Goal: Task Accomplishment & Management: Manage account settings

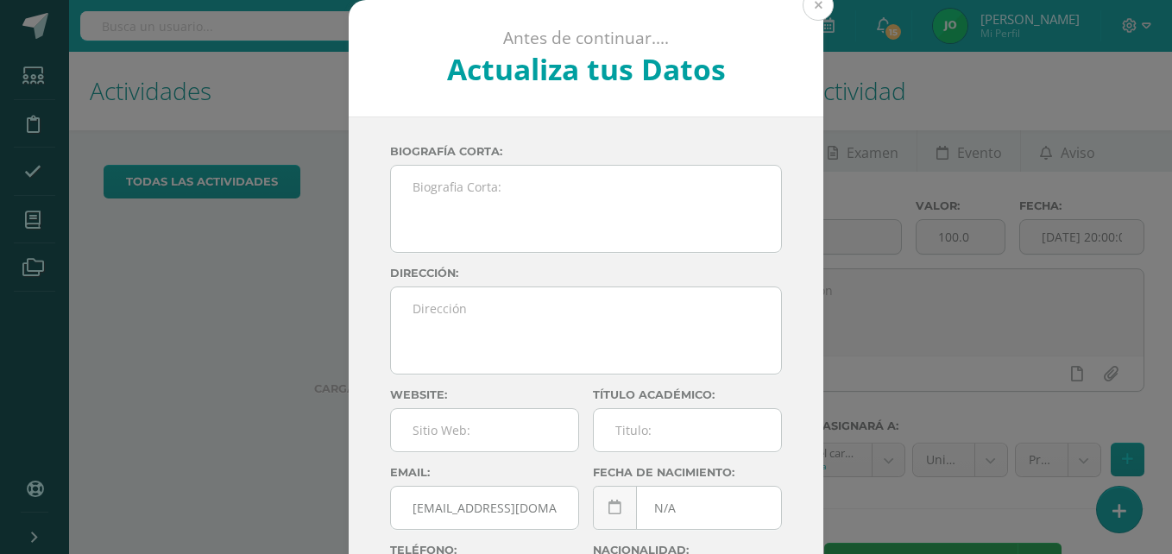
click at [807, 1] on button at bounding box center [818, 5] width 31 height 31
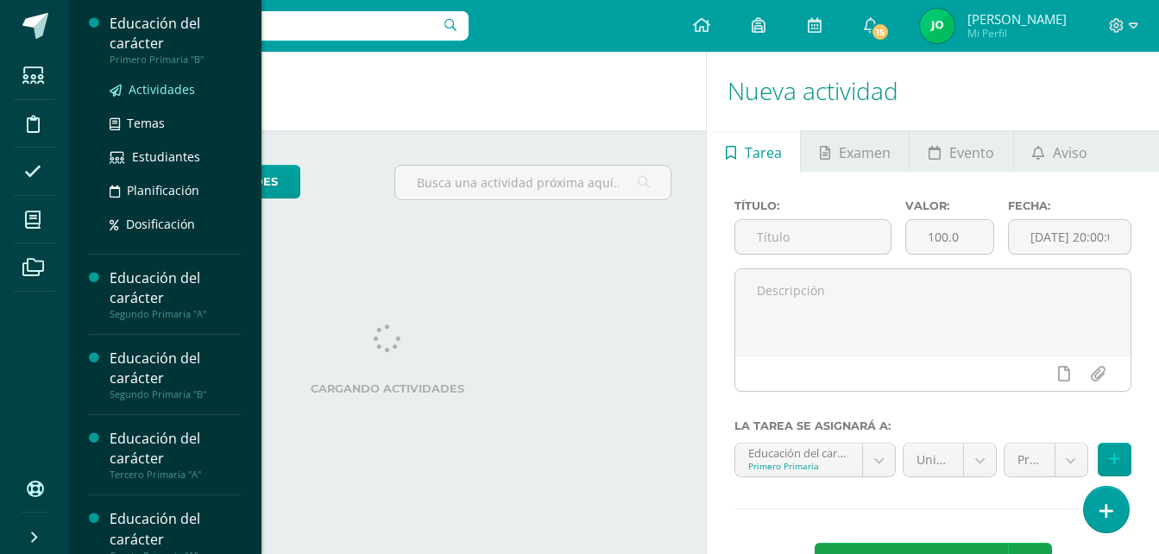
click at [167, 88] on span "Actividades" at bounding box center [162, 89] width 66 height 16
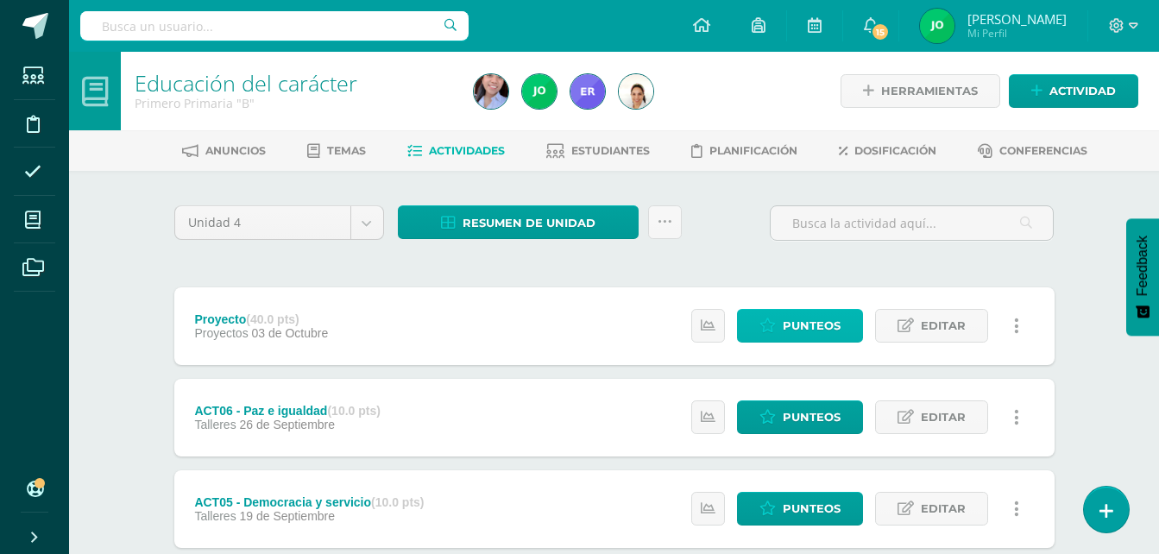
click at [791, 318] on span "Punteos" at bounding box center [812, 326] width 58 height 32
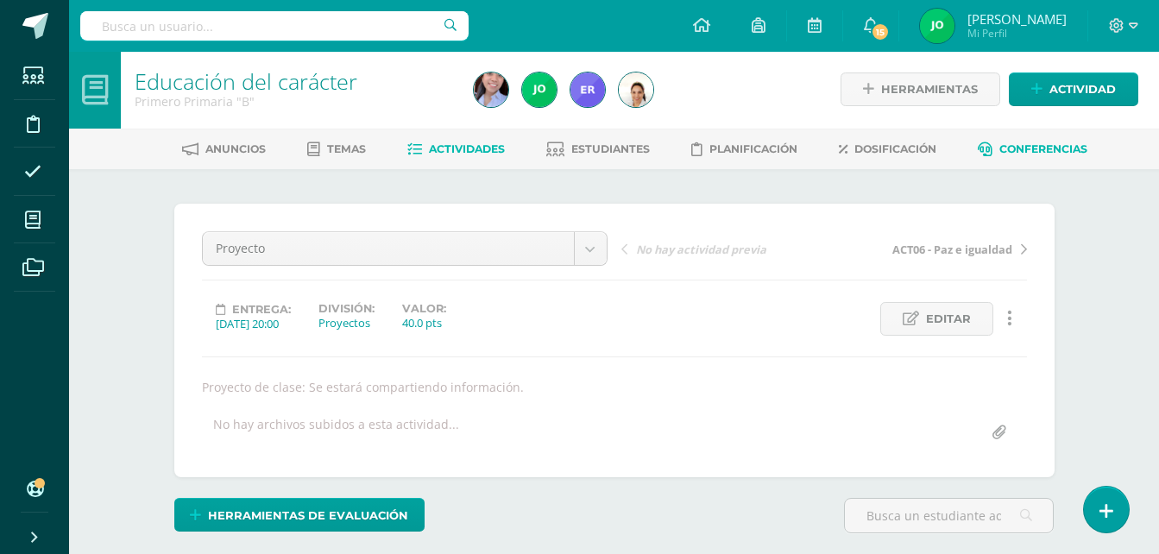
scroll to position [347, 0]
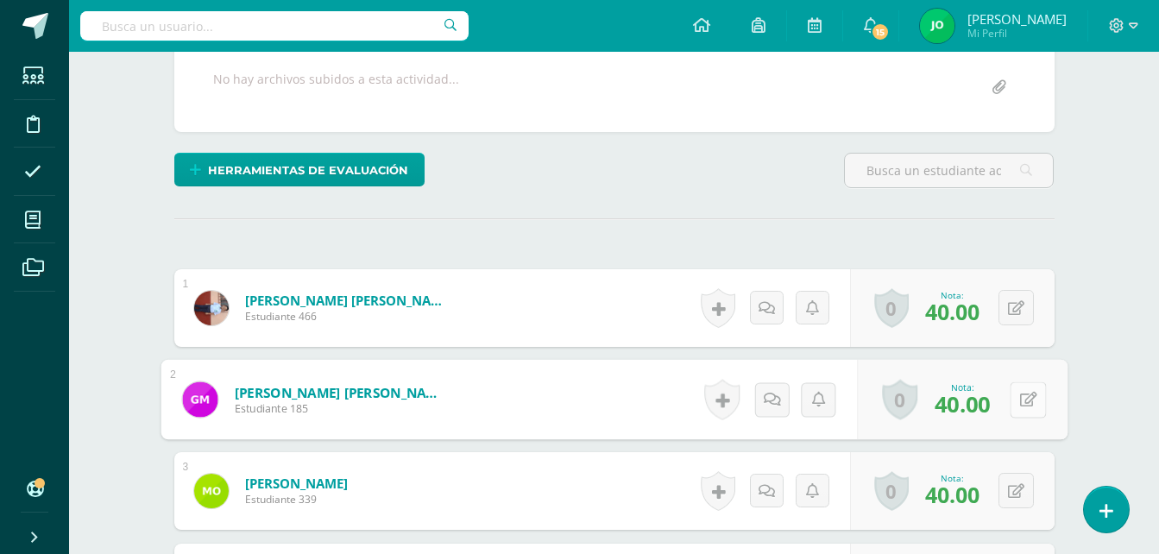
click at [1002, 406] on div "0 Logros Logros obtenidos Aún no hay logros agregados Nota: 40.00" at bounding box center [962, 400] width 211 height 80
click at [1012, 405] on button at bounding box center [1028, 399] width 36 height 36
type input "0"
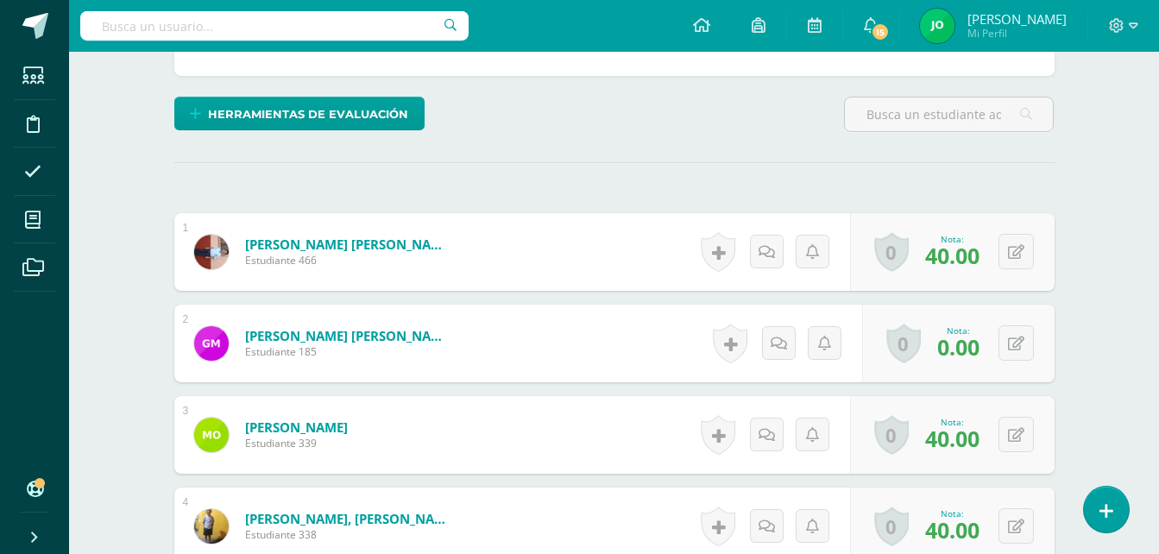
scroll to position [433, 0]
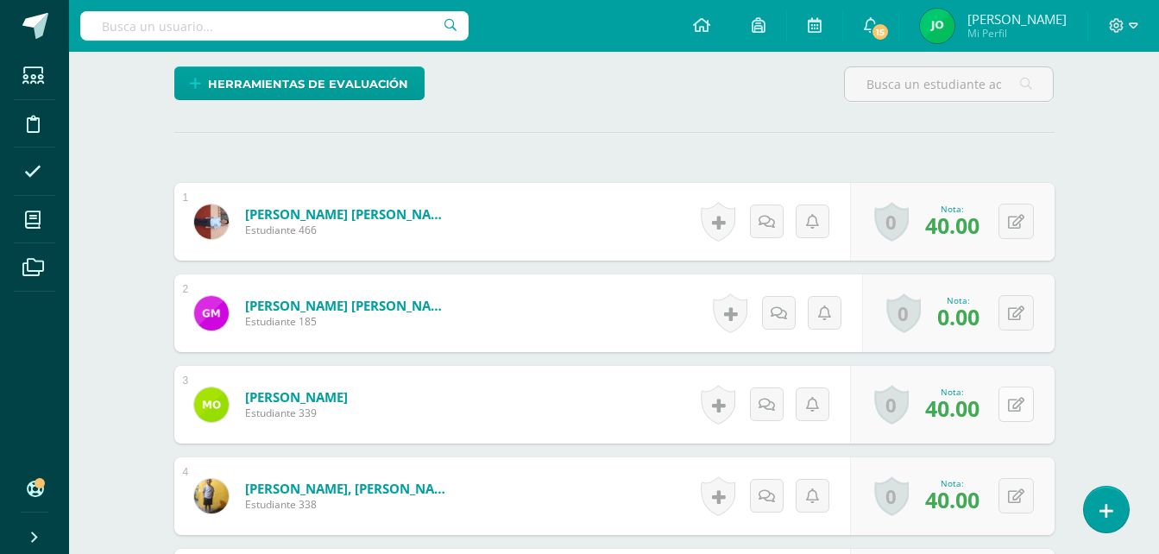
click at [1017, 406] on button at bounding box center [1016, 404] width 35 height 35
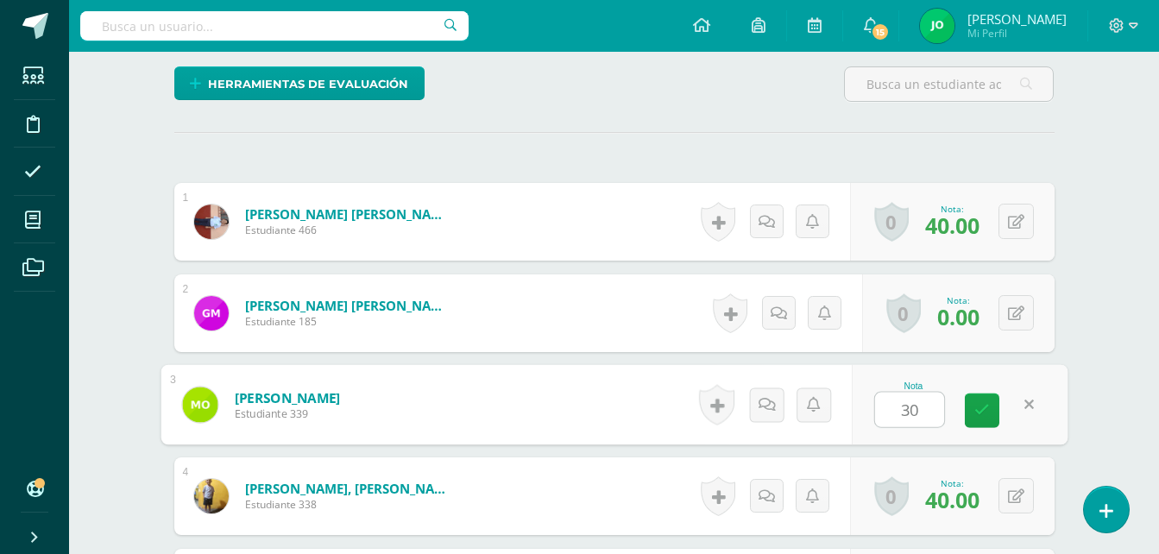
type input "30"
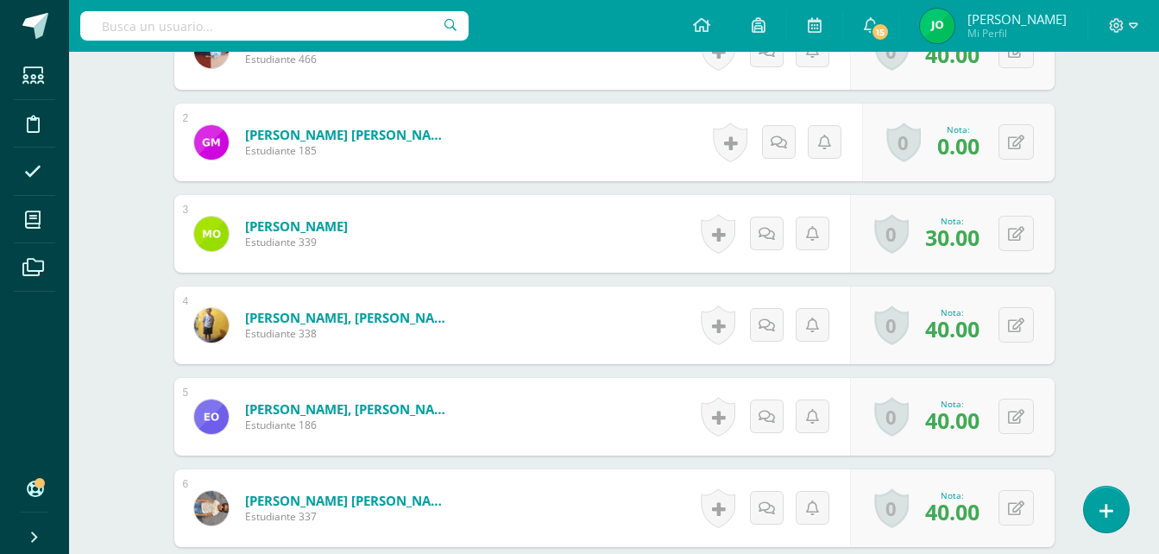
scroll to position [606, 0]
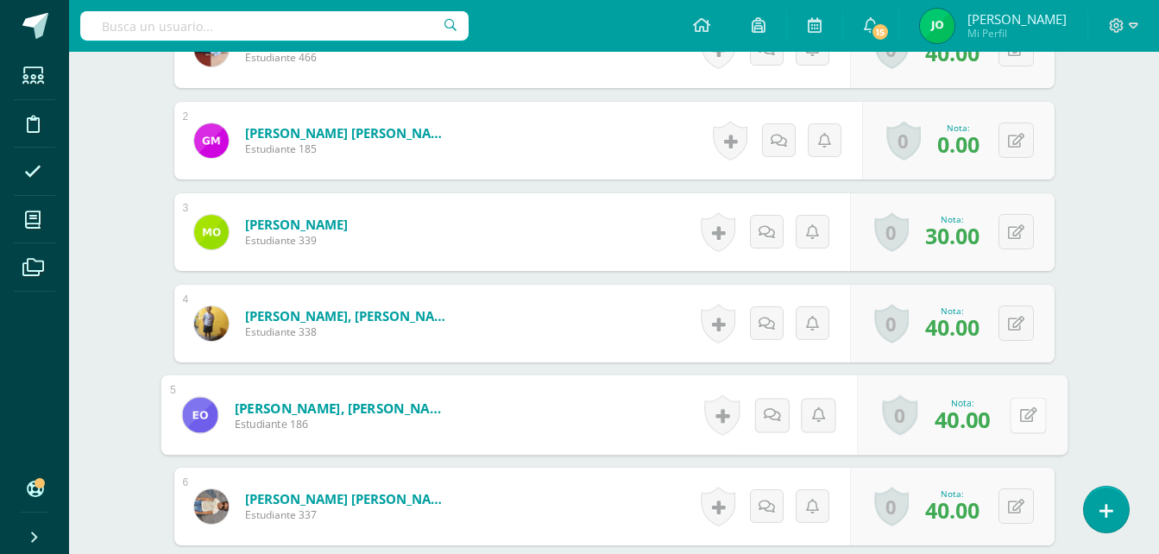
click at [1009, 406] on div "0 Logros Logros obtenidos Aún no hay logros agregados Nota: 40.00" at bounding box center [962, 415] width 211 height 80
click at [1041, 421] on button at bounding box center [1028, 415] width 36 height 36
type input "0"
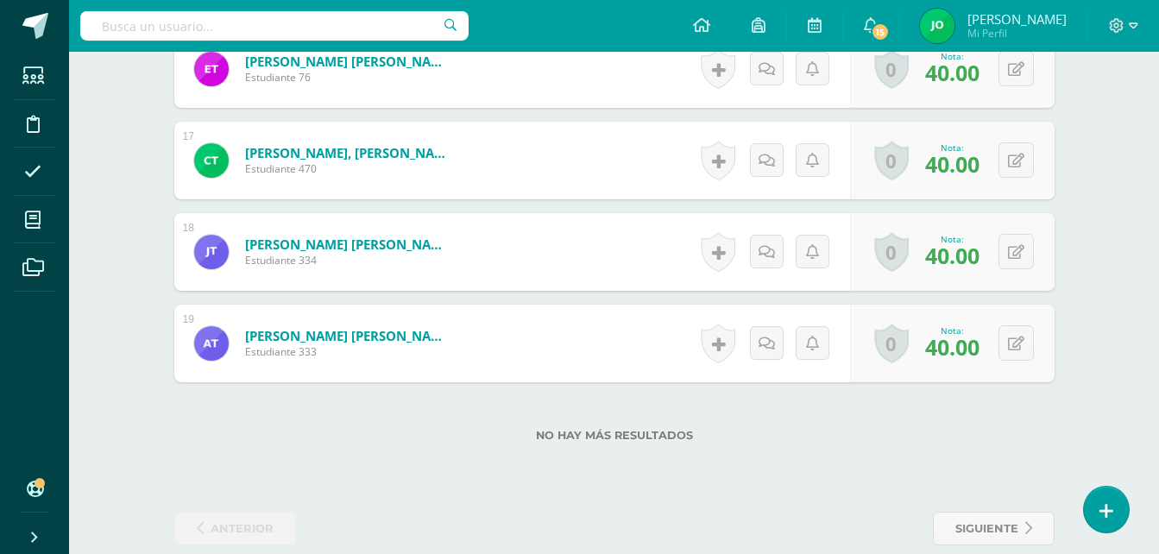
scroll to position [1984, 0]
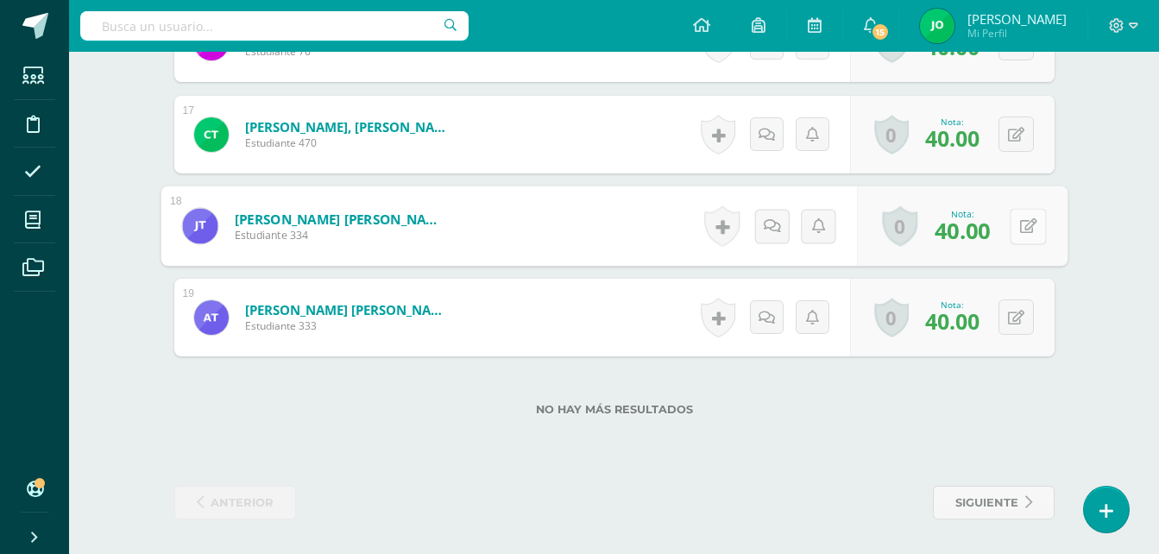
click at [1020, 217] on button at bounding box center [1028, 226] width 36 height 36
type input "0"
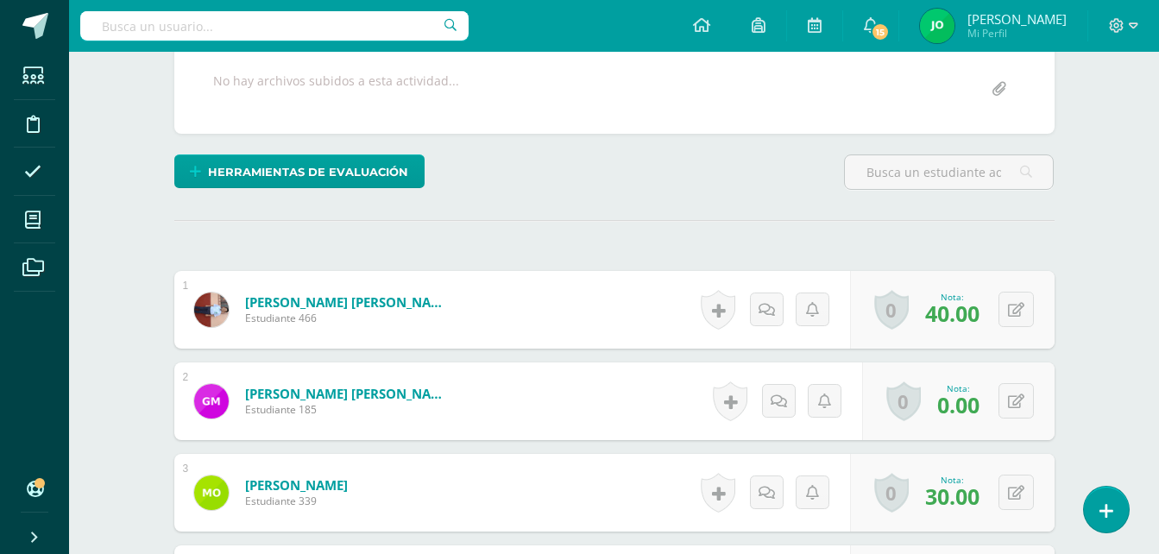
scroll to position [0, 0]
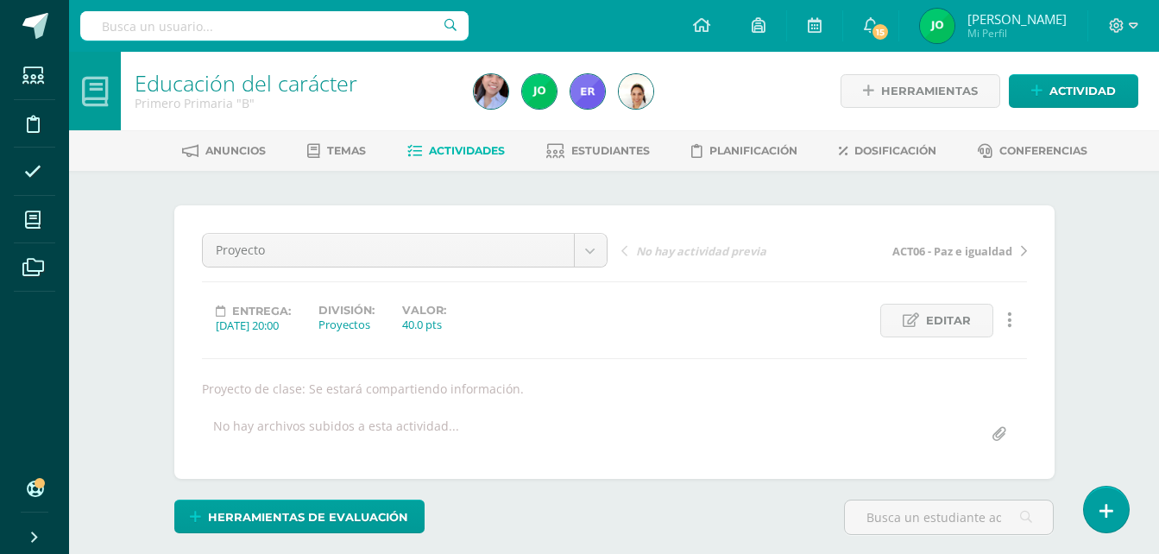
click at [469, 144] on span "Actividades" at bounding box center [467, 150] width 76 height 13
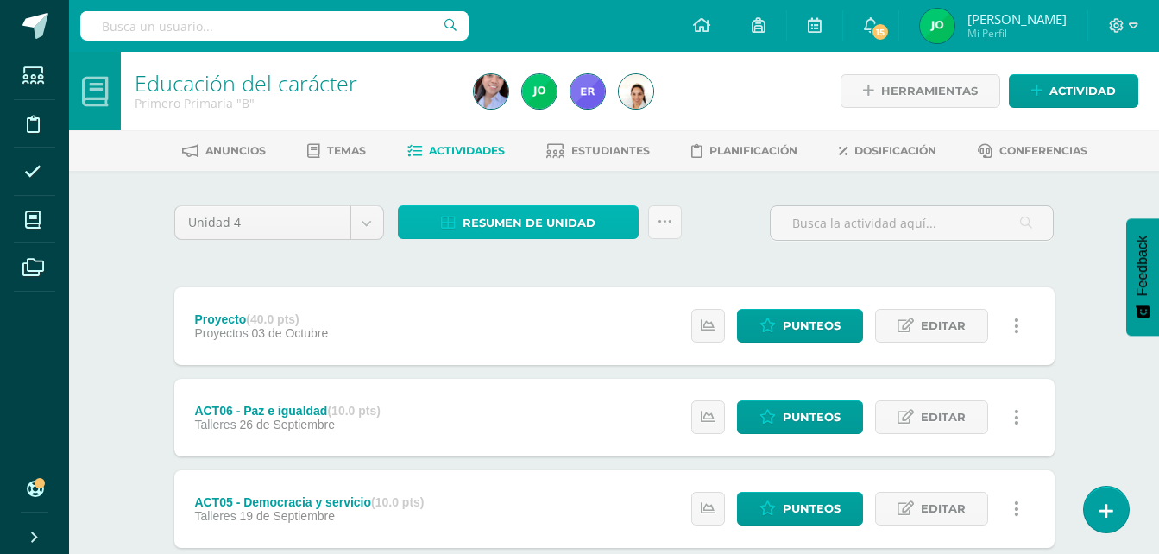
click at [595, 224] on link "Resumen de unidad" at bounding box center [518, 222] width 241 height 34
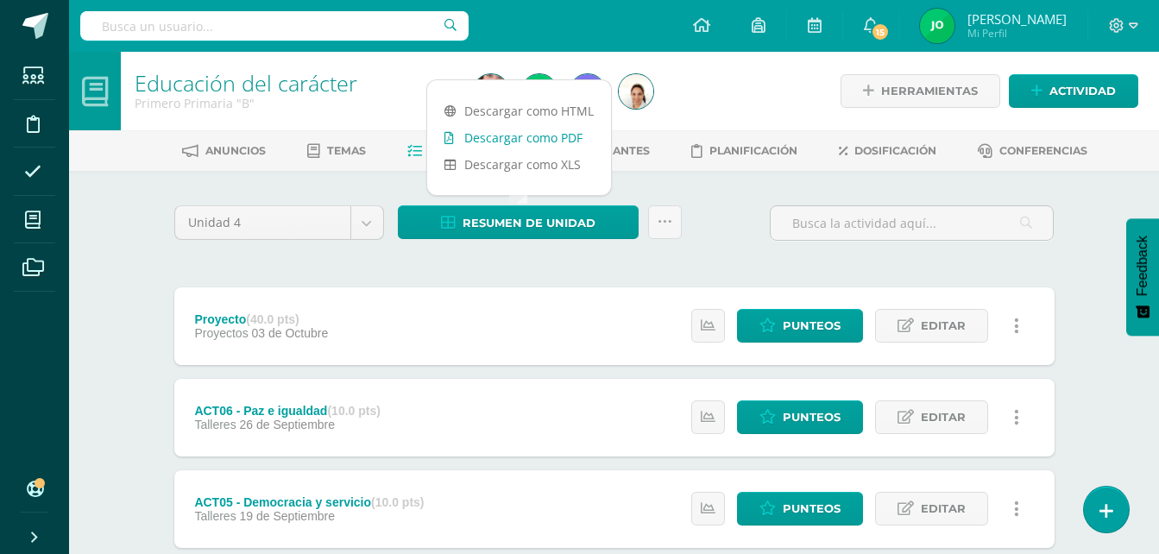
click at [544, 140] on link "Descargar como PDF" at bounding box center [519, 137] width 184 height 27
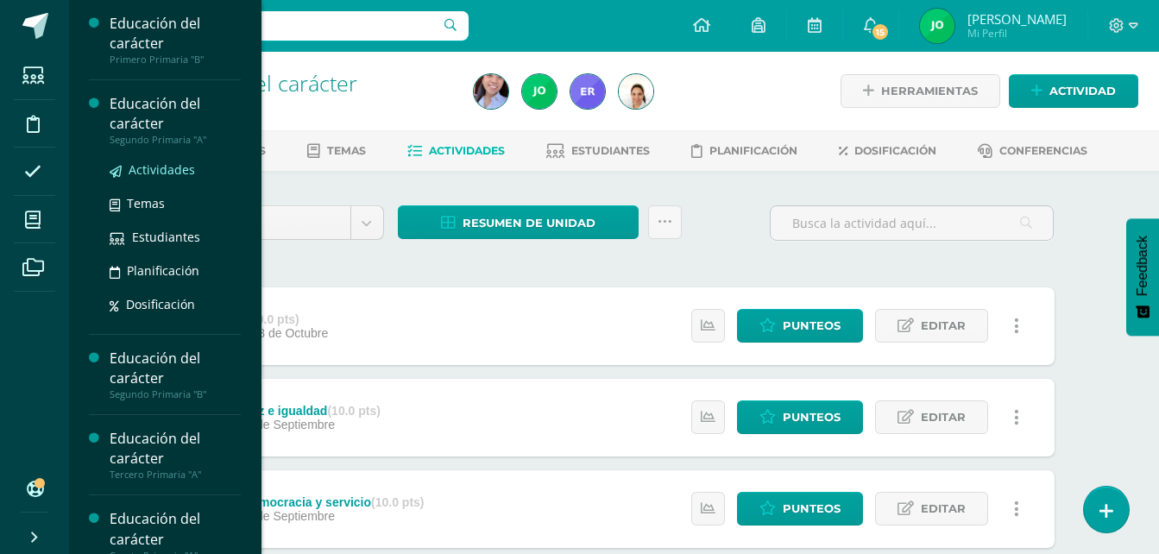
click at [138, 171] on span "Actividades" at bounding box center [162, 169] width 66 height 16
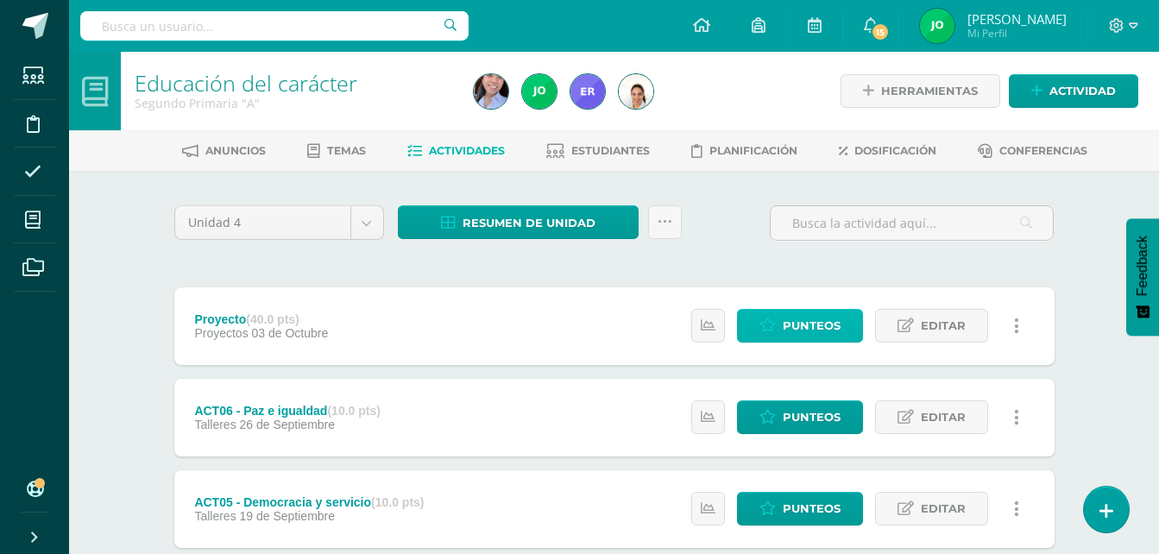
click at [807, 331] on span "Punteos" at bounding box center [812, 326] width 58 height 32
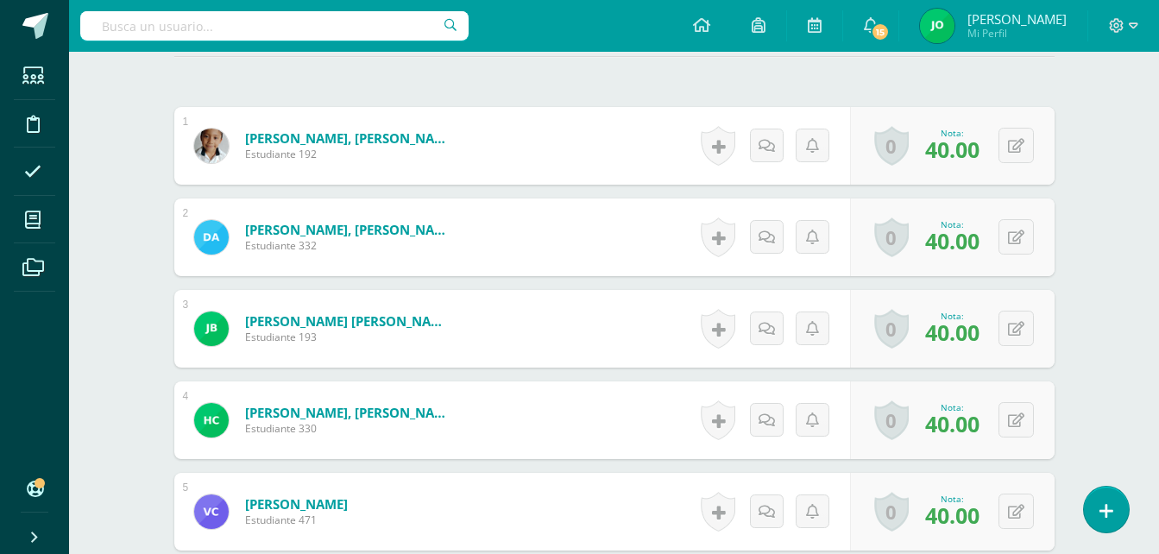
scroll to position [510, 0]
click at [1010, 146] on button at bounding box center [1016, 144] width 35 height 35
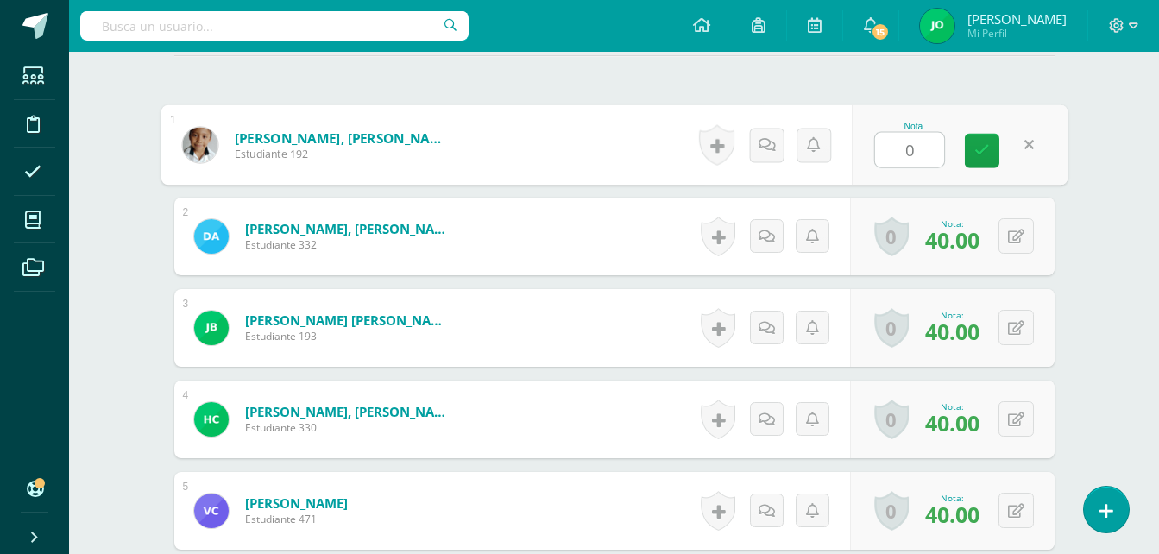
type input "0"
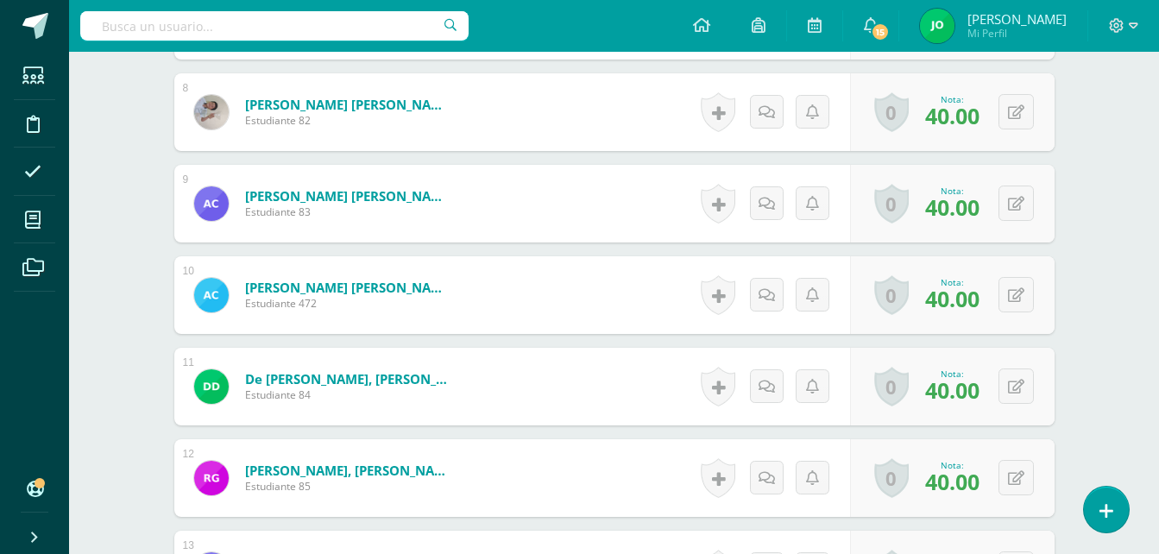
scroll to position [1288, 0]
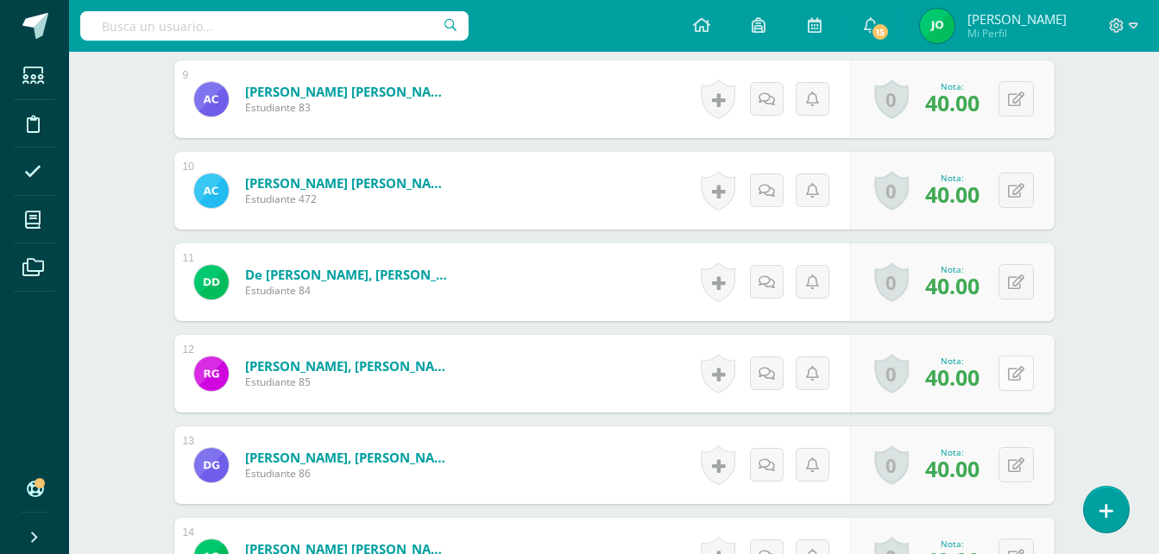
click at [1011, 376] on button at bounding box center [1016, 373] width 35 height 35
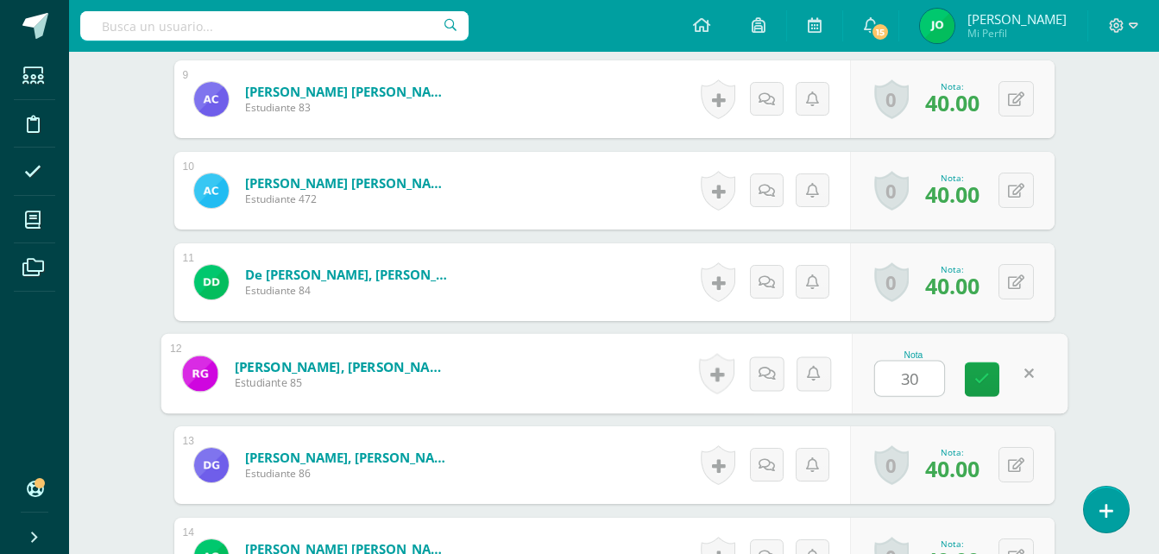
type input "30"
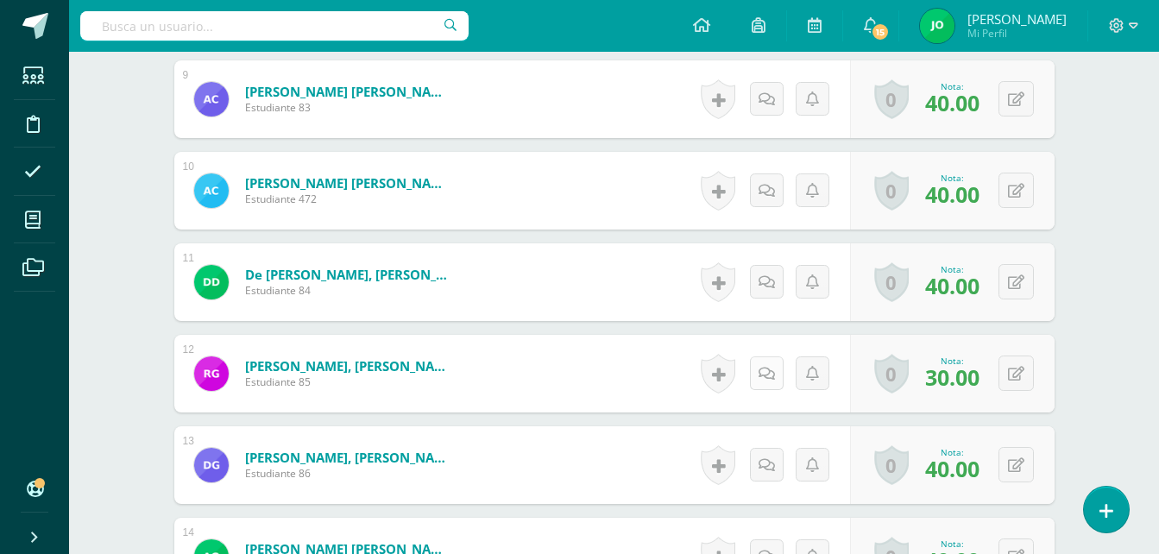
click at [774, 381] on link at bounding box center [767, 373] width 34 height 34
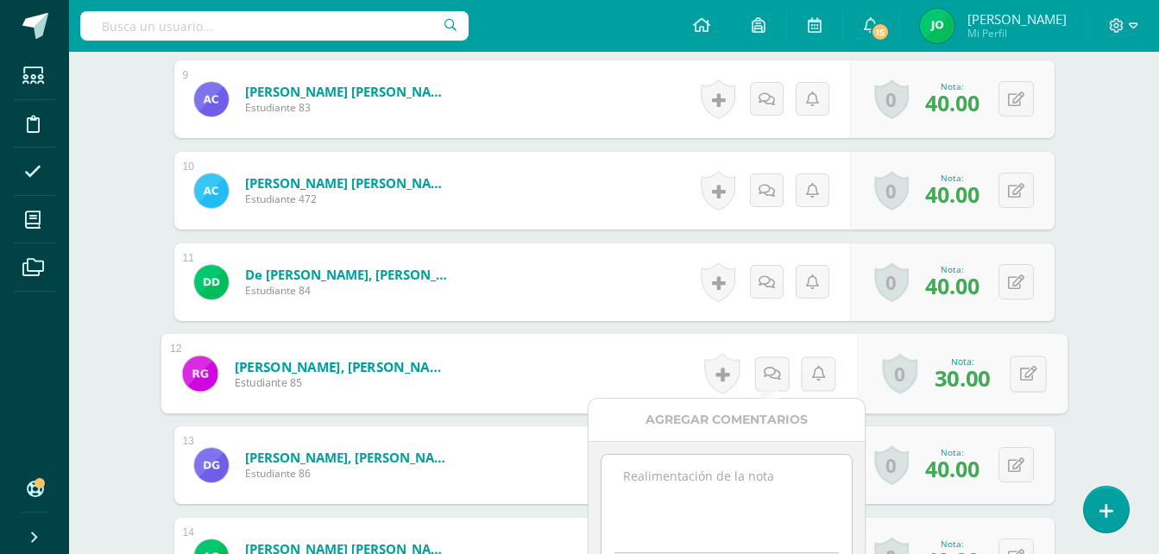
click at [692, 488] on textarea at bounding box center [726, 498] width 249 height 86
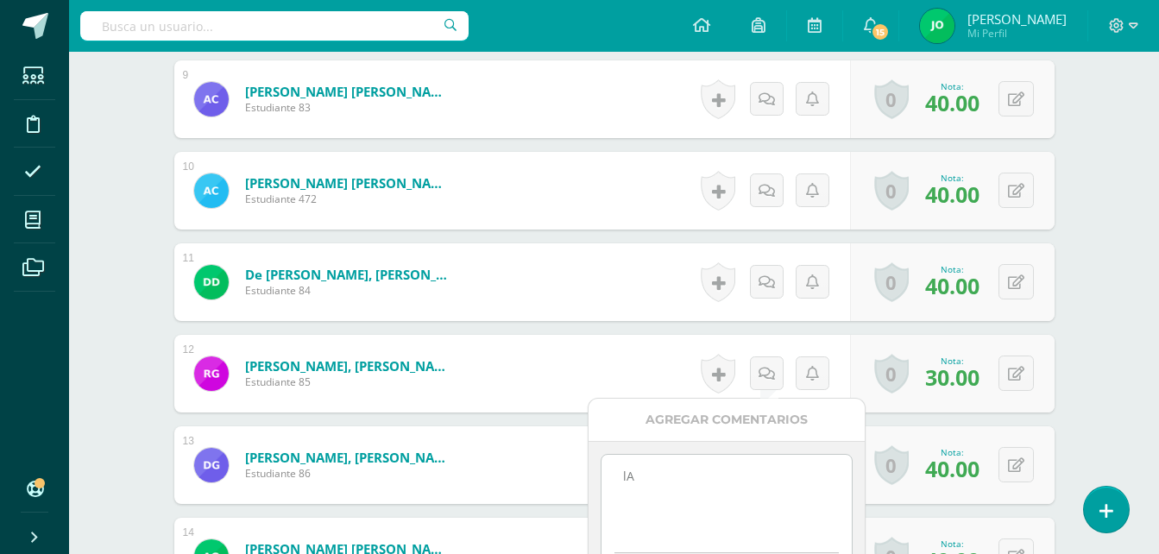
type textarea "l"
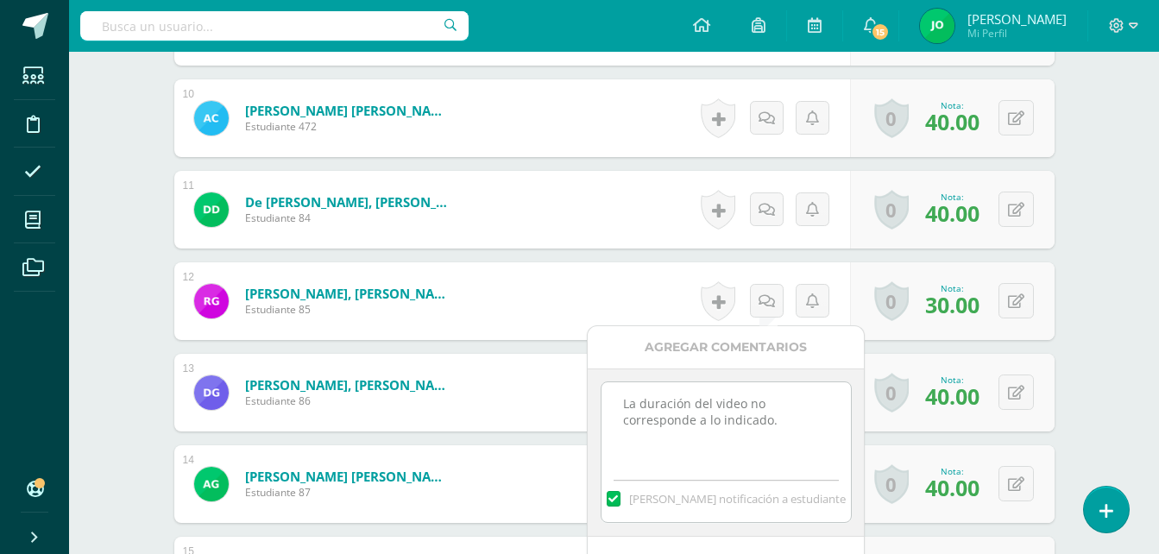
scroll to position [1460, 0]
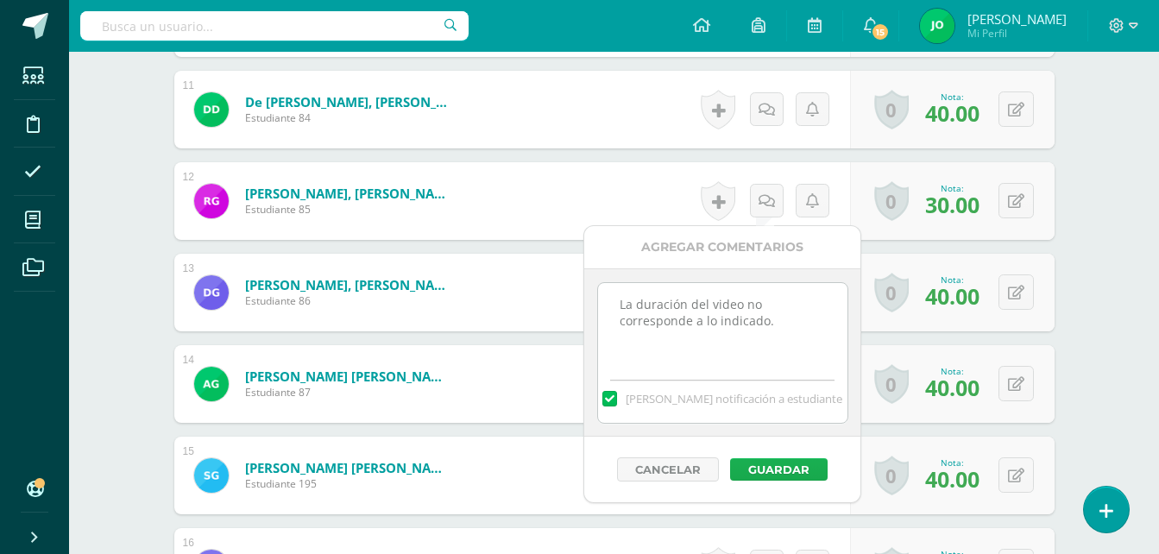
type textarea "La duración del video no corresponde a lo indicado."
click at [769, 464] on button "Guardar" at bounding box center [779, 469] width 98 height 22
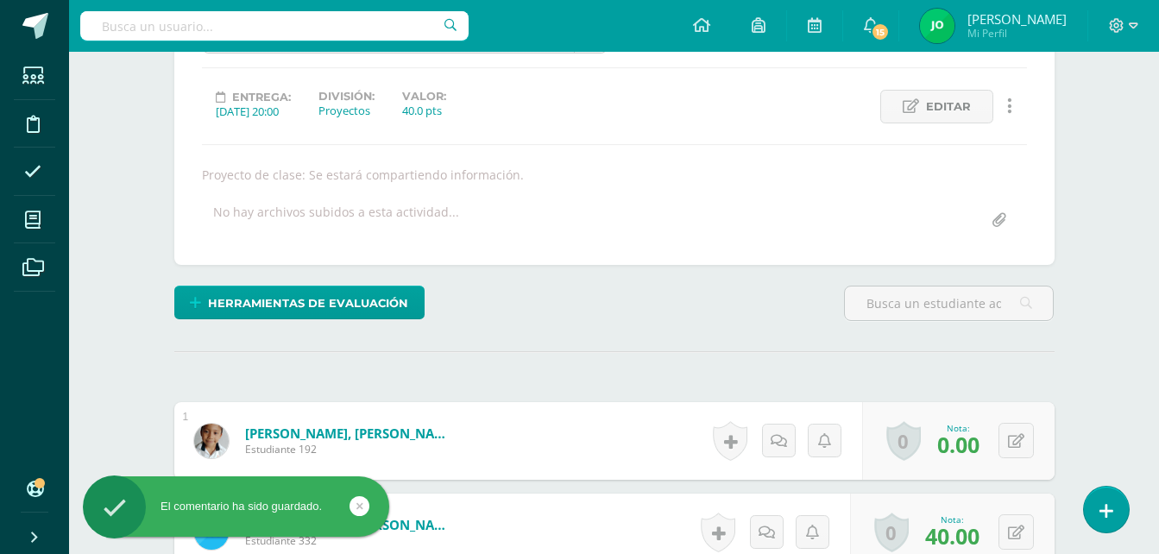
scroll to position [0, 0]
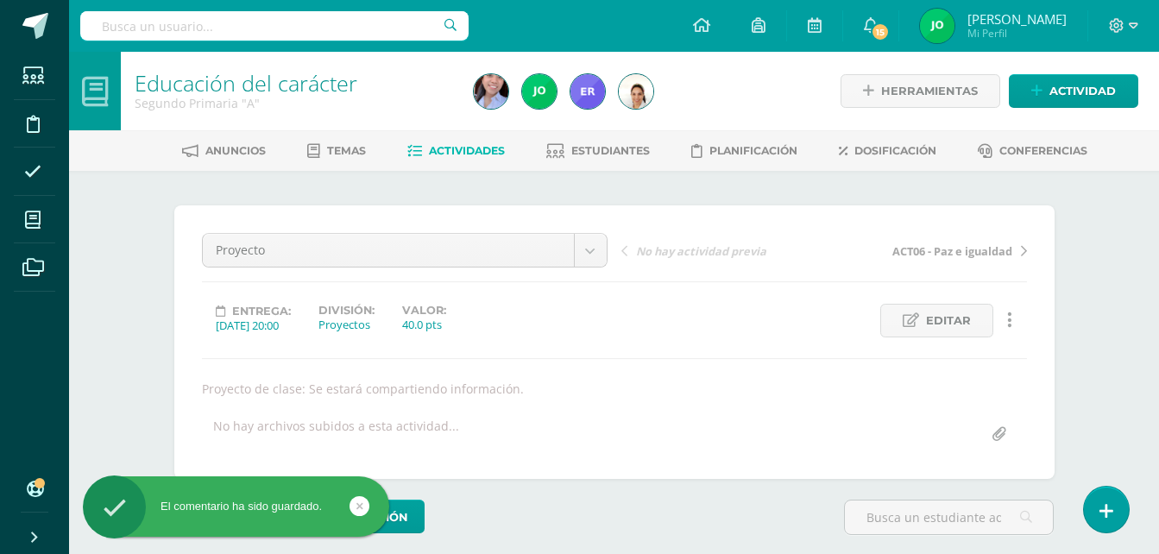
click at [452, 142] on link "Actividades" at bounding box center [456, 151] width 98 height 28
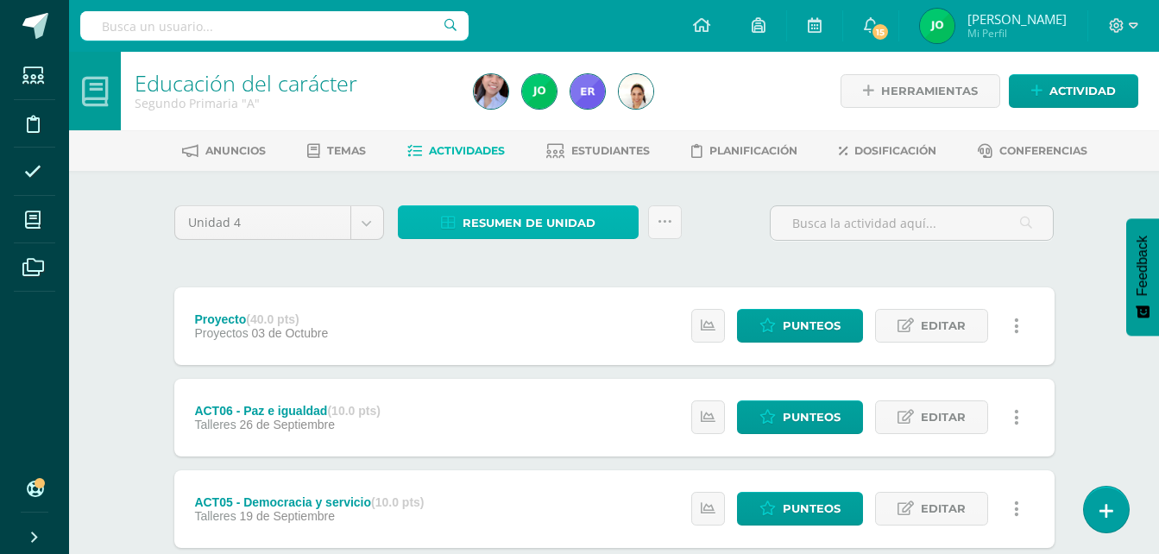
click at [523, 217] on span "Resumen de unidad" at bounding box center [529, 223] width 133 height 32
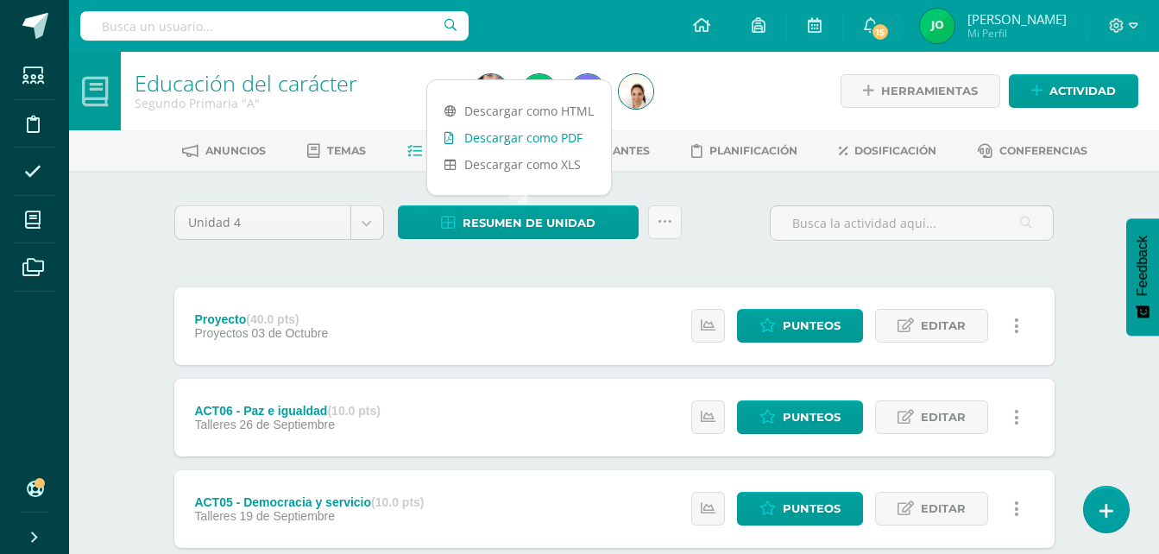
click at [541, 135] on link "Descargar como PDF" at bounding box center [519, 137] width 184 height 27
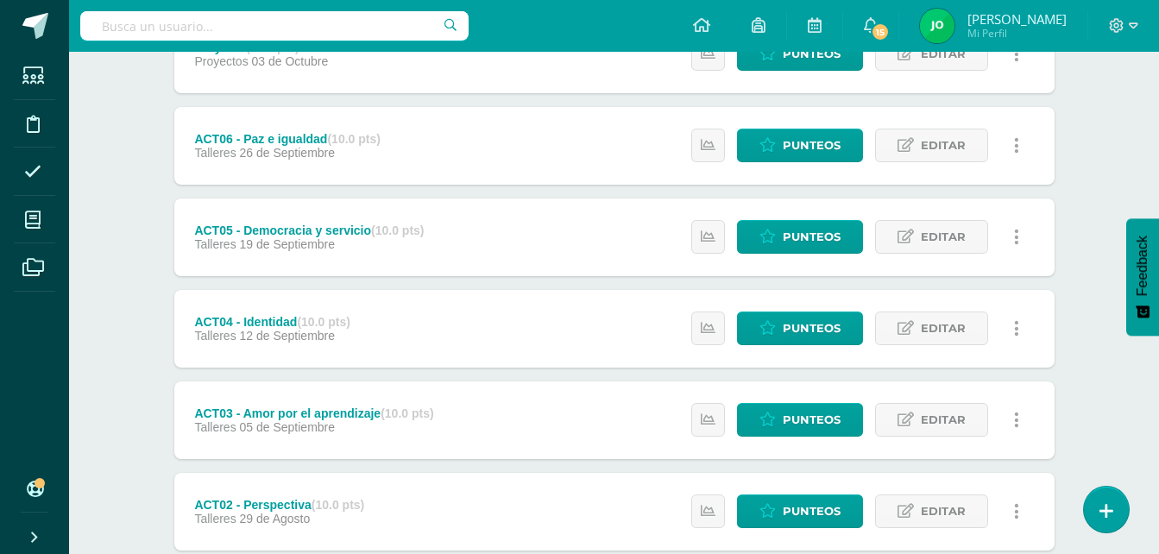
scroll to position [475, 0]
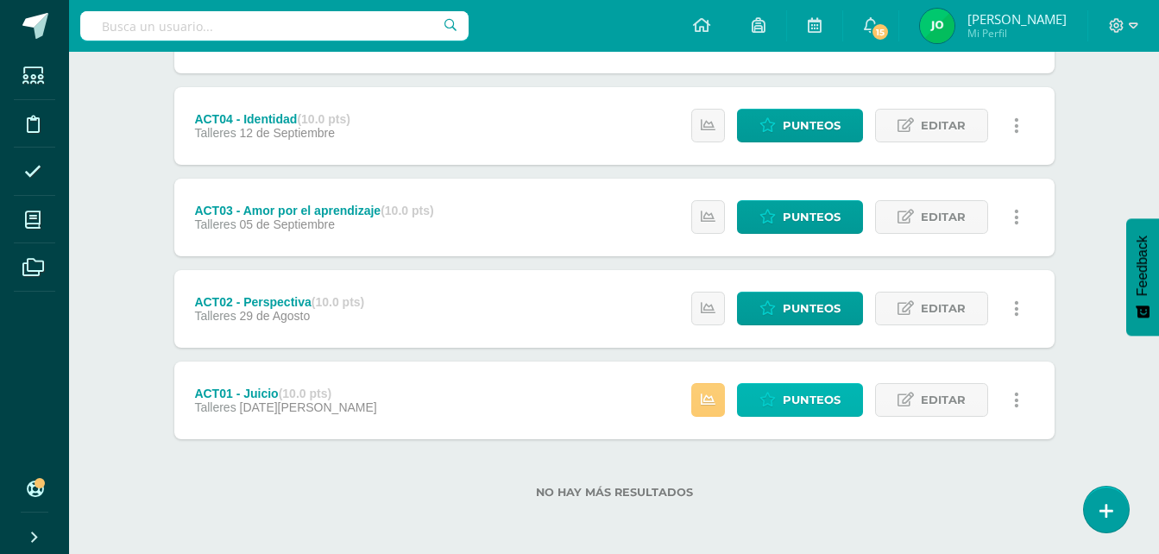
click at [795, 390] on span "Punteos" at bounding box center [812, 400] width 58 height 32
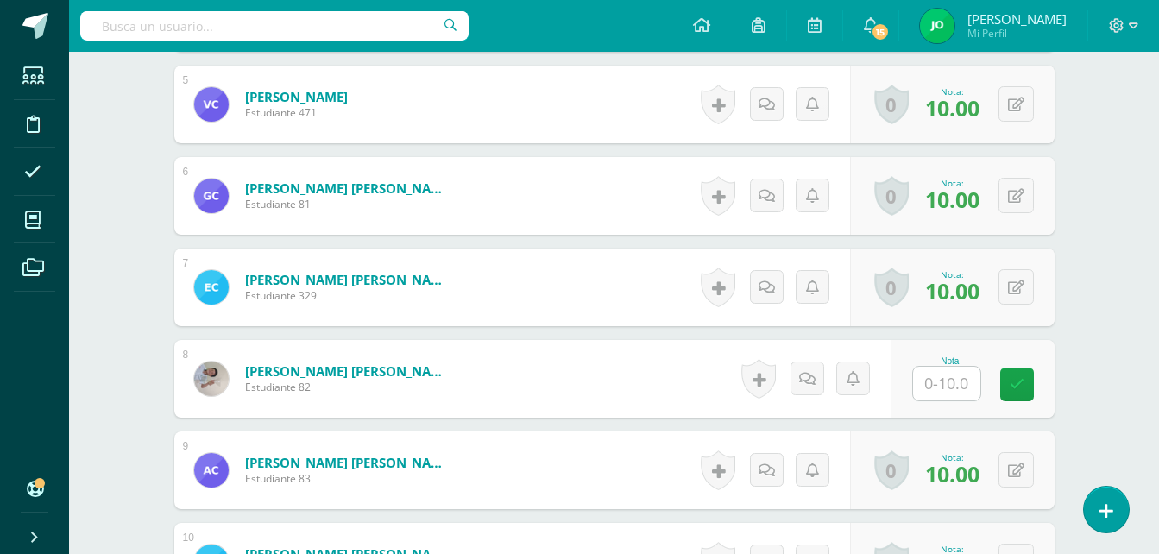
scroll to position [1075, 0]
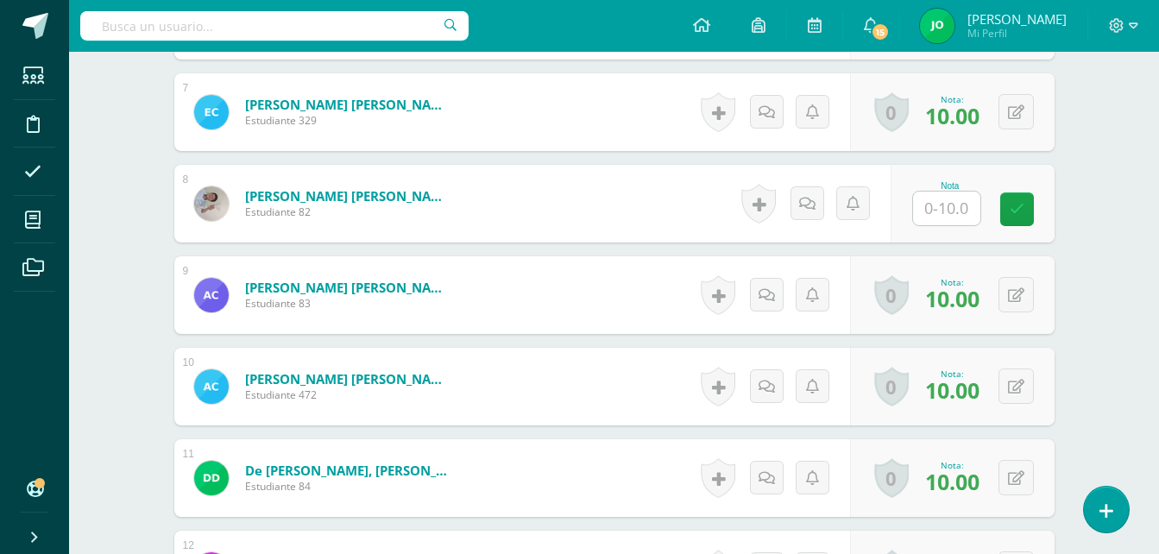
click at [947, 217] on input "text" at bounding box center [946, 209] width 67 height 34
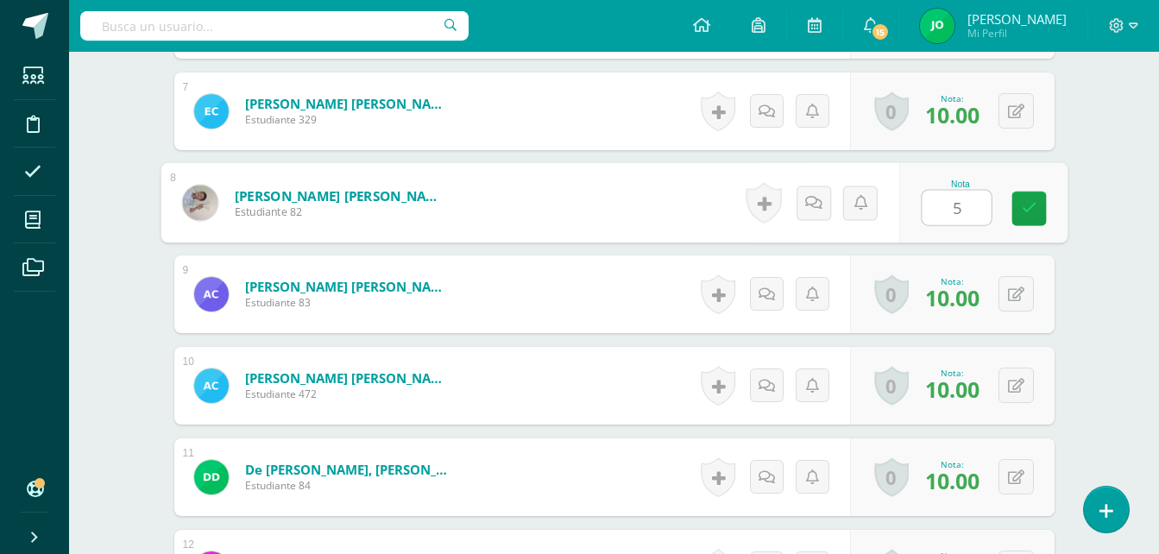
type input "5"
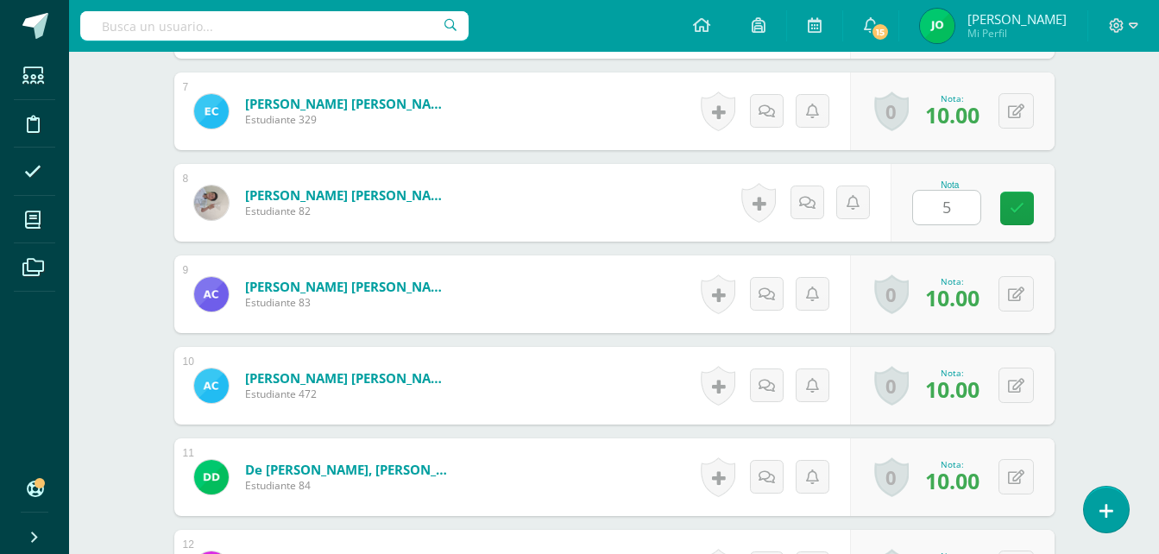
click at [1096, 122] on div "Educación del carácter Segundo Primaria "A" Herramientas Detalle de asistencias…" at bounding box center [614, 74] width 1090 height 2196
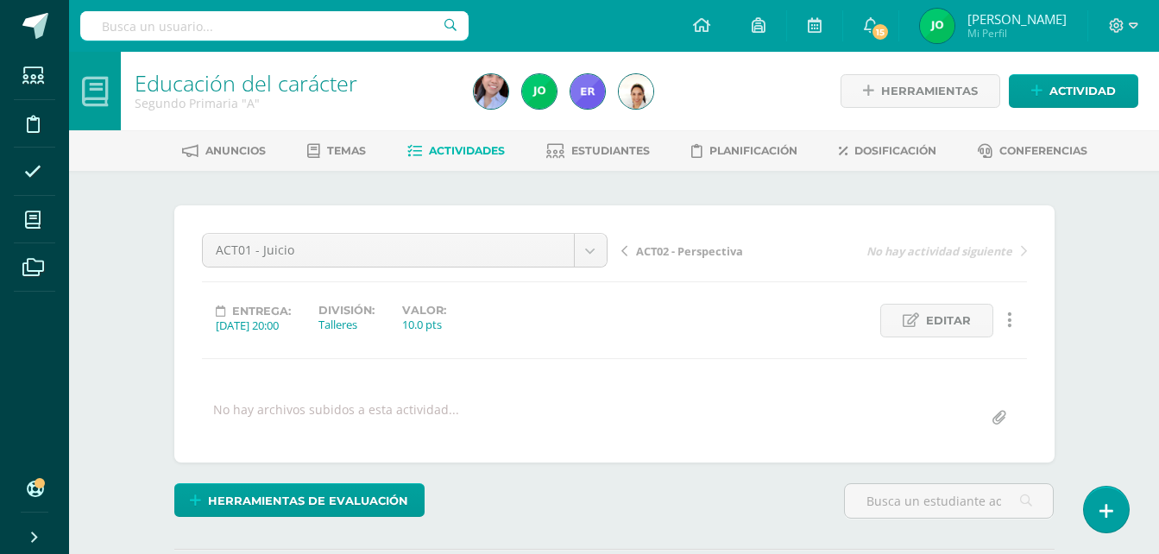
click at [470, 147] on span "Actividades" at bounding box center [467, 150] width 76 height 13
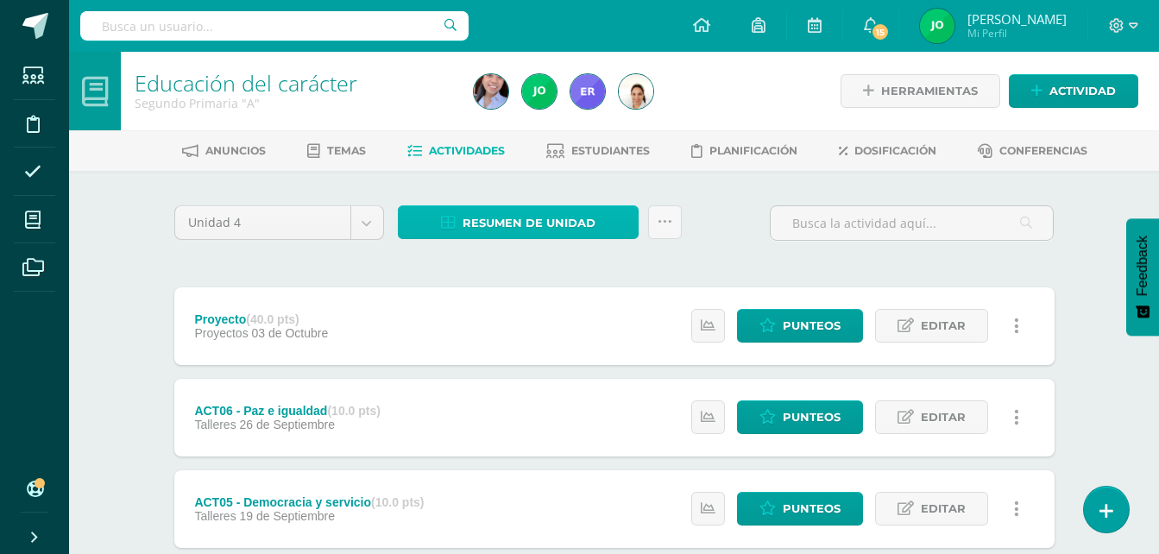
click at [602, 217] on link "Resumen de unidad" at bounding box center [518, 222] width 241 height 34
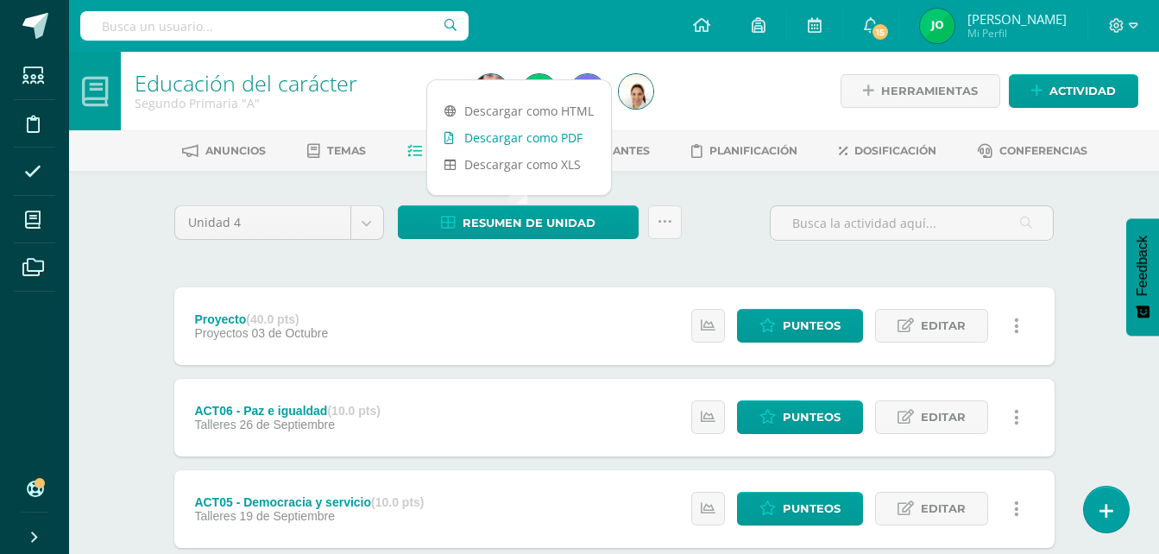
click at [554, 133] on link "Descargar como PDF" at bounding box center [519, 137] width 184 height 27
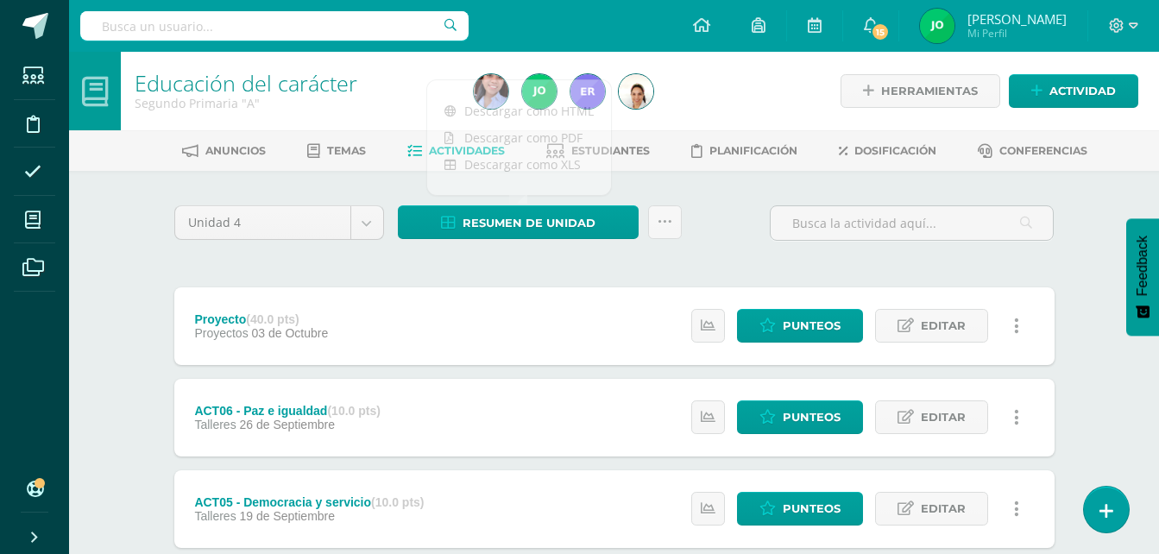
click at [281, 290] on div "Proyecto (40.0 pts) Proyectos 03 de Octubre" at bounding box center [261, 326] width 175 height 78
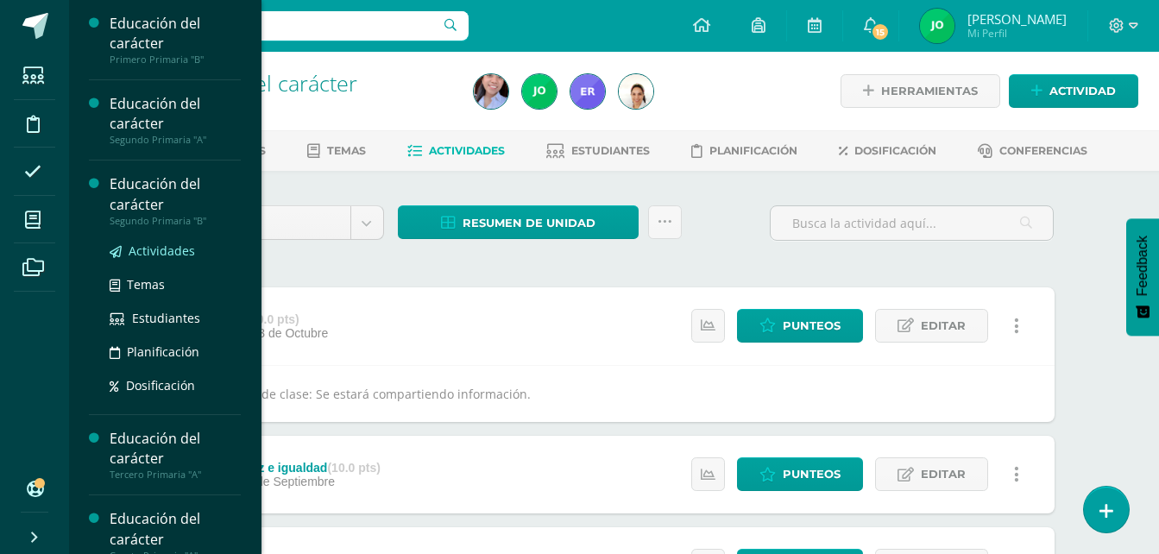
click at [167, 251] on span "Actividades" at bounding box center [162, 251] width 66 height 16
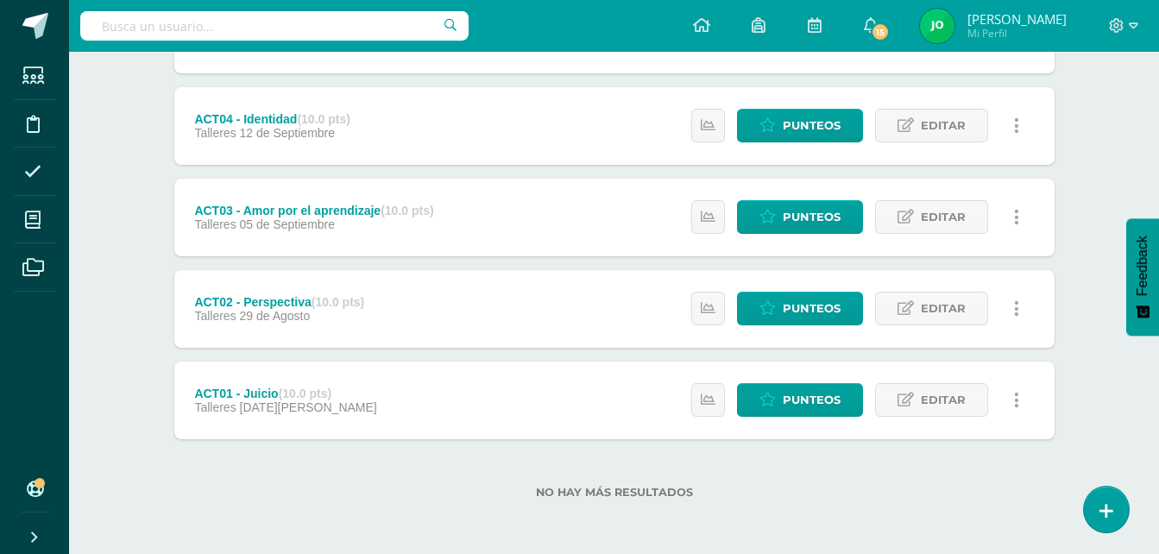
scroll to position [43, 0]
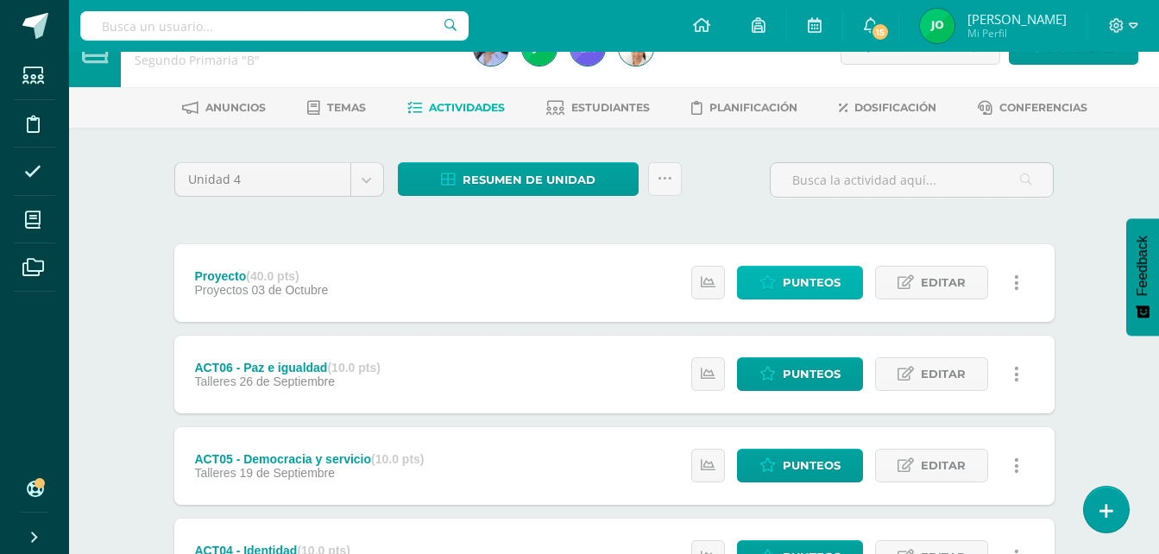
click at [810, 293] on span "Punteos" at bounding box center [812, 283] width 58 height 32
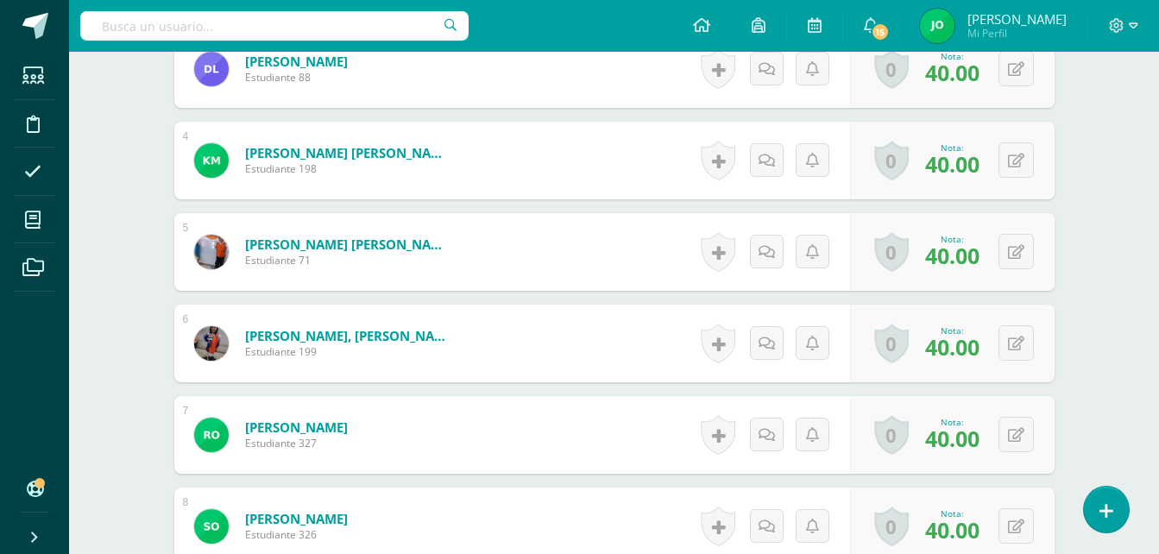
scroll to position [770, 0]
click at [1032, 440] on button at bounding box center [1016, 433] width 35 height 35
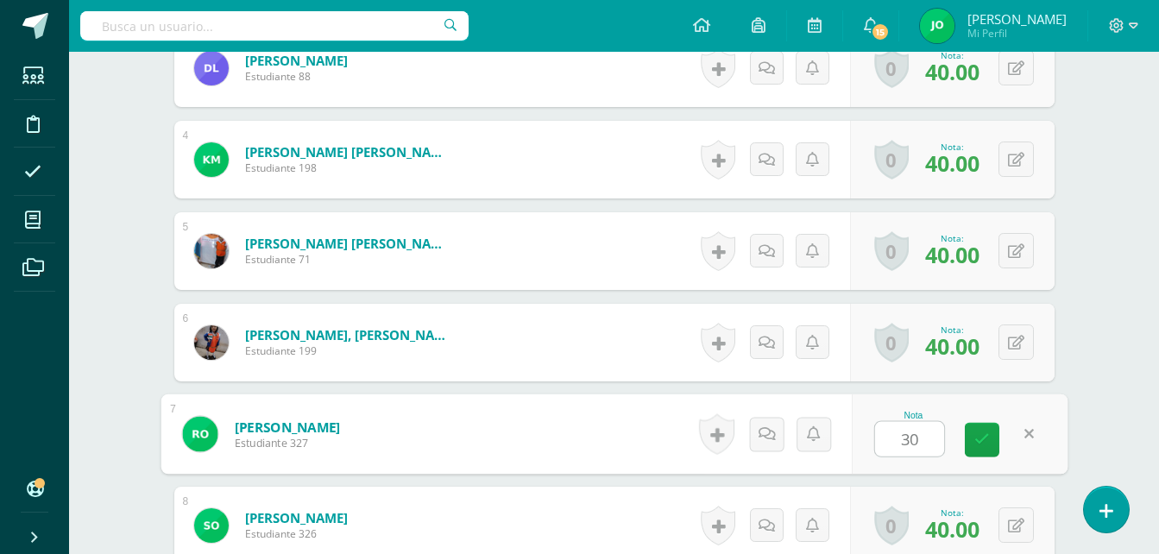
type input "30"
click at [1085, 362] on div "¿Estás seguro que quieres eliminar esta actividad? Esto borrará la actividad y …" at bounding box center [614, 401] width 949 height 2001
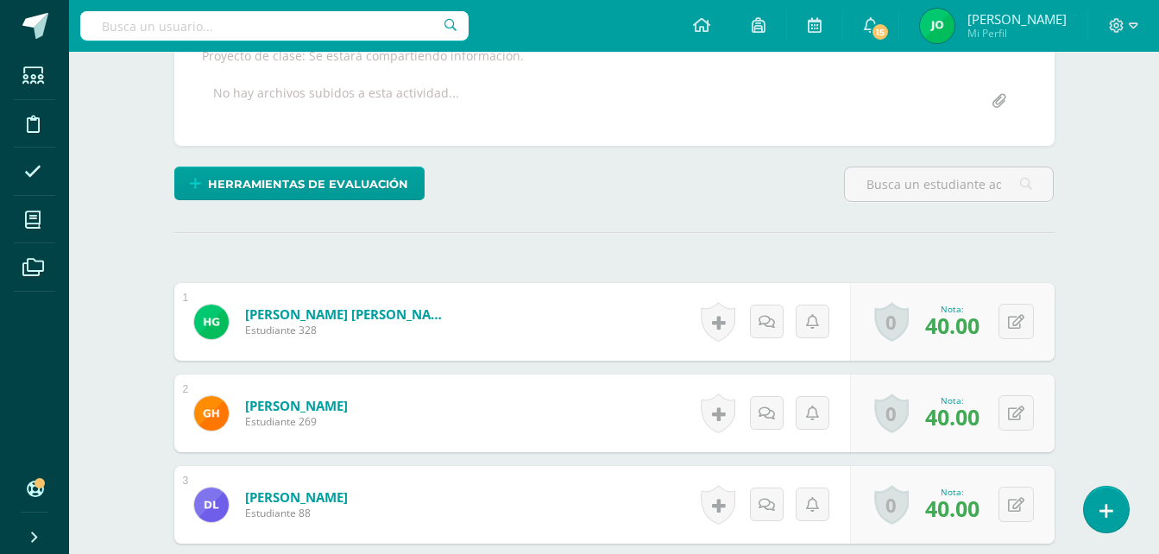
scroll to position [0, 0]
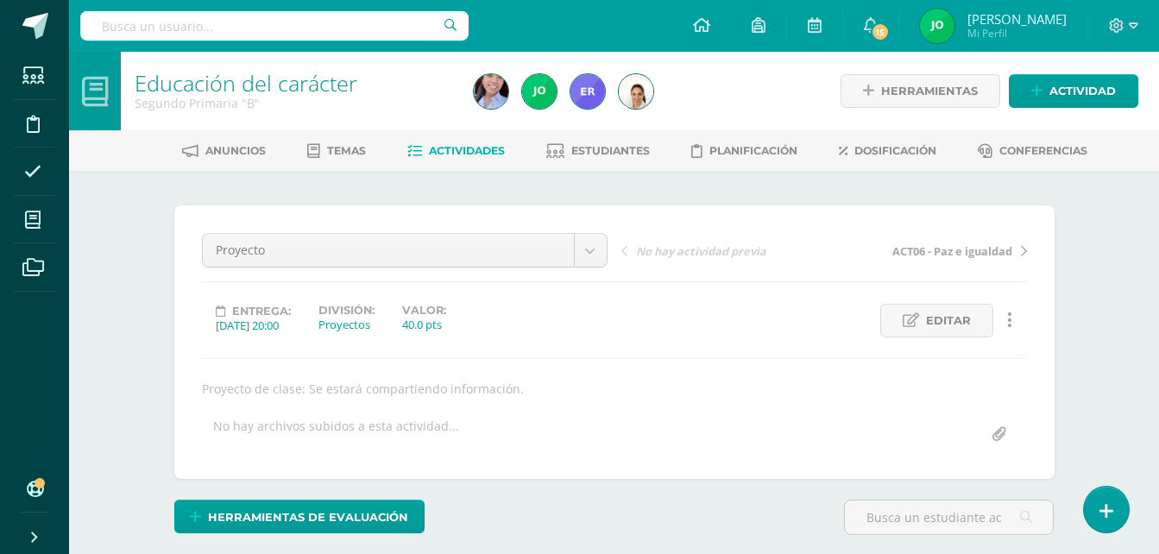
click at [430, 150] on span "Actividades" at bounding box center [467, 150] width 76 height 13
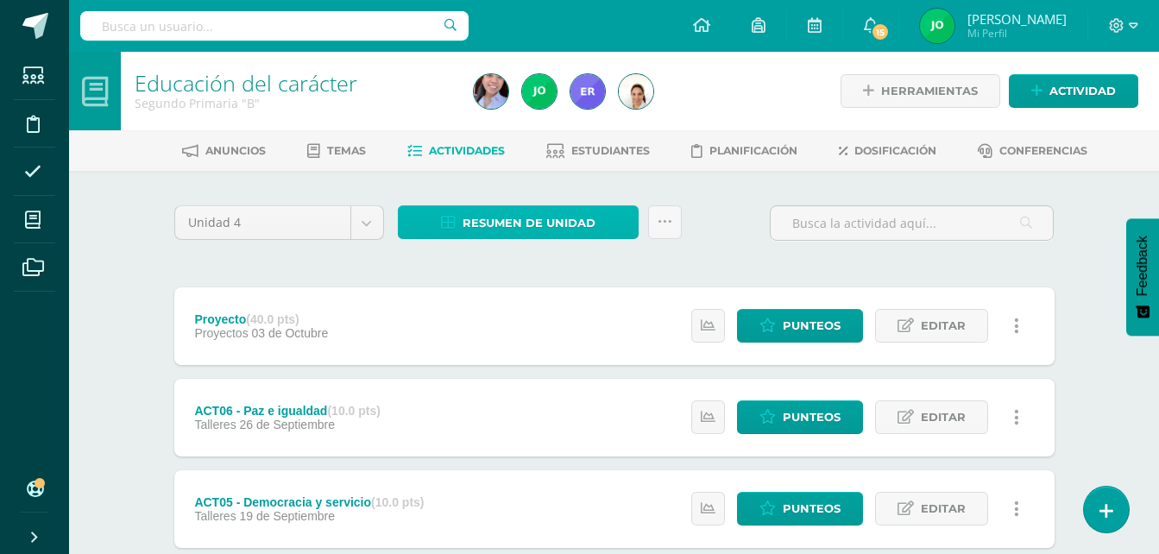
click at [476, 221] on span "Resumen de unidad" at bounding box center [529, 223] width 133 height 32
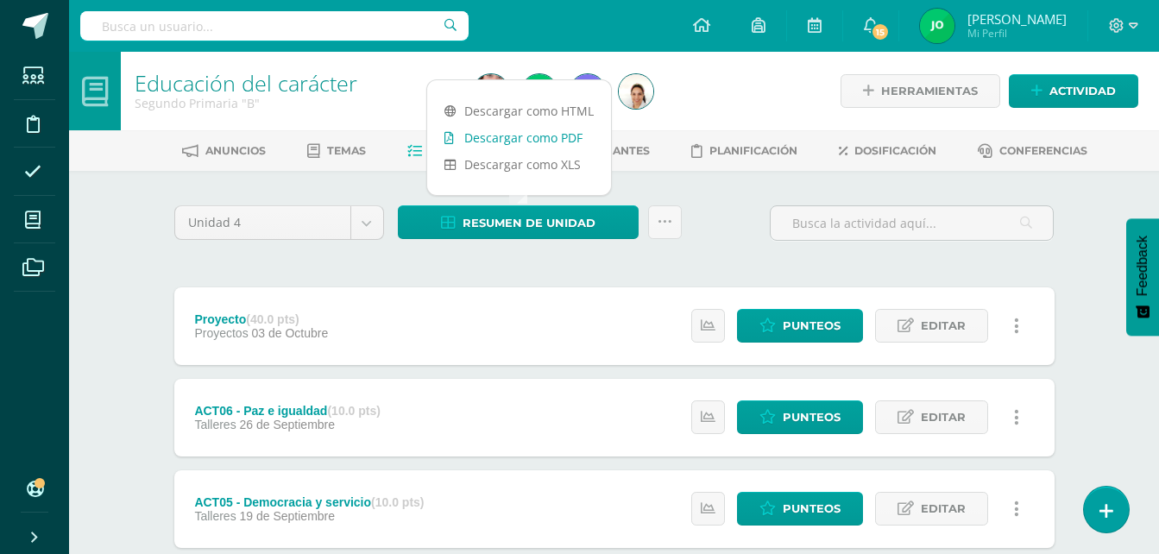
click at [564, 141] on link "Descargar como PDF" at bounding box center [519, 137] width 184 height 27
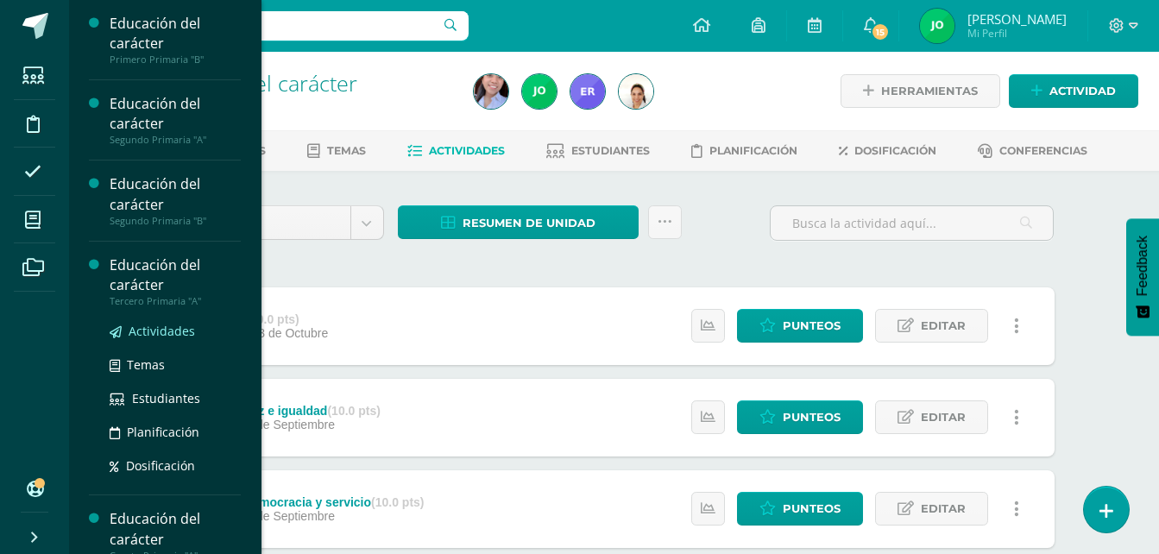
click at [142, 331] on span "Actividades" at bounding box center [162, 331] width 66 height 16
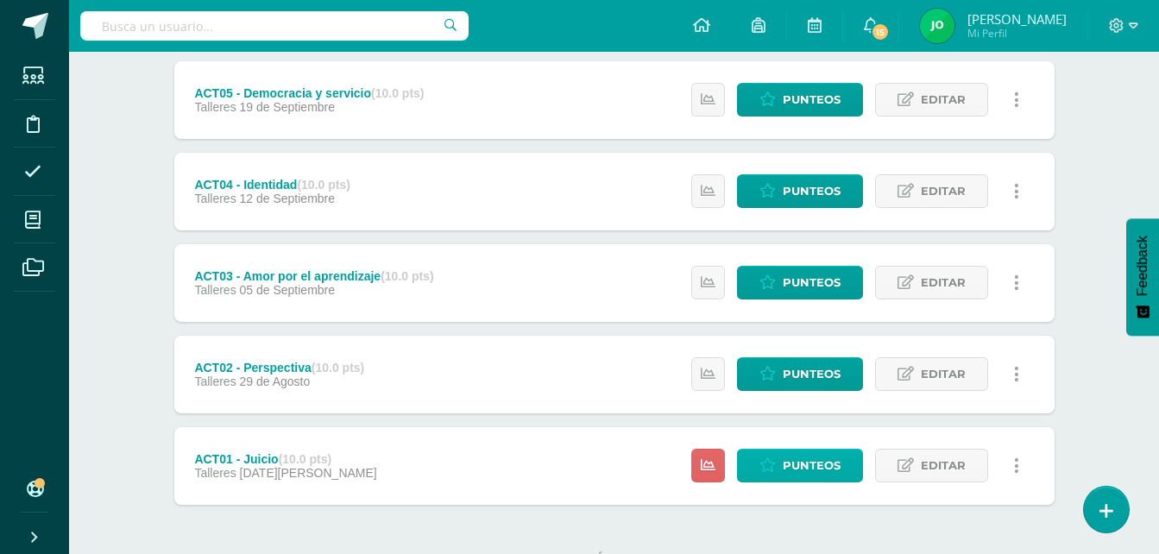
scroll to position [475, 0]
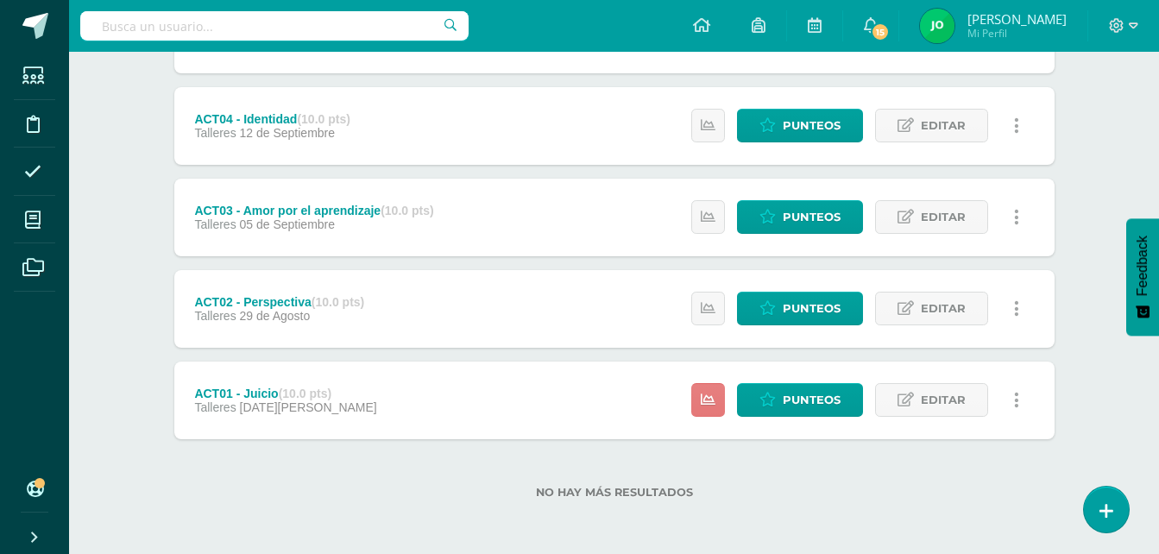
click at [720, 413] on link at bounding box center [708, 400] width 34 height 34
click at [815, 407] on span "Punteos" at bounding box center [812, 400] width 58 height 32
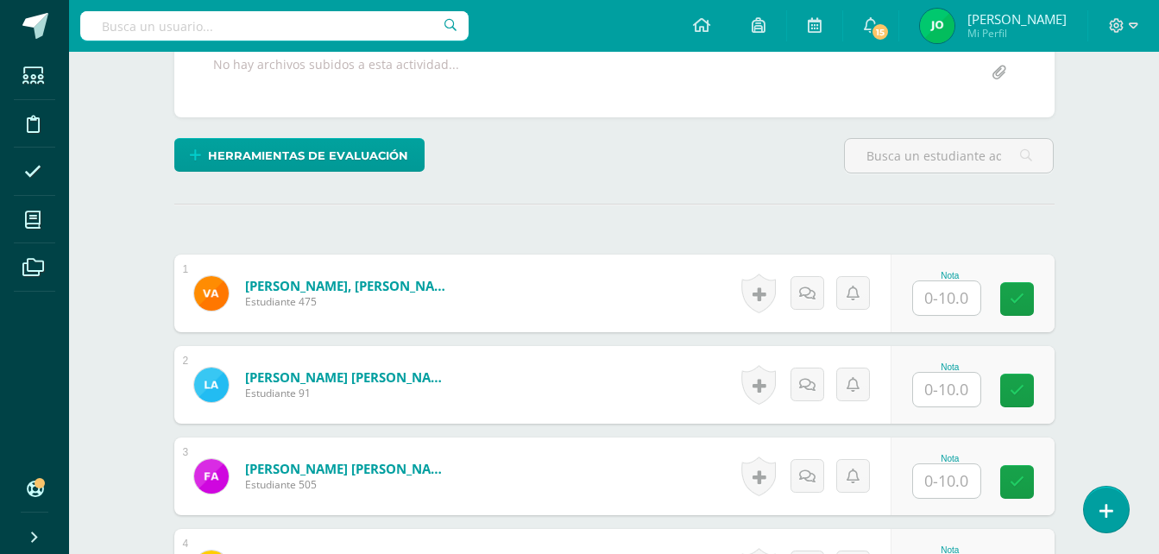
scroll to position [346, 0]
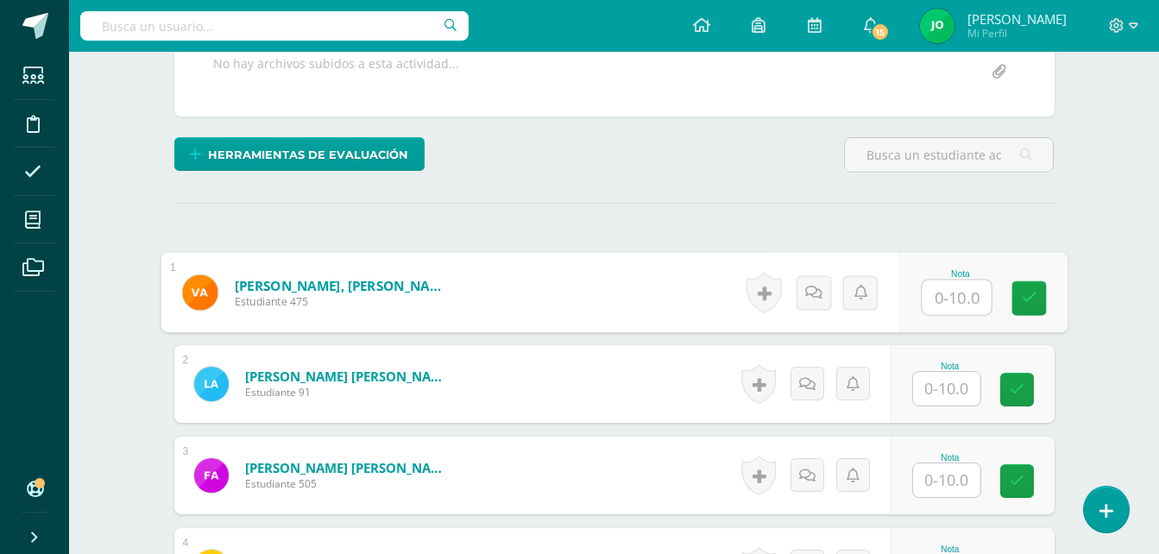
click at [960, 288] on input "text" at bounding box center [956, 297] width 69 height 35
click at [961, 284] on input "text" at bounding box center [956, 297] width 69 height 35
type input "10"
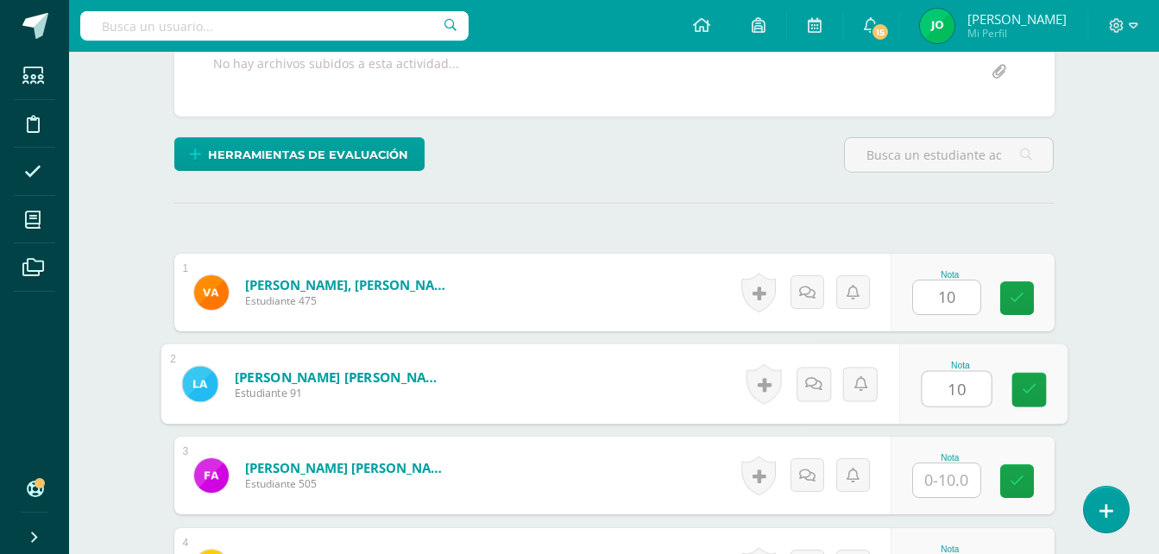
type input "10"
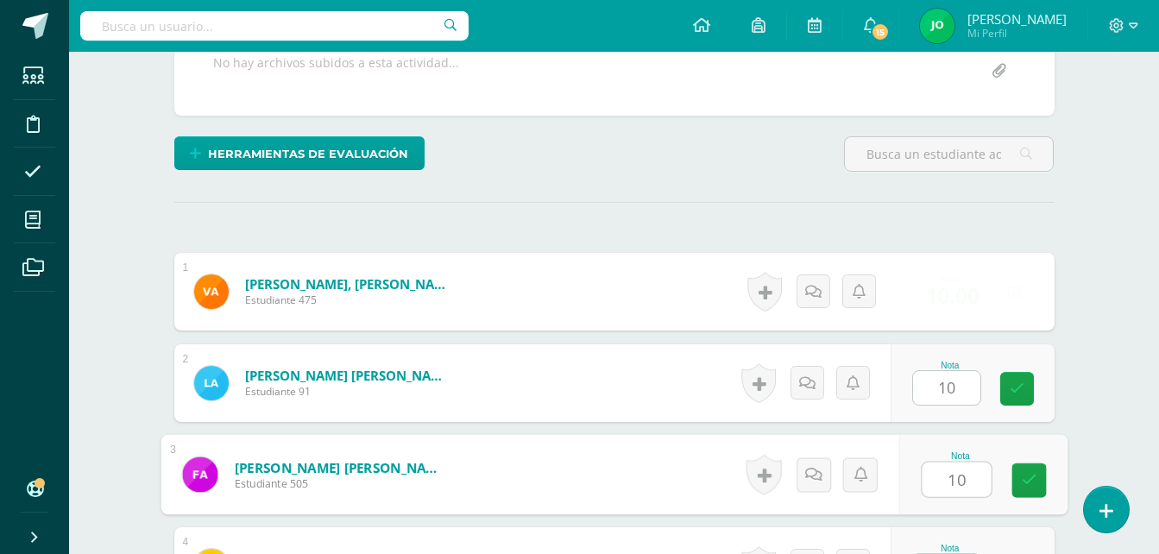
type input "10"
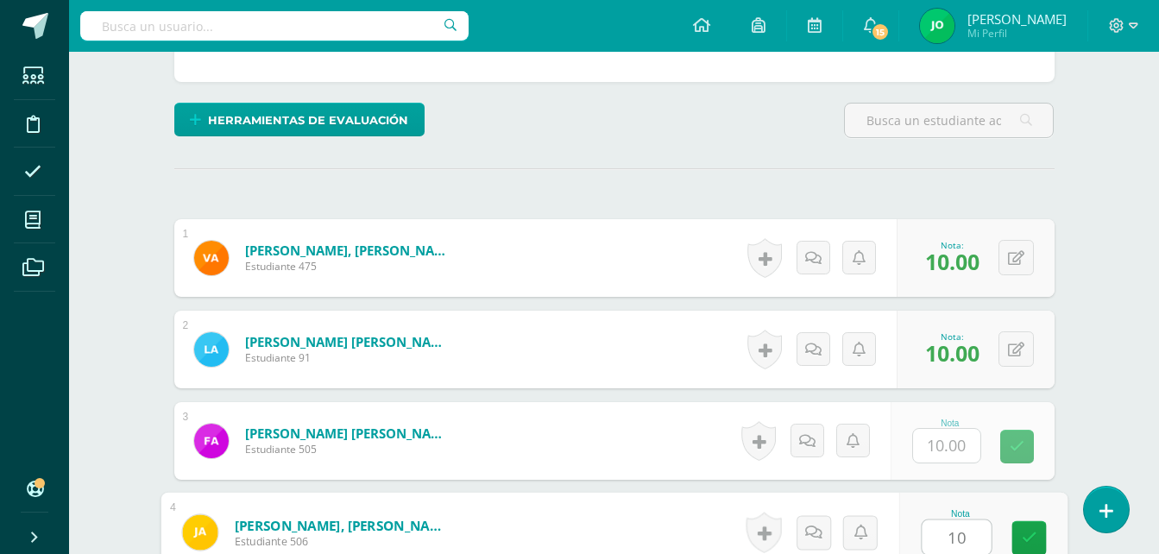
type input "10"
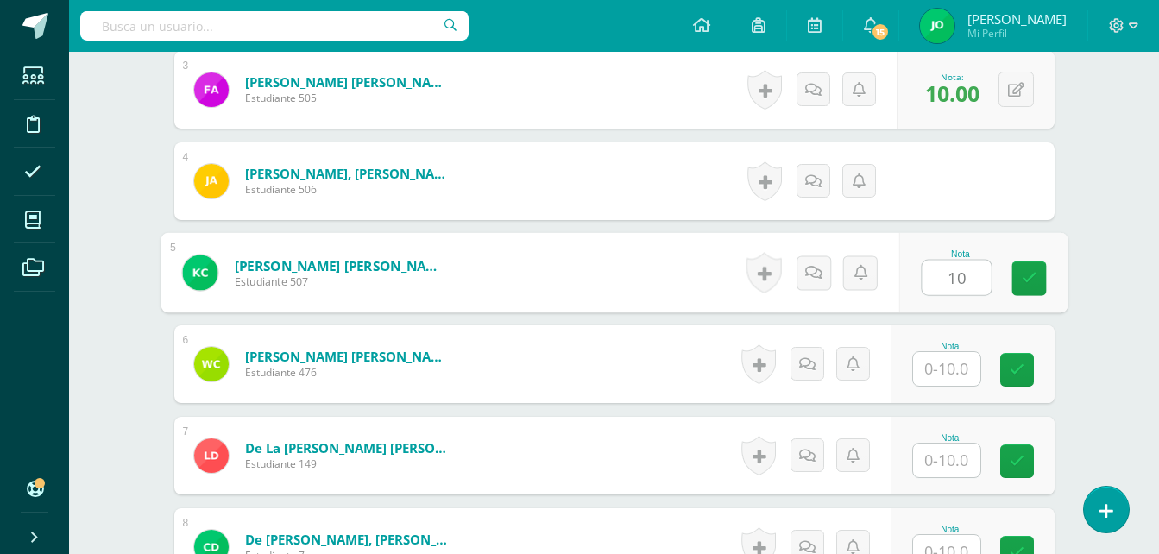
type input "10"
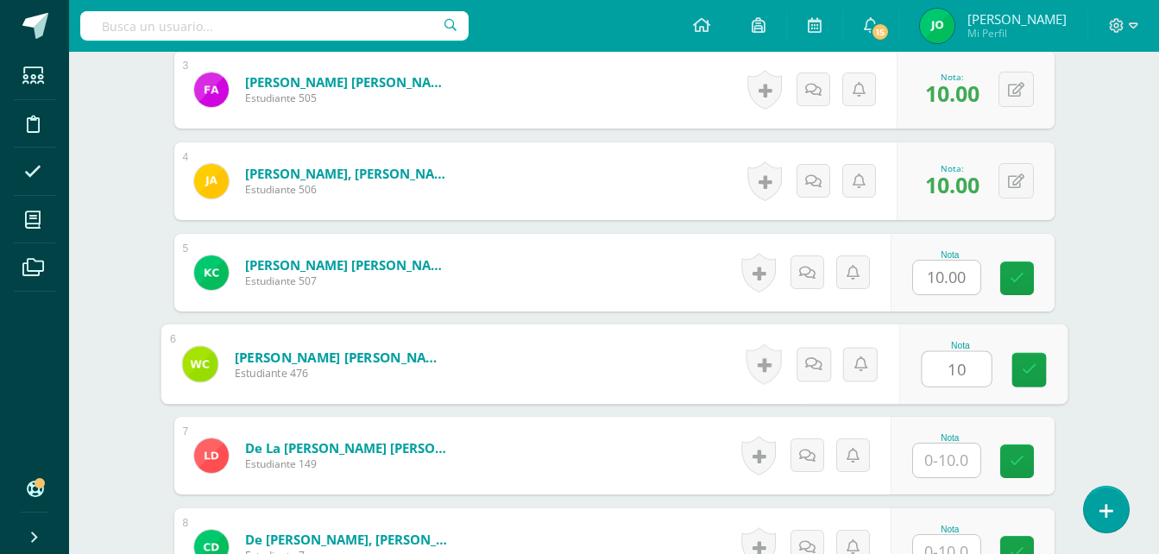
type input "10"
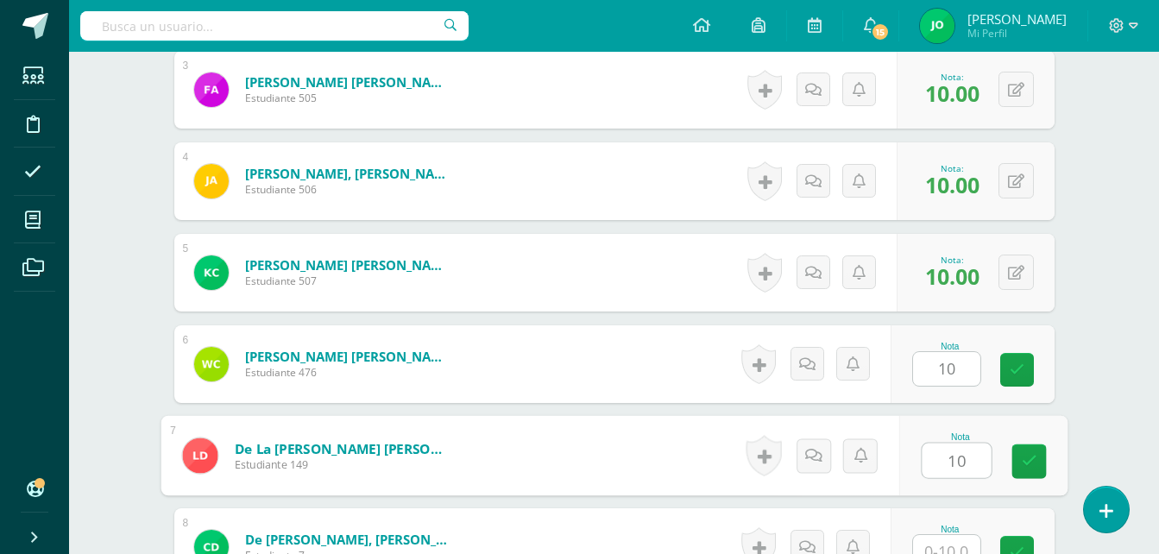
type input "10"
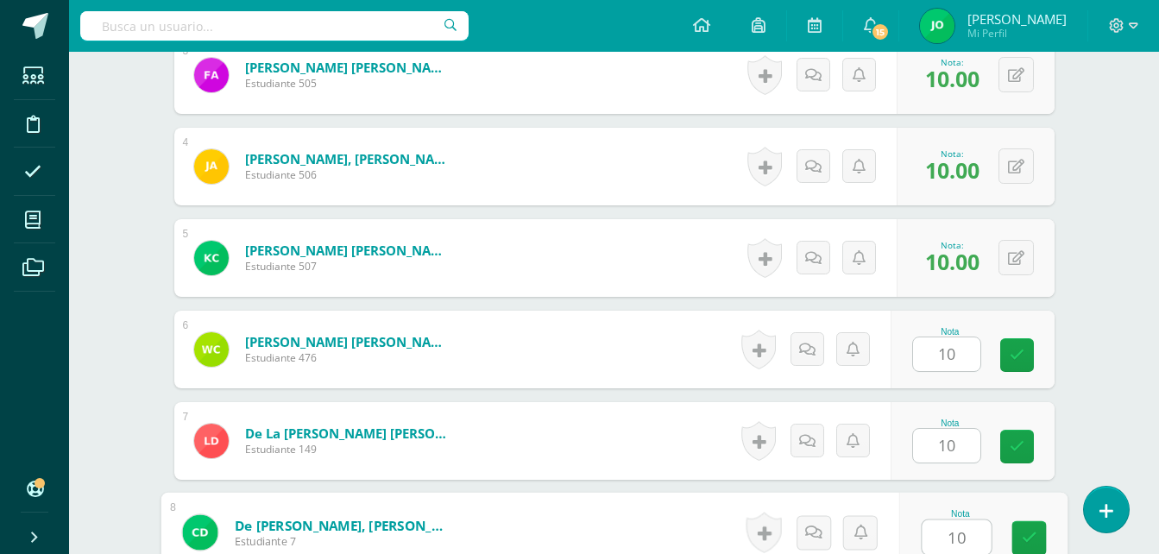
type input "10"
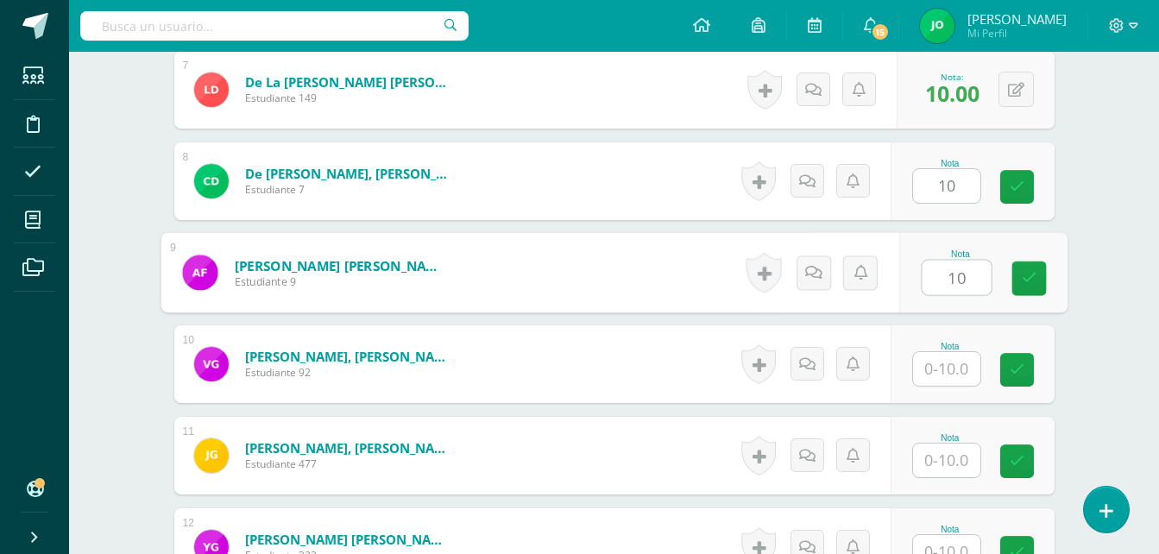
type input "10"
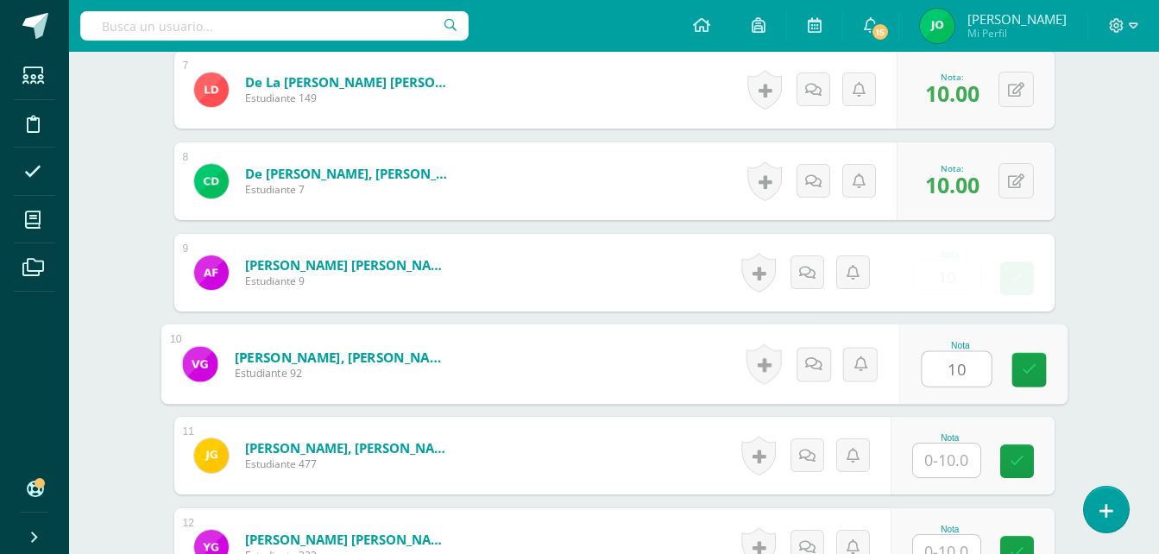
type input "10"
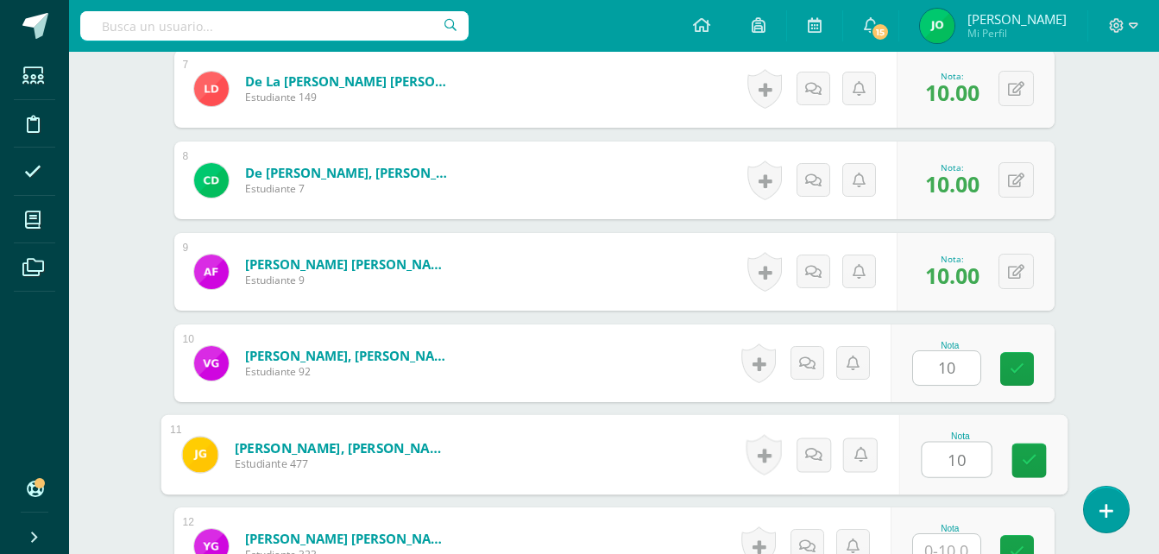
type input "10"
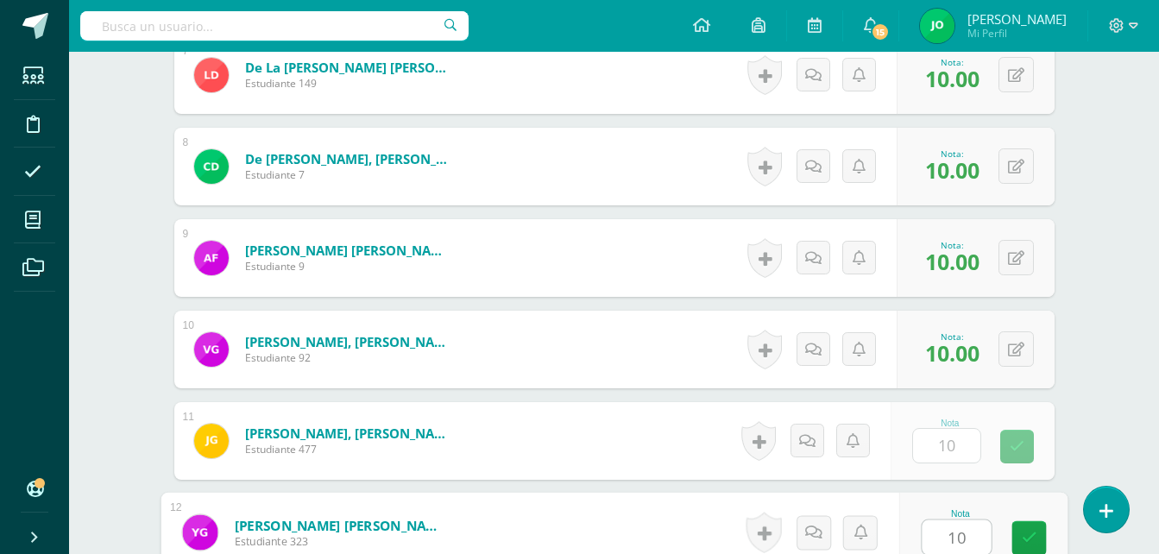
type input "10"
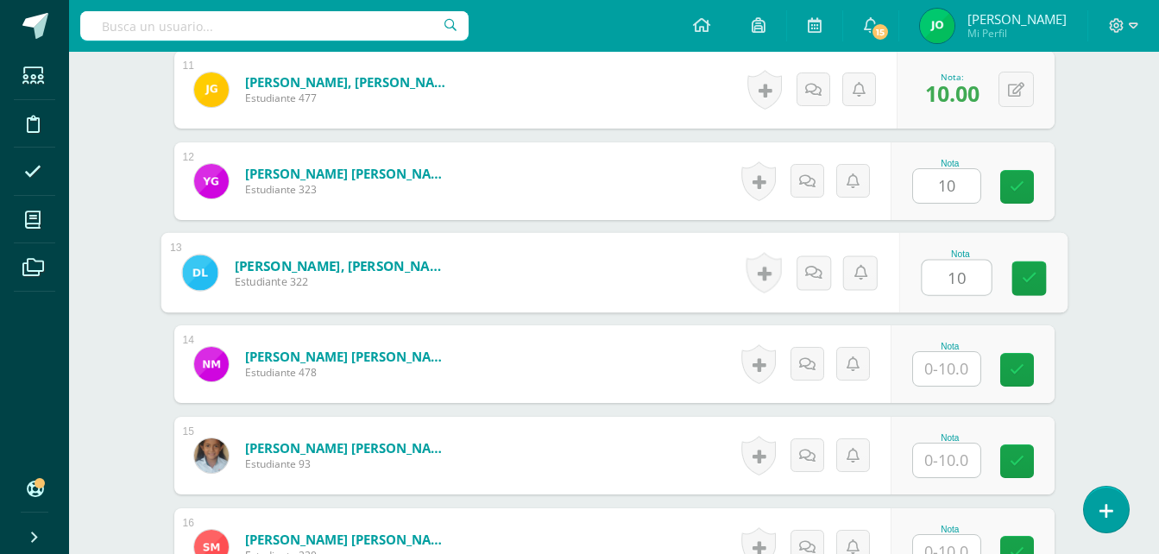
type input "10"
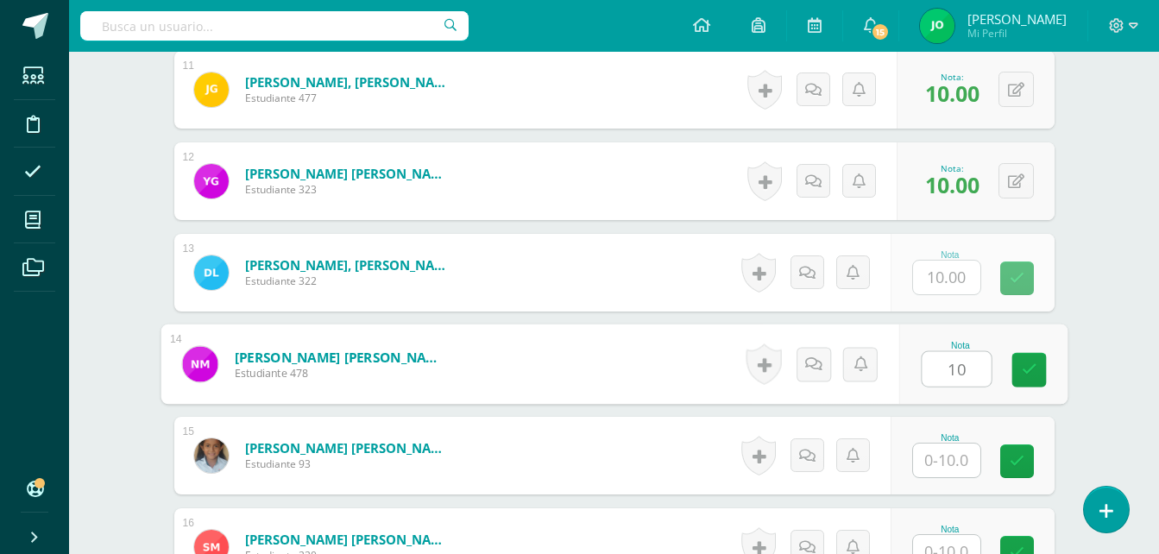
type input "10"
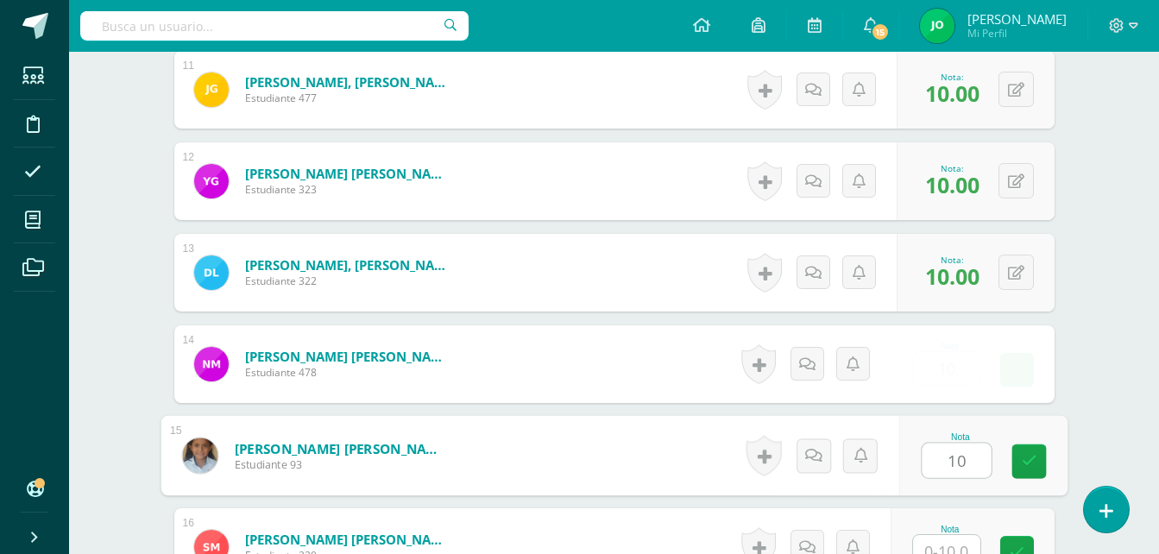
type input "10"
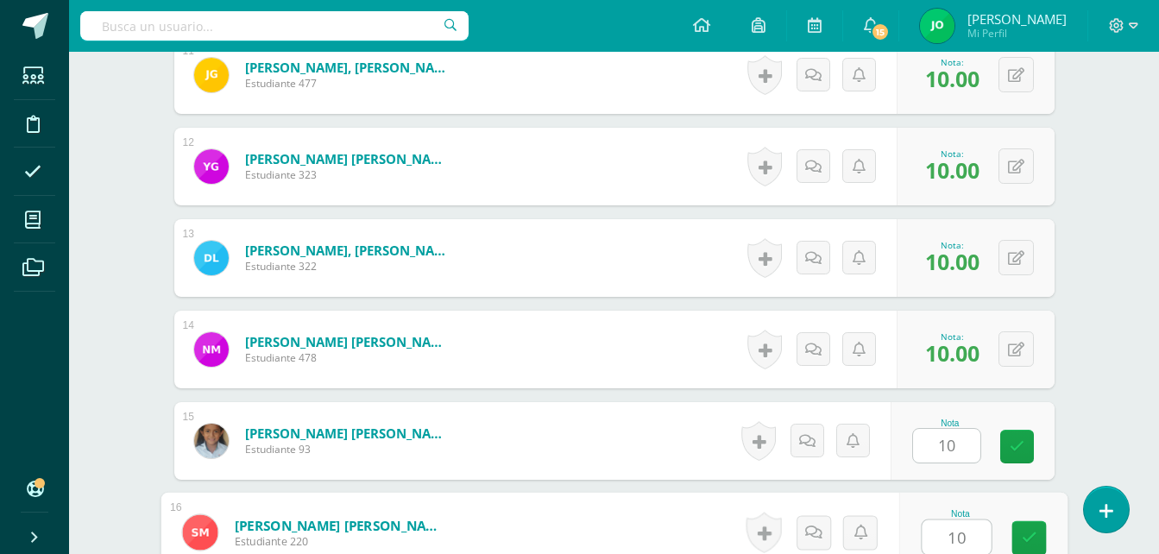
type input "10"
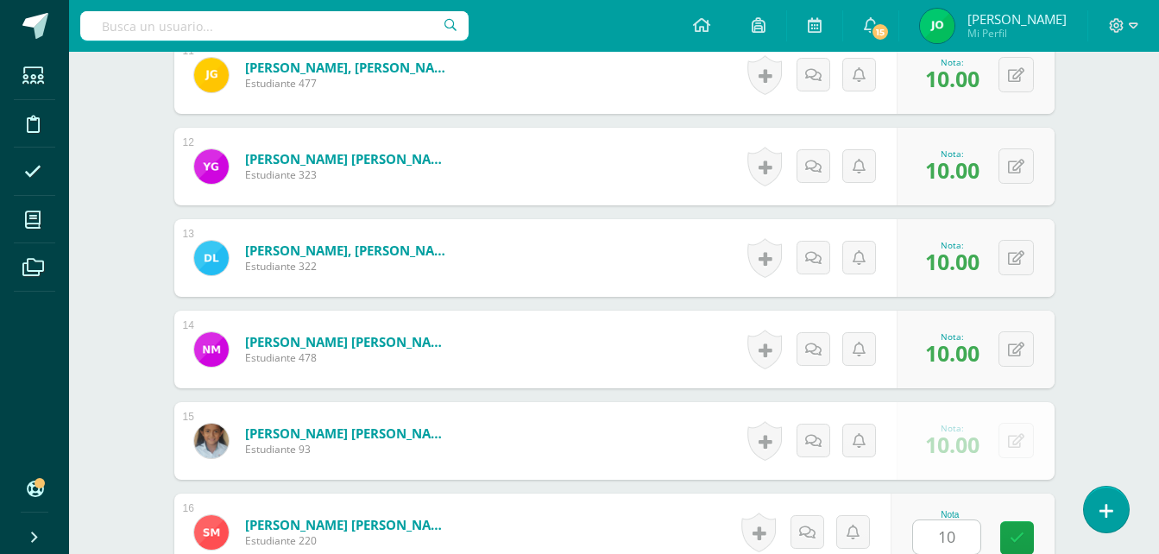
scroll to position [1830, 0]
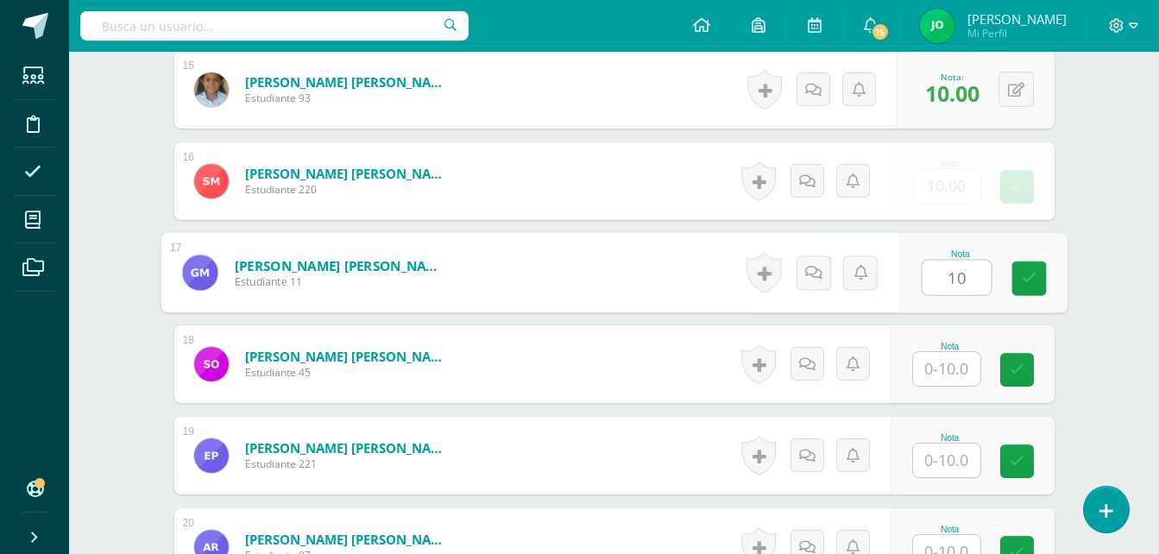
type input "10"
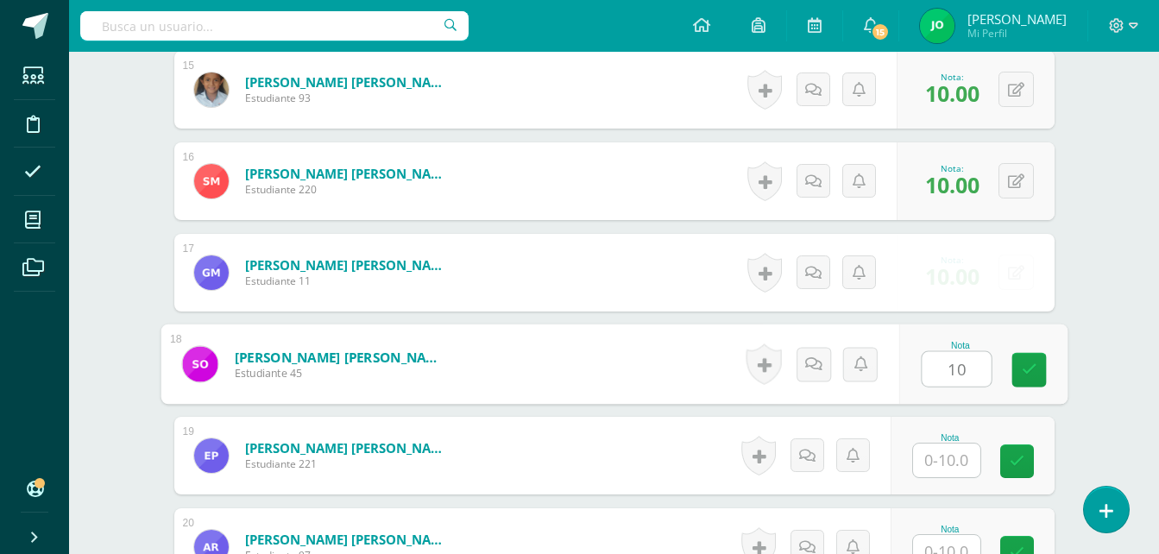
type input "10"
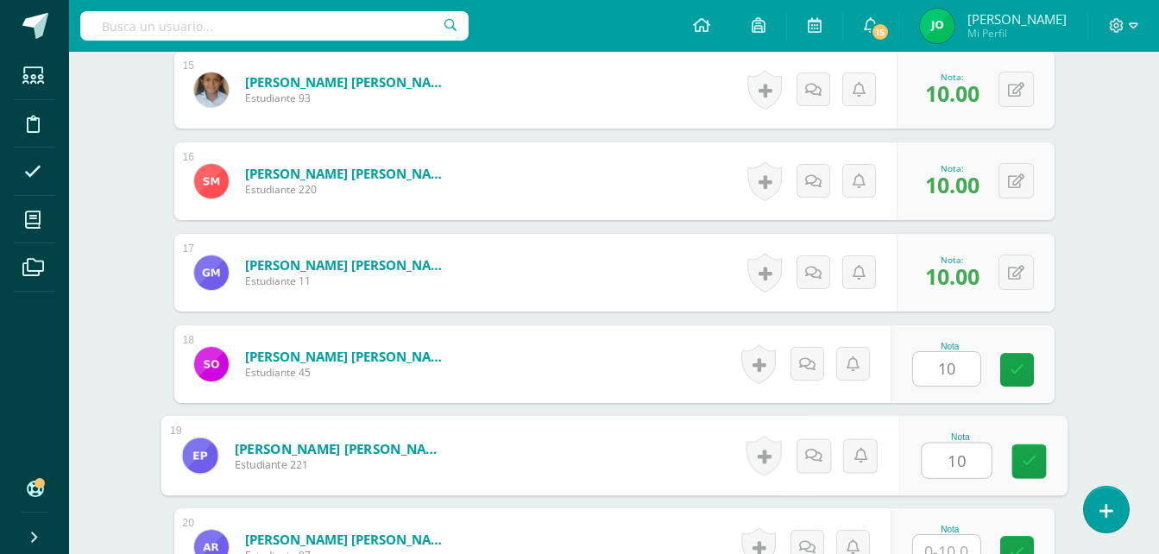
type input "10"
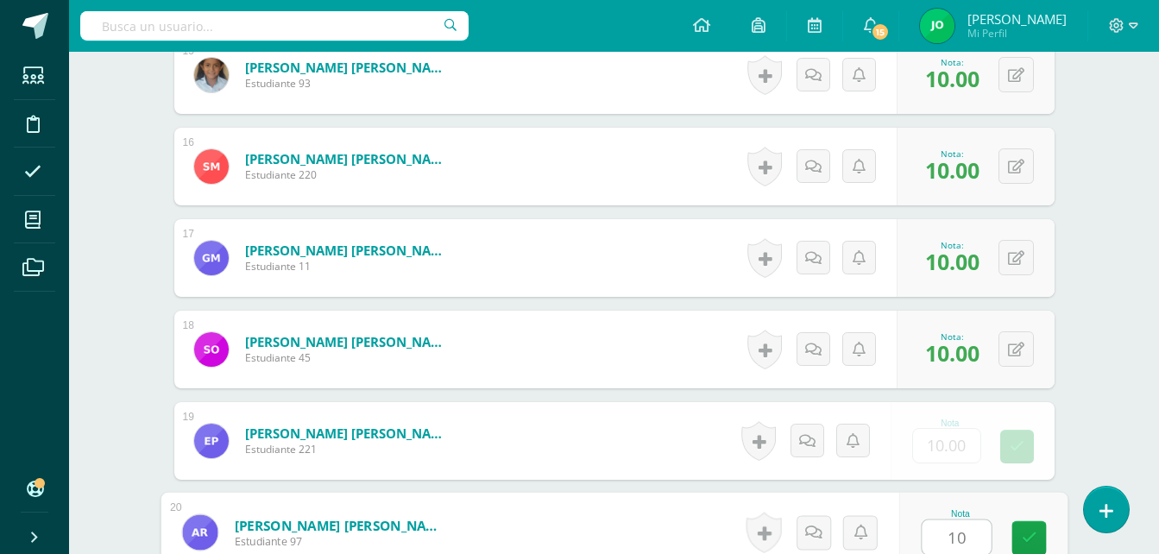
type input "10"
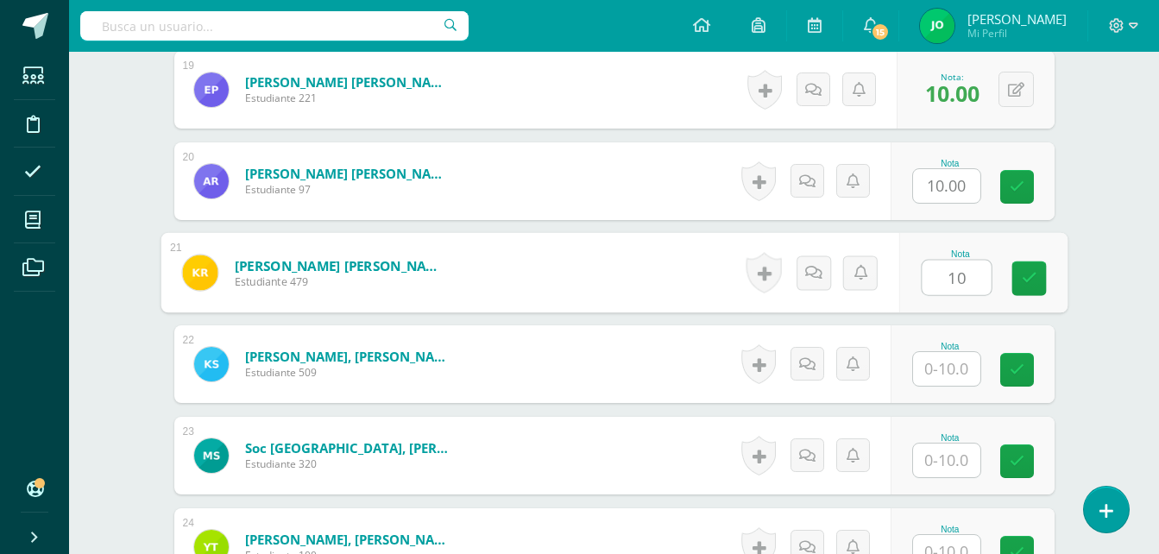
type input "10"
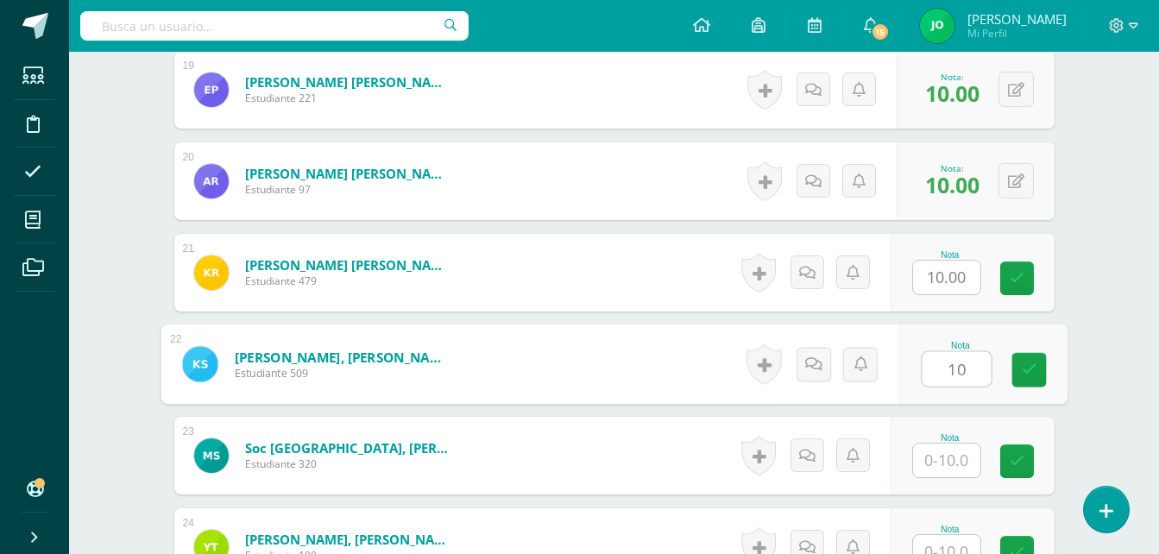
type input "10"
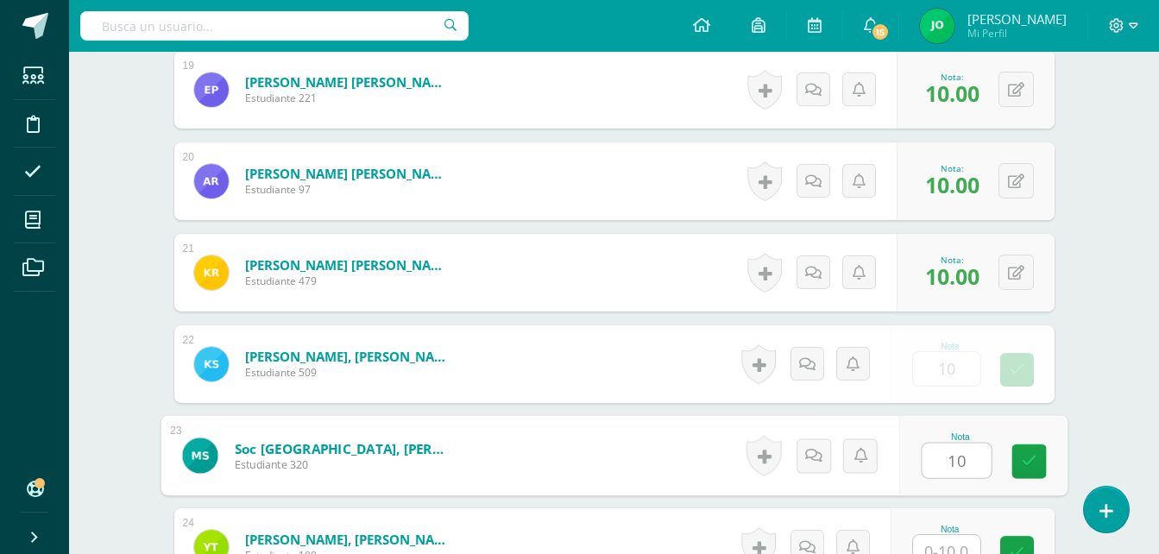
type input "10"
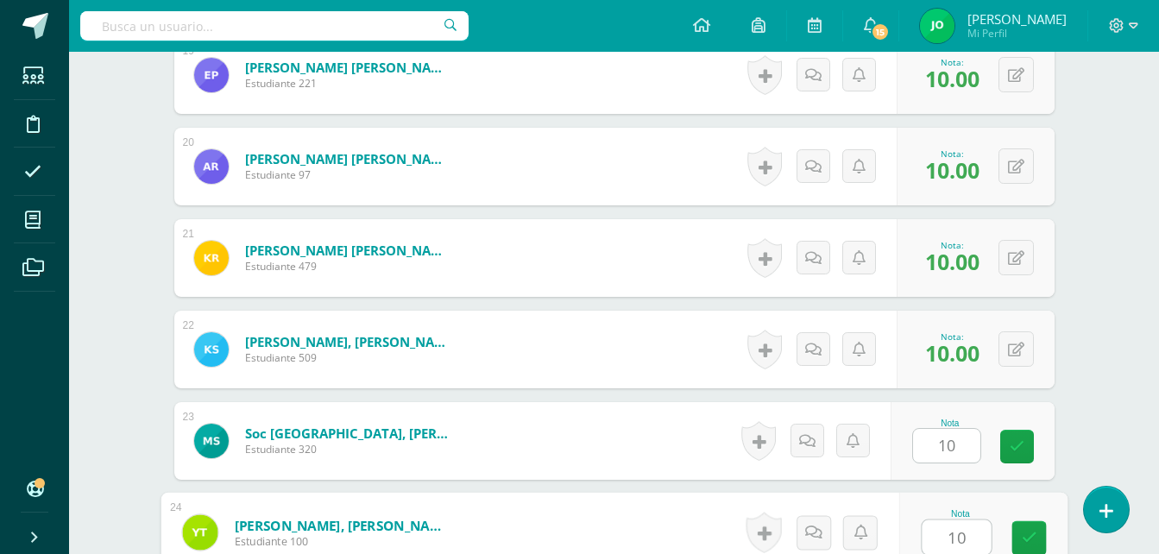
type input "10"
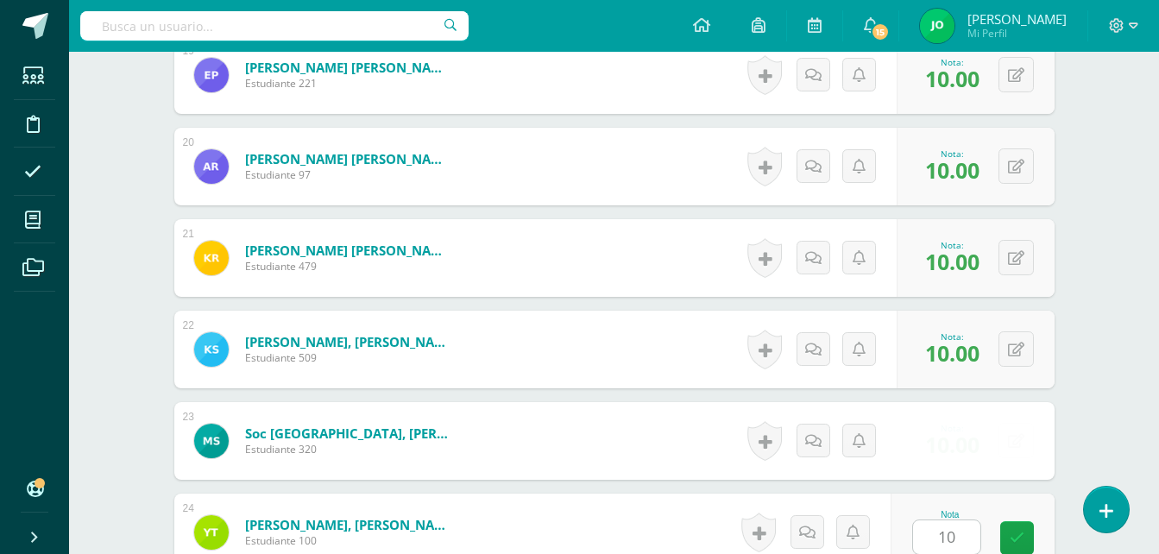
scroll to position [2562, 0]
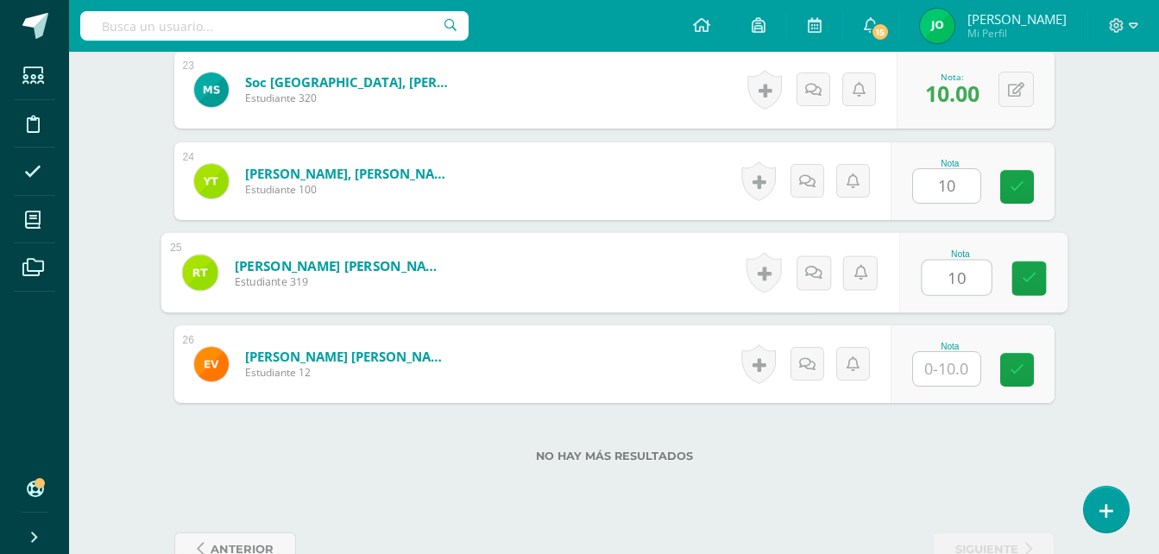
type input "10"
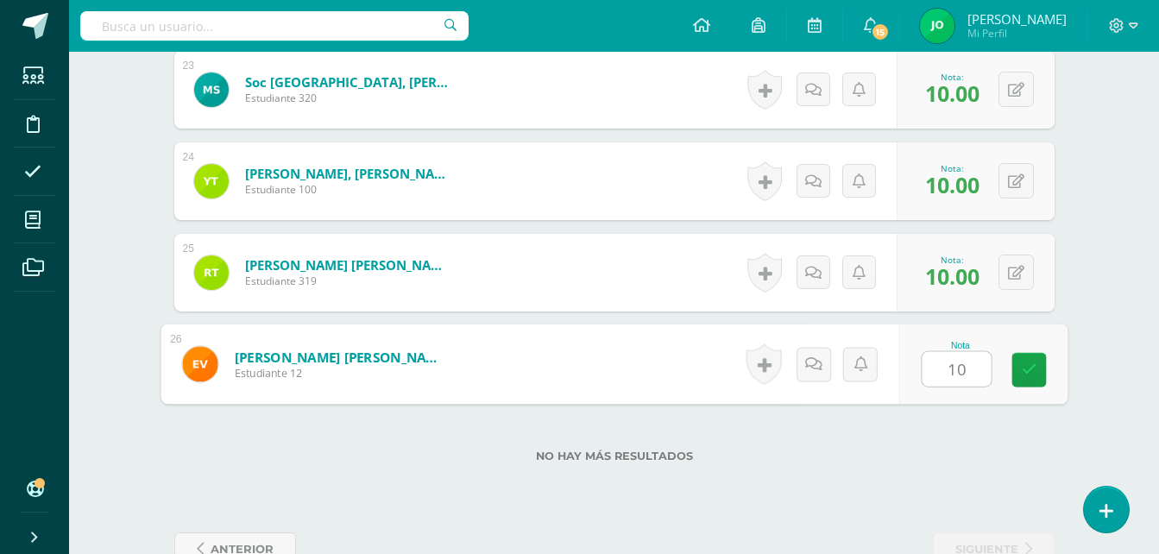
type input "10"
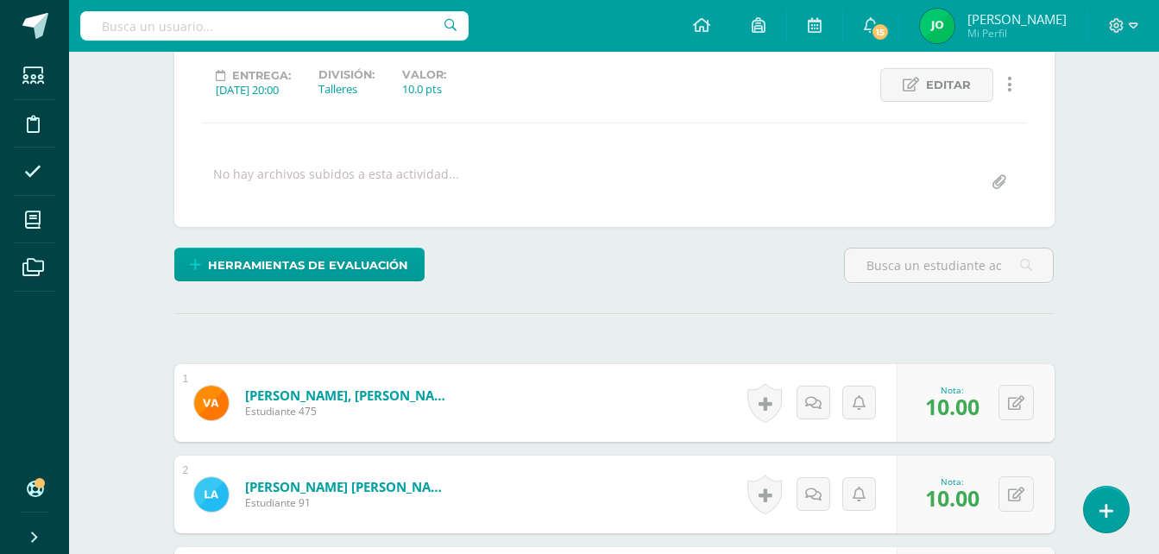
scroll to position [0, 0]
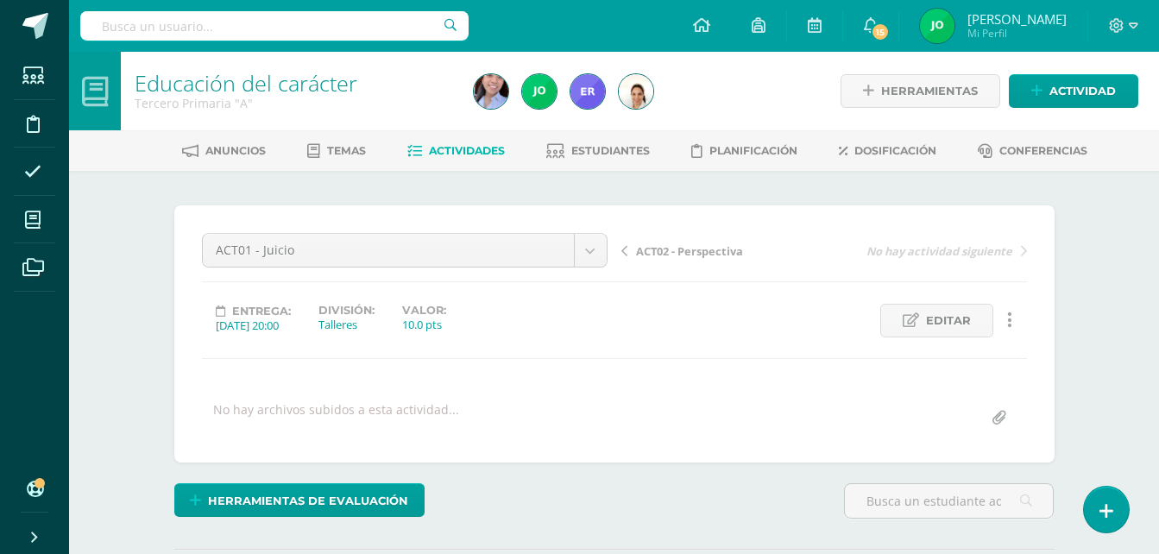
click at [411, 147] on icon at bounding box center [414, 151] width 15 height 15
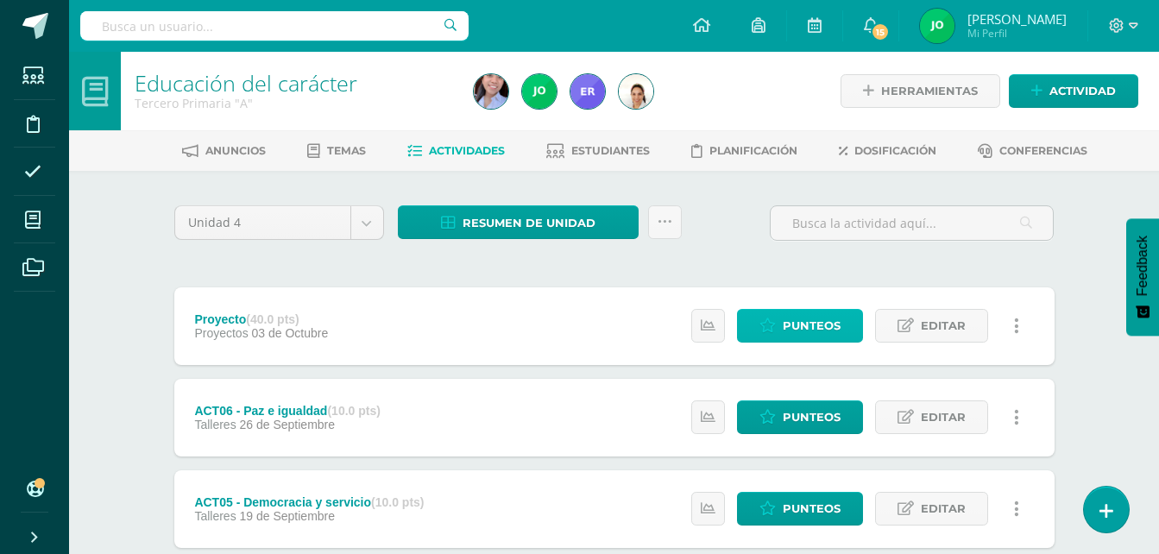
click at [772, 319] on icon at bounding box center [767, 325] width 16 height 15
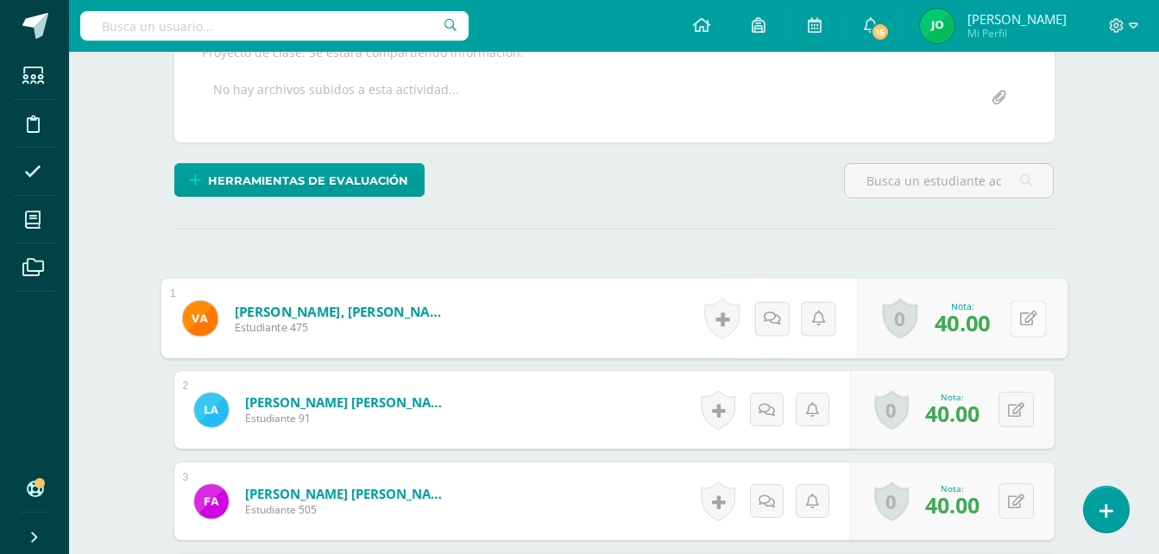
click at [1019, 312] on icon at bounding box center [1027, 318] width 17 height 15
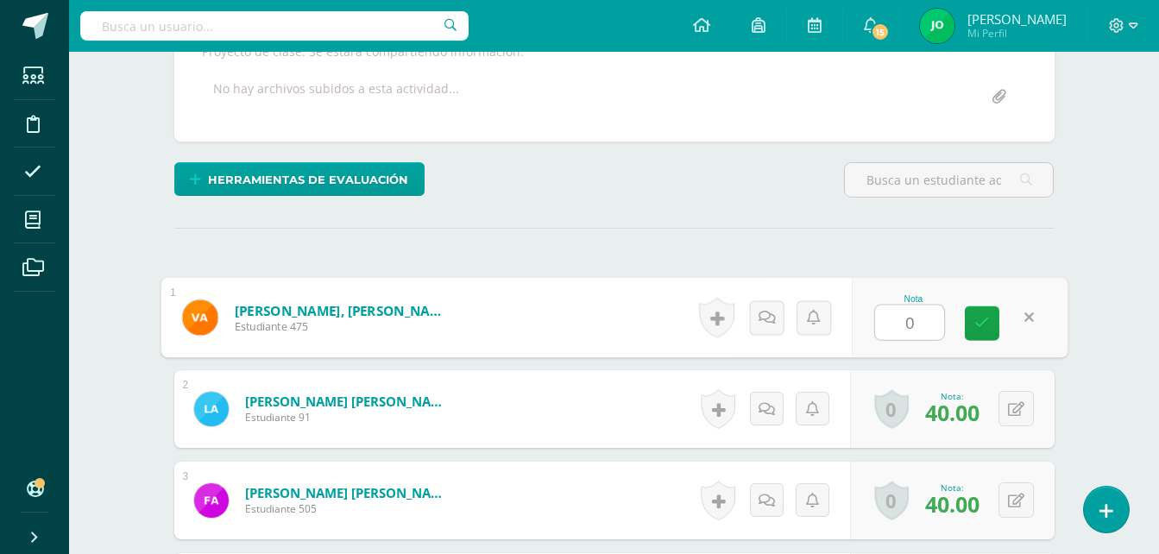
type input "0"
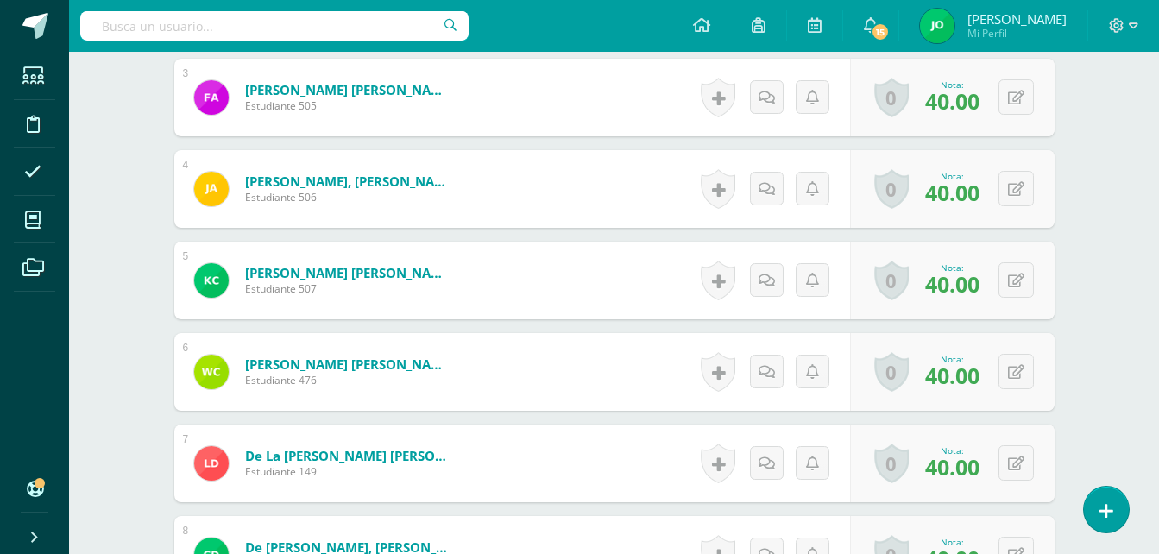
scroll to position [771, 0]
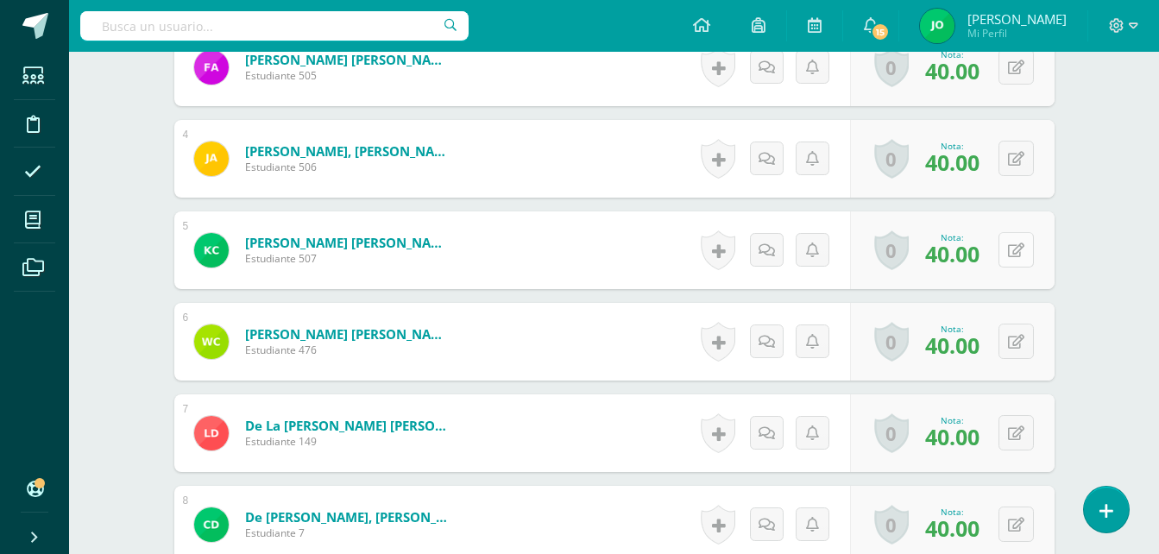
click at [1014, 246] on button at bounding box center [1016, 249] width 35 height 35
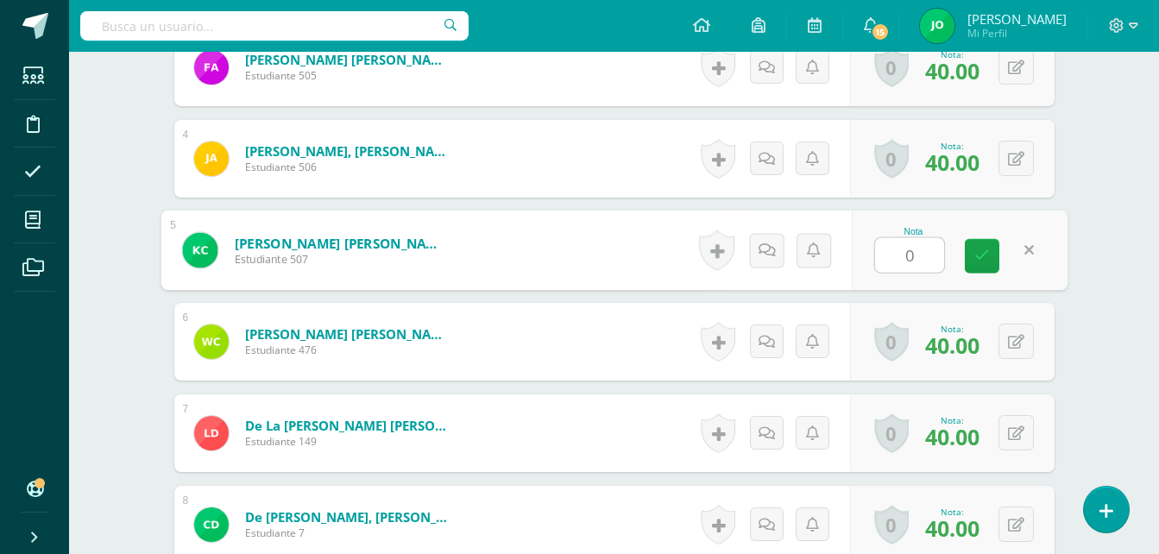
type input "0"
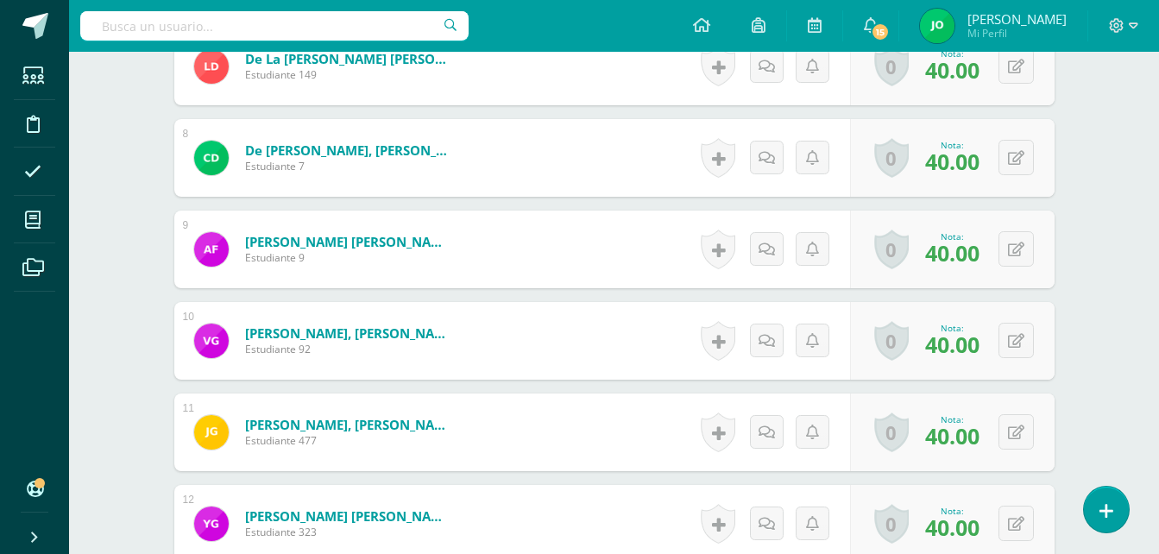
scroll to position [1202, 0]
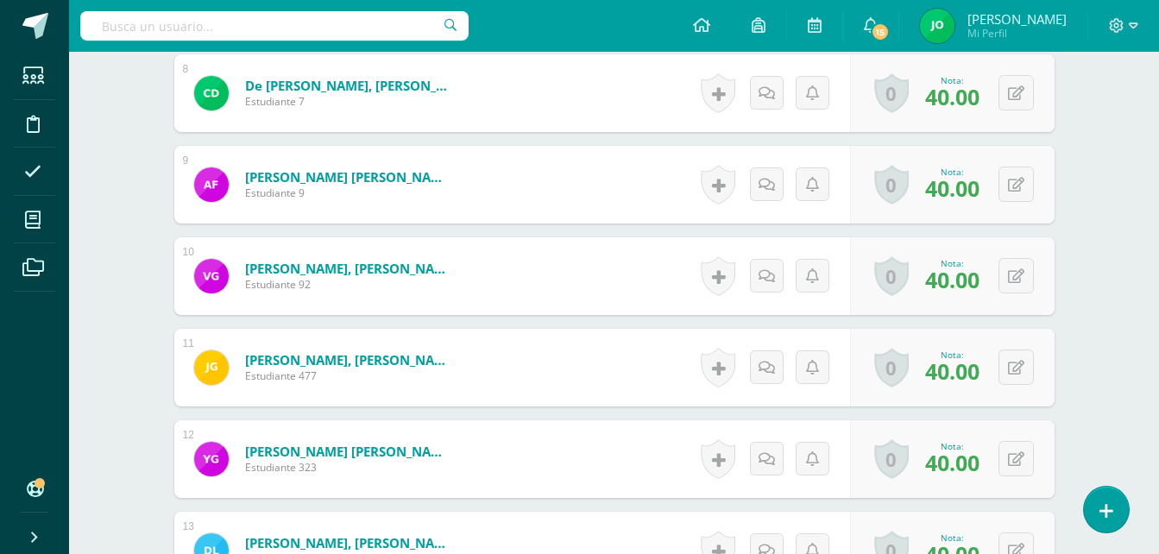
click at [996, 269] on div "0 Logros Logros obtenidos Aún no hay logros agregados Nota: 40.00" at bounding box center [952, 276] width 205 height 78
click at [1005, 271] on div "0 [GEOGRAPHIC_DATA] Logros obtenidos Aún no hay logros agregados Nota: 40.00" at bounding box center [952, 276] width 205 height 78
click at [1023, 274] on icon at bounding box center [1027, 275] width 17 height 15
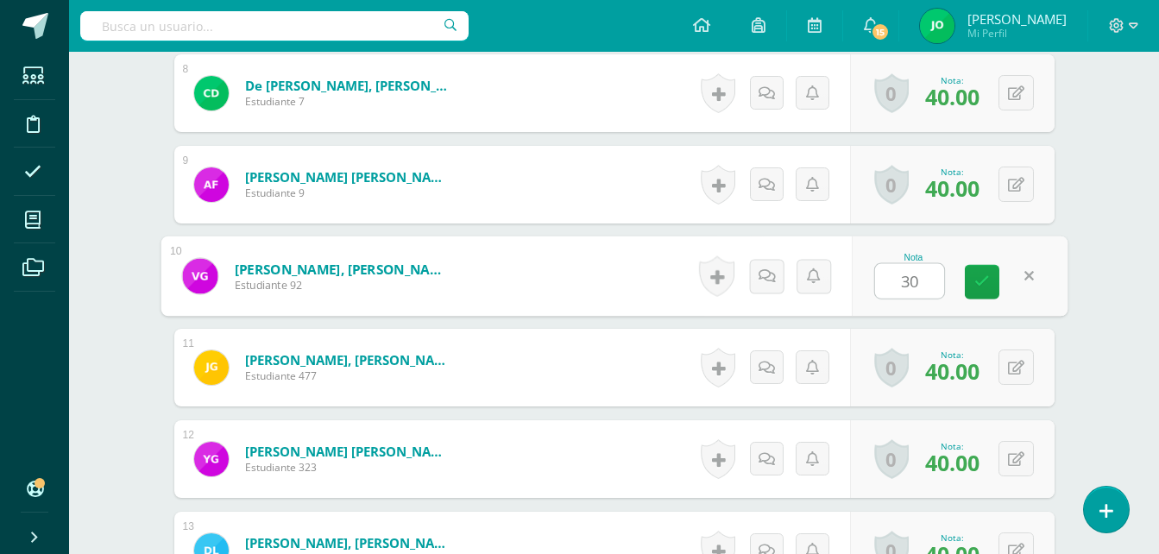
type input "30"
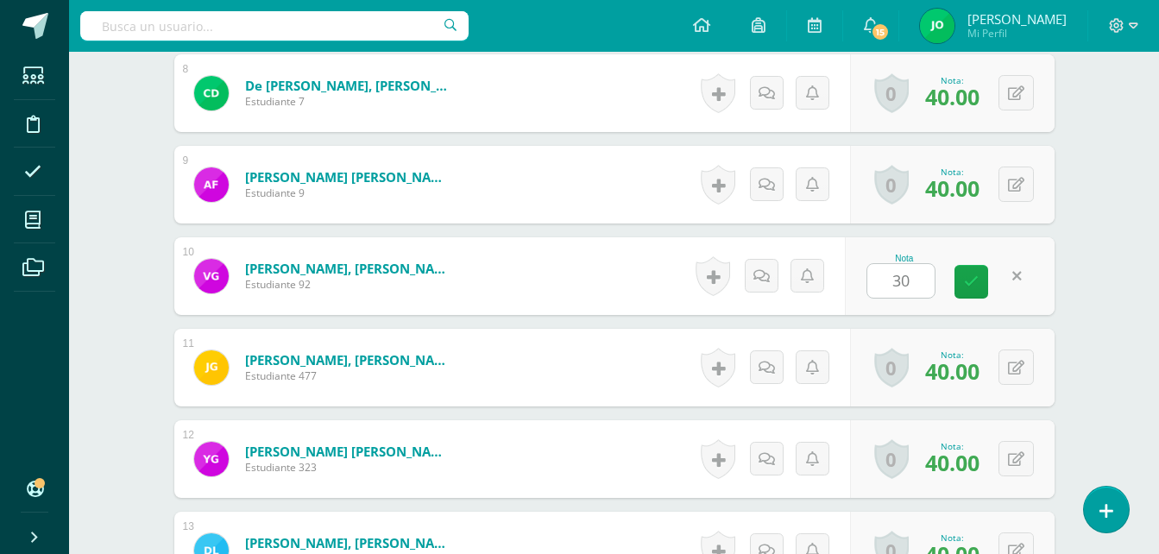
click at [1122, 205] on div "Educación del carácter Tercero Primaria "A" Herramientas Detalle de asistencias…" at bounding box center [614, 413] width 1090 height 3127
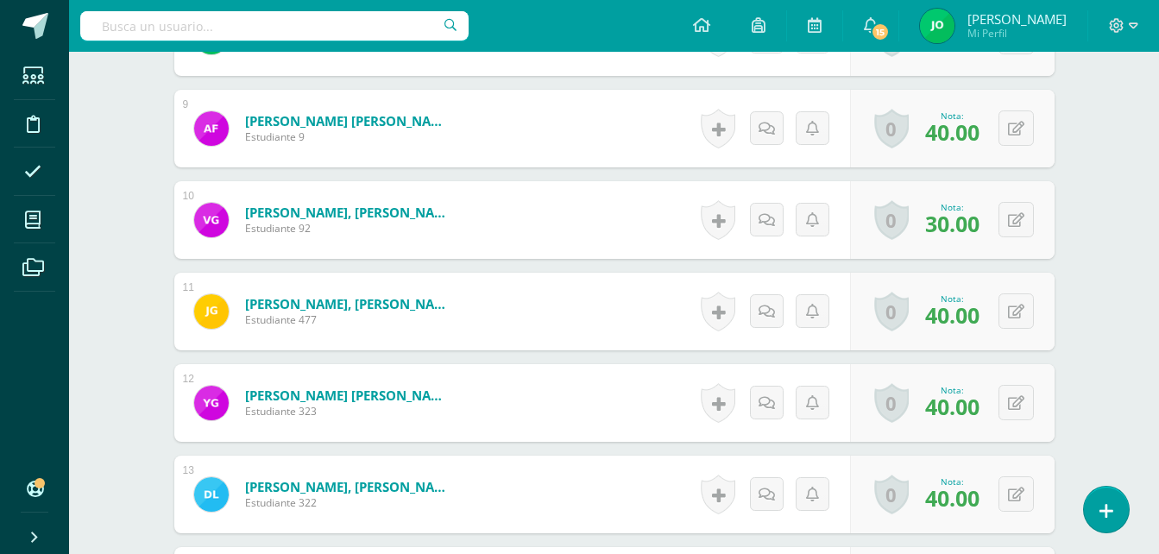
scroll to position [1289, 0]
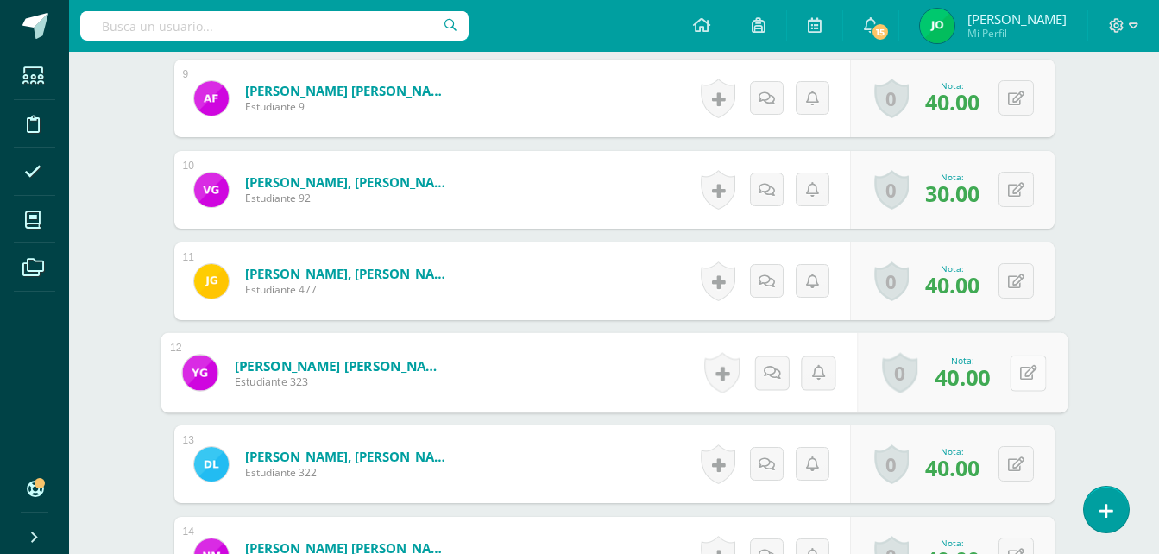
click at [1033, 366] on button at bounding box center [1028, 373] width 36 height 36
type input "0"
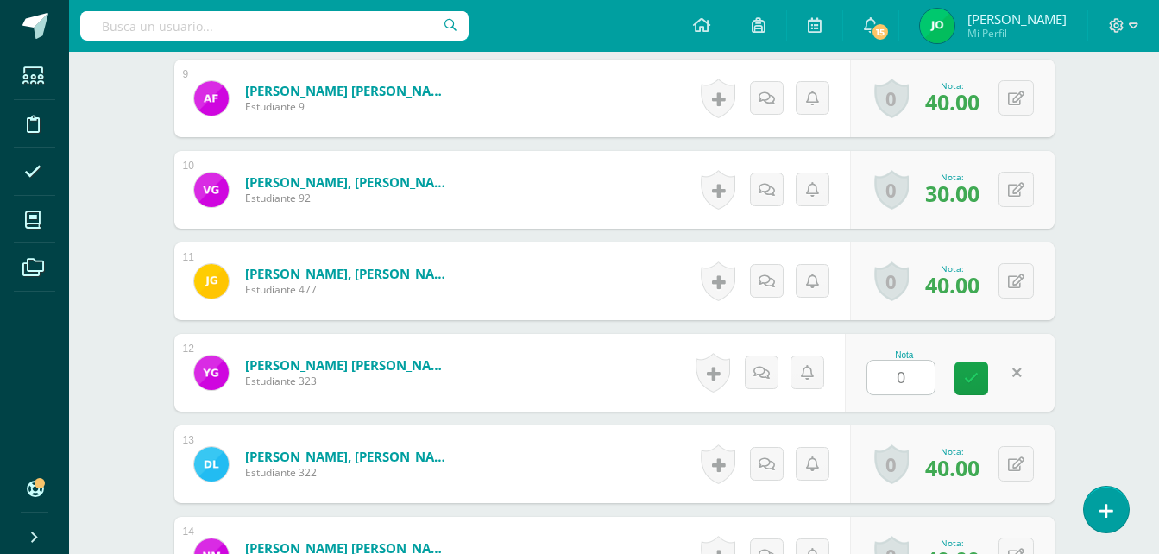
click at [1095, 250] on div "Educación del carácter Tercero Primaria "A" Herramientas Detalle de asistencias…" at bounding box center [614, 326] width 1090 height 3127
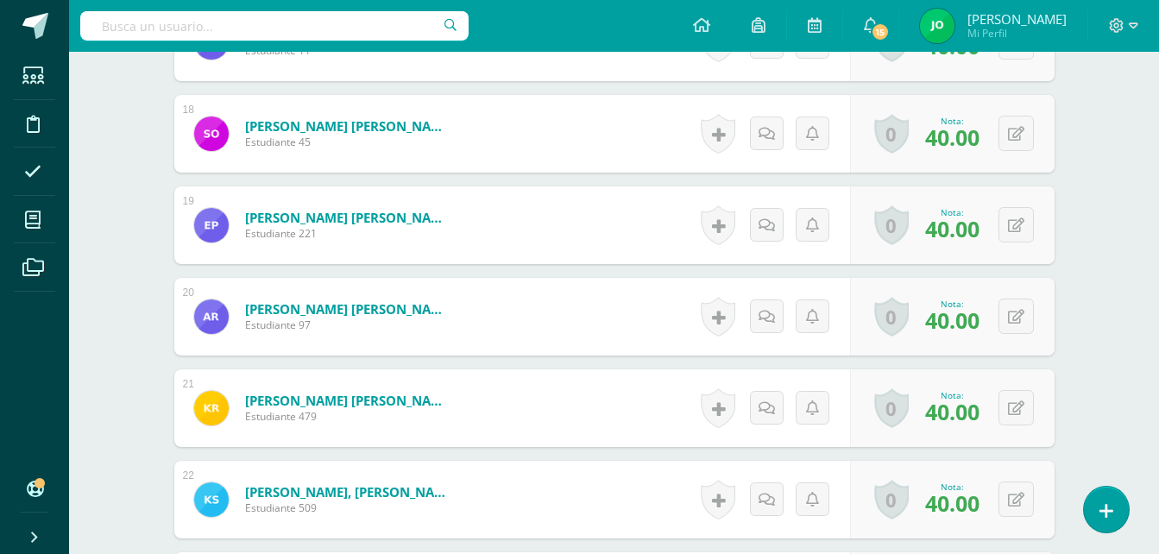
scroll to position [2238, 0]
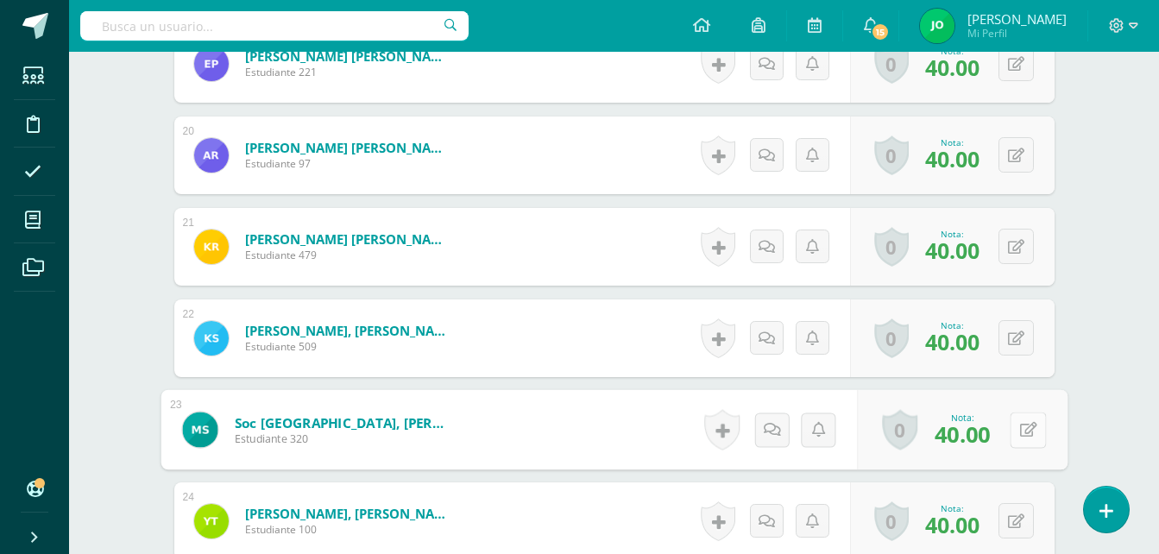
click at [1026, 442] on button at bounding box center [1028, 430] width 36 height 36
type input "0"
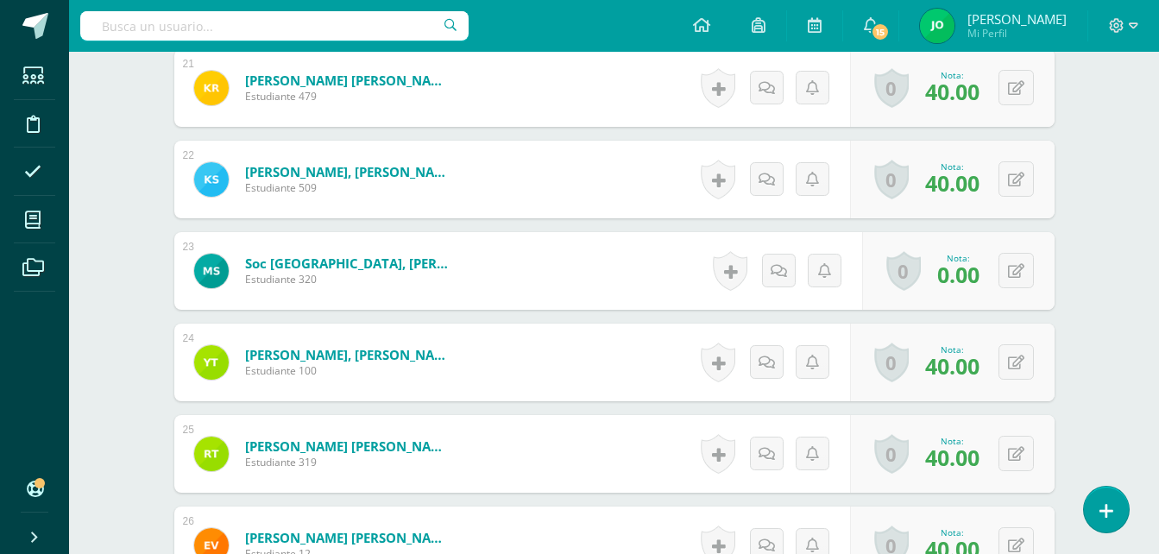
scroll to position [2497, 0]
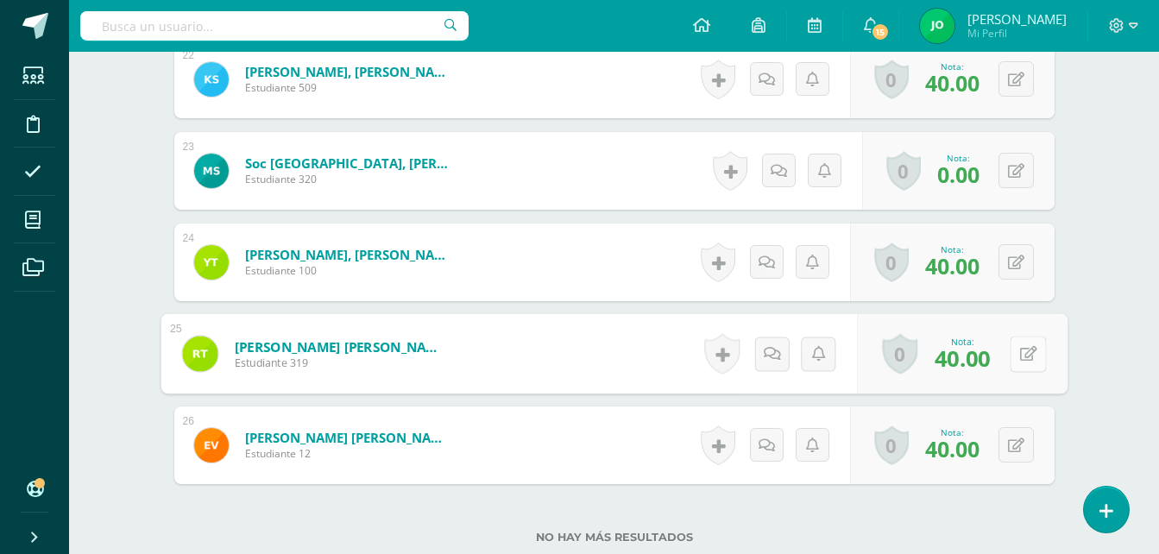
click at [1022, 355] on icon at bounding box center [1027, 353] width 17 height 15
type input "0"
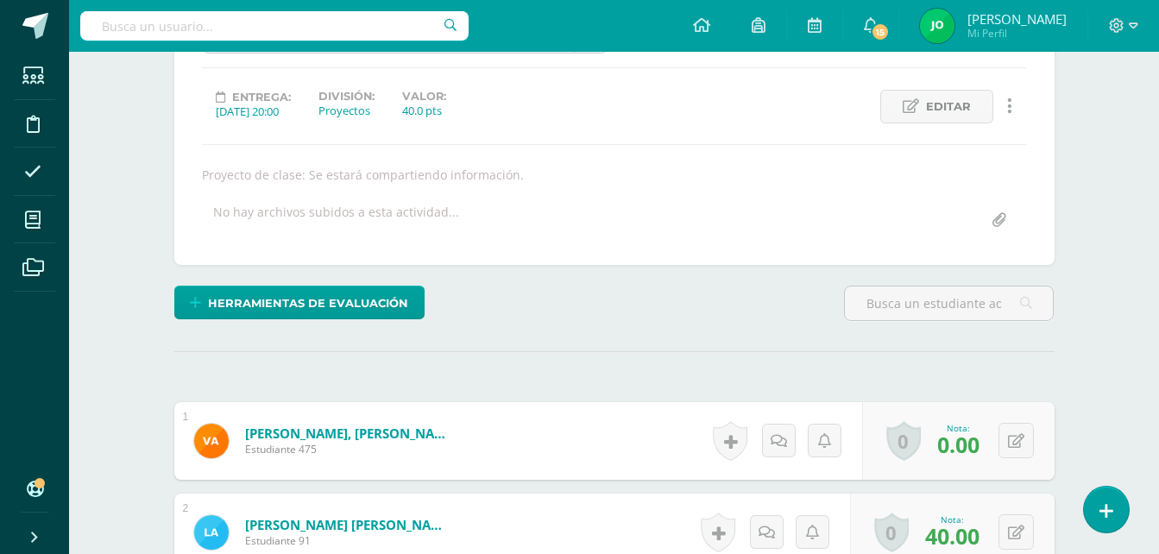
scroll to position [0, 0]
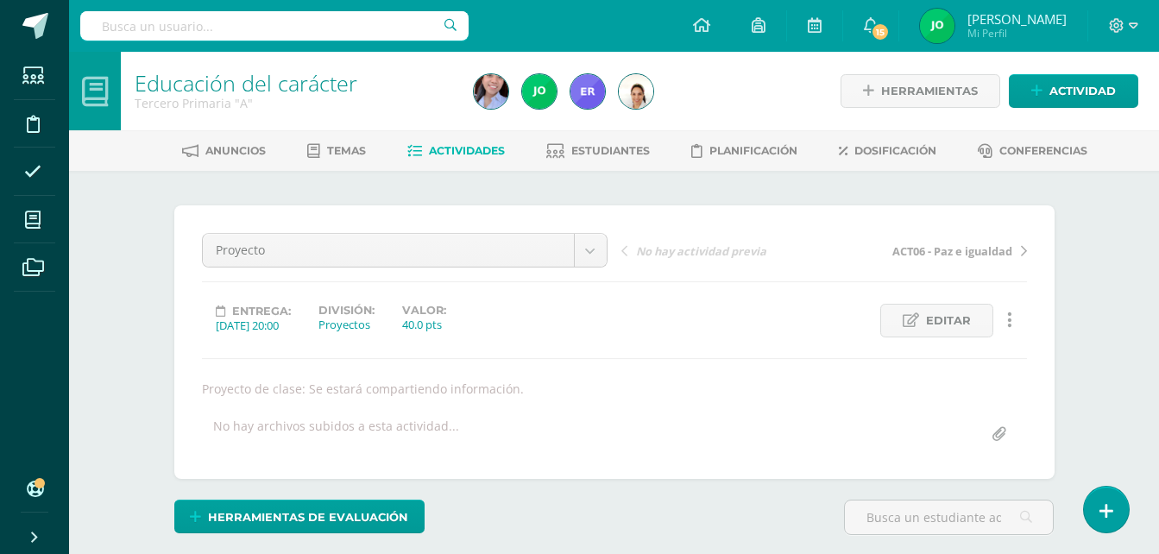
click at [472, 154] on span "Actividades" at bounding box center [467, 150] width 76 height 13
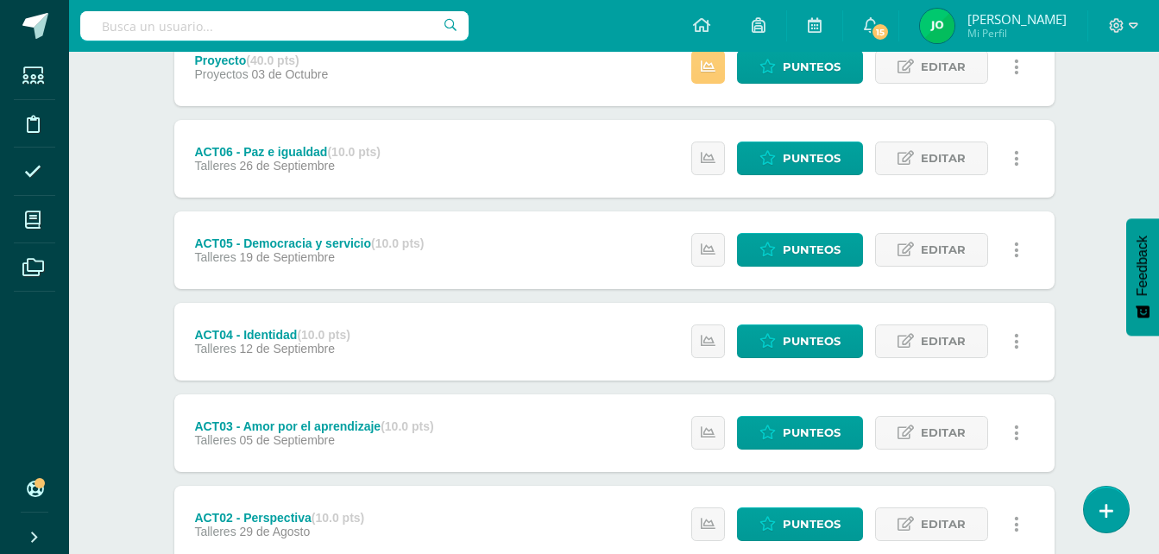
scroll to position [173, 0]
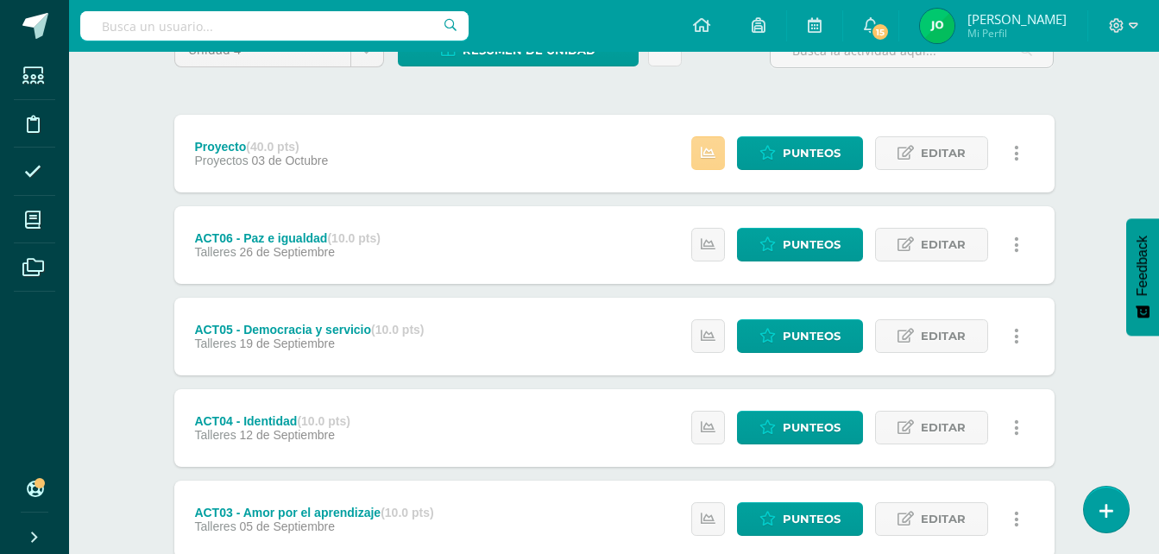
click at [698, 149] on link at bounding box center [708, 153] width 34 height 34
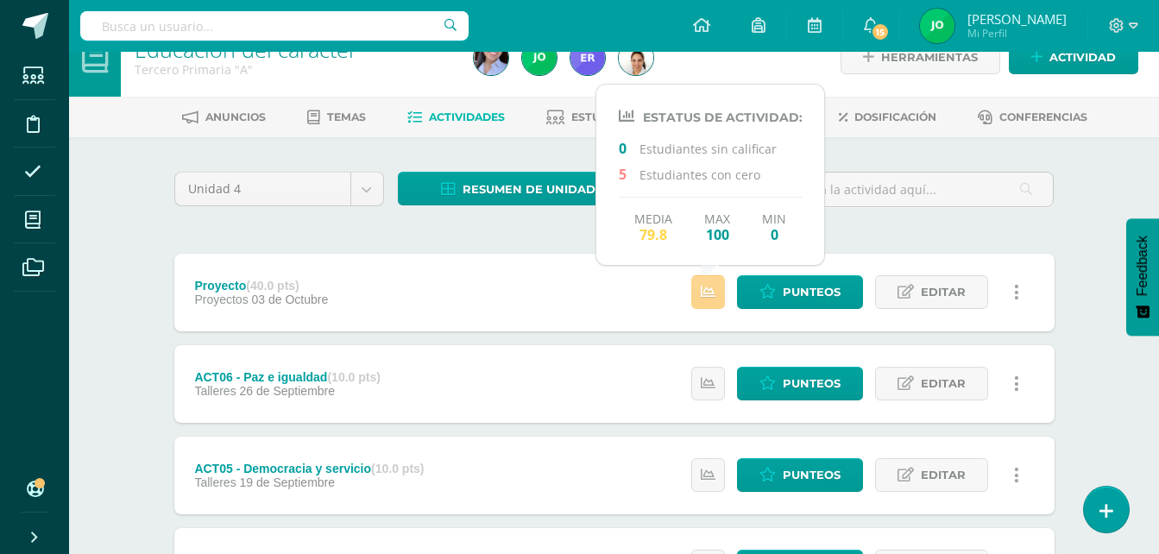
scroll to position [0, 0]
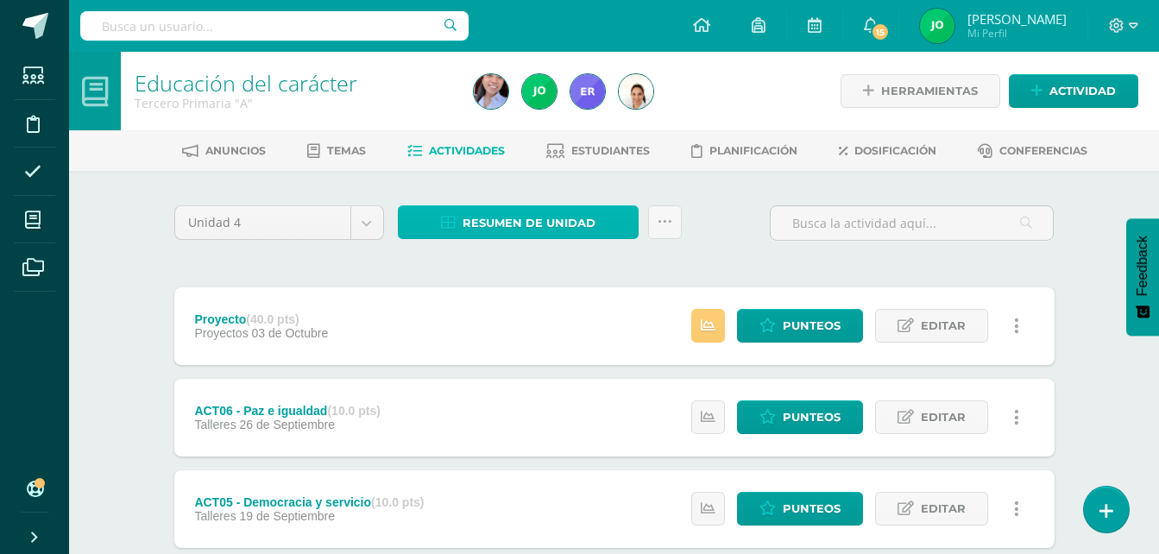
click at [476, 230] on span "Resumen de unidad" at bounding box center [529, 223] width 133 height 32
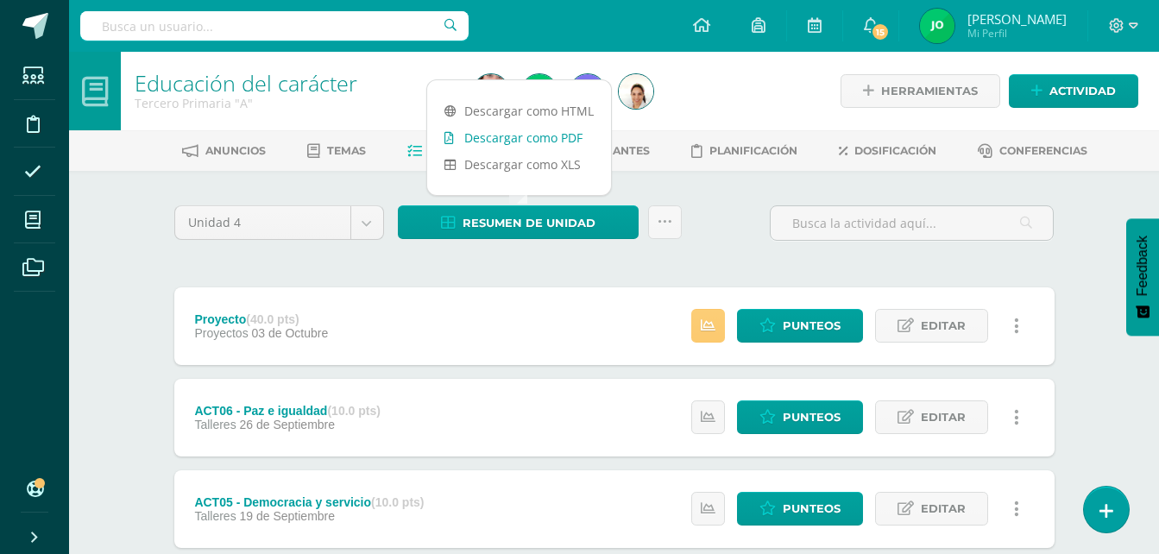
click at [498, 143] on link "Descargar como PDF" at bounding box center [519, 137] width 184 height 27
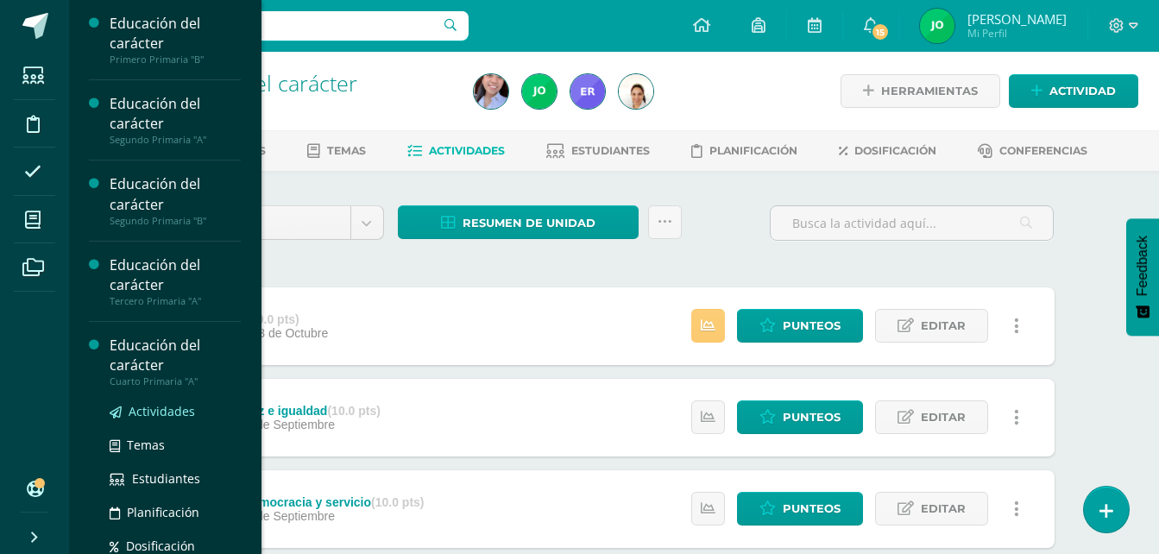
click at [143, 407] on span "Actividades" at bounding box center [162, 411] width 66 height 16
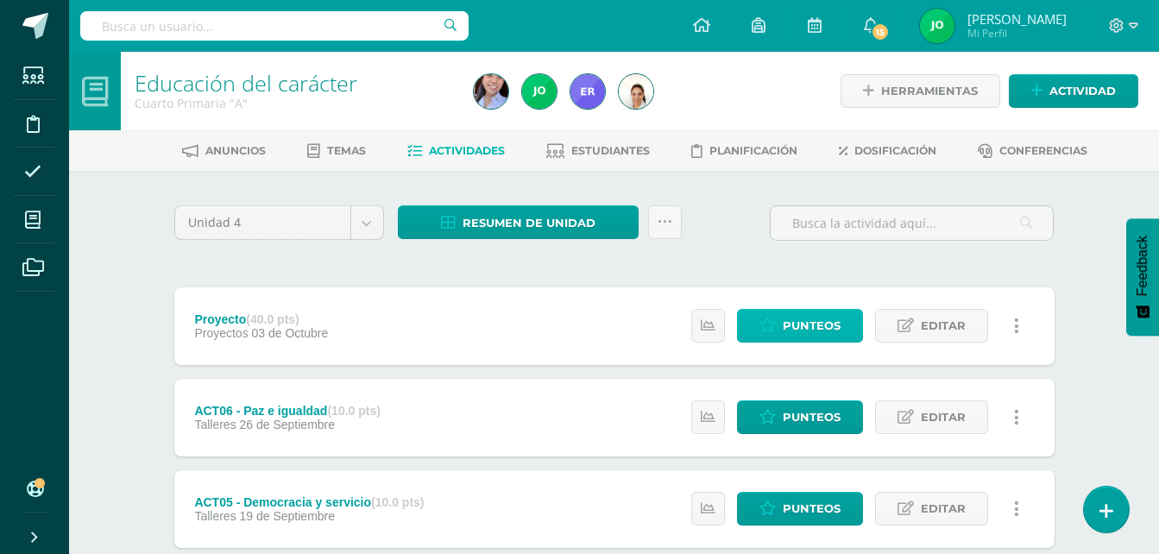
click at [822, 321] on span "Punteos" at bounding box center [812, 326] width 58 height 32
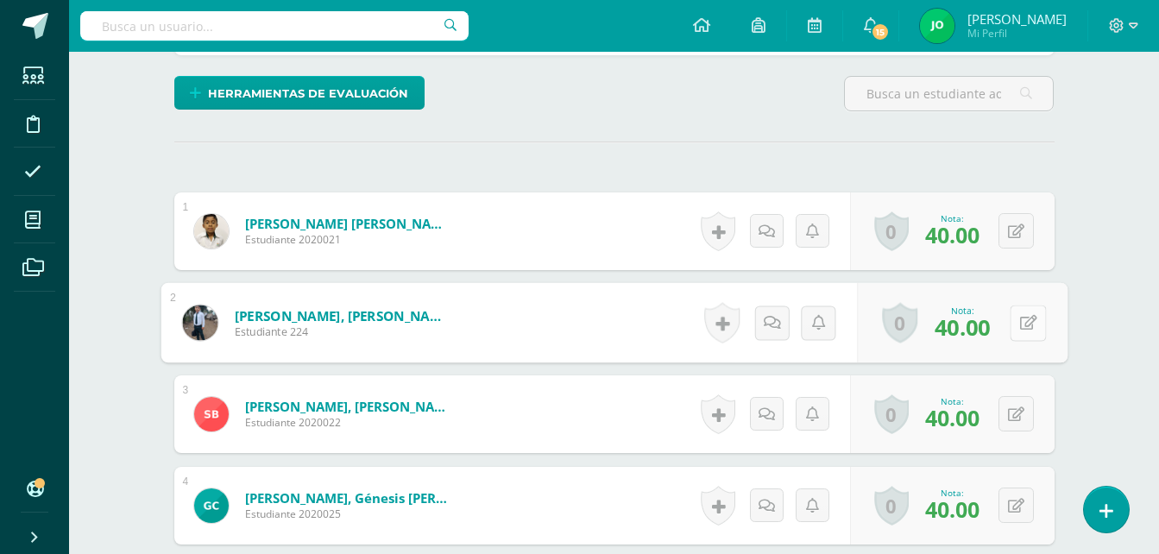
scroll to position [425, 0]
click at [999, 318] on div "0 Logros Logros obtenidos Aún no hay logros agregados Nota: 40.00" at bounding box center [962, 322] width 211 height 80
click at [1019, 324] on icon at bounding box center [1027, 321] width 17 height 15
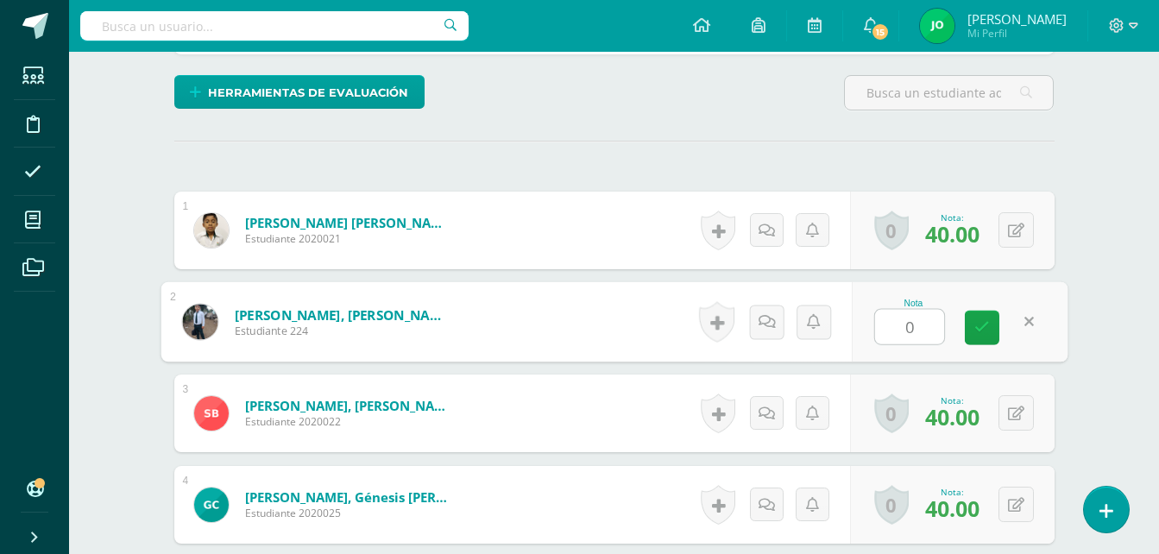
type input "0"
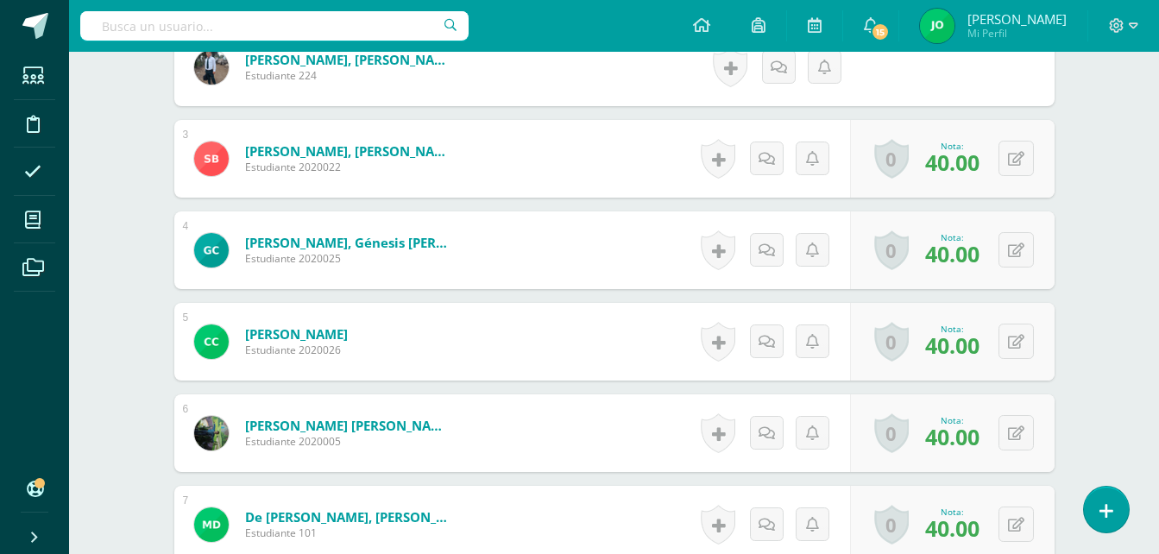
scroll to position [684, 0]
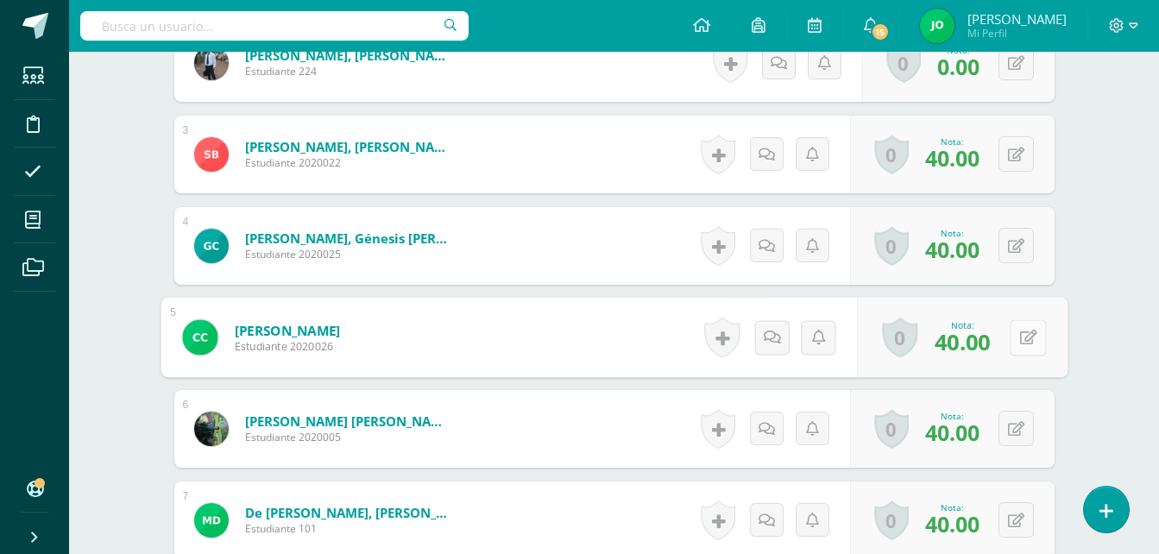
click at [1022, 328] on button at bounding box center [1028, 337] width 36 height 36
type input "0"
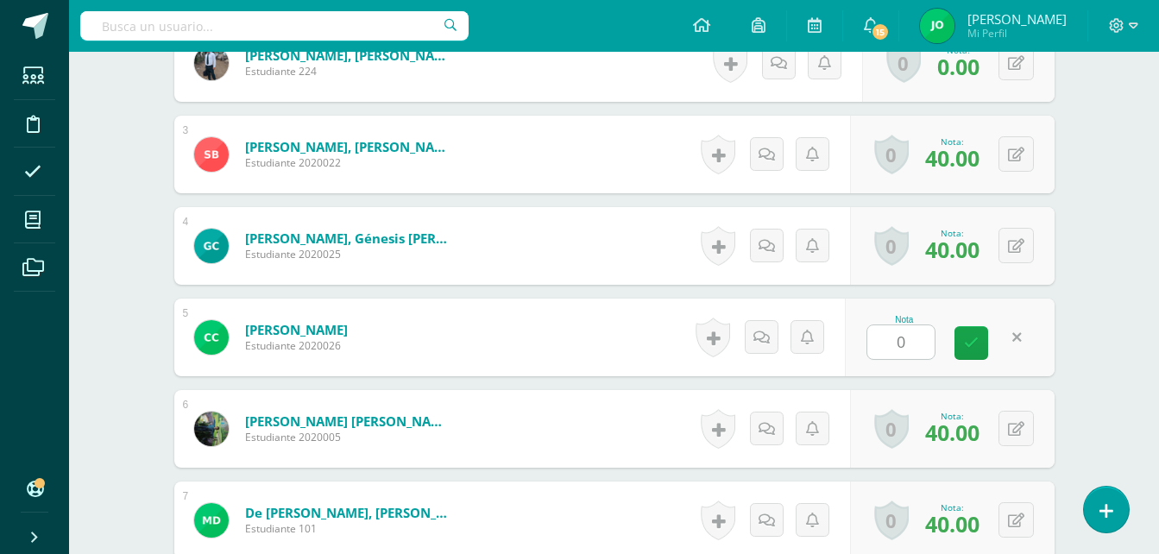
click at [1110, 234] on div "Educación del carácter Cuarto Primaria "A" Herramientas Detalle de asistencias …" at bounding box center [614, 382] width 1090 height 2029
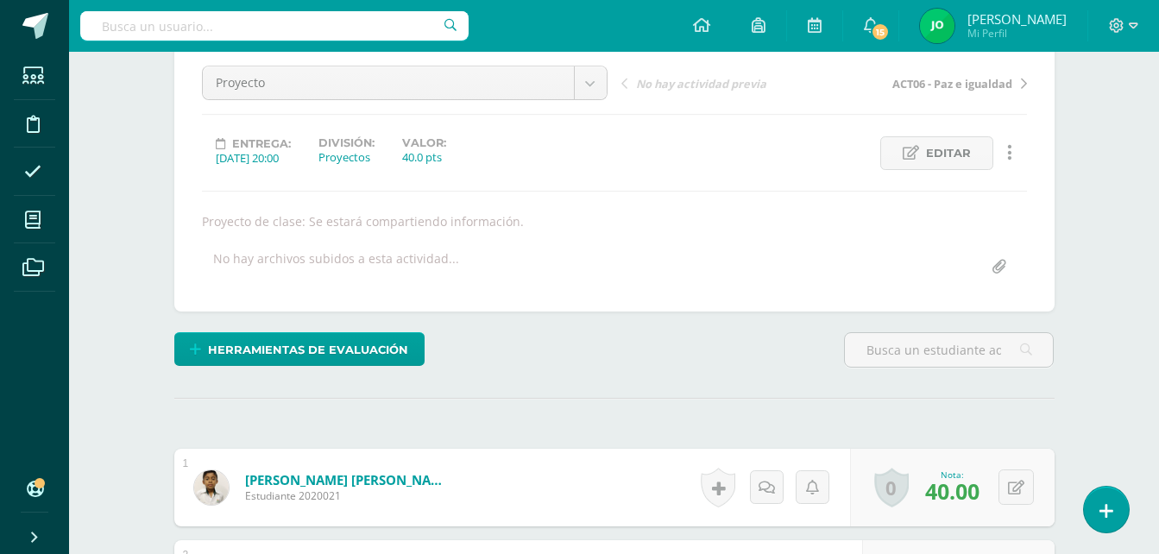
scroll to position [0, 0]
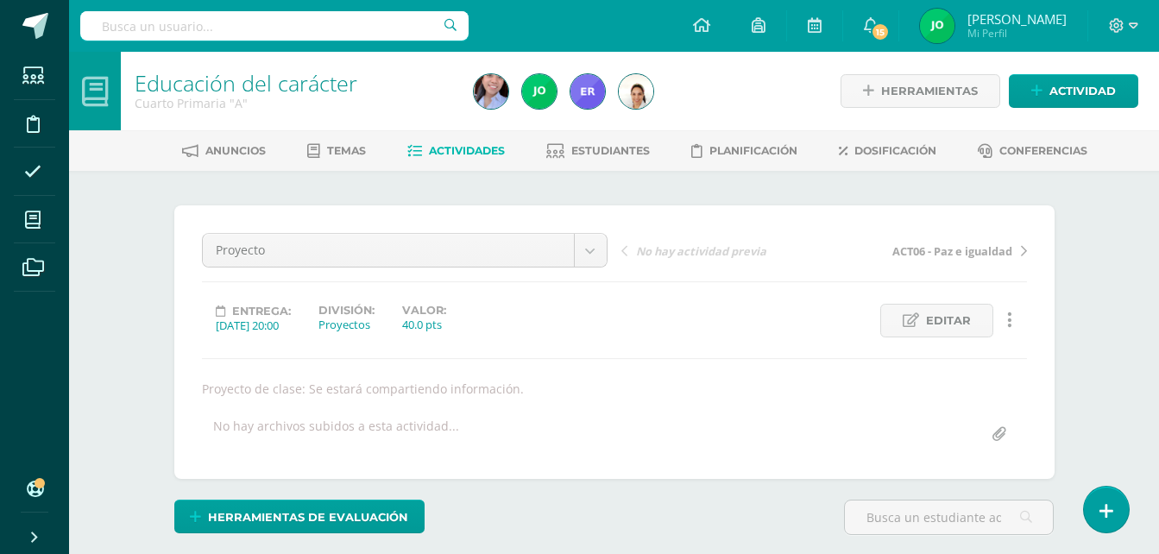
click at [425, 142] on link "Actividades" at bounding box center [456, 151] width 98 height 28
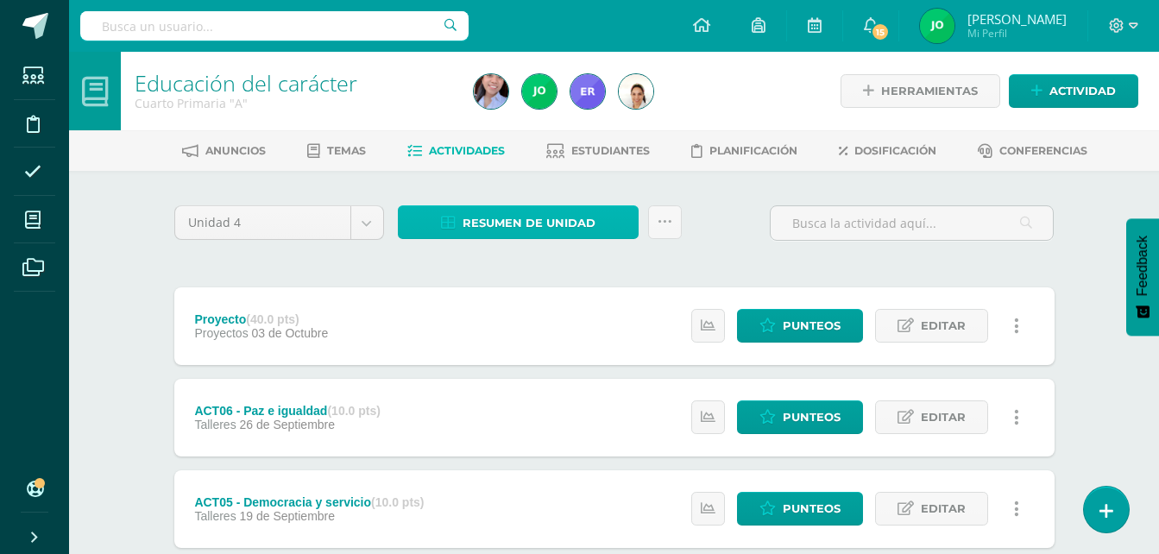
click at [487, 220] on span "Resumen de unidad" at bounding box center [529, 223] width 133 height 32
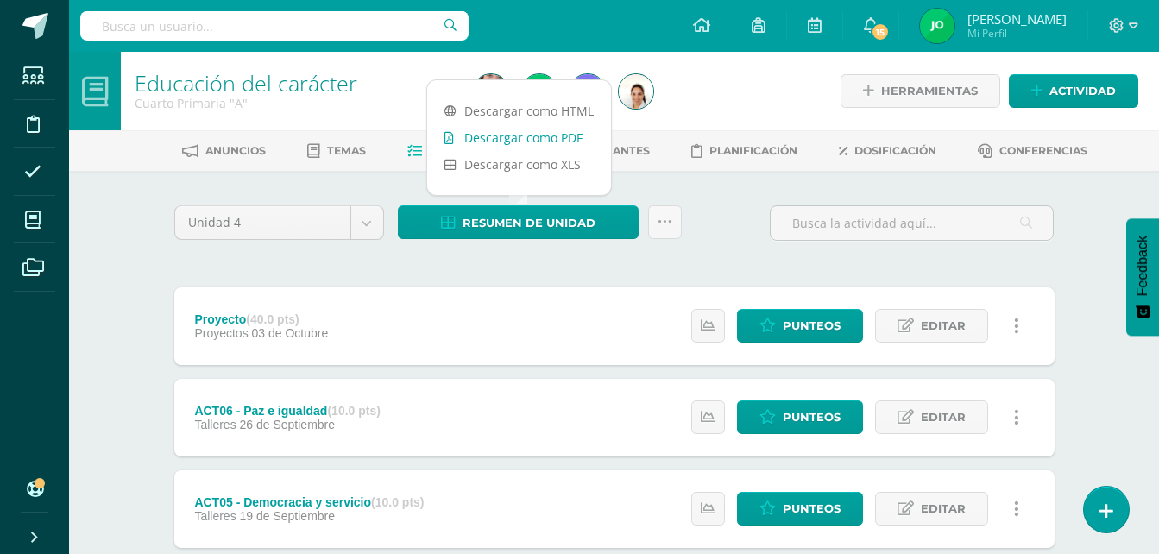
click at [501, 131] on link "Descargar como PDF" at bounding box center [519, 137] width 184 height 27
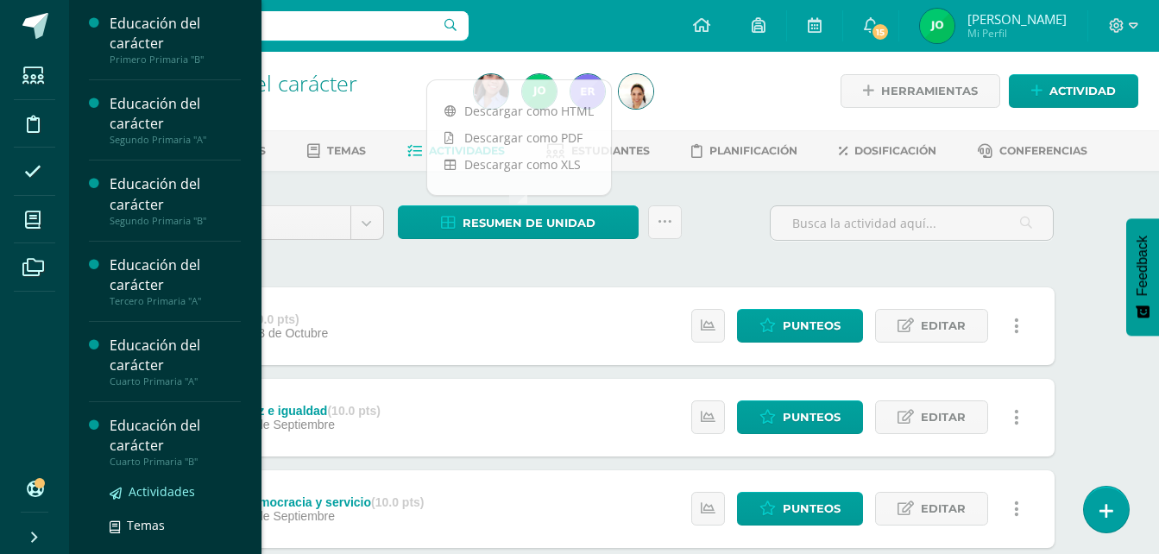
click at [140, 488] on span "Actividades" at bounding box center [162, 491] width 66 height 16
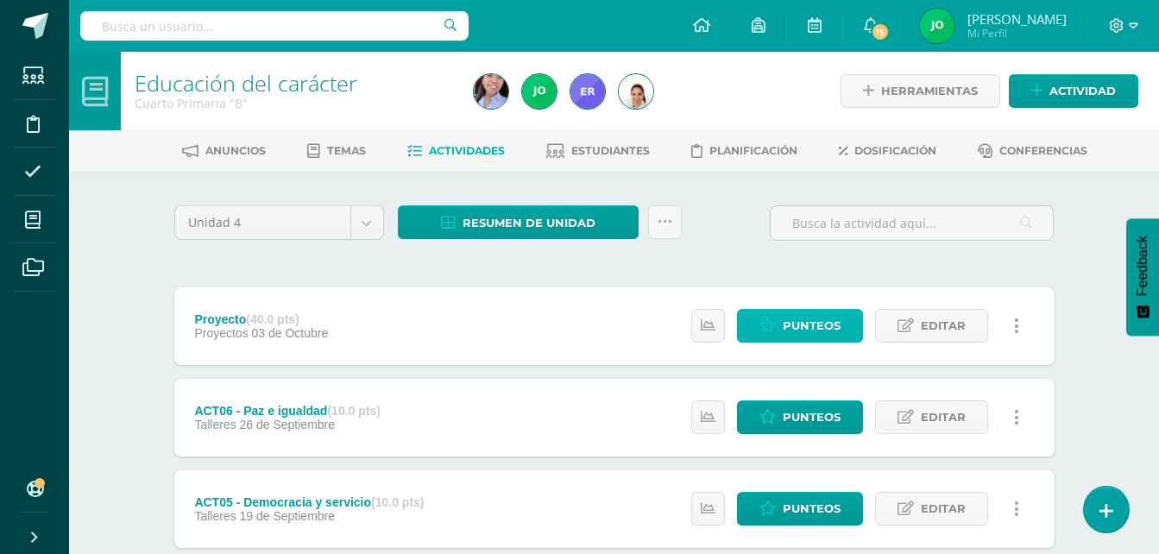
click at [808, 325] on span "Punteos" at bounding box center [812, 326] width 58 height 32
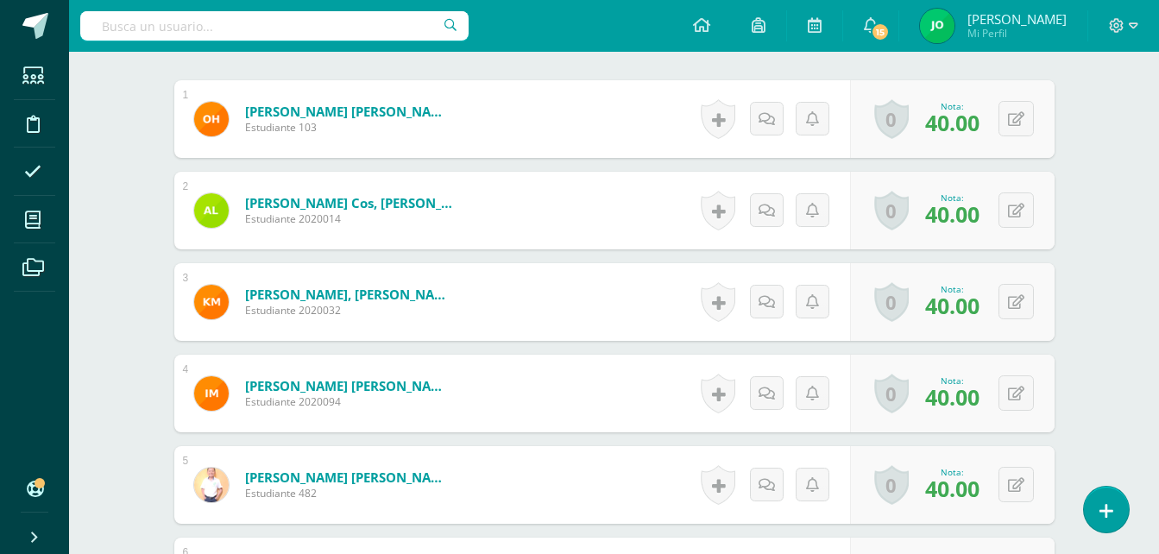
scroll to position [595, 0]
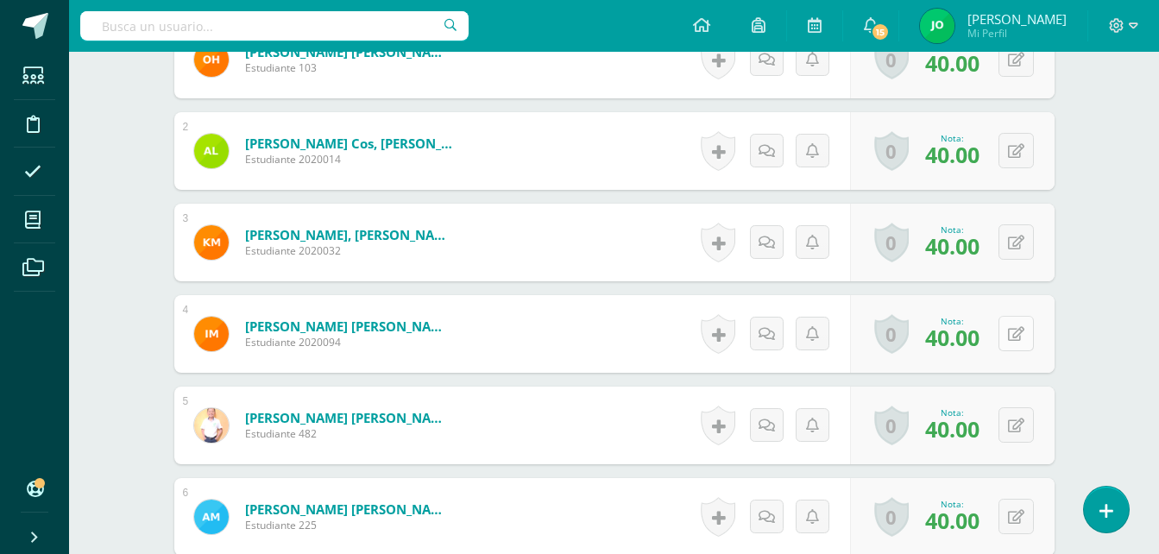
click at [1005, 331] on div "0 Logros Logros obtenidos Aún no hay logros agregados Nota: 40.00" at bounding box center [952, 334] width 205 height 78
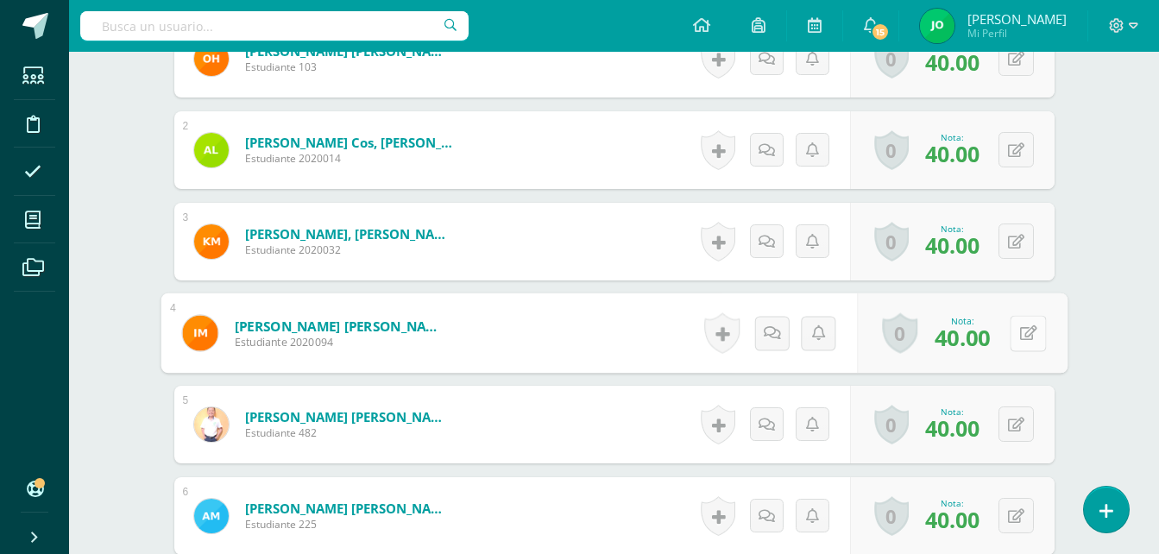
click at [1032, 334] on icon at bounding box center [1027, 332] width 17 height 15
type input "0"
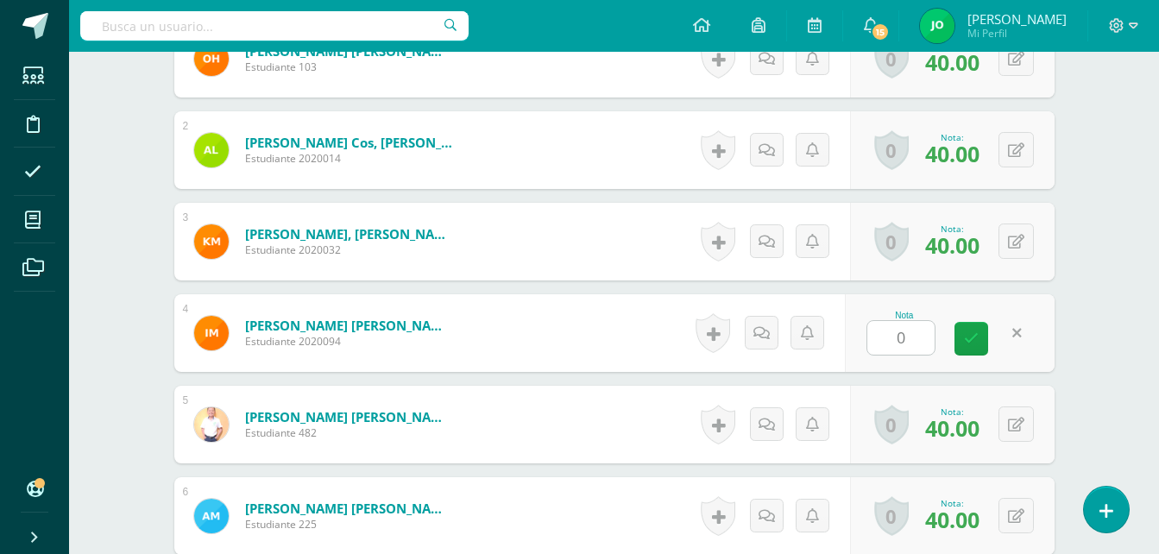
click at [1121, 226] on div "Educación del carácter Cuarto Primaria "B" Herramientas Detalle de asistencias …" at bounding box center [614, 469] width 1090 height 2029
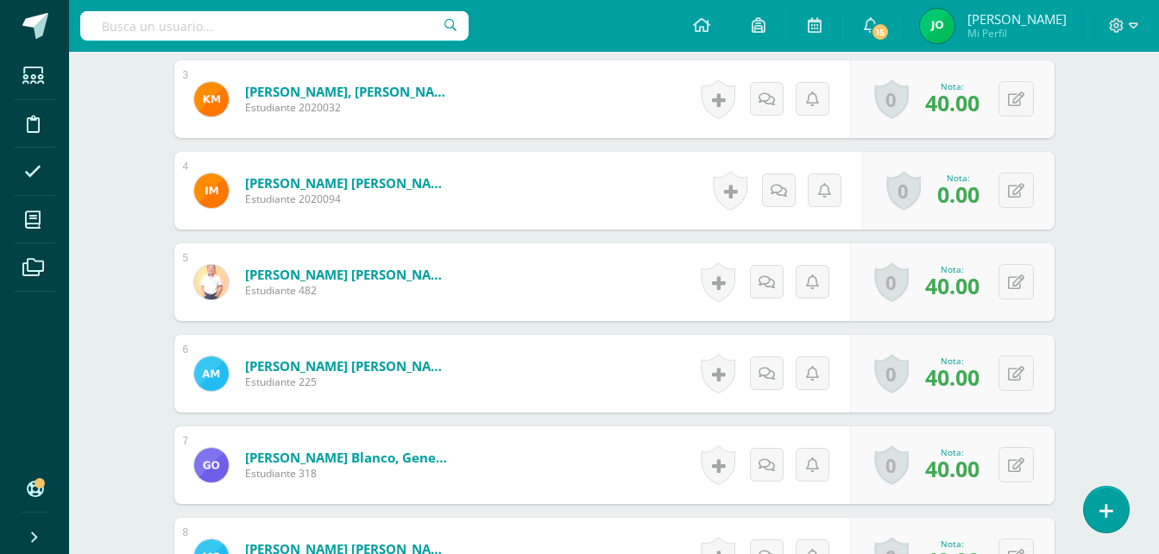
scroll to position [769, 0]
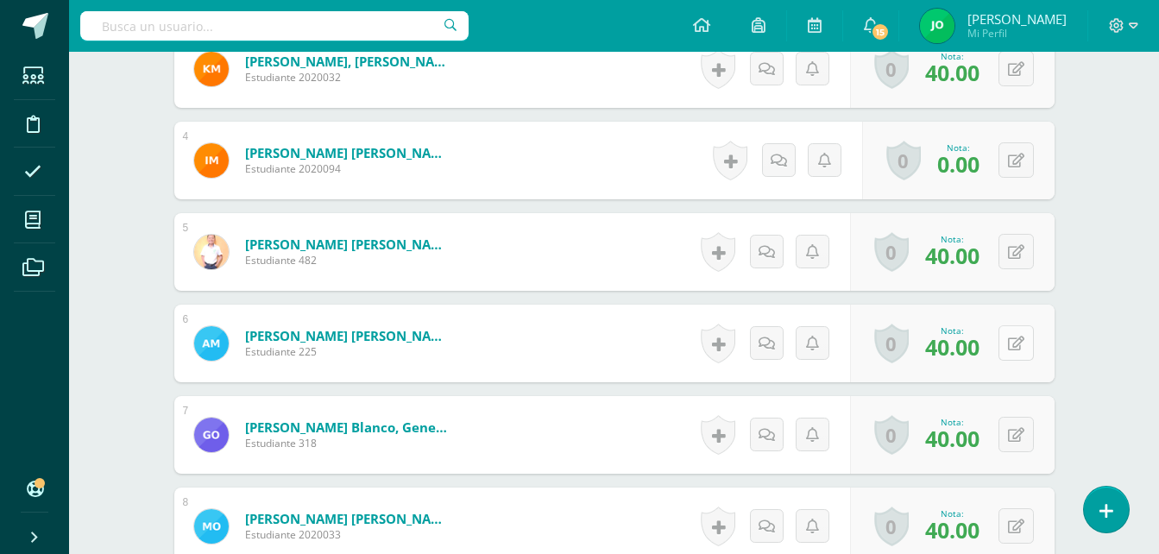
click at [1026, 343] on button at bounding box center [1016, 342] width 35 height 35
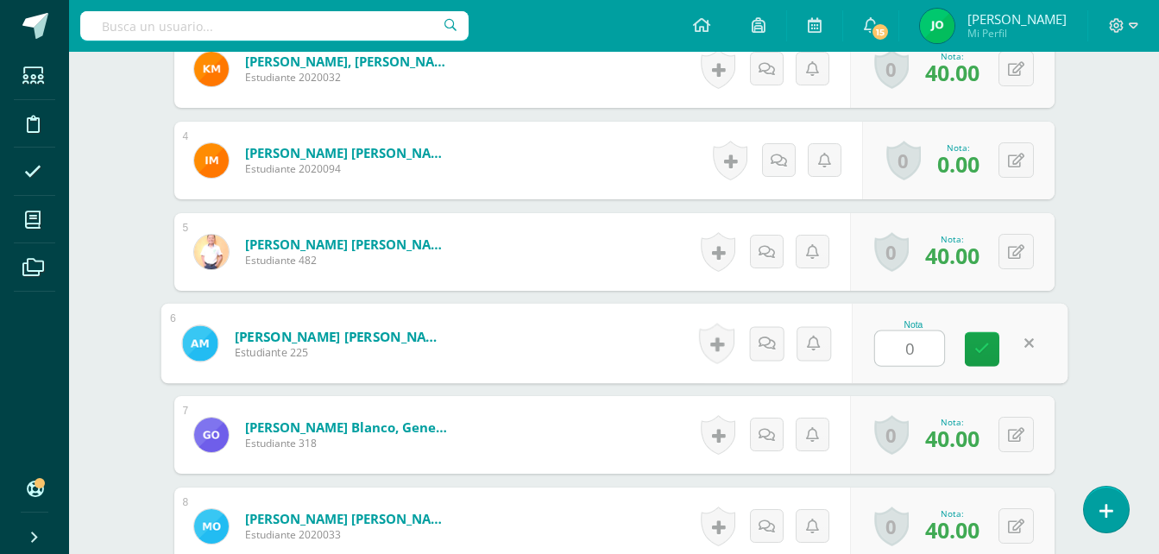
type input "0"
click at [1077, 223] on div "¿Estás seguro que quieres eliminar esta actividad? Esto borrará la actividad y …" at bounding box center [614, 357] width 949 height 1910
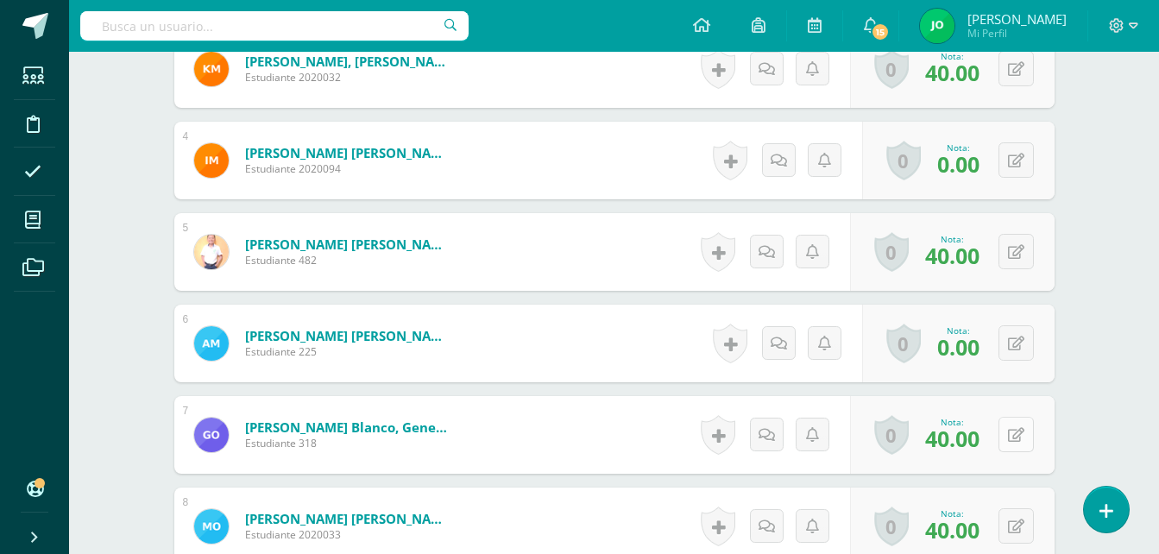
click at [1023, 436] on icon at bounding box center [1016, 435] width 16 height 15
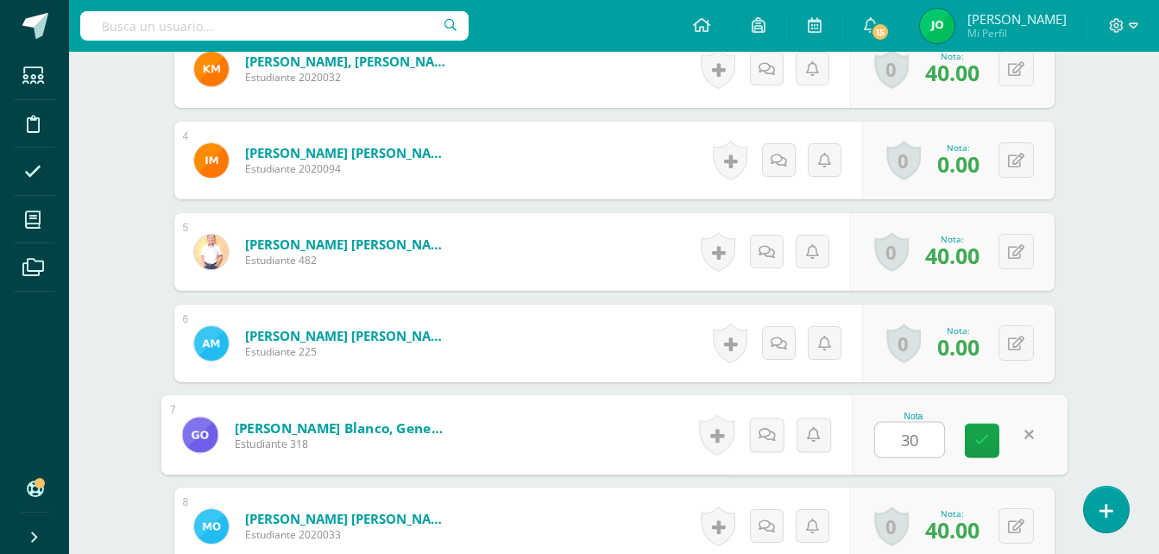
type input "30"
click at [1116, 312] on div "Educación del carácter Cuarto Primaria "B" Herramientas Detalle de asistencias …" at bounding box center [614, 297] width 1090 height 2029
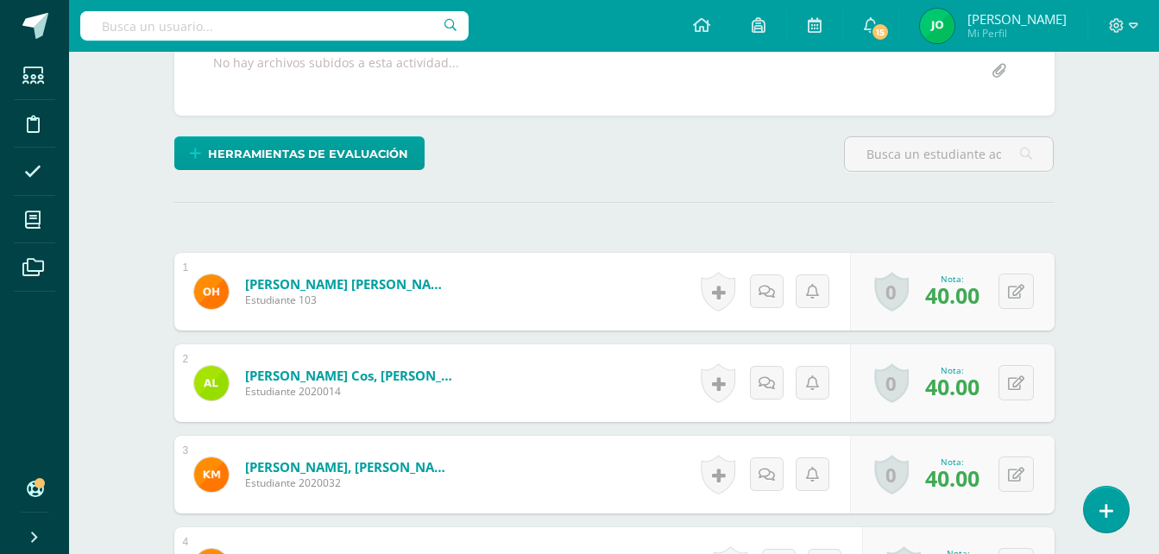
scroll to position [0, 0]
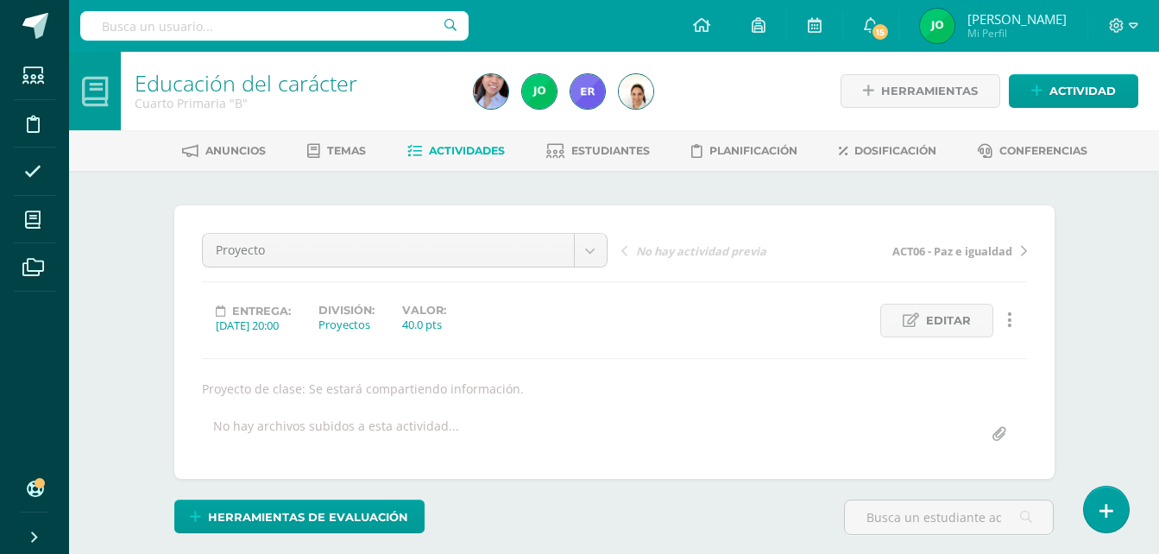
click at [479, 159] on link "Actividades" at bounding box center [456, 151] width 98 height 28
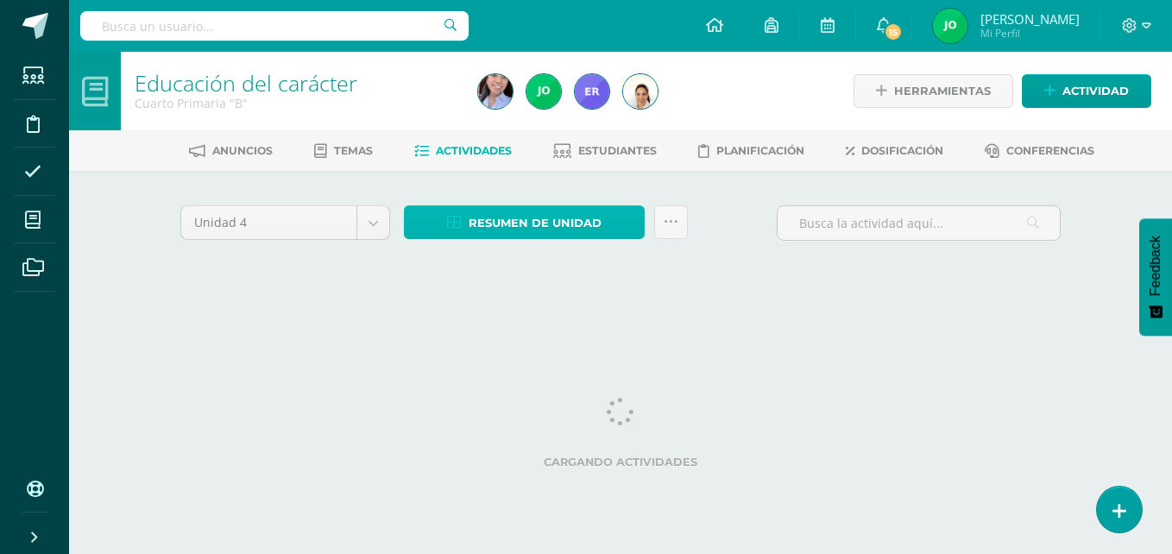
click at [577, 217] on span "Resumen de unidad" at bounding box center [535, 223] width 133 height 32
click at [501, 222] on span "Resumen de unidad" at bounding box center [535, 223] width 133 height 32
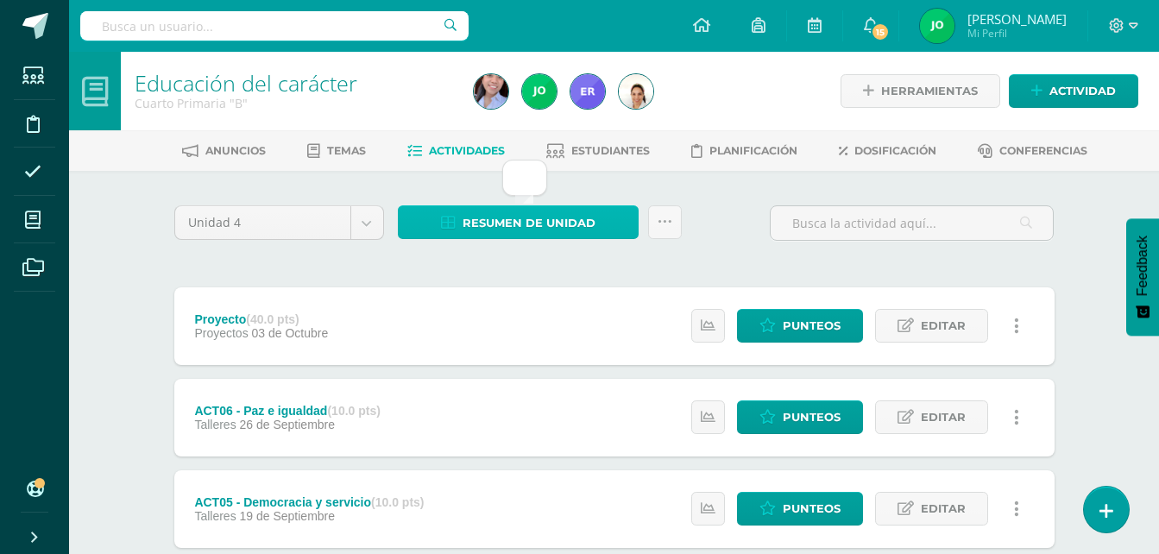
click at [523, 215] on span "Resumen de unidad" at bounding box center [529, 223] width 133 height 32
click at [753, 227] on div "Unidad 4 Unidad 1 Unidad 2 Unidad 3 Unidad 4 Resumen de unidad Subir actividade…" at bounding box center [614, 229] width 894 height 49
click at [524, 214] on span "Resumen de unidad" at bounding box center [529, 223] width 133 height 32
click at [523, 212] on span "Resumen de unidad" at bounding box center [529, 223] width 133 height 32
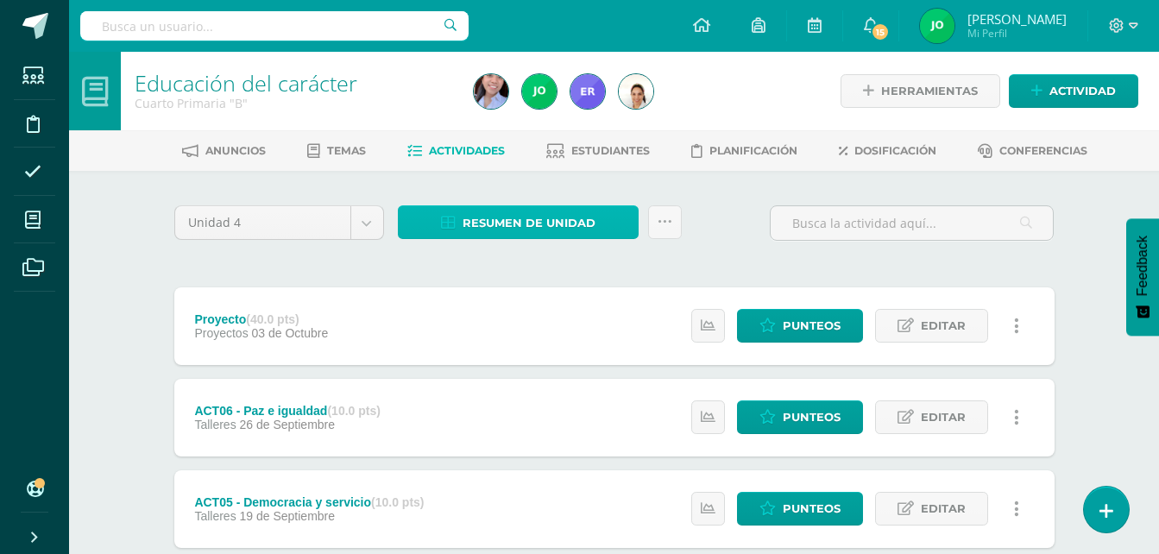
click at [417, 210] on link "Resumen de unidad" at bounding box center [518, 222] width 241 height 34
click at [498, 235] on span "Resumen de unidad" at bounding box center [529, 223] width 133 height 32
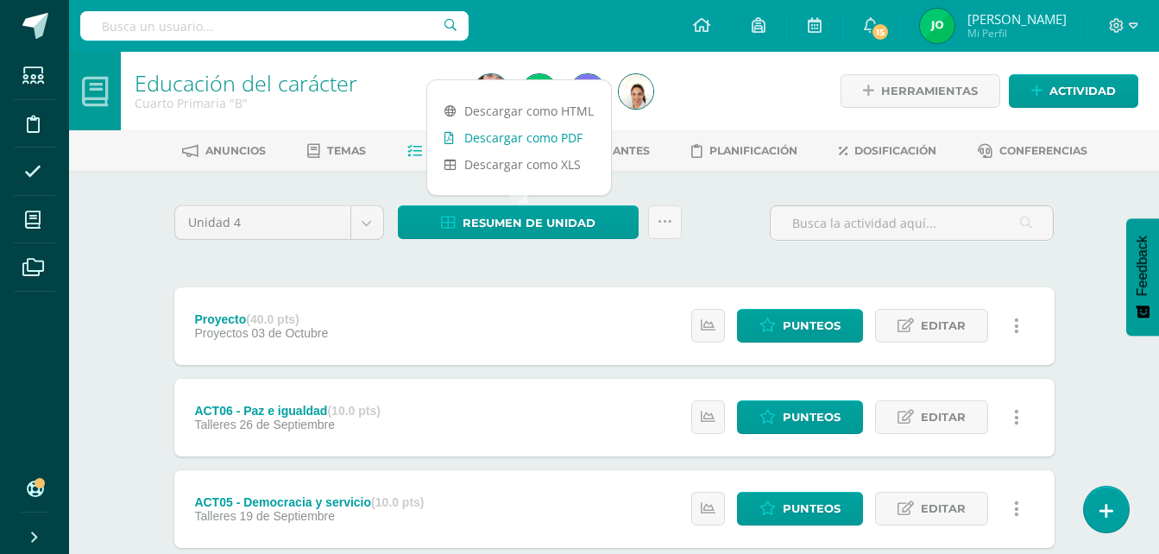
click at [509, 135] on link "Descargar como PDF" at bounding box center [519, 137] width 184 height 27
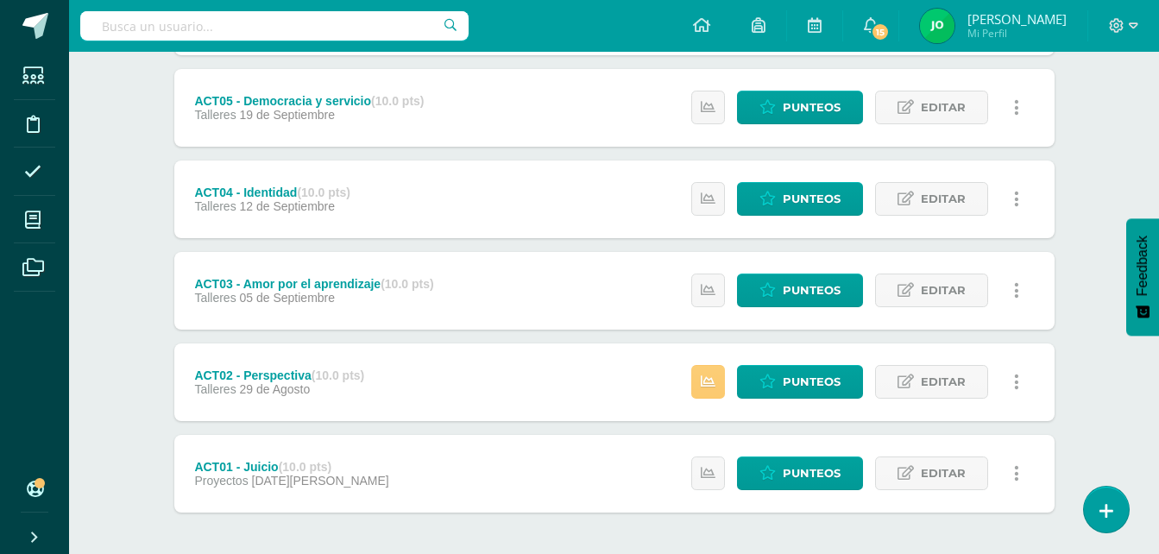
scroll to position [432, 0]
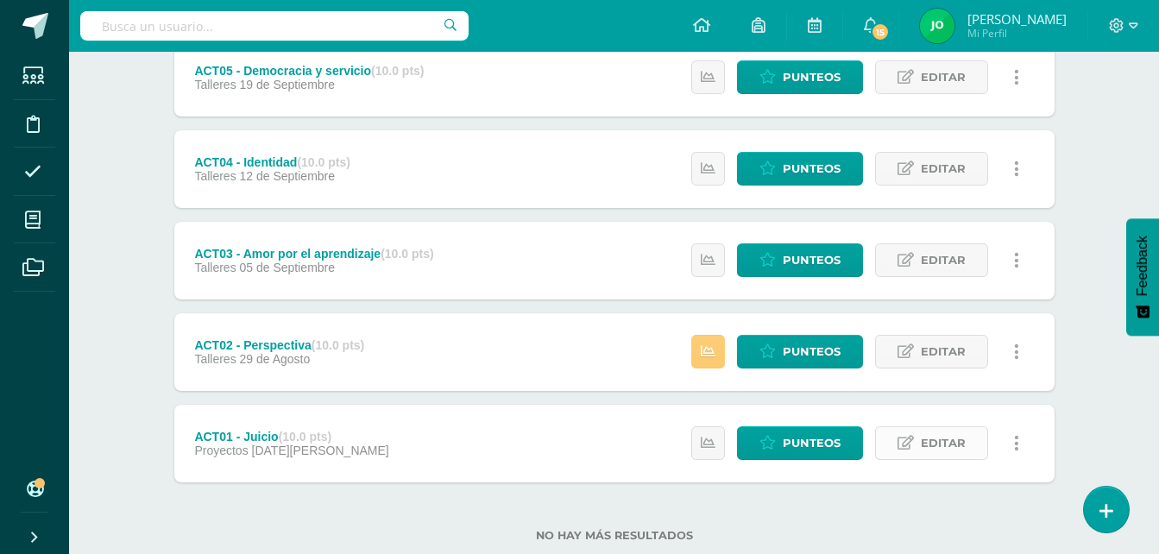
click at [897, 444] on link "Editar" at bounding box center [931, 443] width 113 height 34
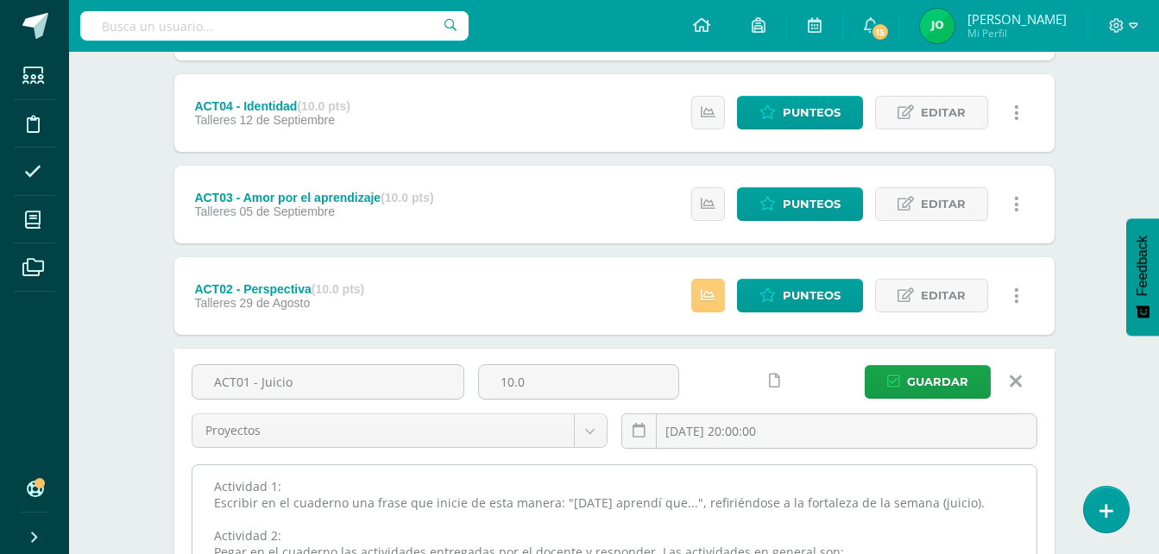
scroll to position [518, 0]
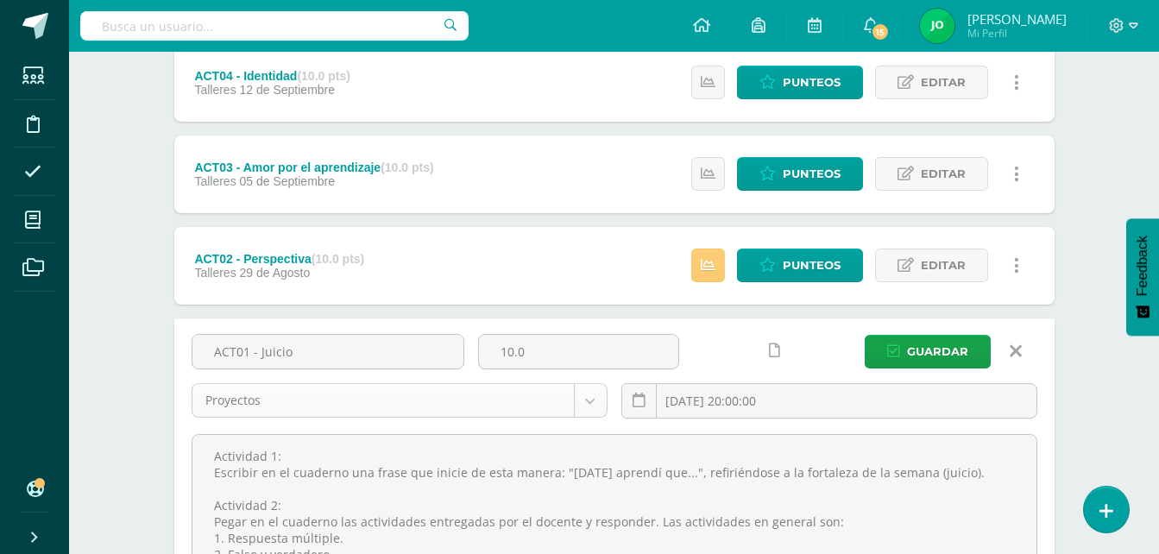
click at [604, 399] on body "Estudiantes Disciplina Asistencia Mis cursos Archivos Soporte Ayuda Reportar un…" at bounding box center [579, 120] width 1159 height 1276
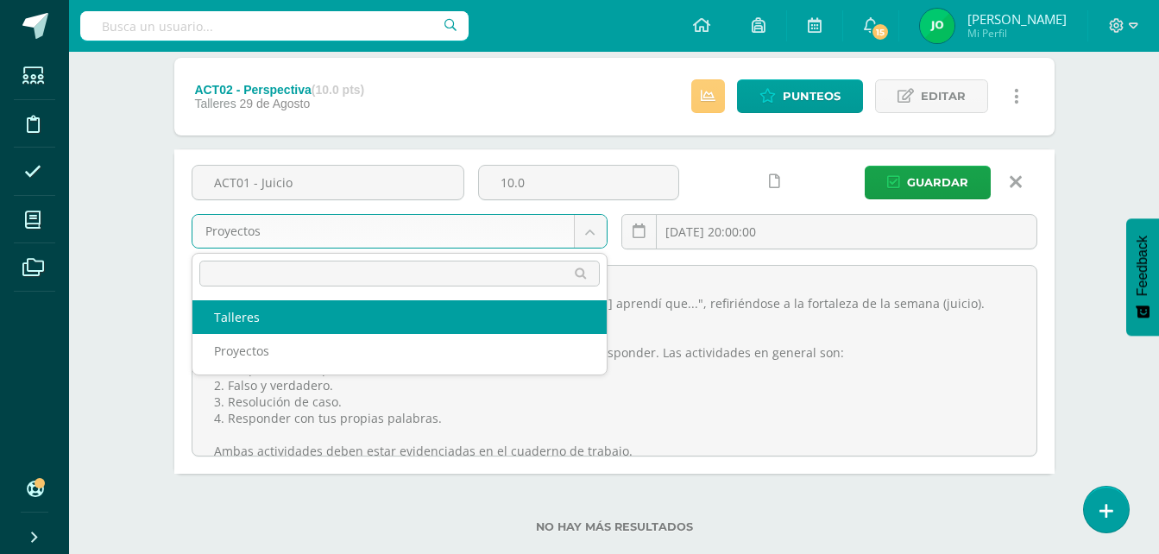
scroll to position [690, 0]
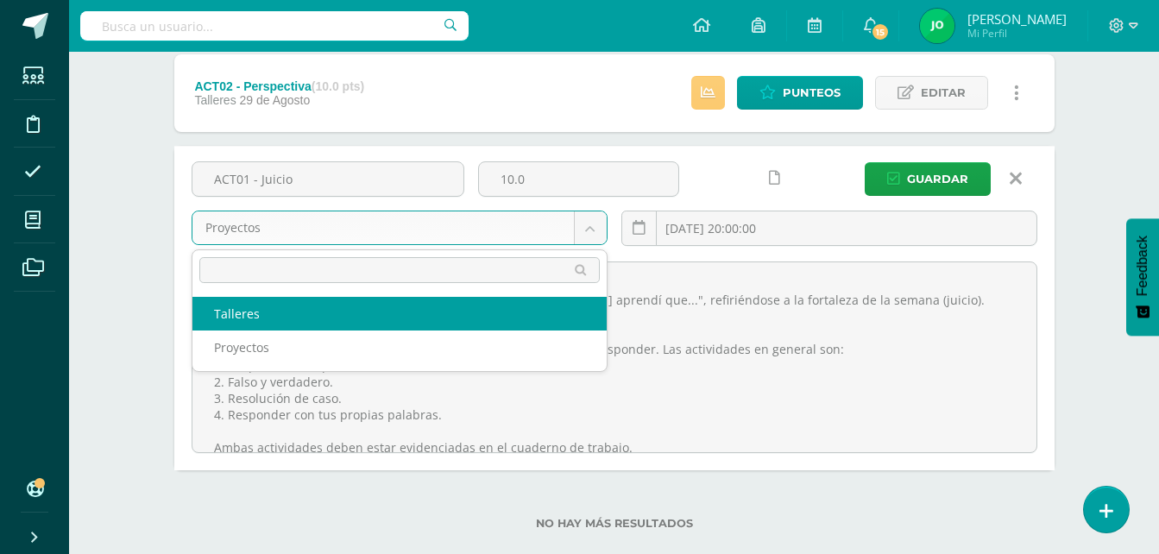
select select "123050"
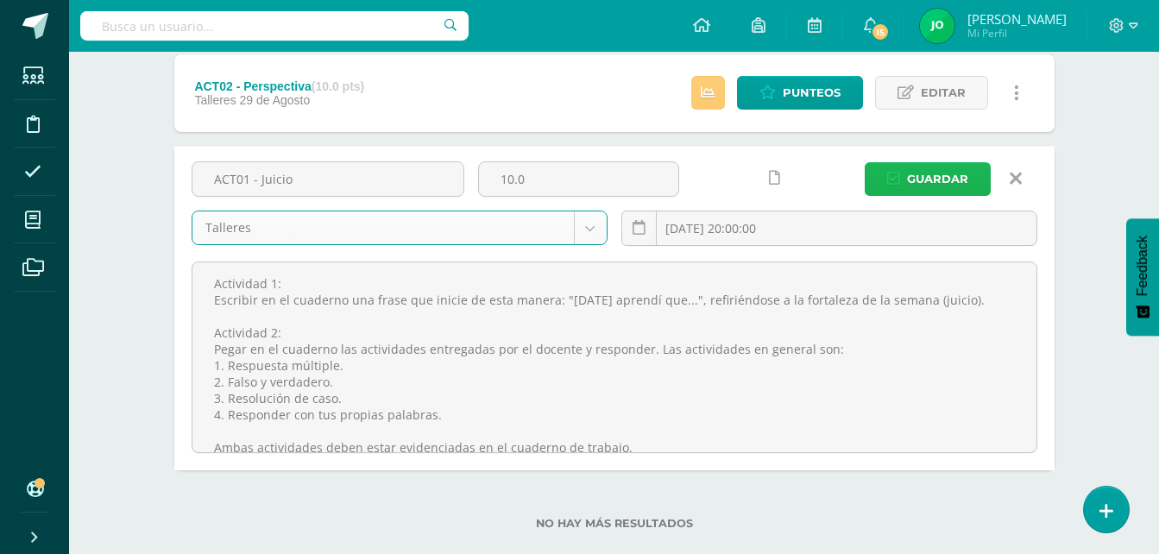
click at [917, 186] on span "Guardar" at bounding box center [937, 179] width 61 height 32
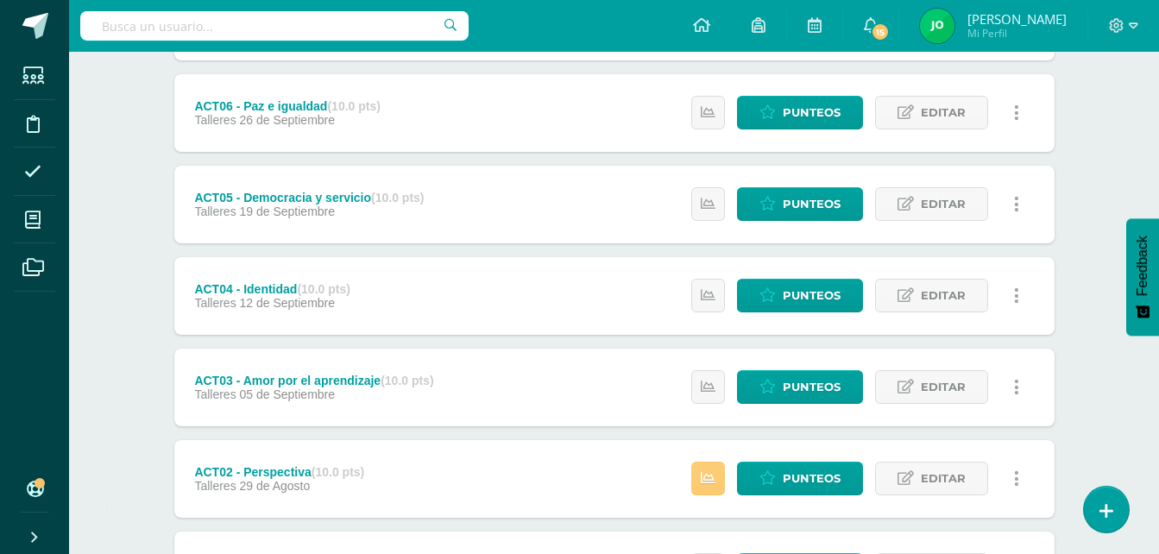
scroll to position [432, 0]
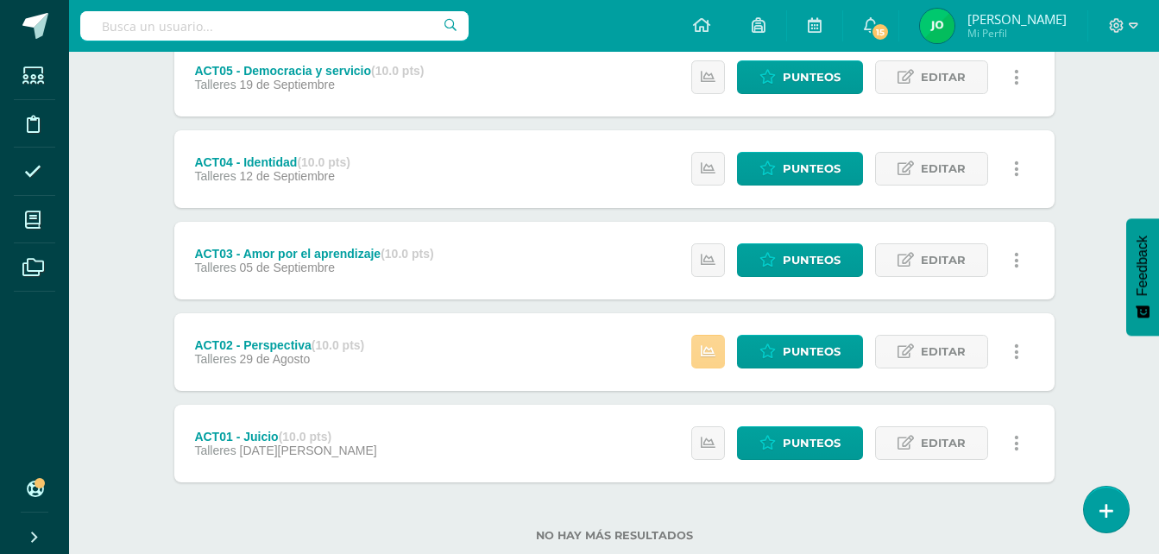
click at [704, 357] on icon at bounding box center [708, 351] width 15 height 15
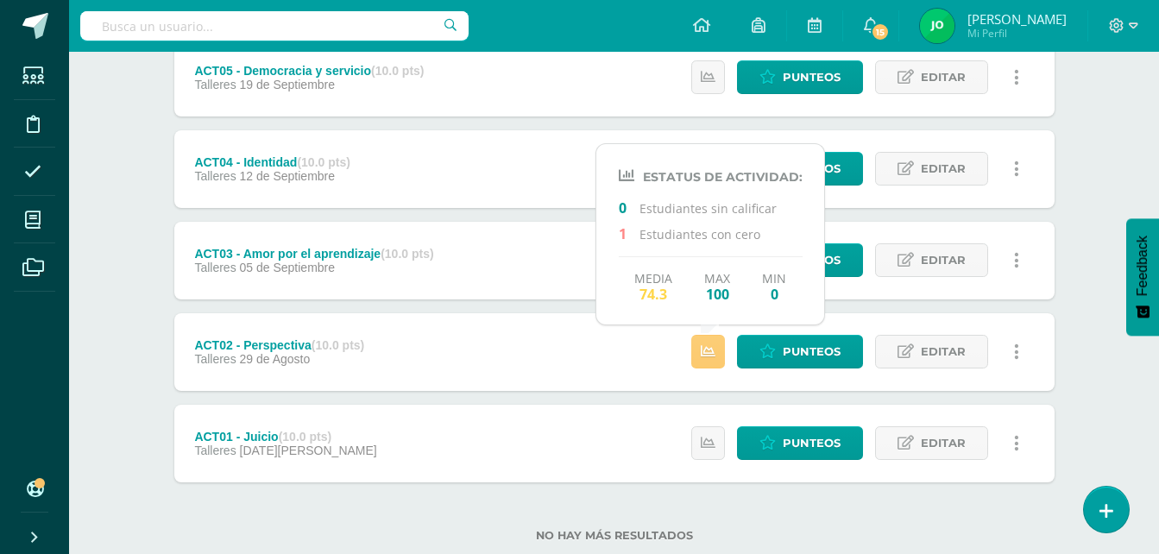
click at [1090, 354] on div "Educación del carácter Cuarto Primaria "B" Herramientas Detalle de asistencias …" at bounding box center [614, 108] width 1090 height 977
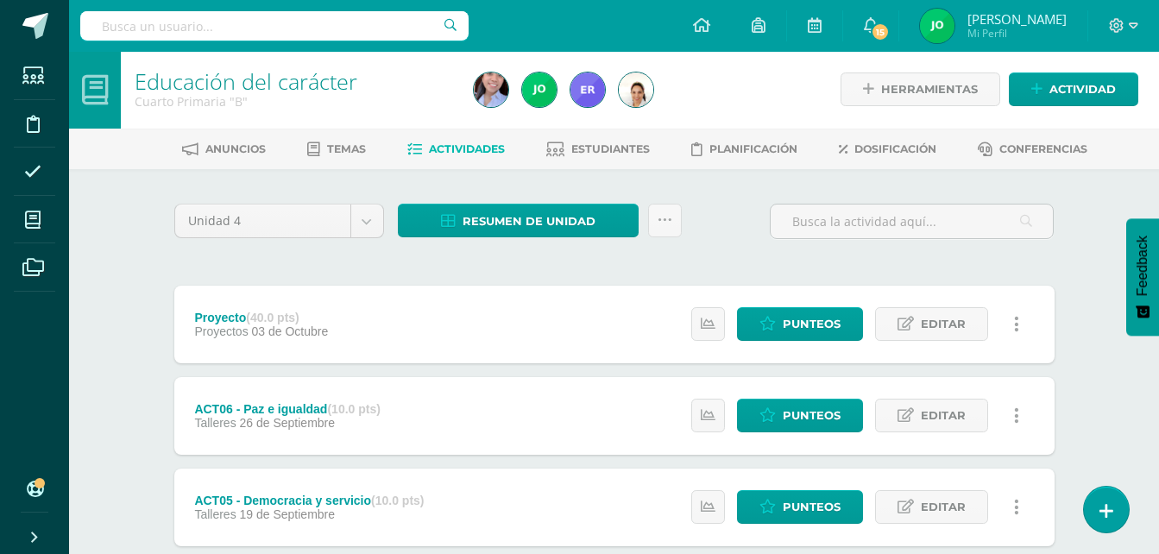
scroll to position [0, 0]
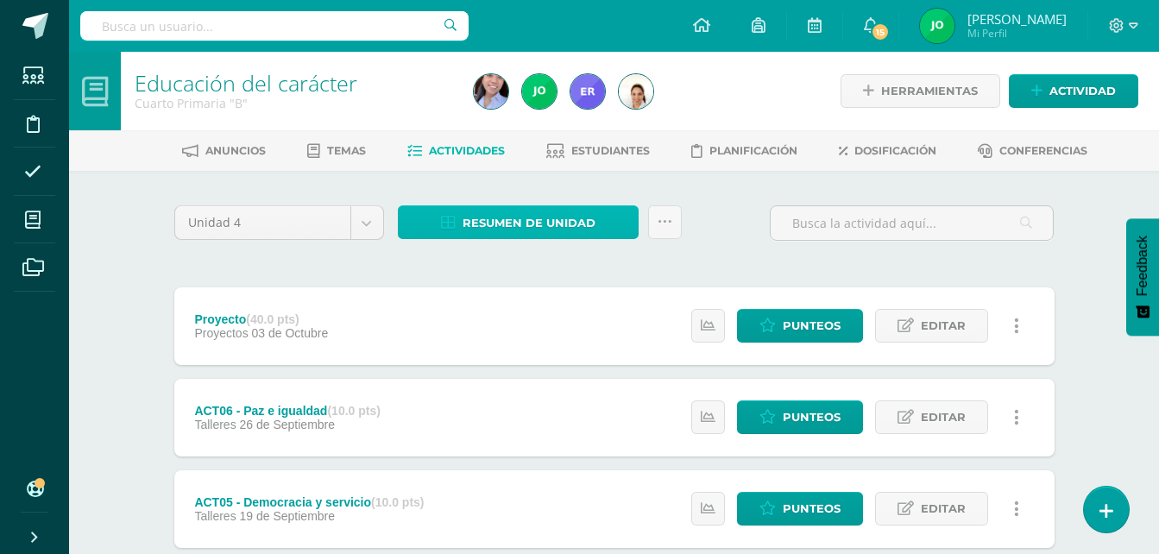
click at [471, 209] on span "Resumen de unidad" at bounding box center [529, 223] width 133 height 32
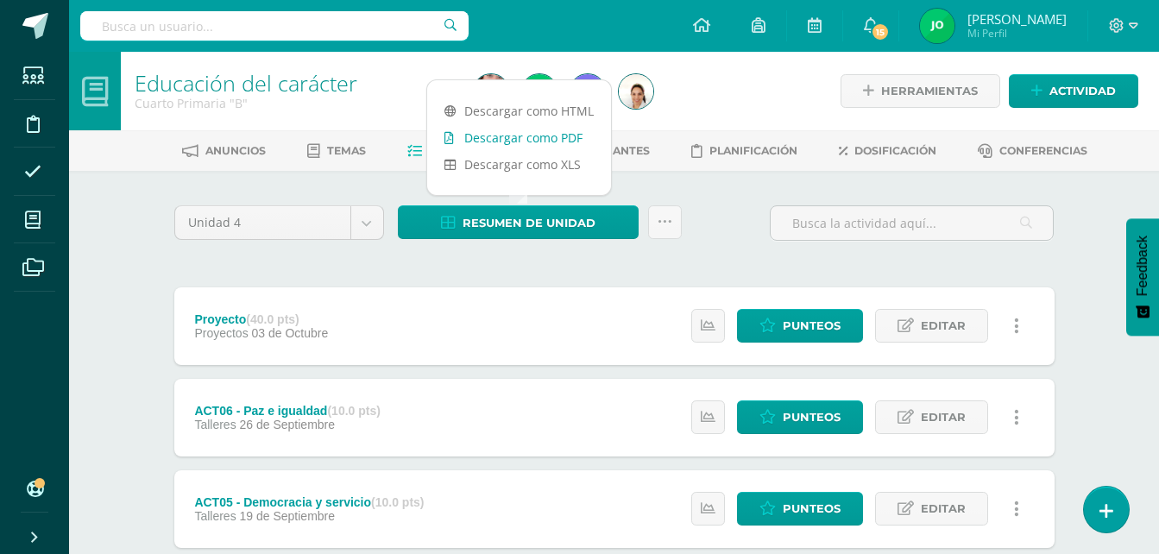
click at [512, 133] on link "Descargar como PDF" at bounding box center [519, 137] width 184 height 27
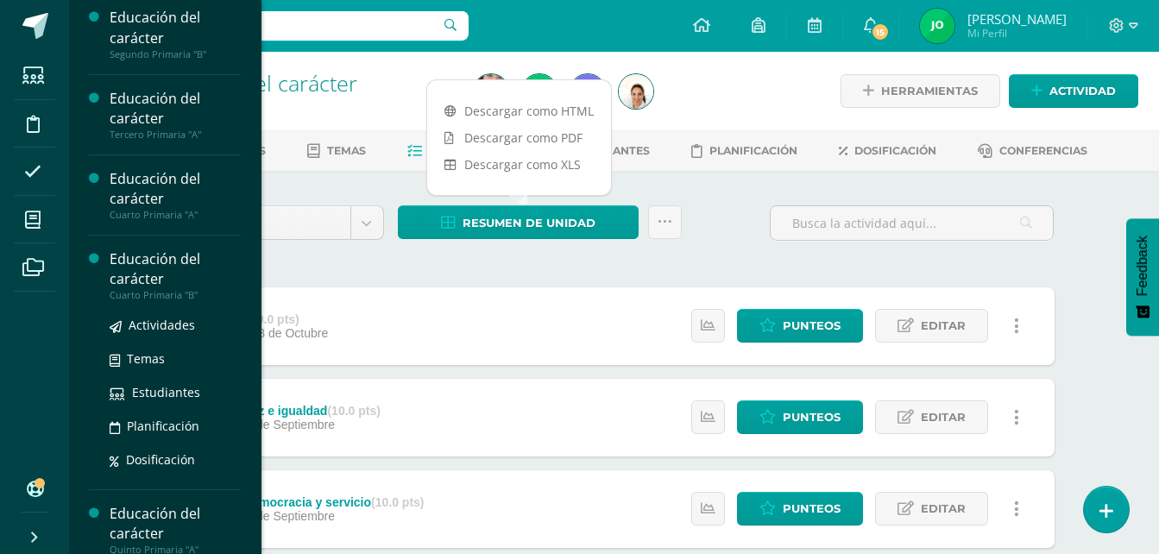
scroll to position [173, 0]
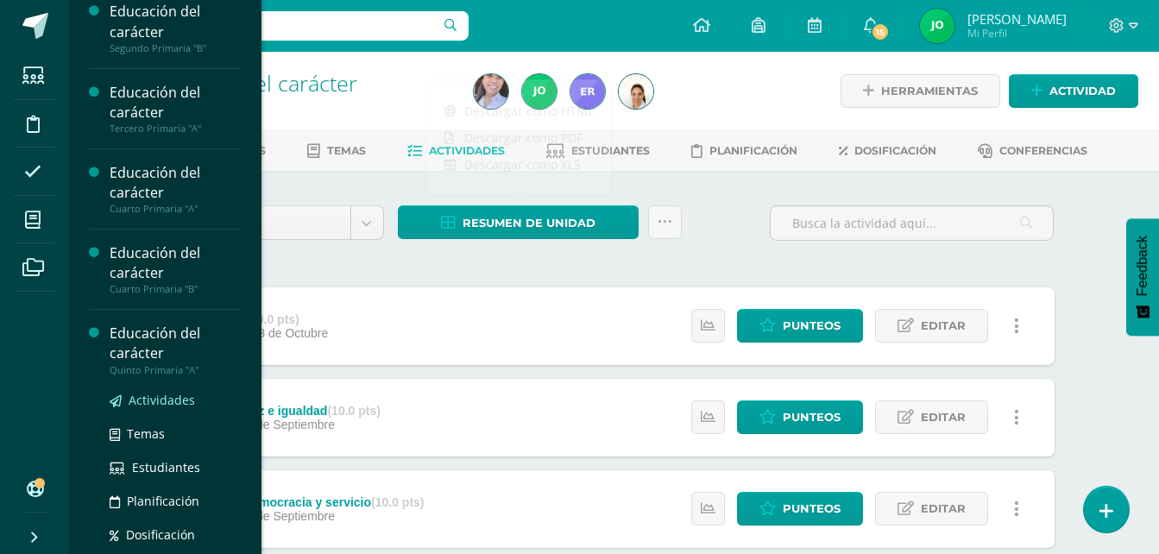
click at [154, 406] on span "Actividades" at bounding box center [162, 400] width 66 height 16
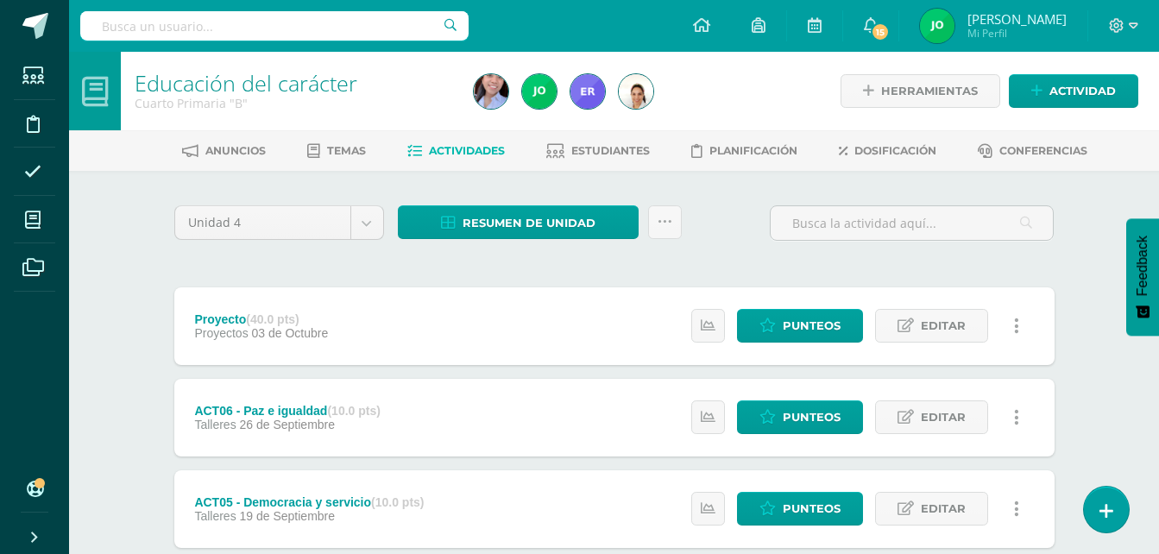
scroll to position [90, 0]
click at [797, 331] on span "Punteos" at bounding box center [812, 326] width 58 height 32
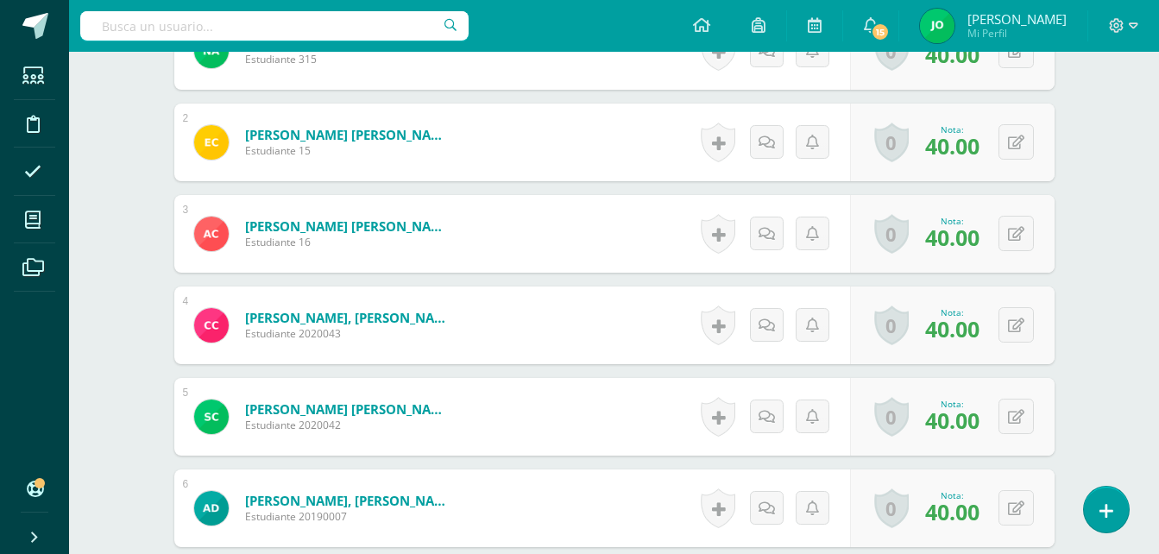
scroll to position [605, 0]
click at [1008, 404] on div "0 [GEOGRAPHIC_DATA] Logros obtenidos Aún no hay logros agregados Nota: 40.00" at bounding box center [952, 416] width 205 height 78
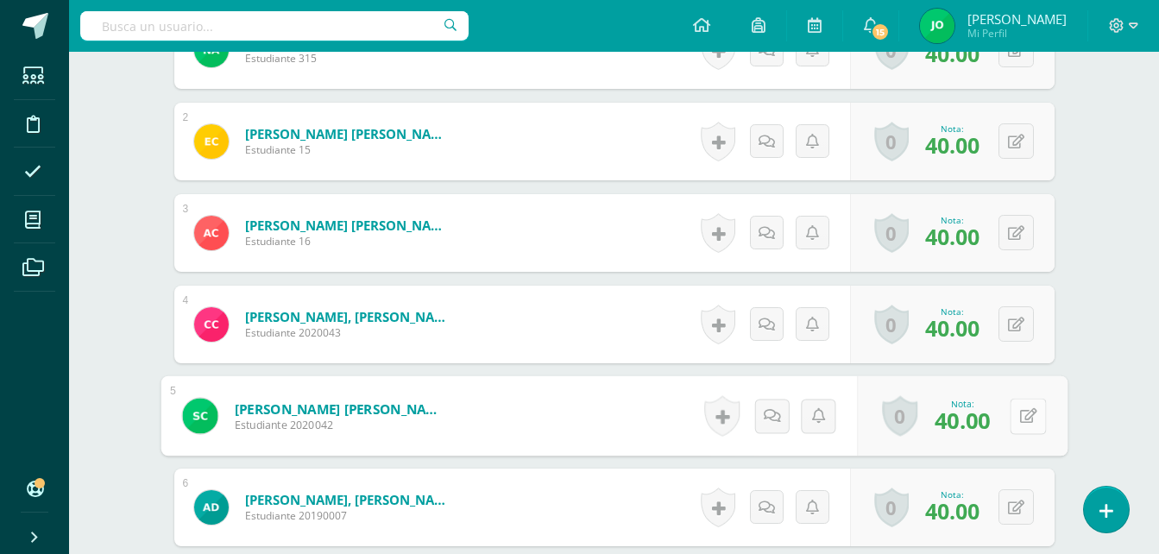
click at [1015, 416] on button at bounding box center [1028, 416] width 36 height 36
type input "0"
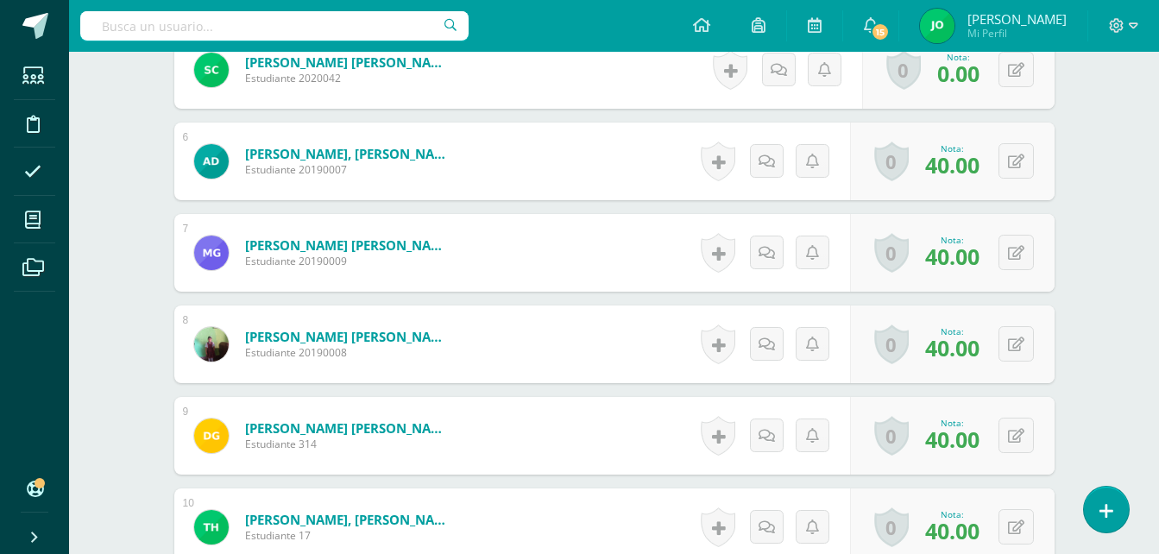
scroll to position [952, 0]
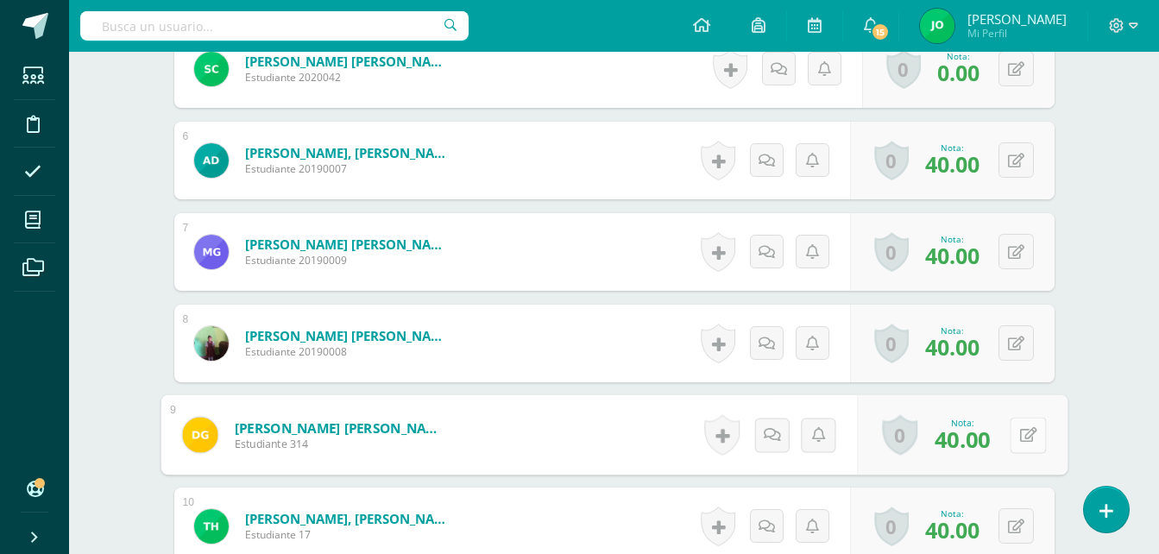
click at [1028, 434] on button at bounding box center [1028, 435] width 36 height 36
type input "0"
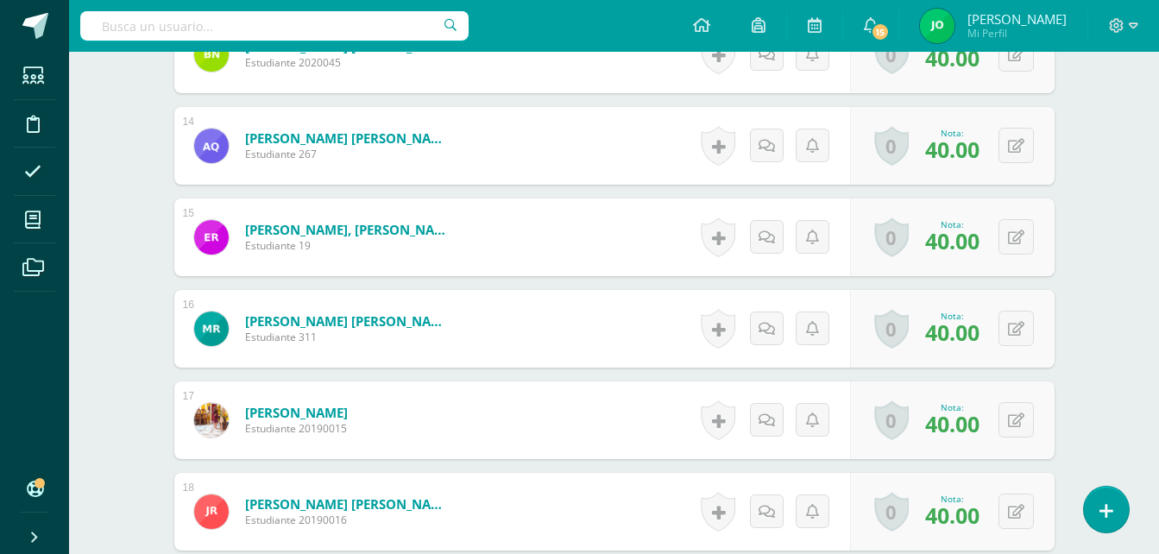
scroll to position [1729, 0]
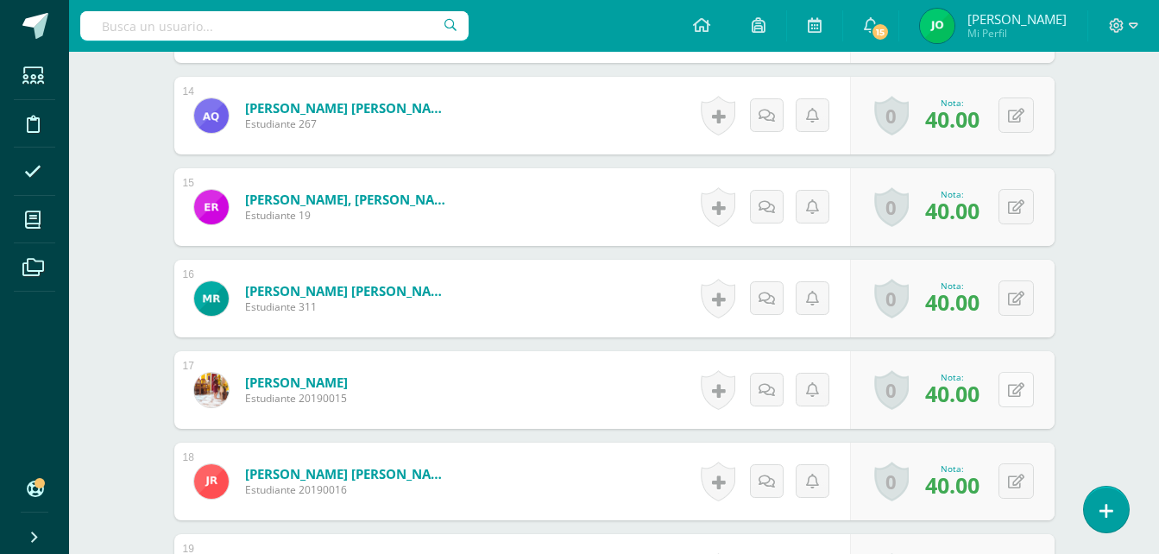
click at [1016, 391] on button at bounding box center [1016, 389] width 35 height 35
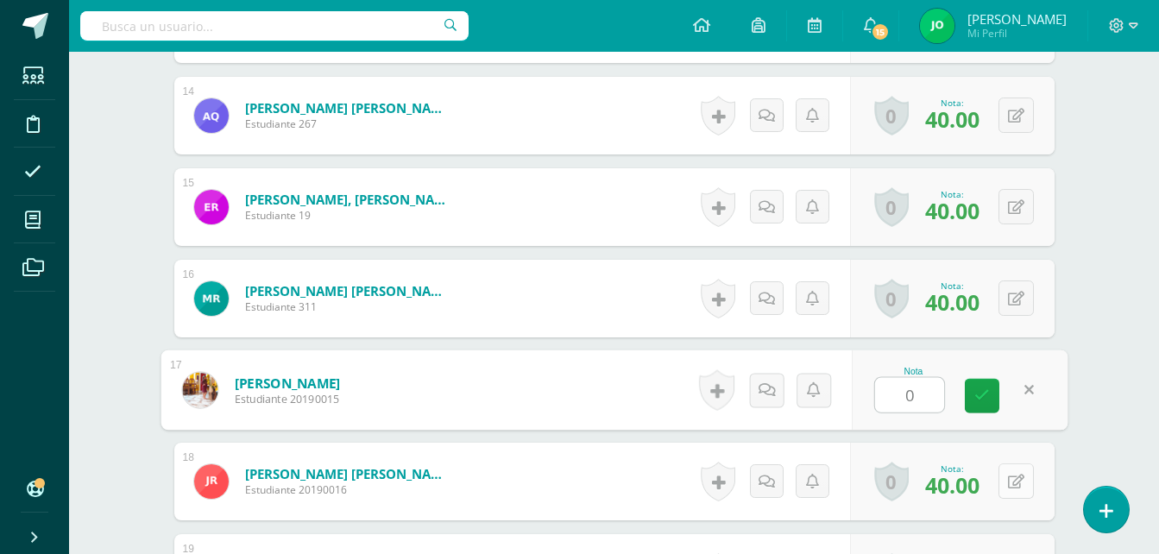
type input "0"
click at [1028, 490] on button at bounding box center [1016, 480] width 35 height 35
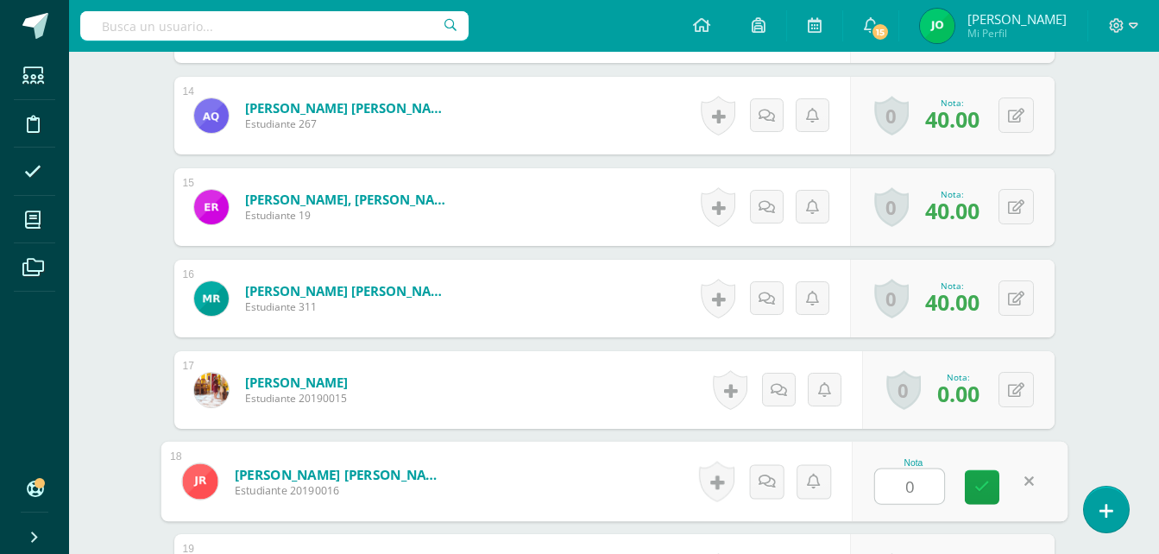
type input "0"
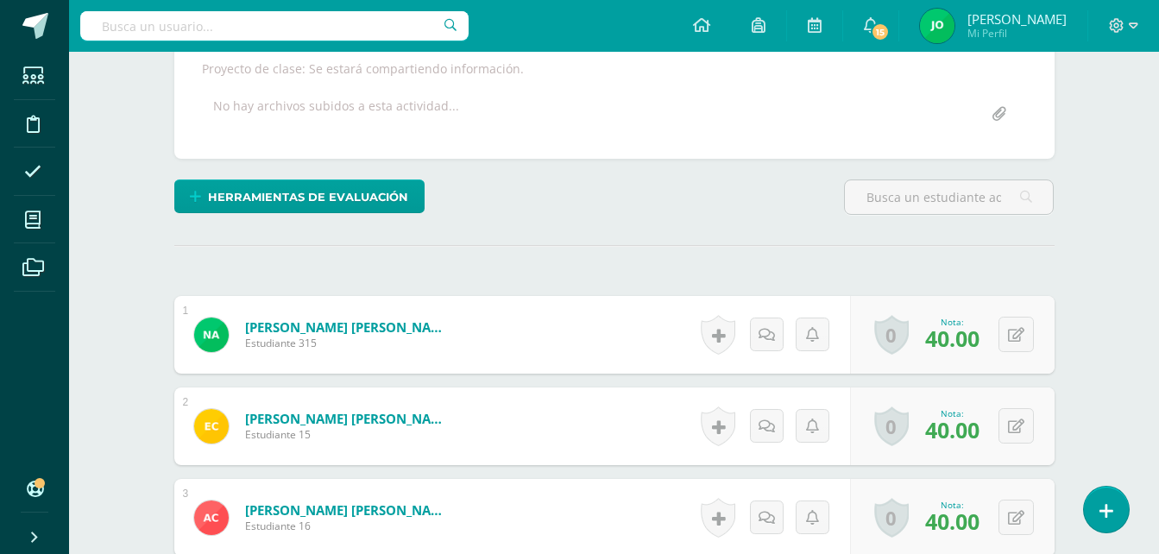
scroll to position [0, 0]
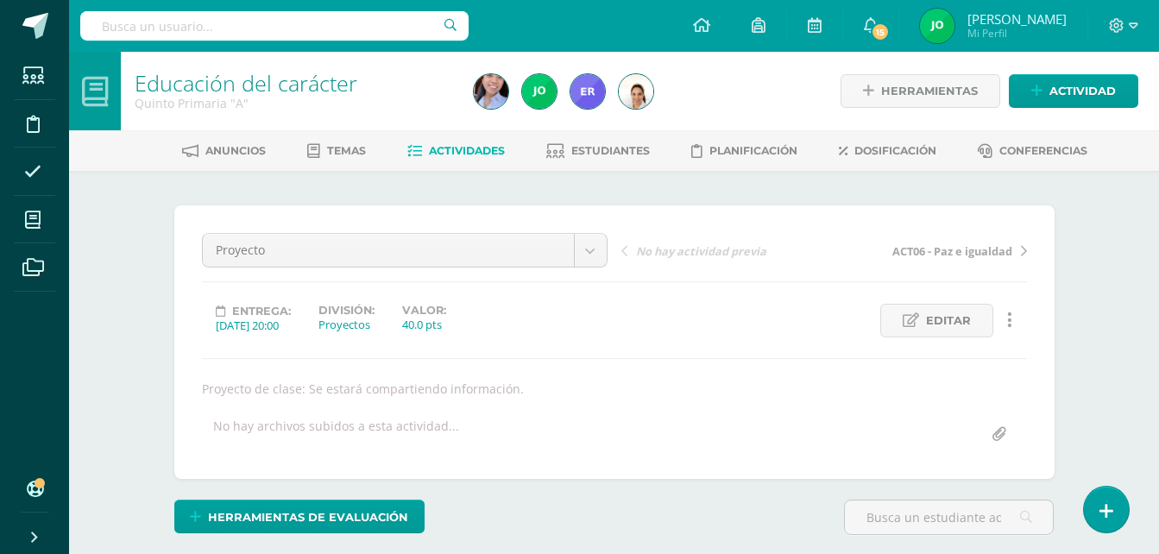
click at [399, 137] on ul "Anuncios Temas Actividades Estudiantes Planificación Dosificación Conferencias" at bounding box center [635, 150] width 1090 height 28
click at [415, 148] on icon at bounding box center [414, 151] width 15 height 15
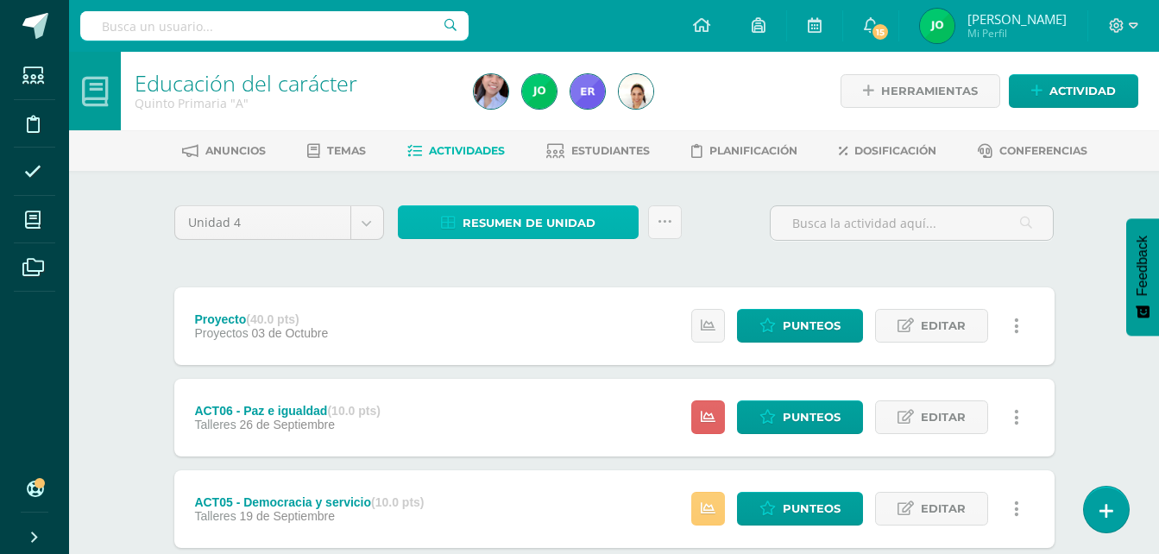
click at [538, 226] on span "Resumen de unidad" at bounding box center [529, 223] width 133 height 32
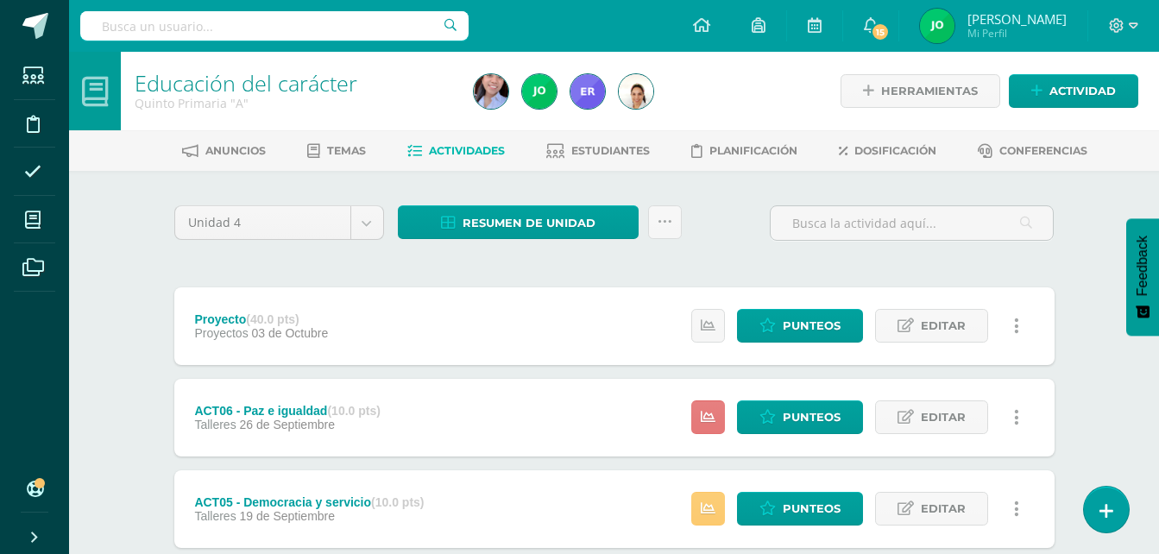
click at [695, 411] on link at bounding box center [708, 417] width 34 height 34
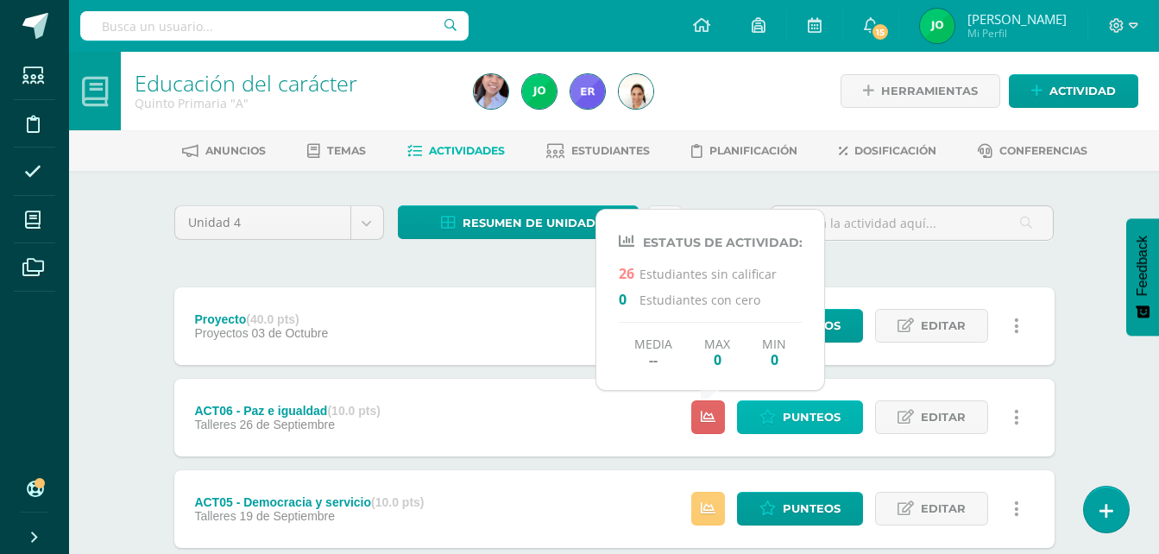
click at [815, 422] on span "Punteos" at bounding box center [812, 417] width 58 height 32
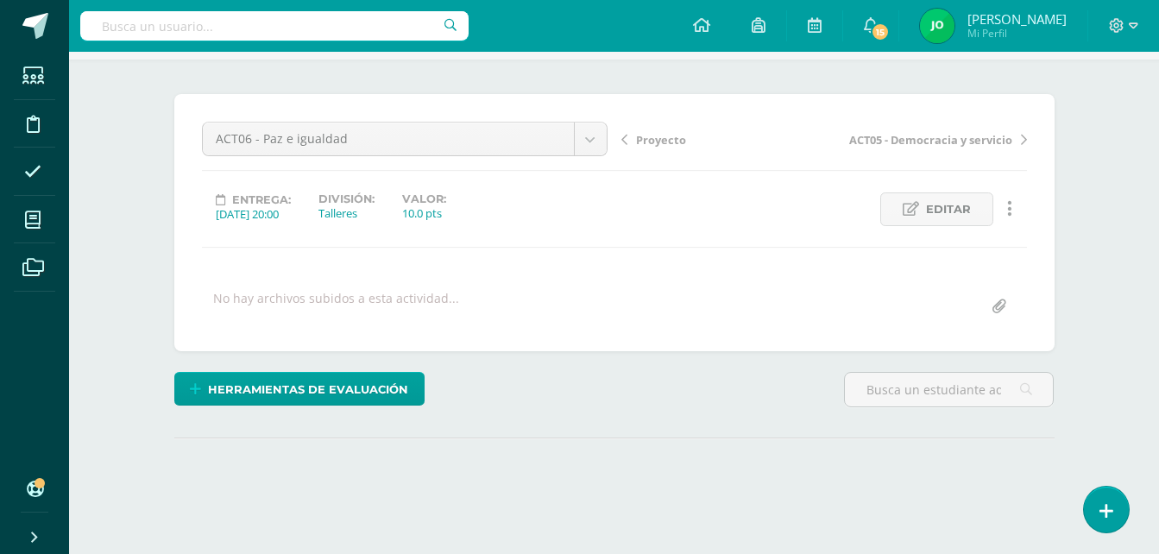
scroll to position [234, 0]
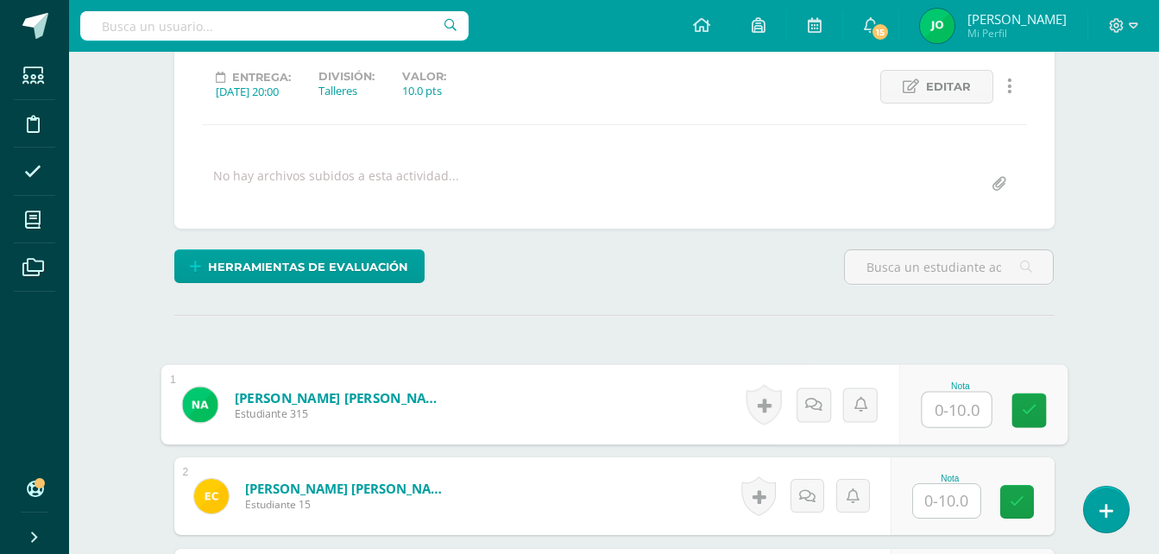
drag, startPoint x: 944, startPoint y: 424, endPoint x: 933, endPoint y: 424, distance: 11.2
click at [938, 424] on input "text" at bounding box center [956, 410] width 69 height 35
type input "10"
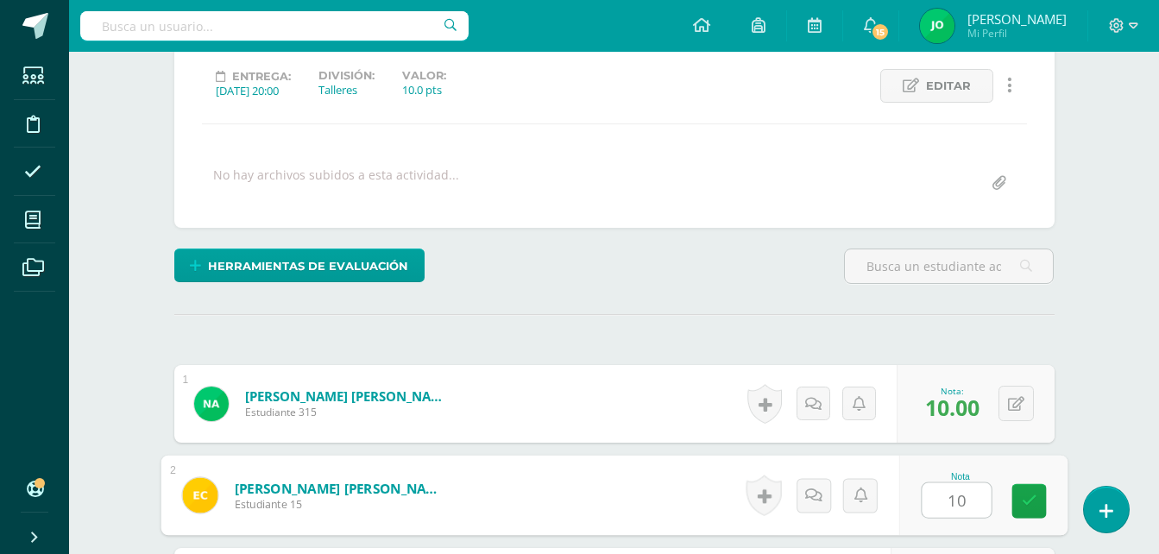
type input "10"
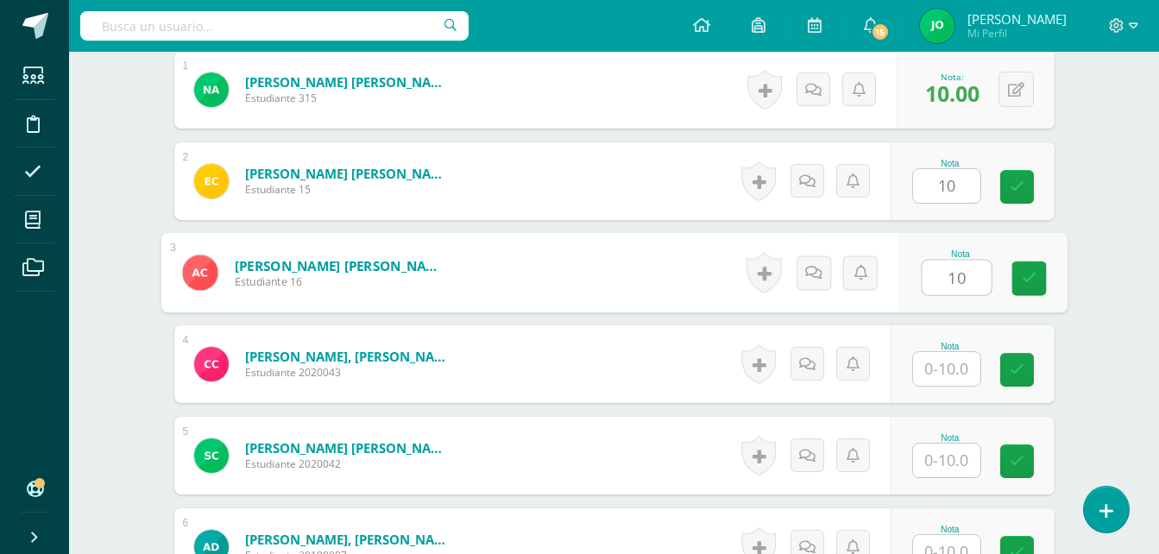
type input "10"
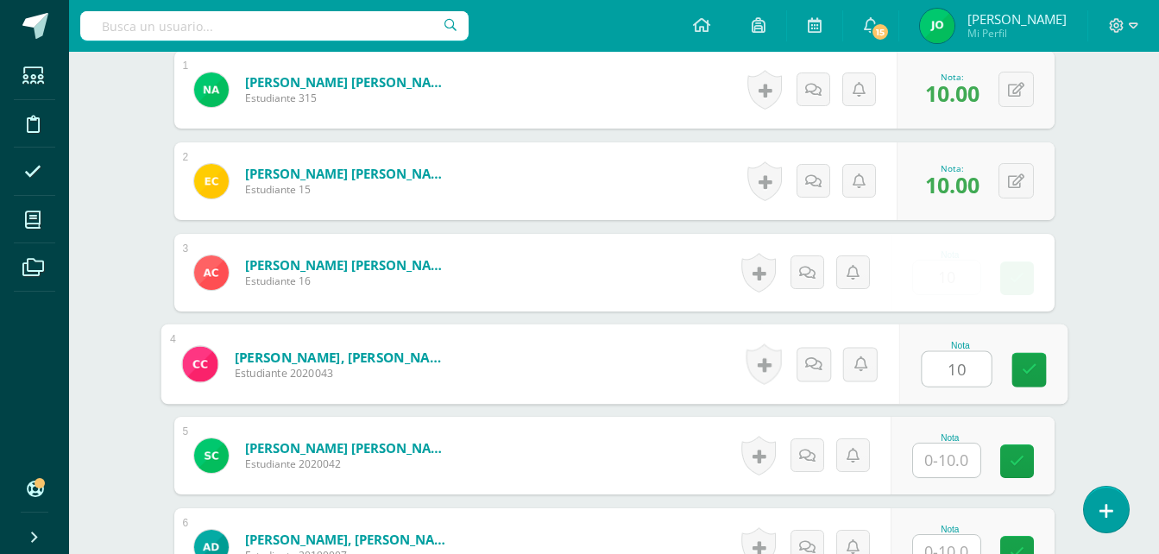
type input "10"
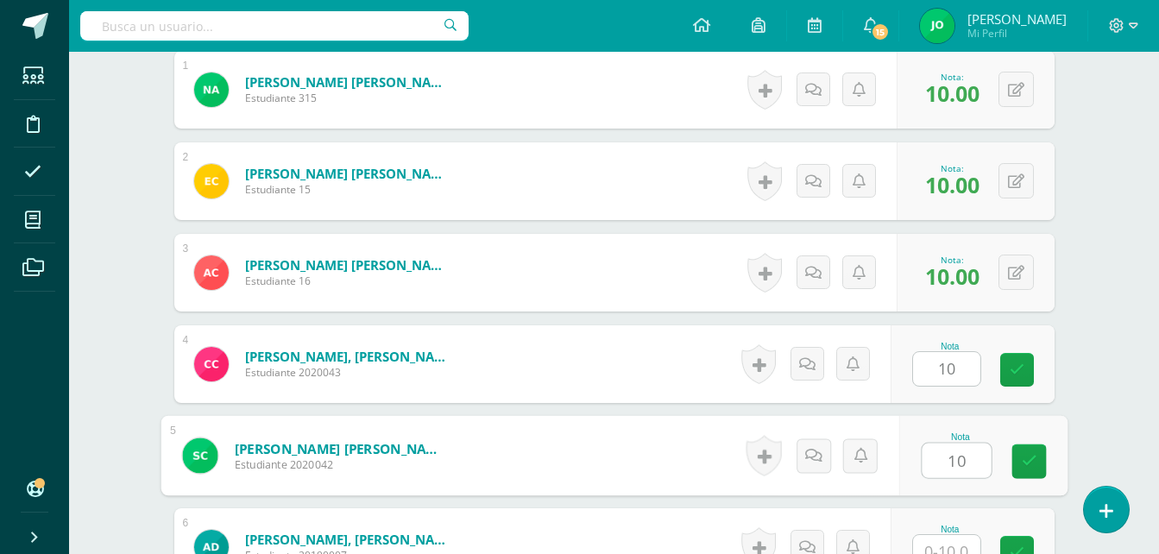
type input "10"
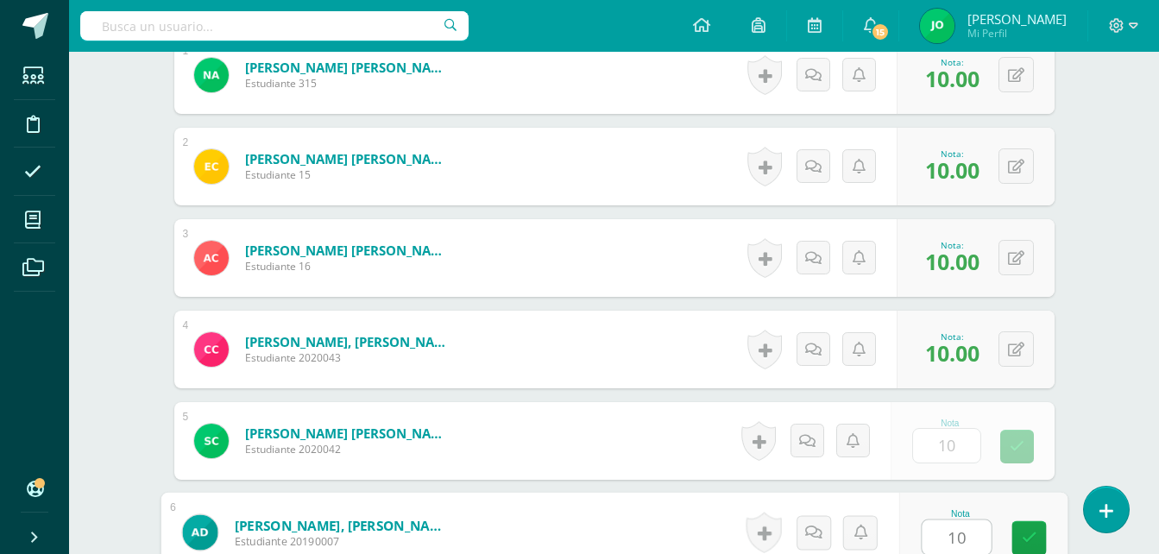
type input "10"
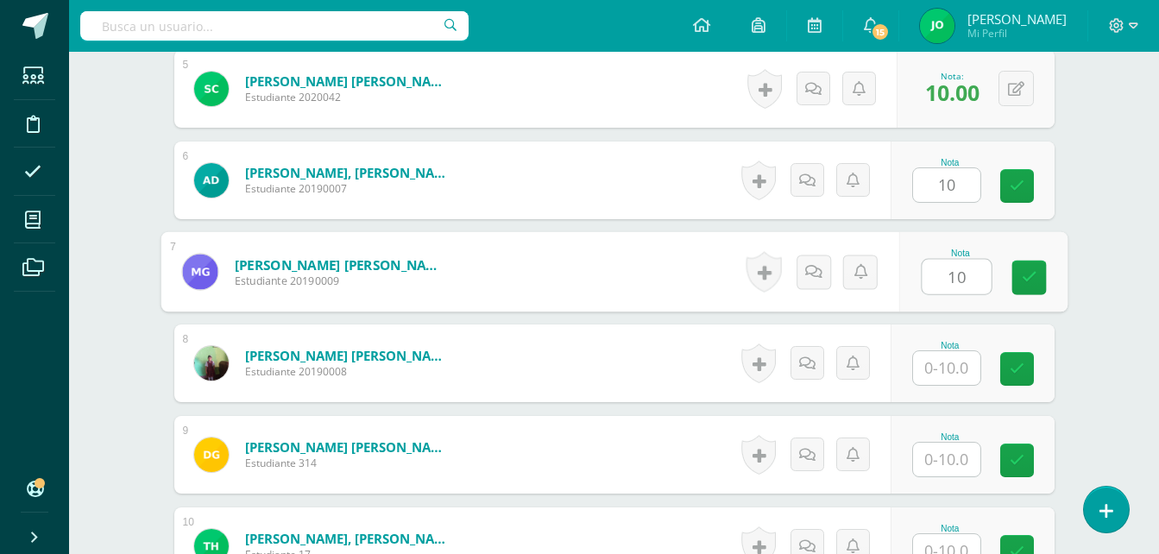
type input "10"
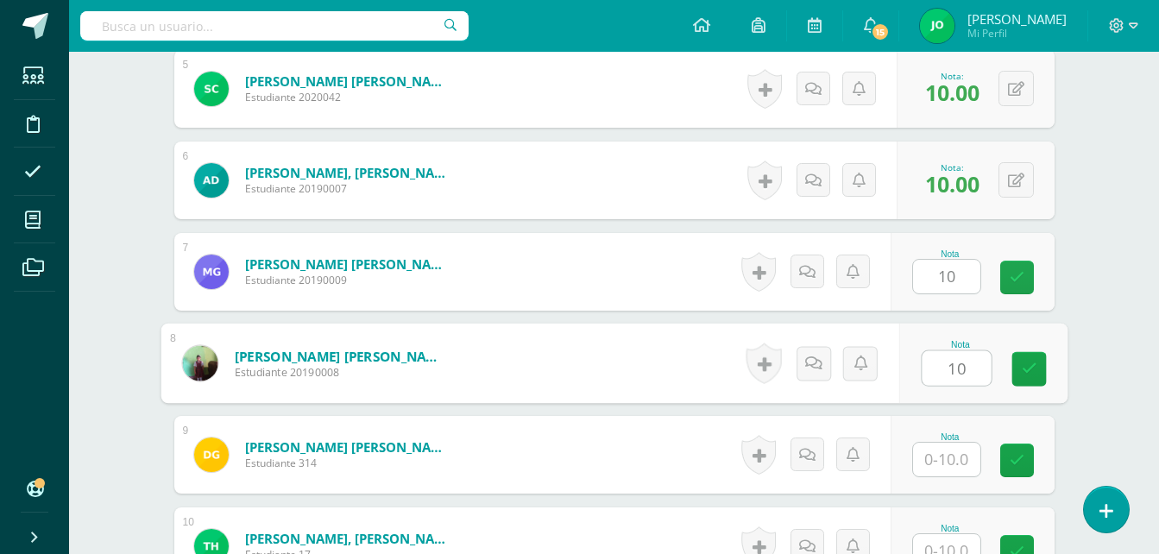
type input "10"
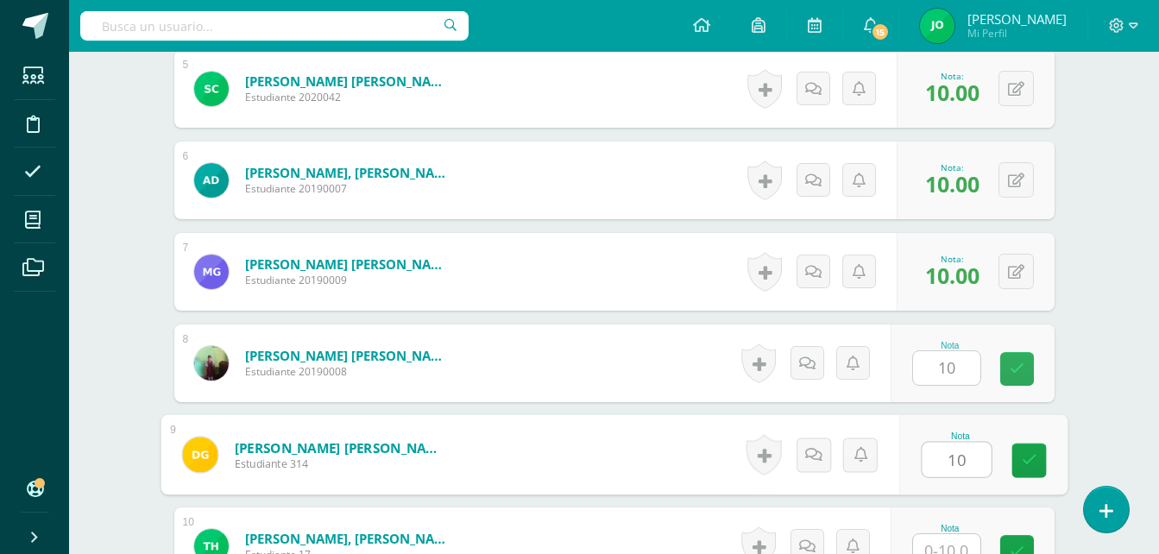
type input "10"
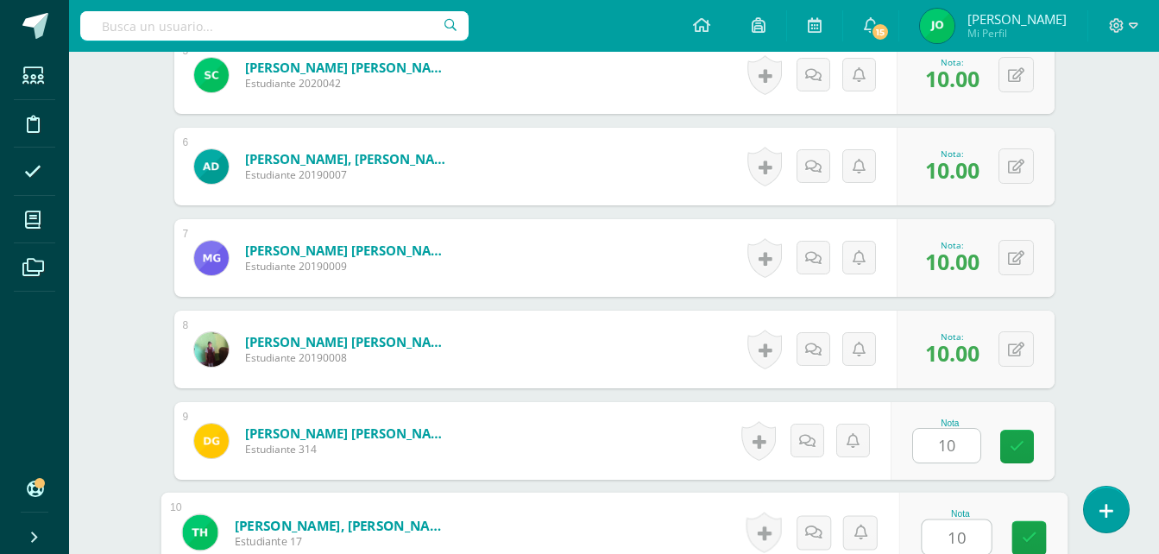
type input "10"
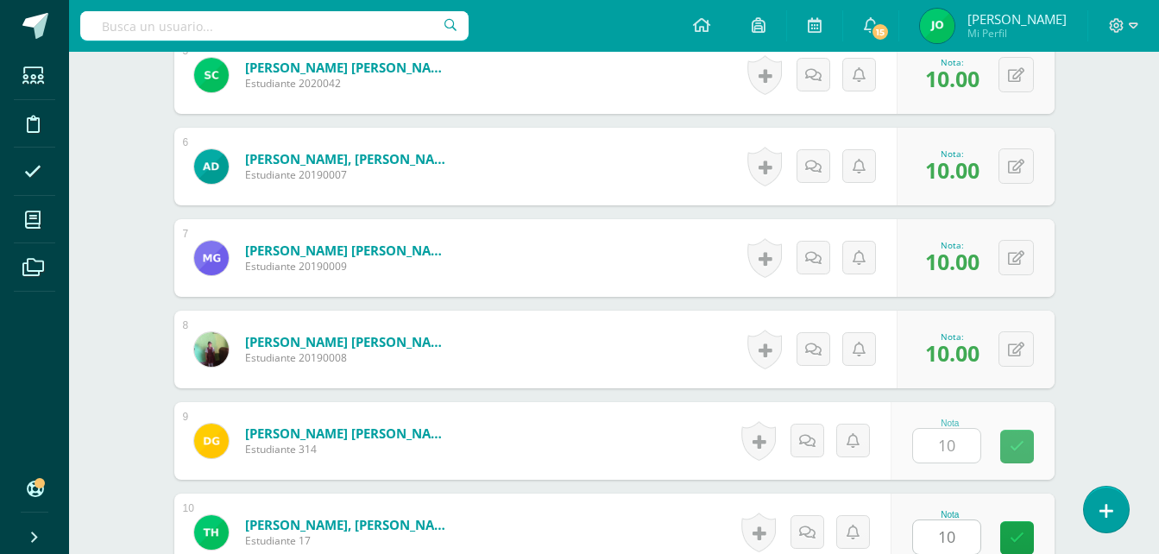
scroll to position [1281, 0]
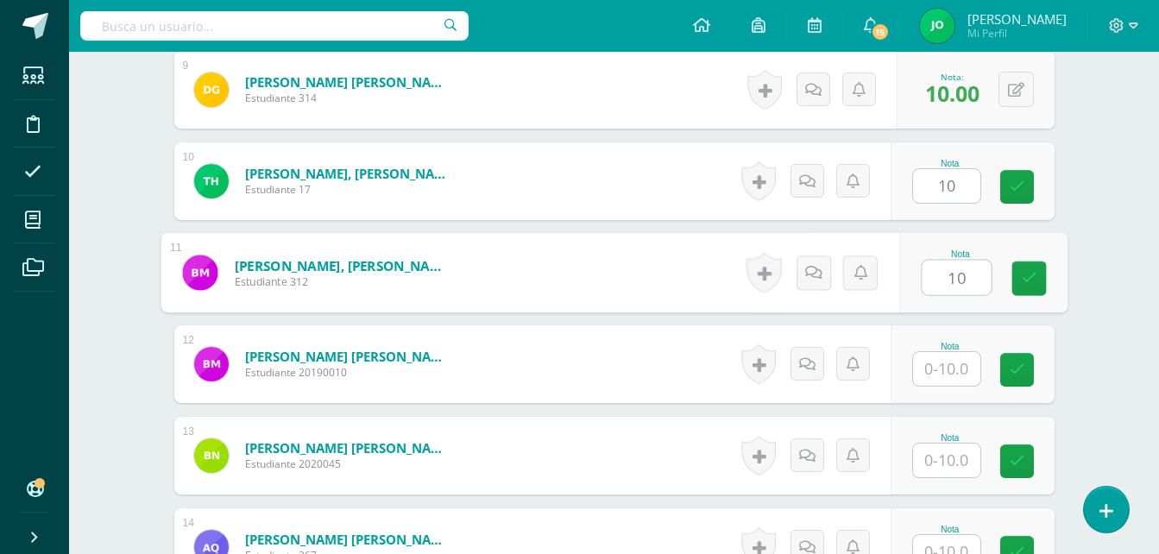
type input "10"
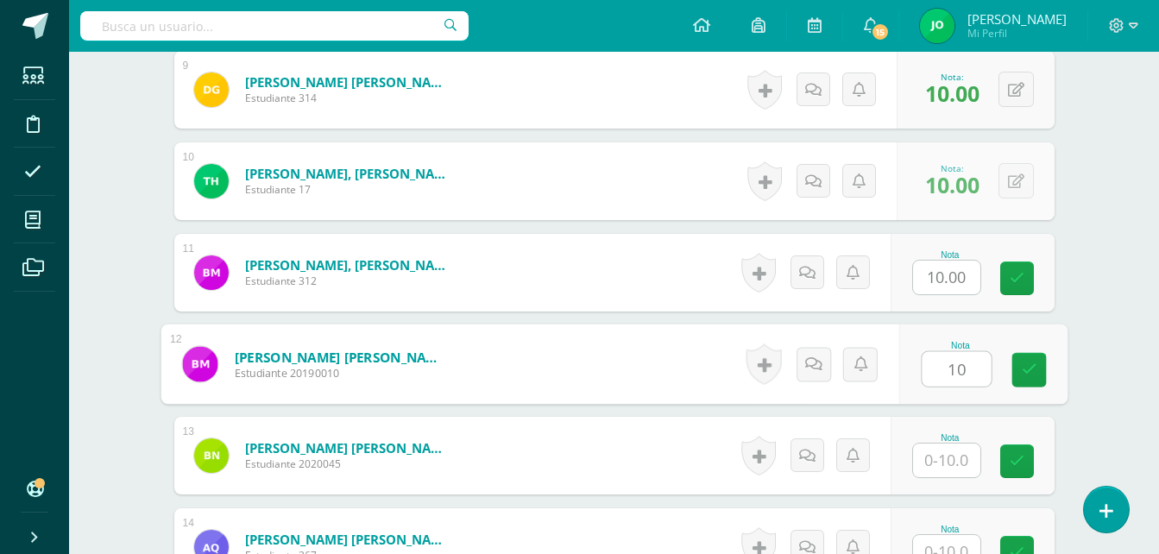
type input "10"
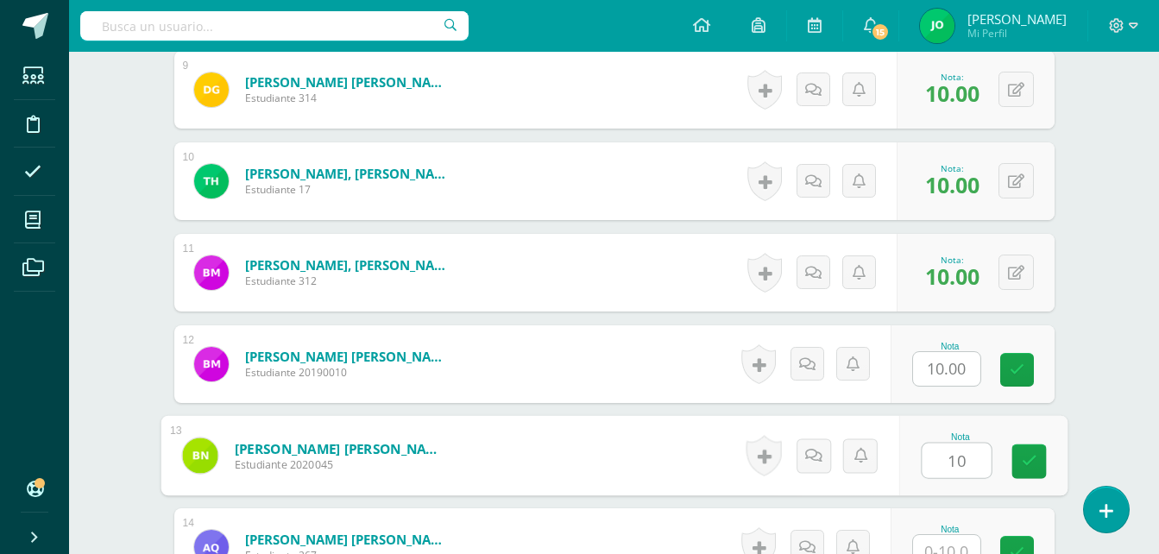
type input "10"
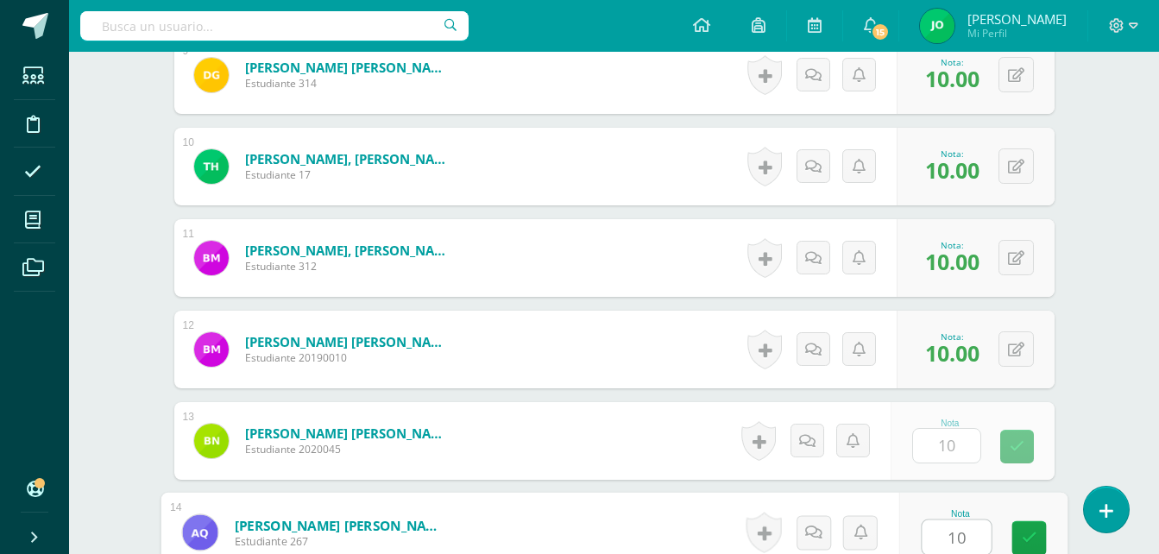
type input "10"
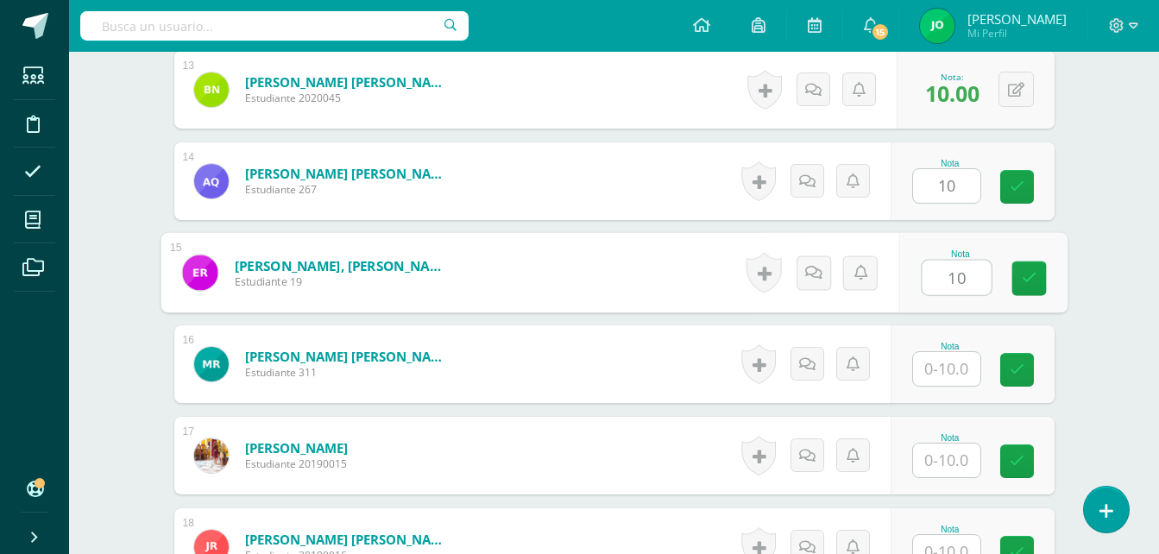
type input "10"
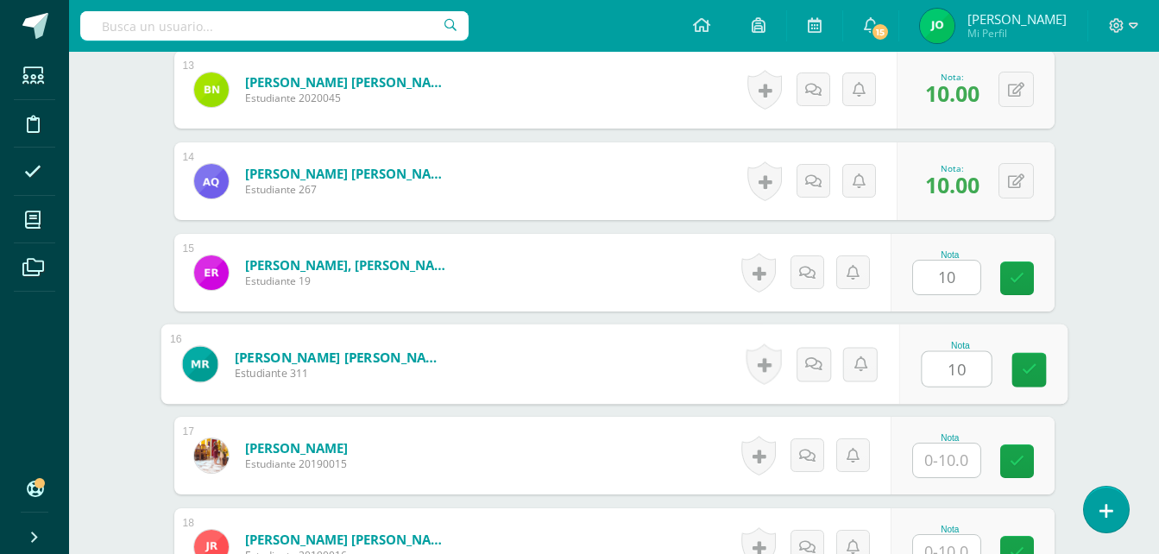
type input "10"
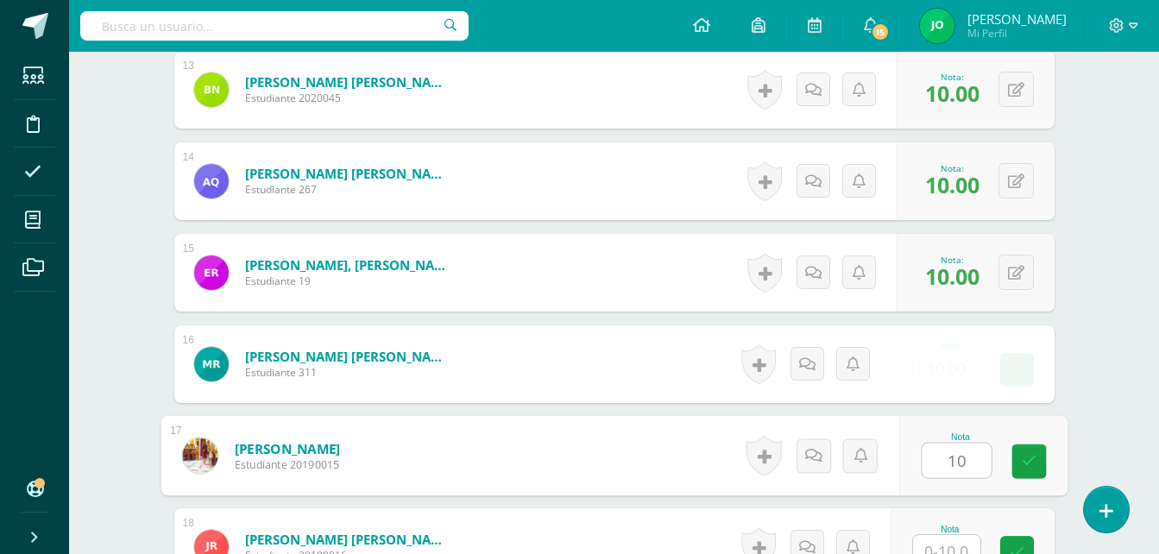
type input "10"
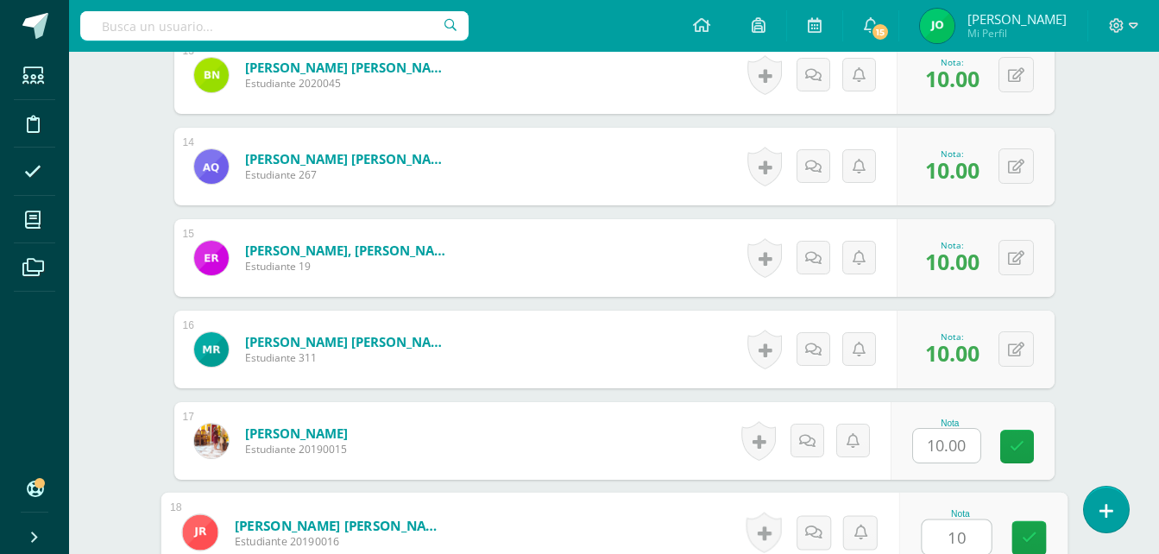
type input "10"
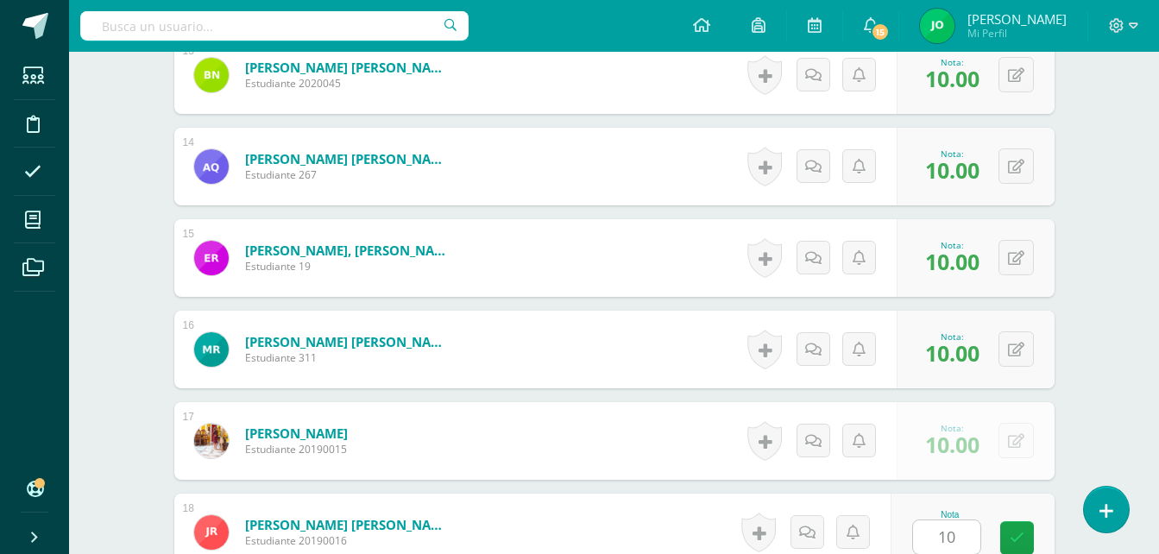
scroll to position [2013, 0]
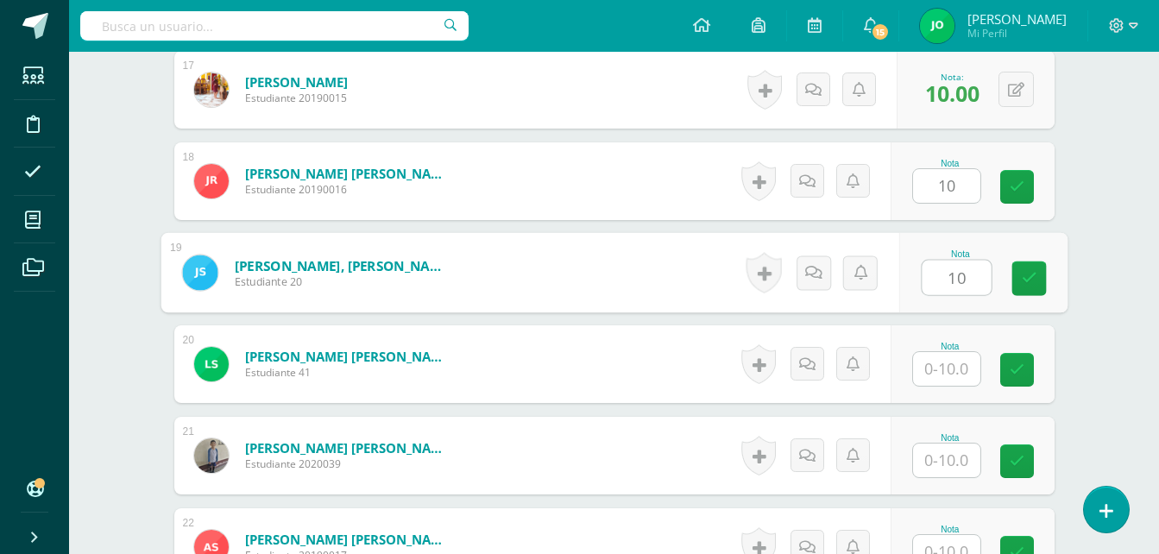
type input "10"
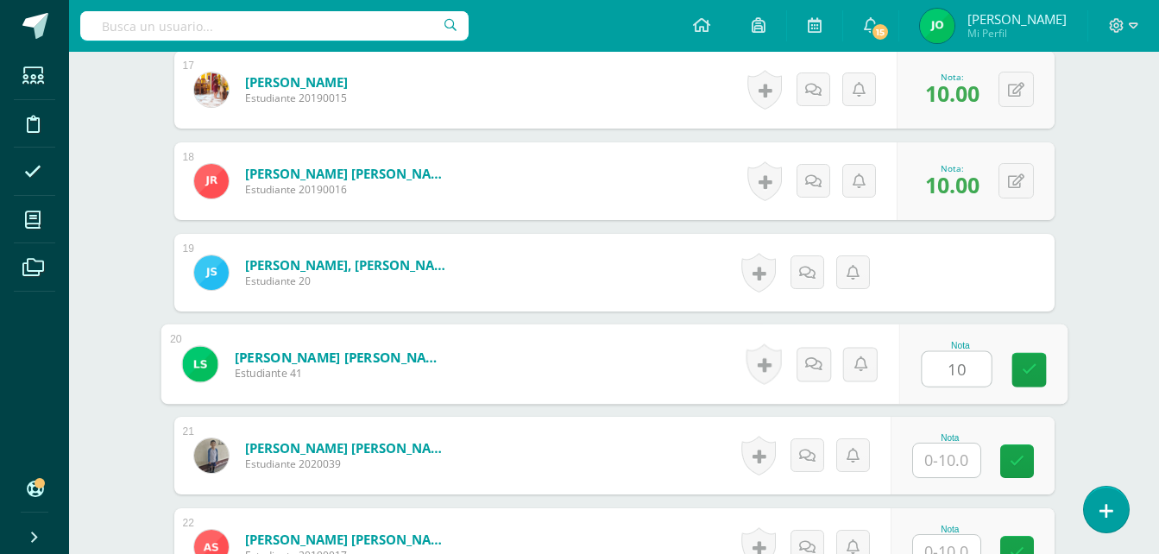
type input "10"
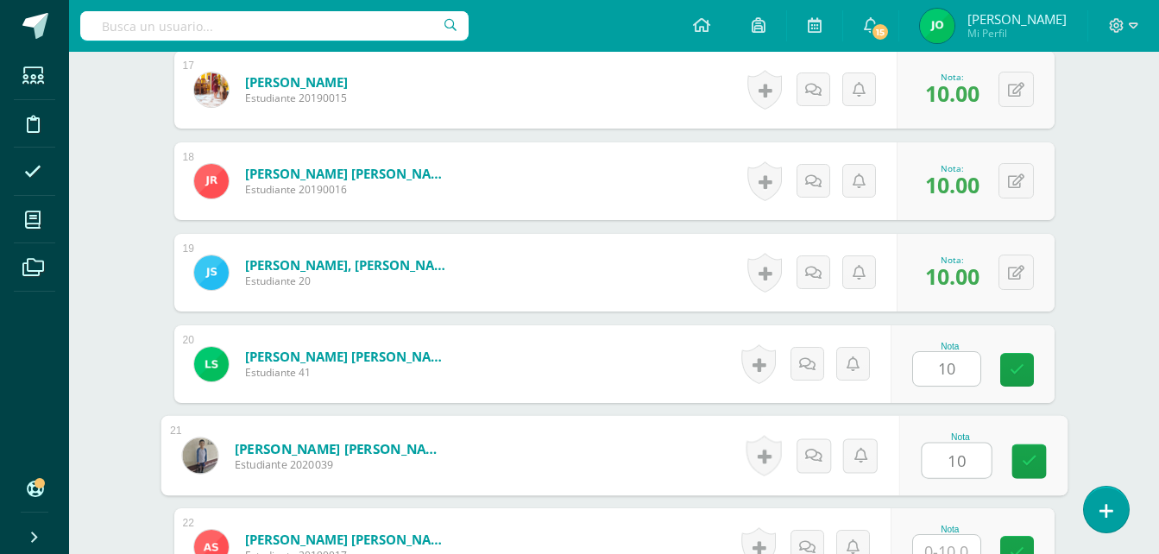
type input "10"
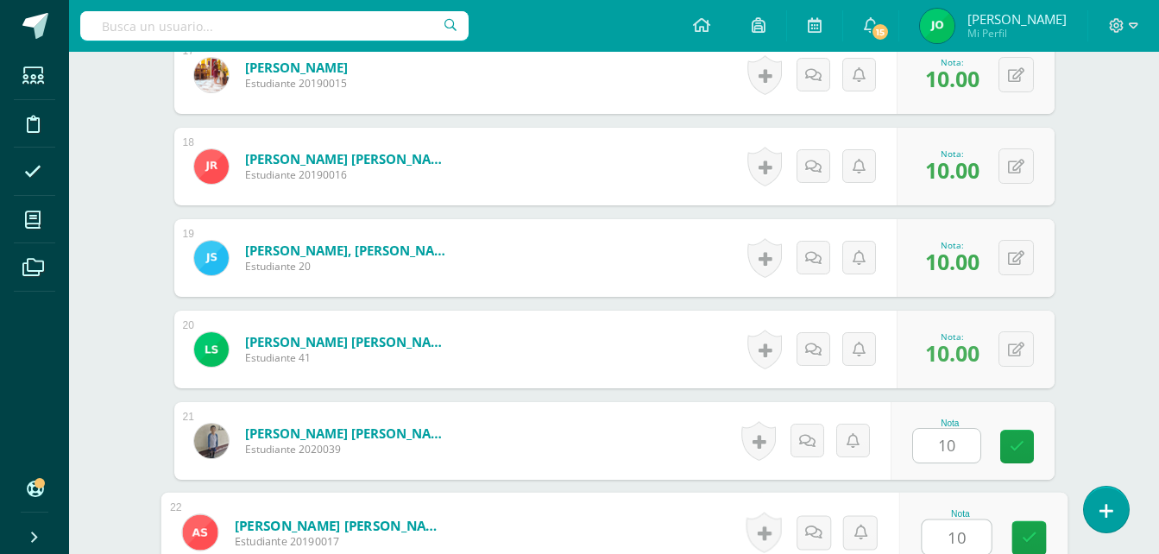
type input "10"
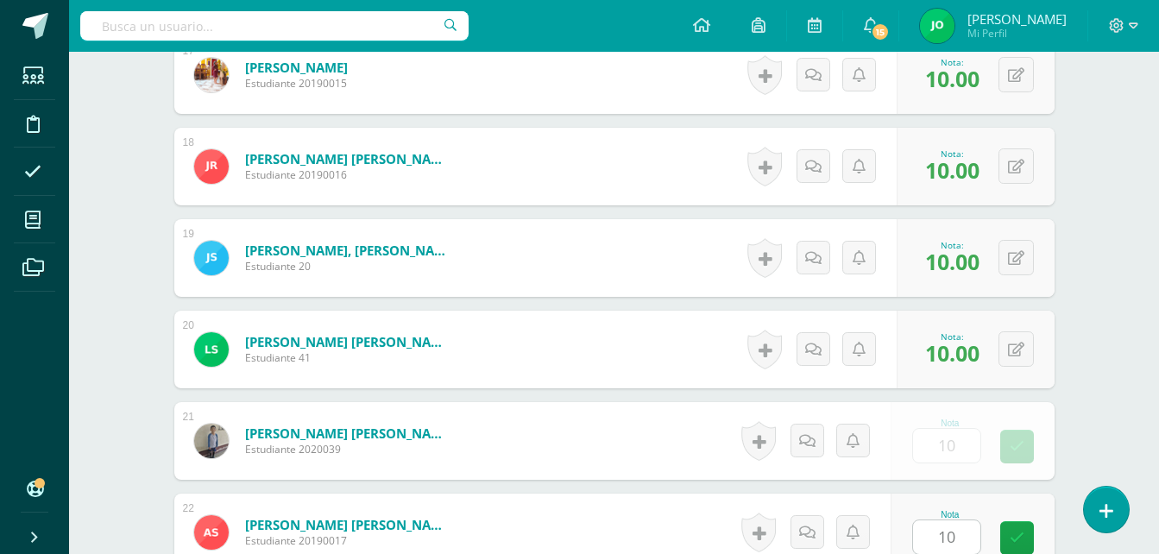
scroll to position [2379, 0]
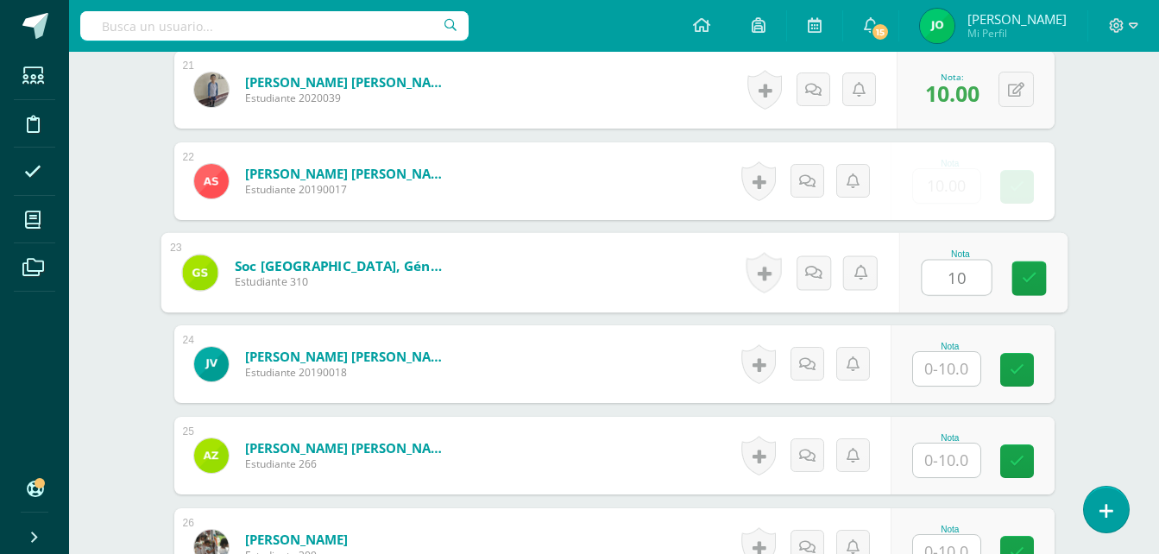
type input "10"
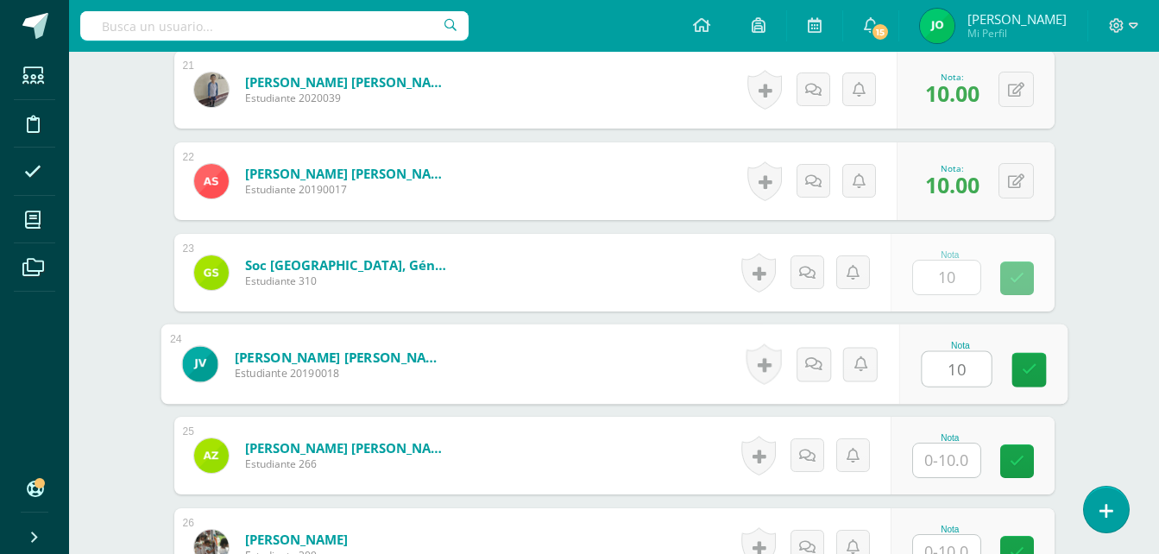
type input "10"
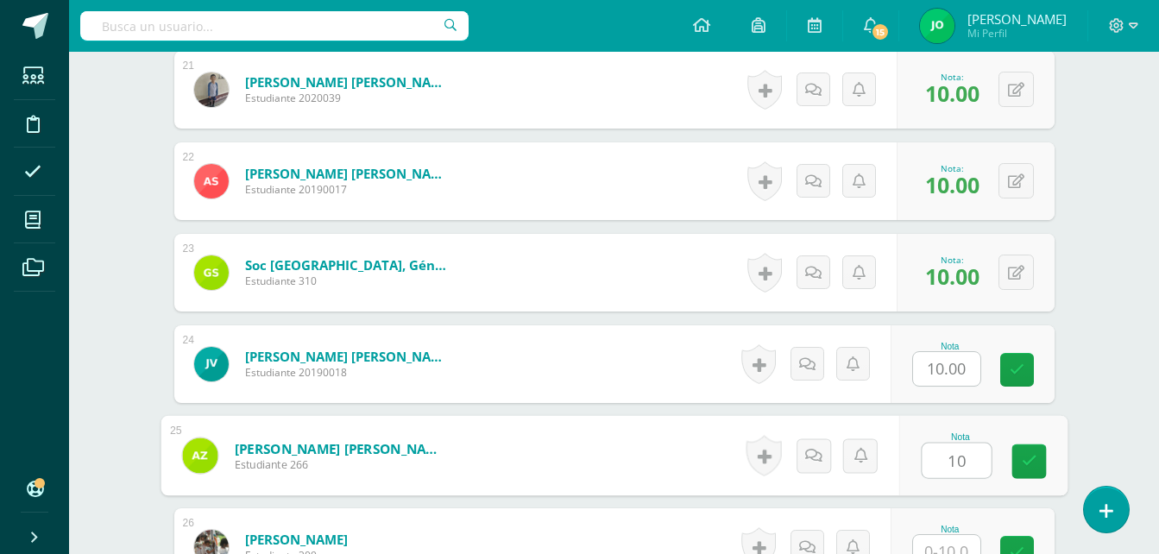
type input "10"
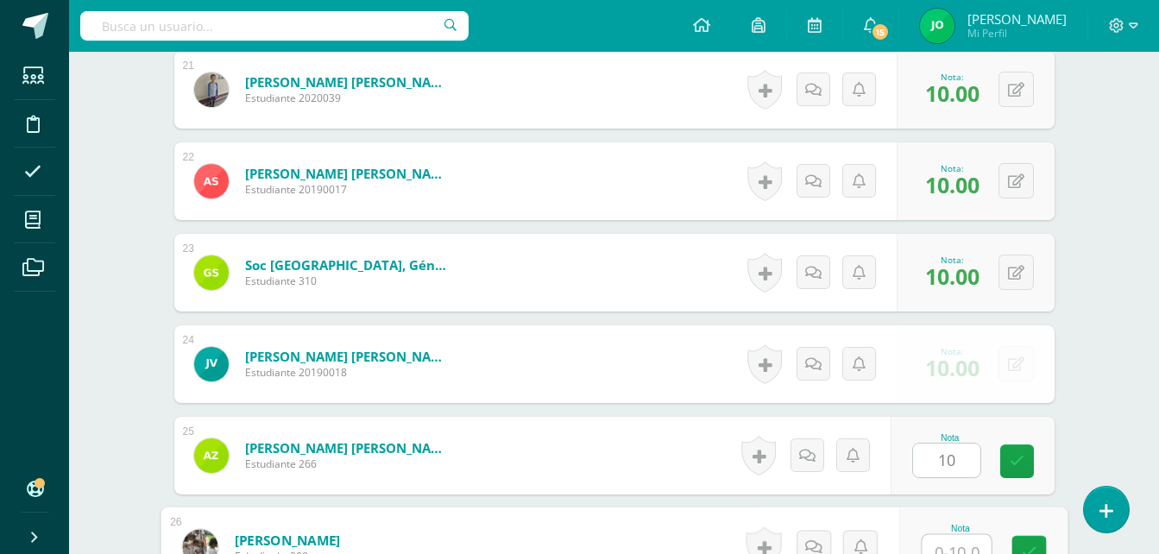
scroll to position [2393, 0]
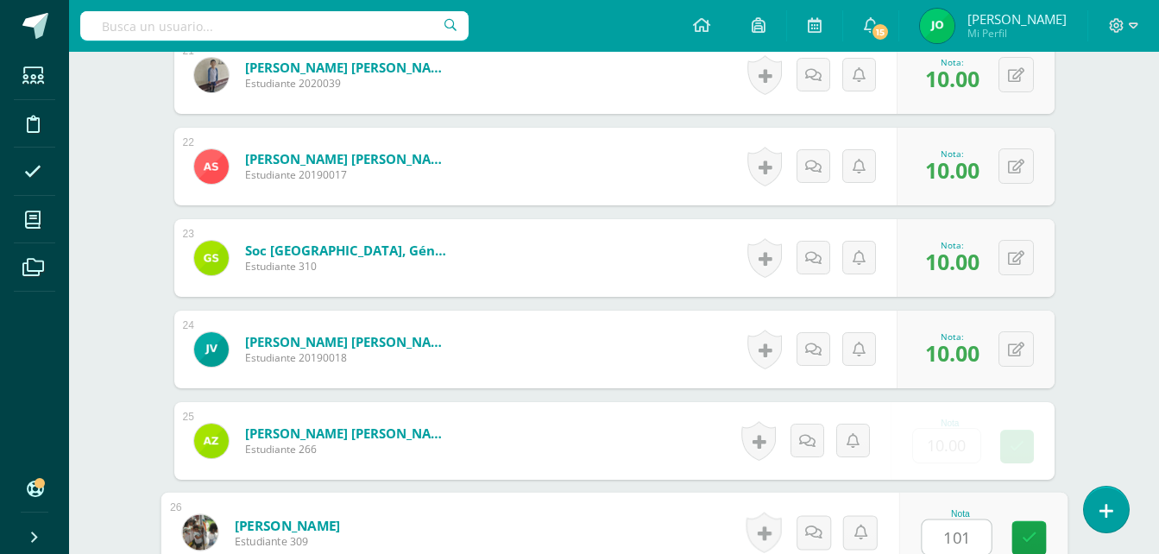
type input "1010"
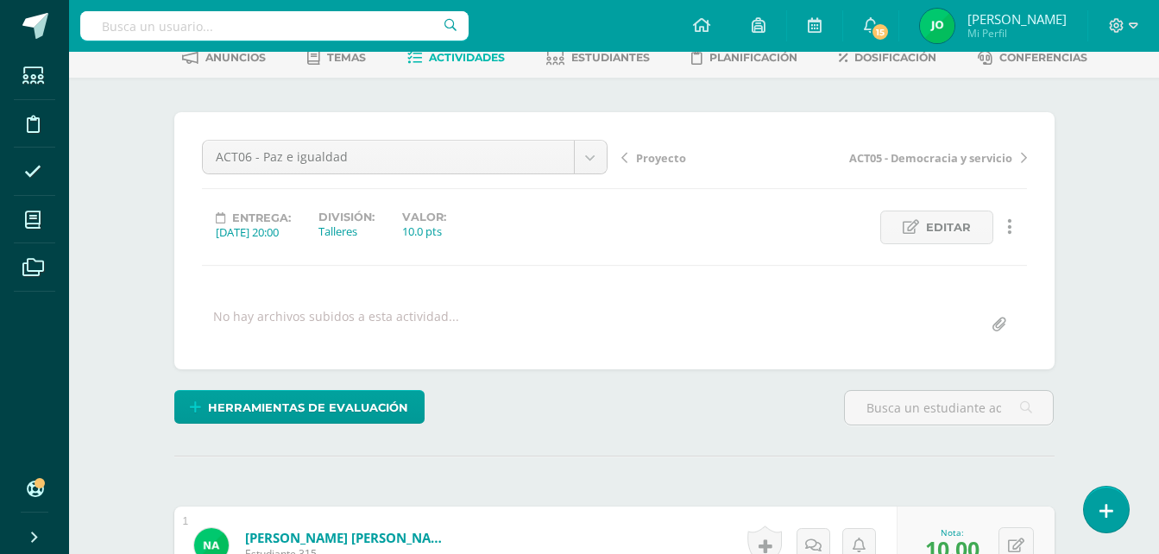
scroll to position [0, 0]
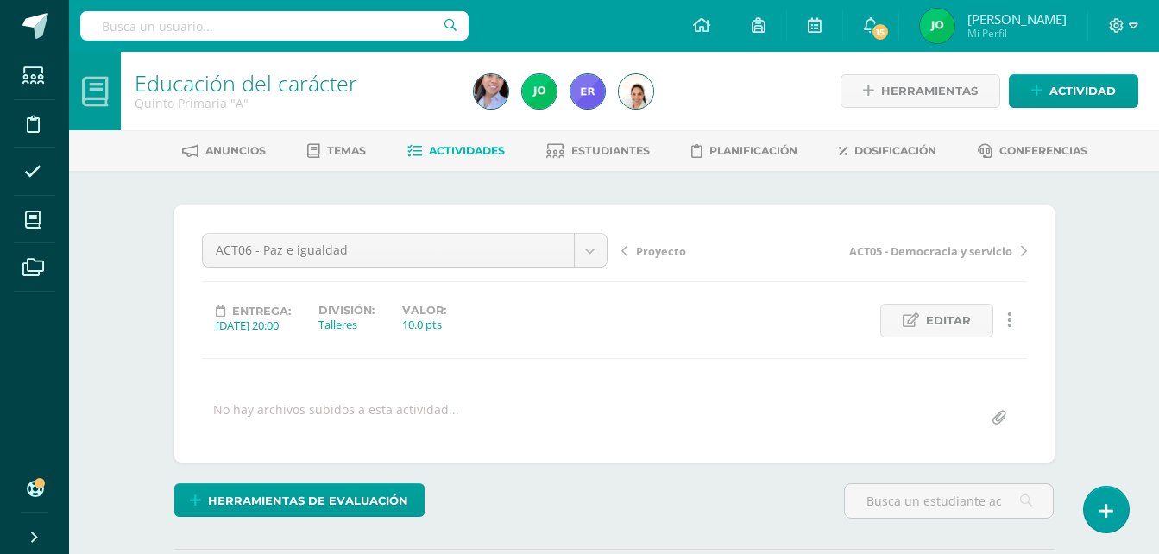
click at [411, 152] on icon at bounding box center [414, 151] width 15 height 15
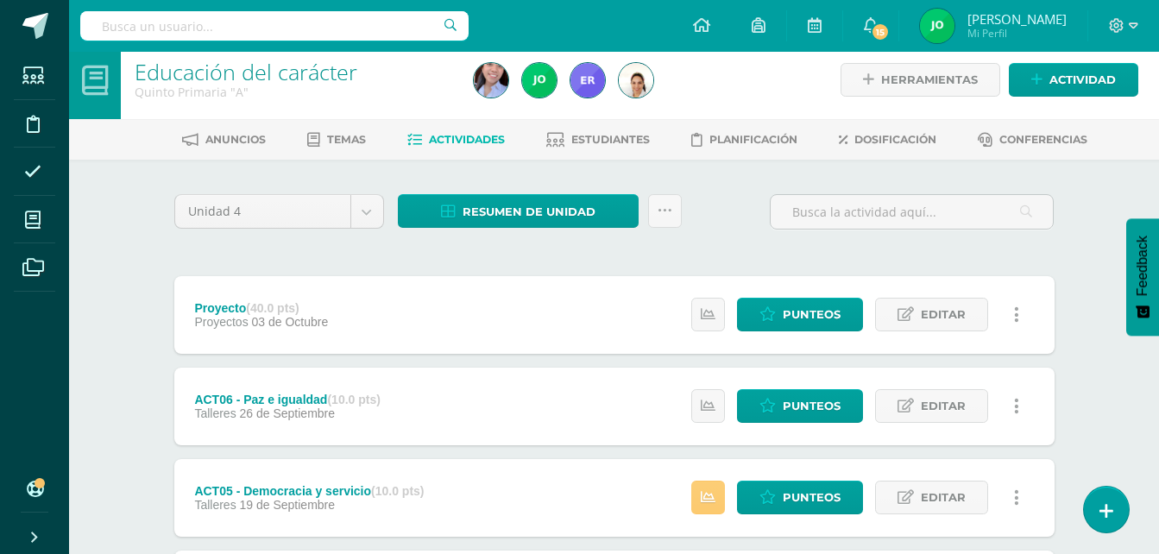
scroll to position [345, 0]
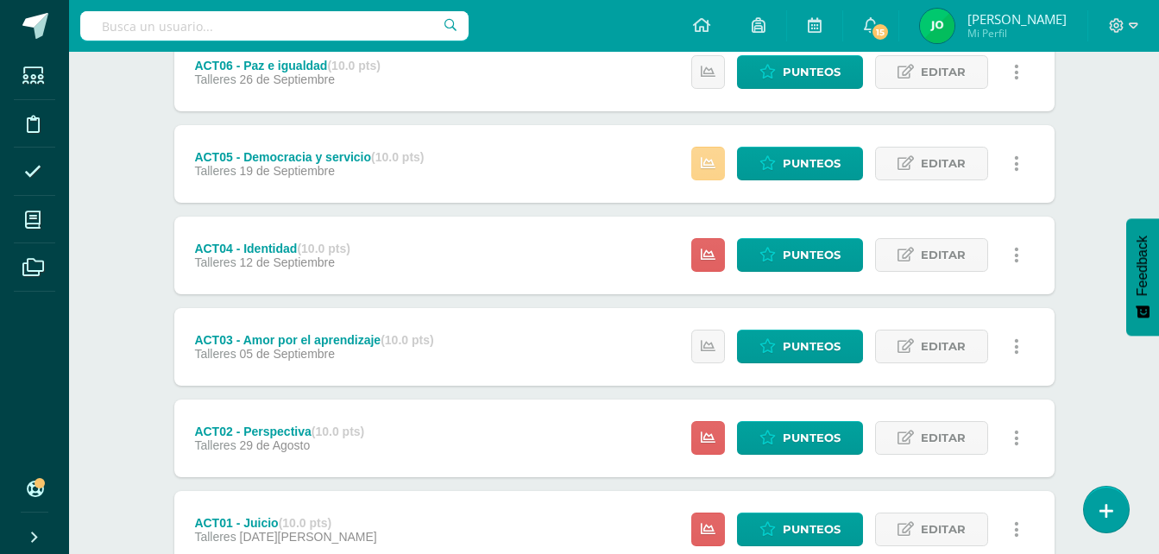
click at [702, 159] on link at bounding box center [708, 164] width 34 height 34
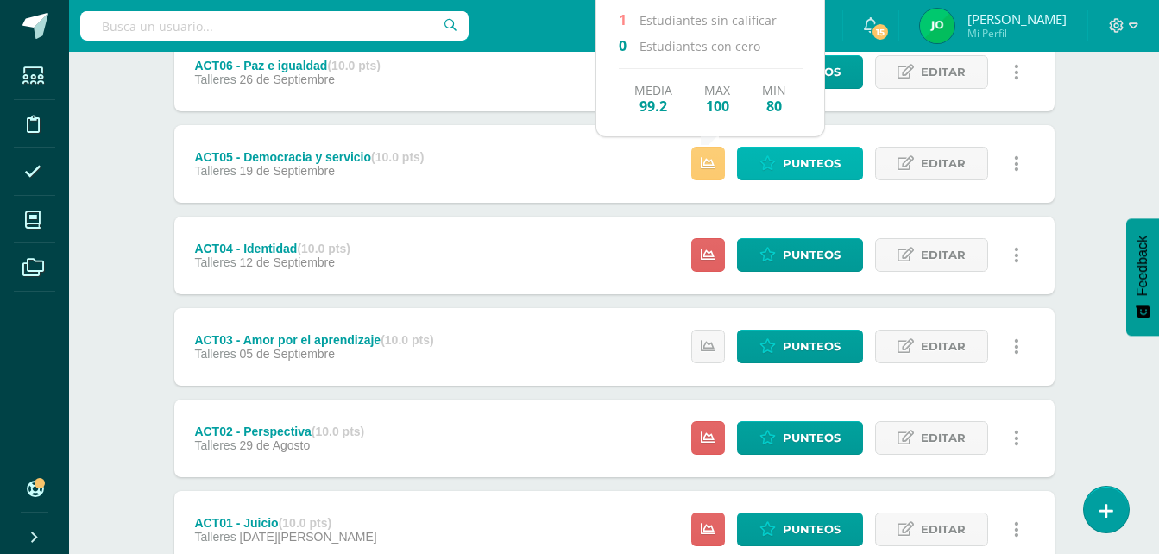
click at [778, 157] on link "Punteos" at bounding box center [800, 164] width 126 height 34
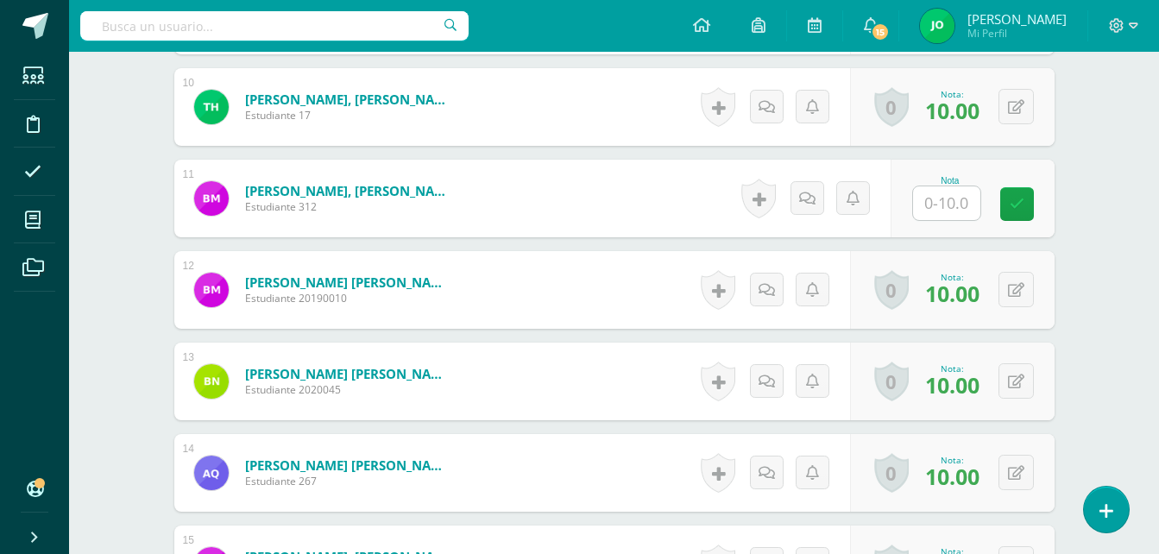
scroll to position [1372, 0]
click at [950, 219] on div at bounding box center [946, 202] width 69 height 35
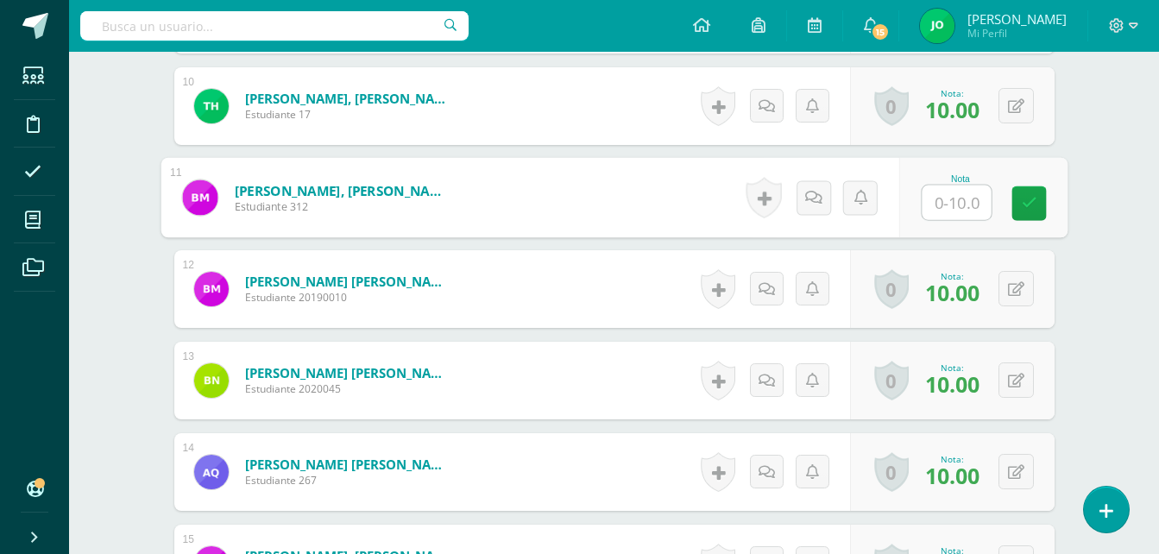
click at [950, 198] on input "text" at bounding box center [956, 203] width 69 height 35
type input "5"
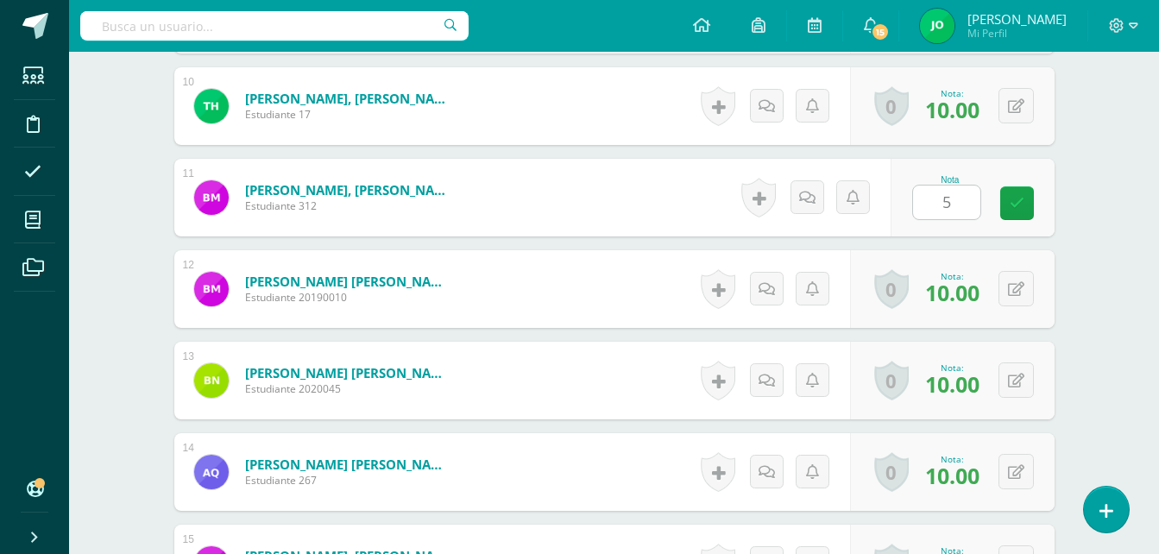
click at [1094, 133] on div "Educación del carácter Quinto Primaria "A" Herramientas Detalle de asistencias …" at bounding box center [614, 243] width 1090 height 3127
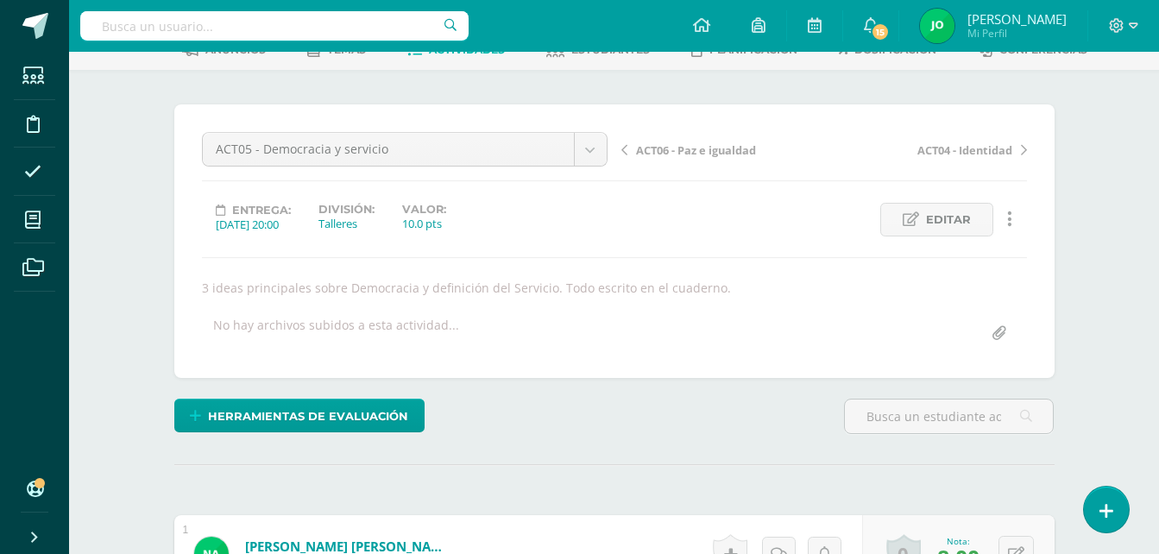
scroll to position [0, 0]
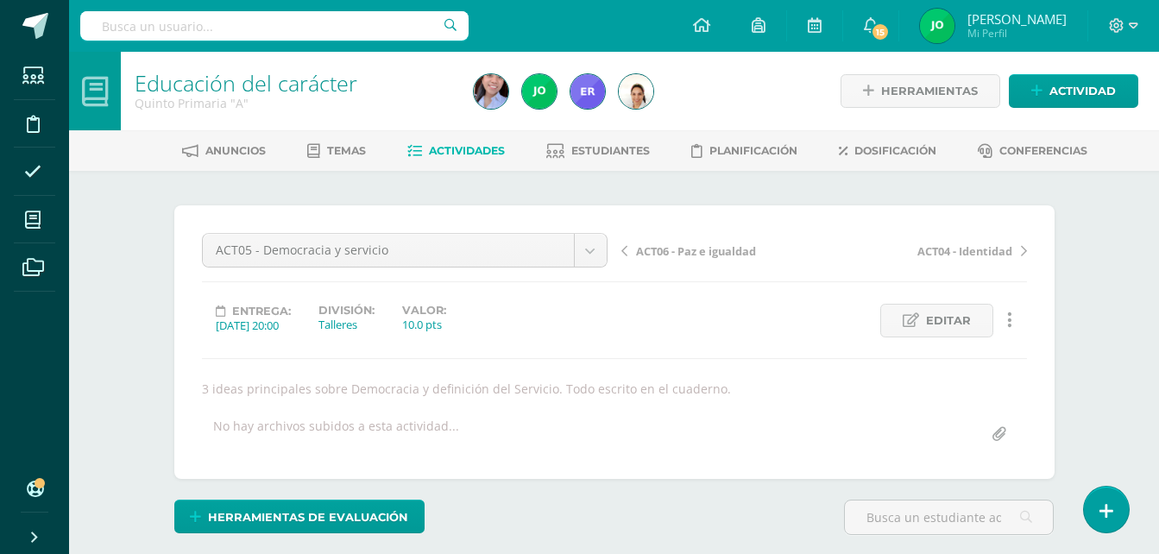
click at [457, 151] on span "Actividades" at bounding box center [467, 150] width 76 height 13
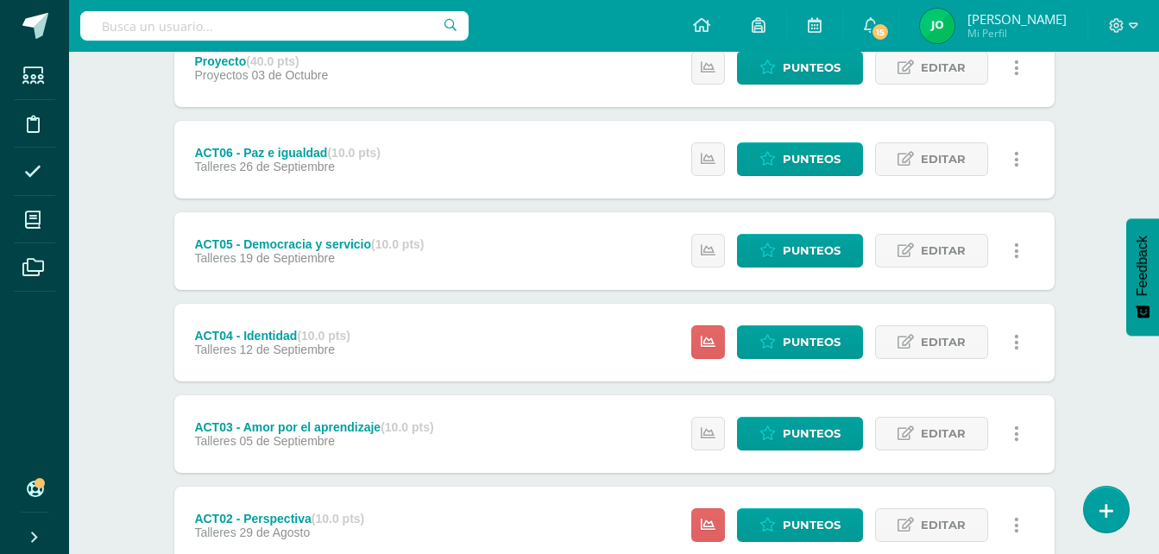
scroll to position [259, 0]
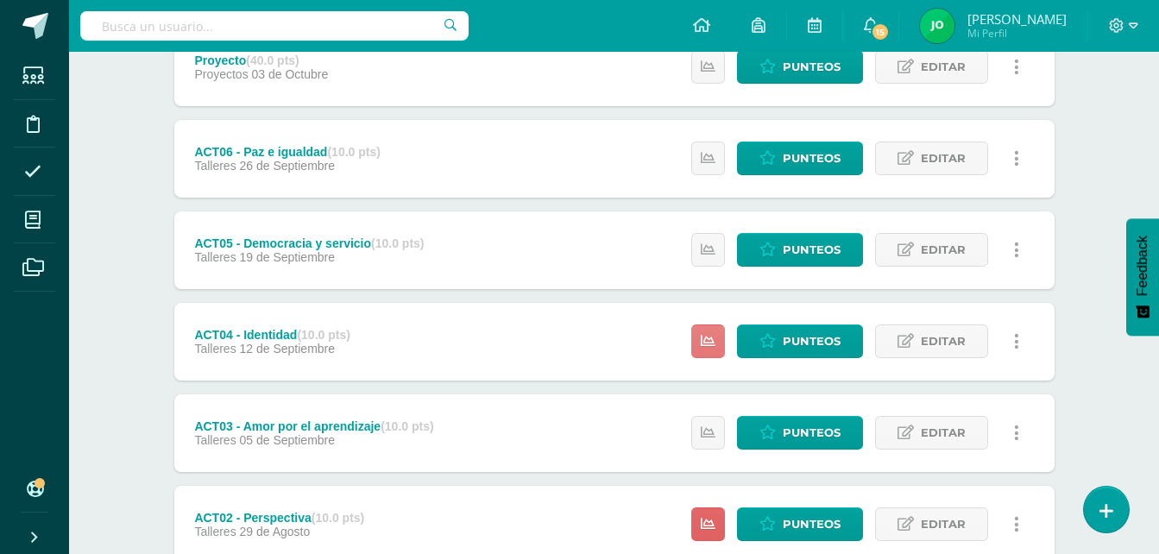
click at [722, 336] on link at bounding box center [708, 342] width 34 height 34
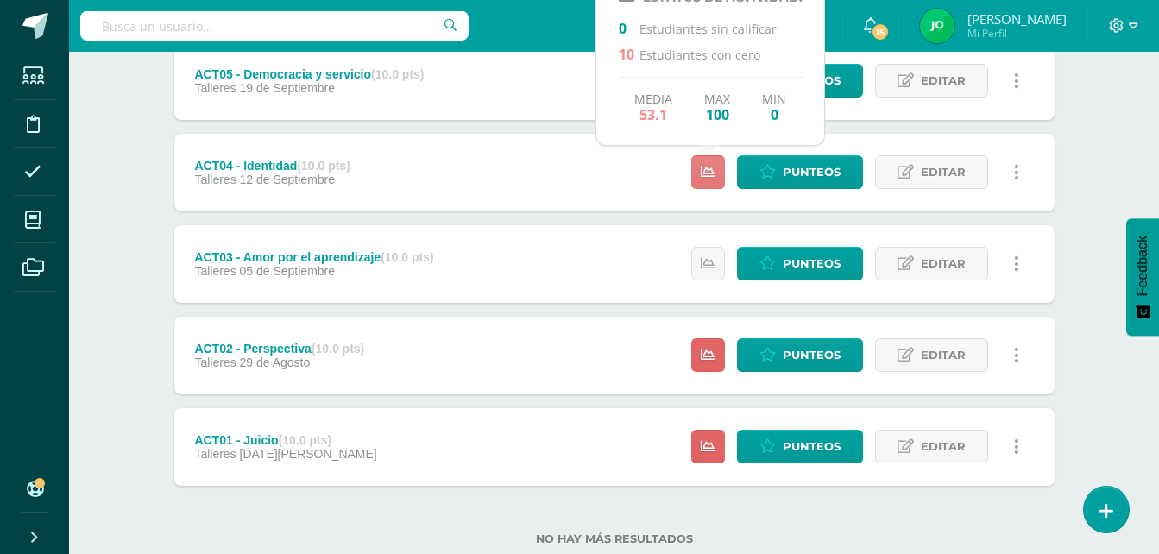
scroll to position [432, 0]
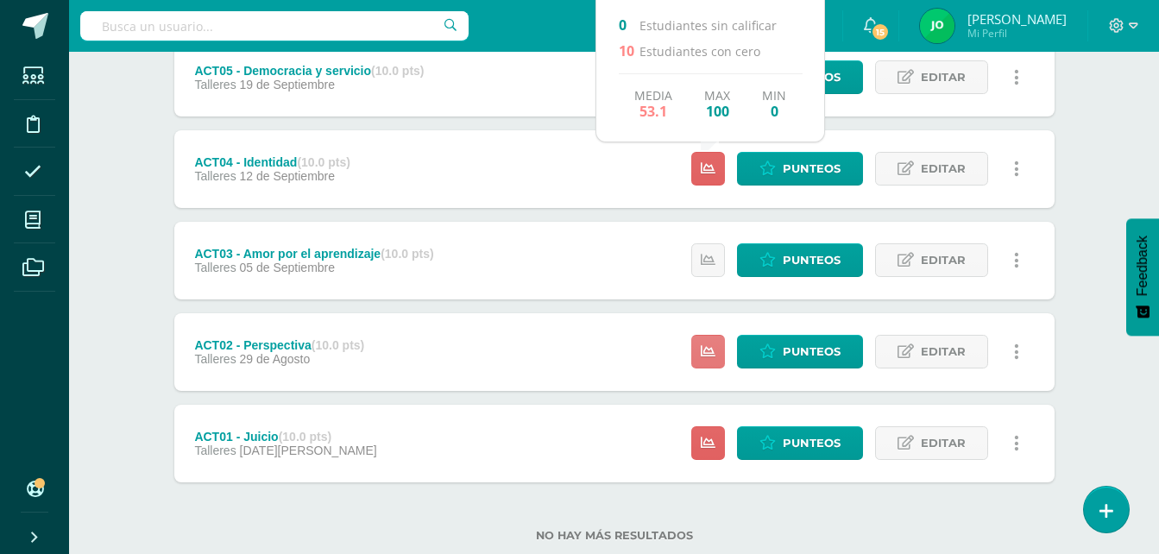
click at [701, 362] on link at bounding box center [708, 352] width 34 height 34
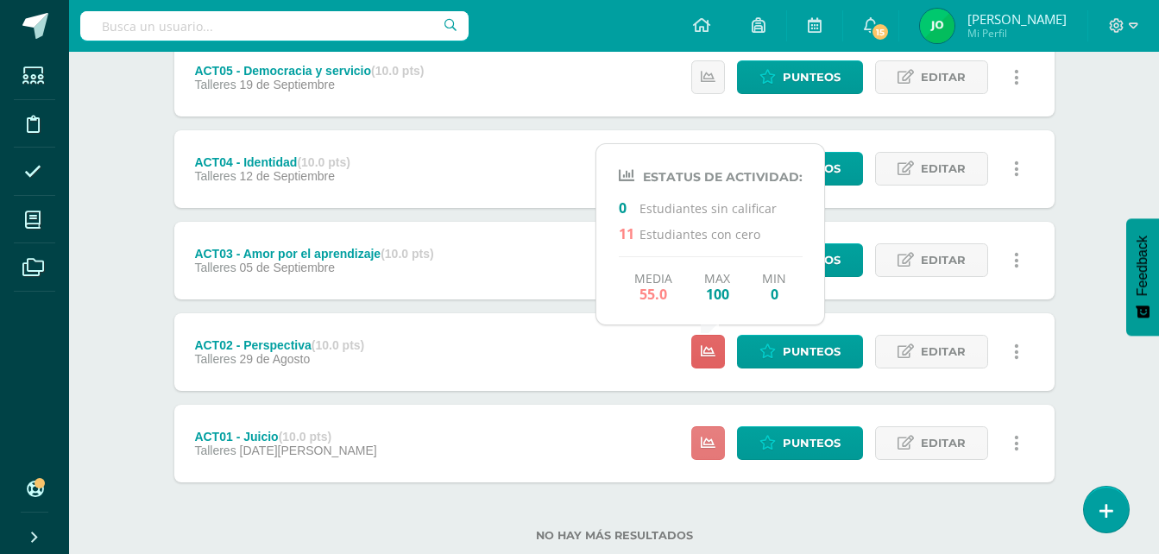
click at [715, 439] on icon at bounding box center [708, 443] width 15 height 15
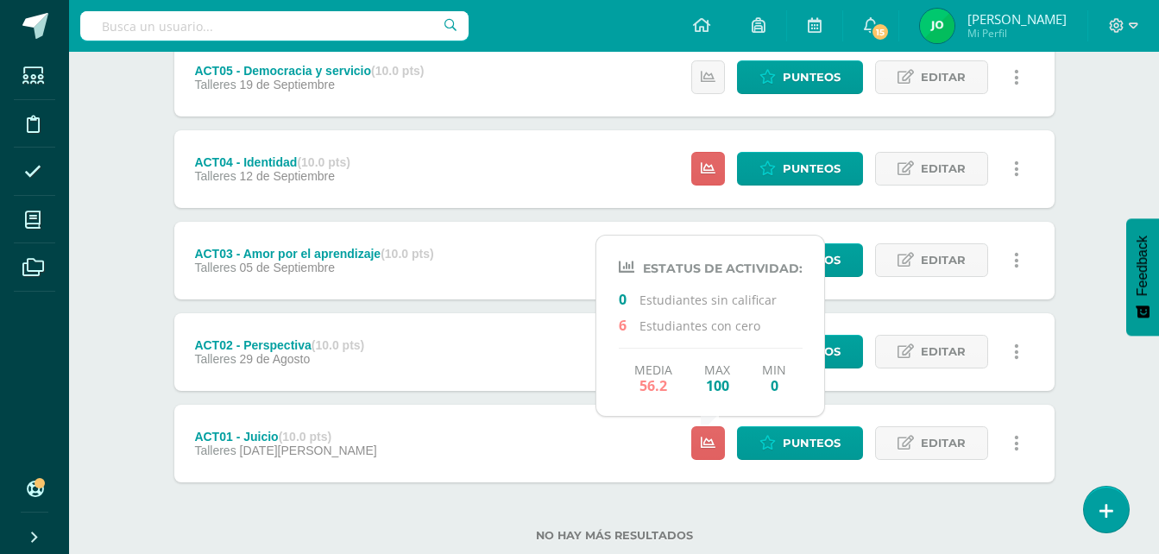
click at [823, 525] on div "No hay más resultados" at bounding box center [614, 522] width 880 height 80
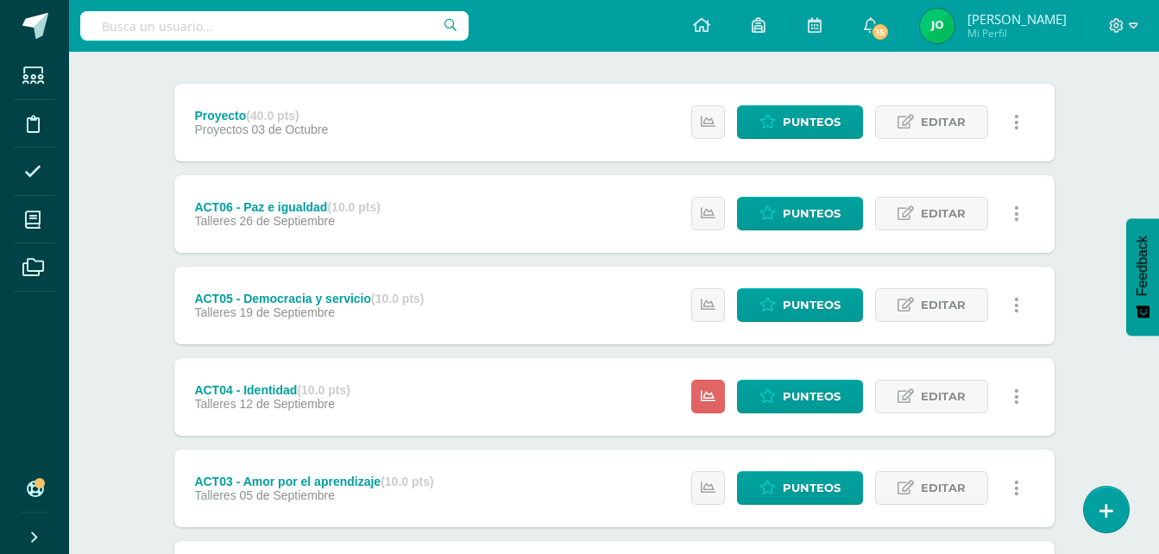
scroll to position [0, 0]
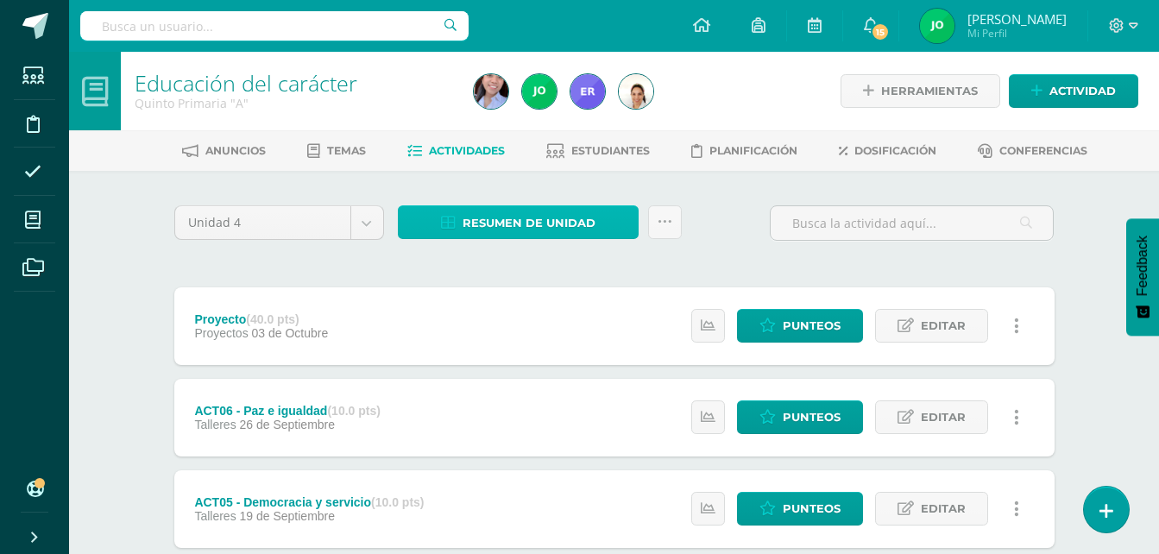
click at [502, 215] on span "Resumen de unidad" at bounding box center [529, 223] width 133 height 32
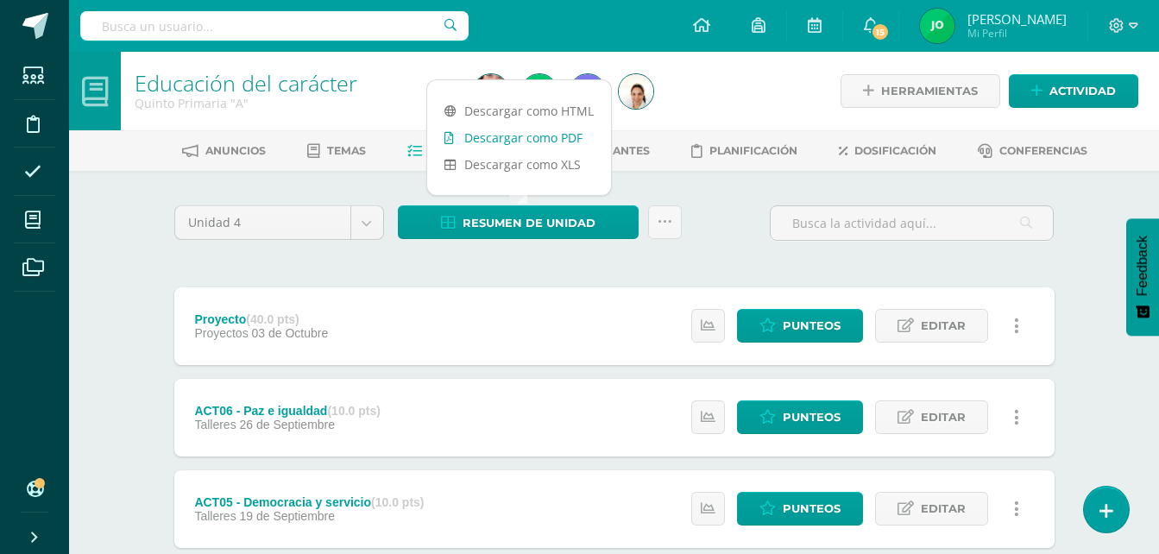
click at [477, 131] on link "Descargar como PDF" at bounding box center [519, 137] width 184 height 27
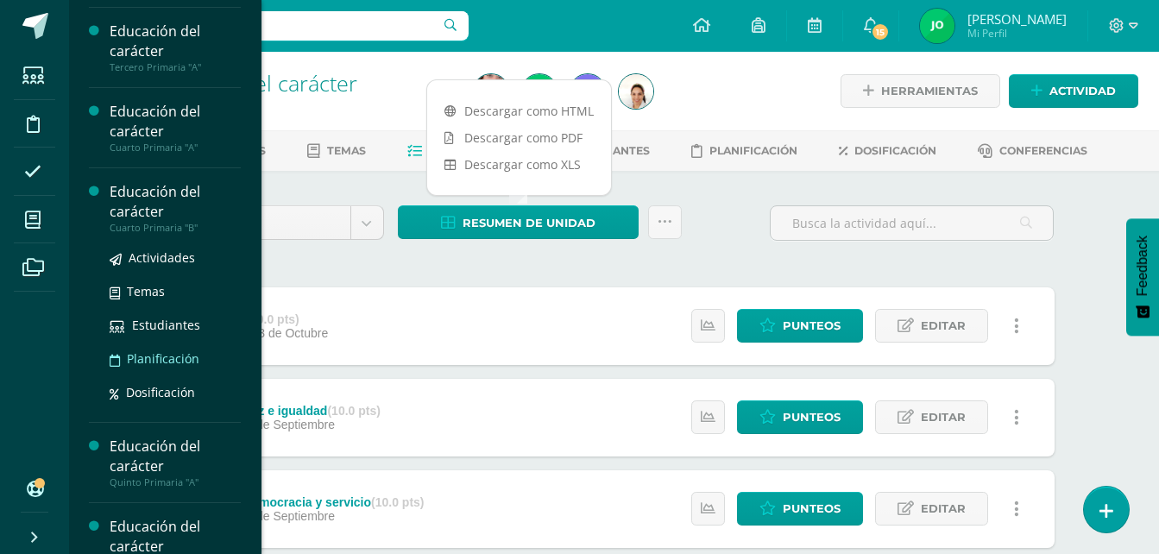
scroll to position [248, 0]
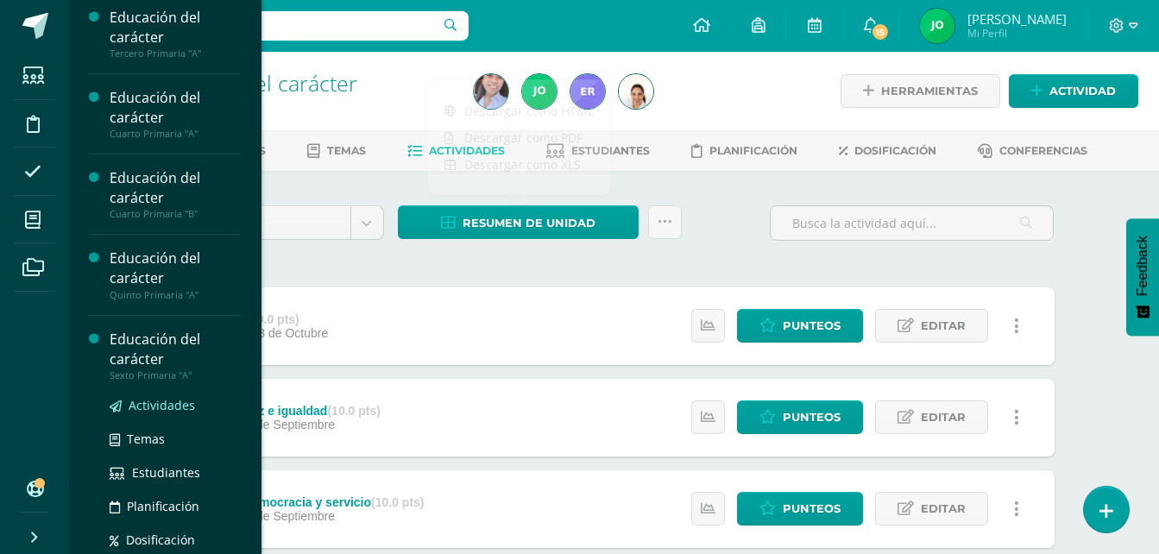
click at [170, 409] on span "Actividades" at bounding box center [162, 405] width 66 height 16
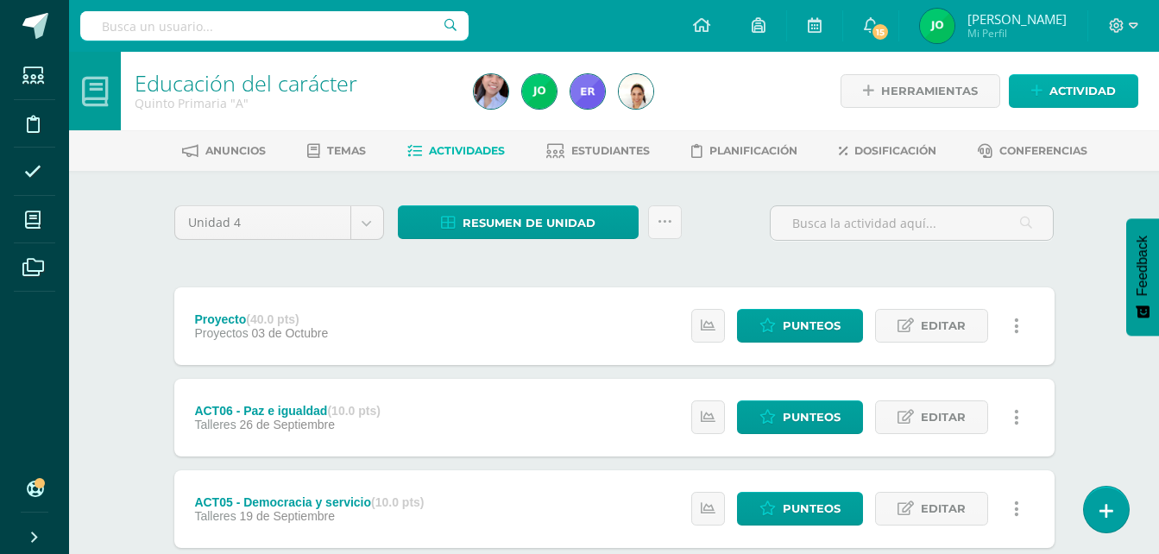
scroll to position [90, 0]
click at [780, 321] on link "Punteos" at bounding box center [800, 326] width 126 height 34
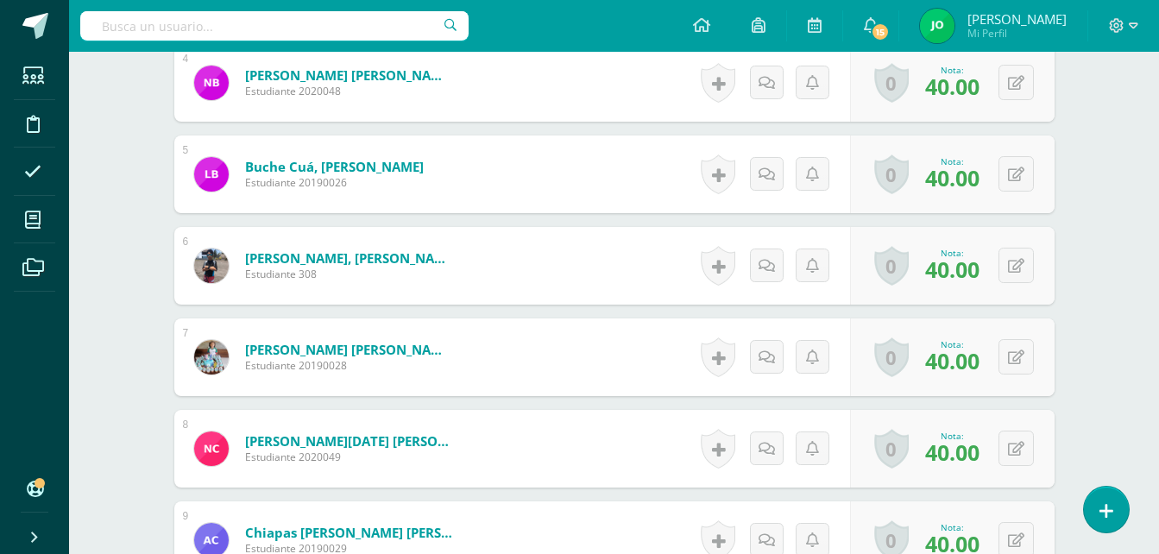
scroll to position [854, 0]
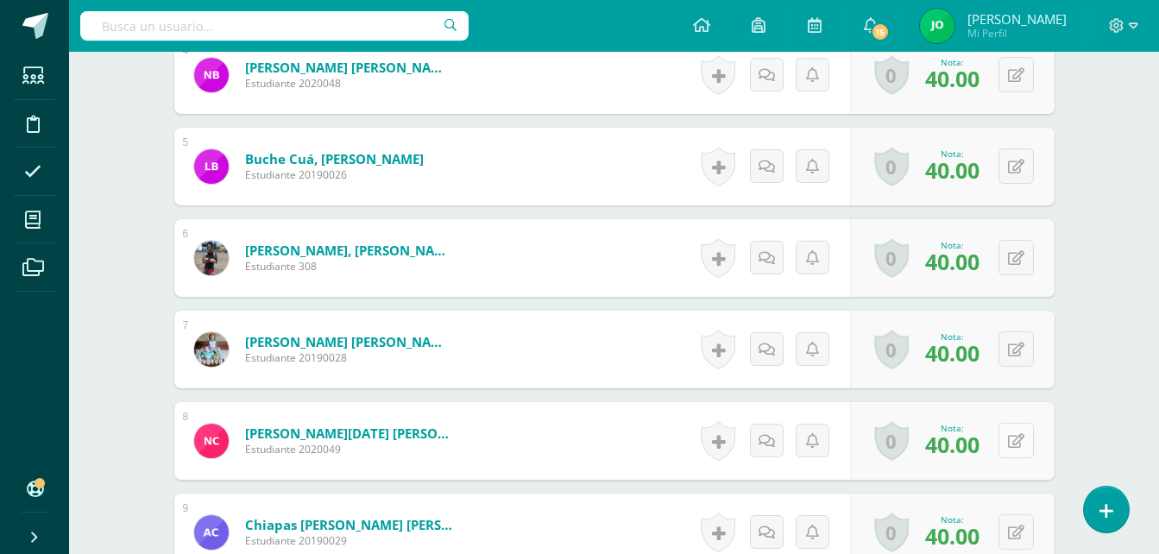
click at [1006, 434] on div "0 [GEOGRAPHIC_DATA] Logros obtenidos Aún no hay logros agregados Nota: 40.00" at bounding box center [952, 441] width 205 height 78
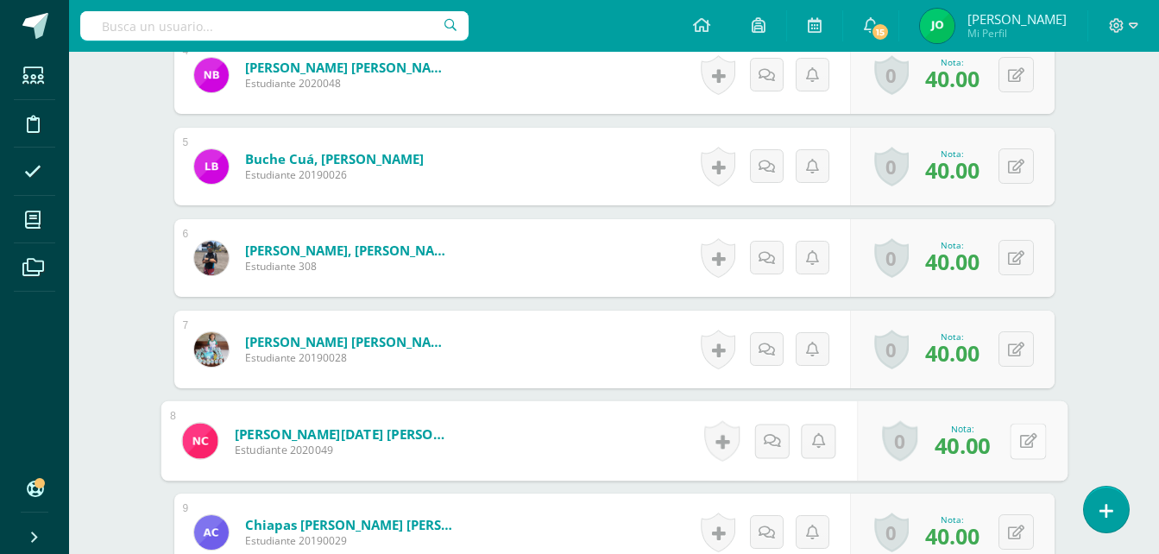
scroll to position [855, 0]
click at [1033, 432] on icon at bounding box center [1027, 439] width 17 height 15
type input "0"
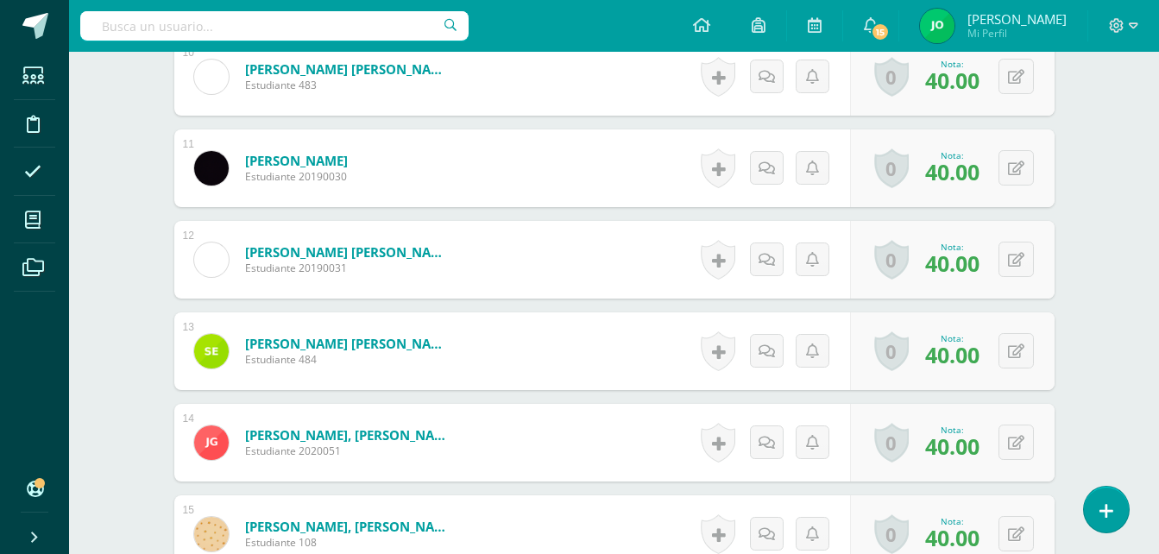
scroll to position [1424, 0]
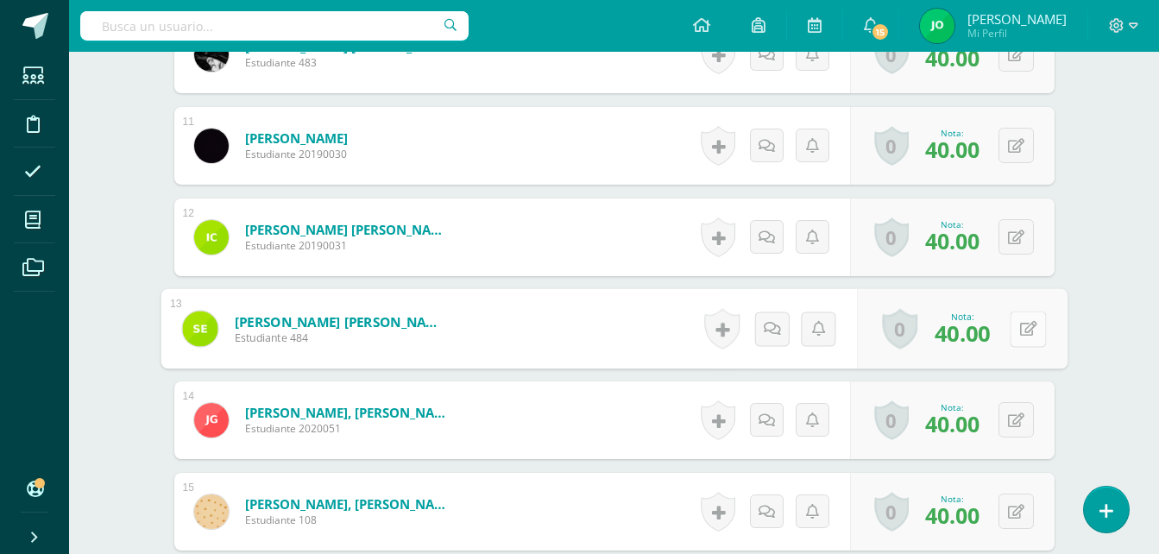
click at [1012, 326] on button at bounding box center [1028, 329] width 36 height 36
type input "0"
click at [1103, 274] on div "Educación del carácter Sexto Primaria "A" Herramientas Detalle de asistencias A…" at bounding box center [614, 100] width 1090 height 2944
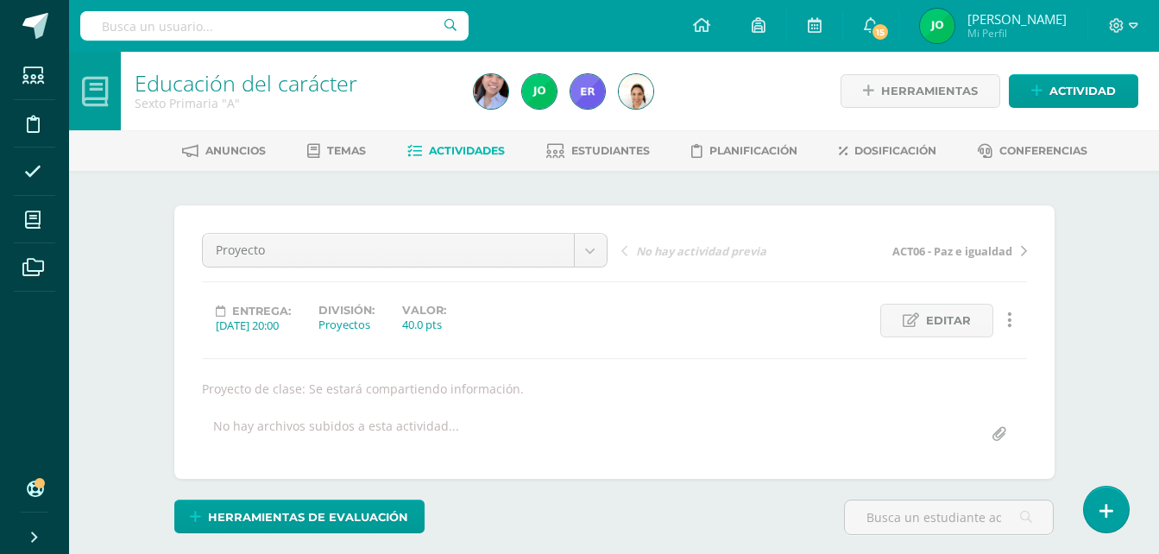
click at [429, 154] on span "Actividades" at bounding box center [467, 150] width 76 height 13
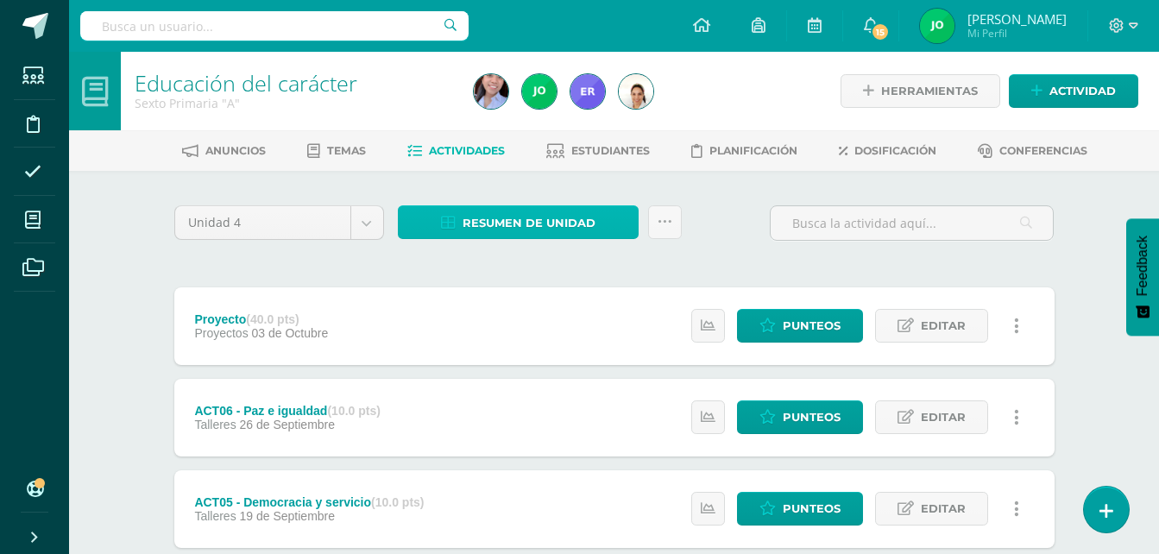
click at [554, 229] on span "Resumen de unidad" at bounding box center [529, 223] width 133 height 32
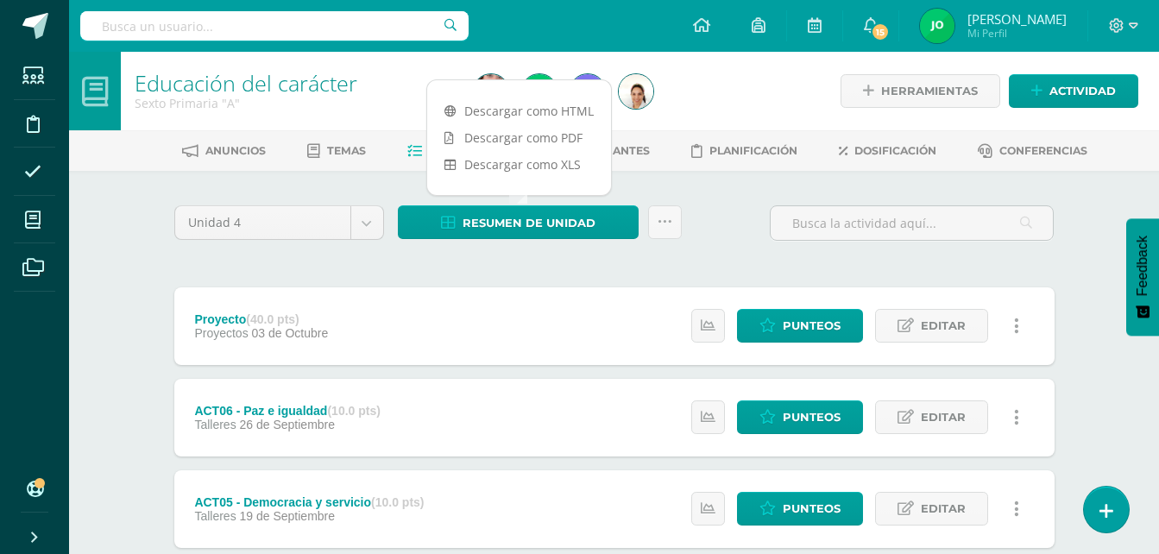
click at [693, 247] on div "Unidad 4 Unidad 1 Unidad 2 Unidad 3 Unidad 4 Resumen de unidad Subir actividade…" at bounding box center [614, 229] width 894 height 49
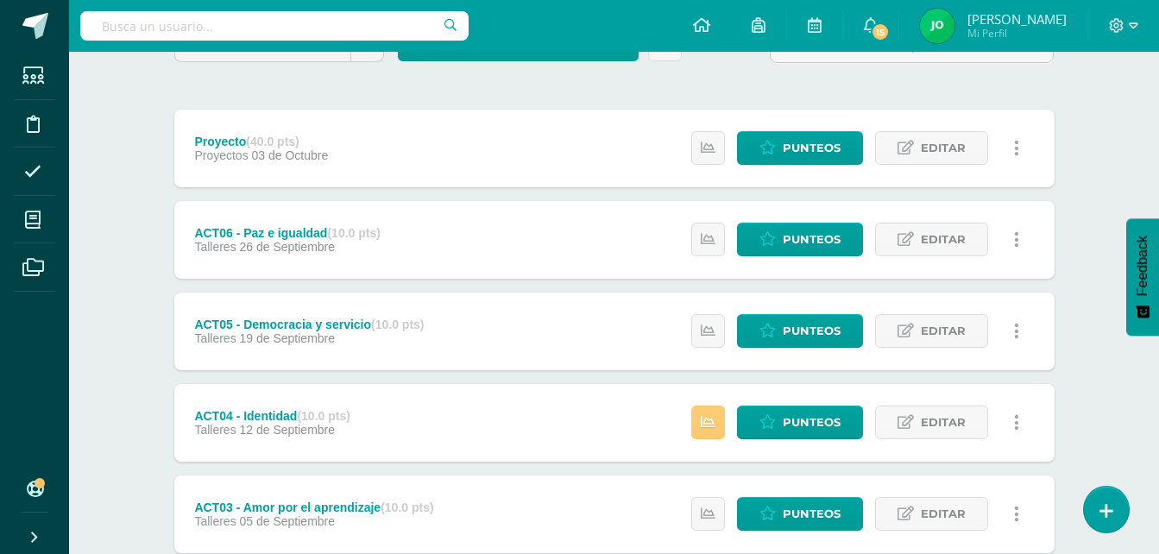
scroll to position [475, 0]
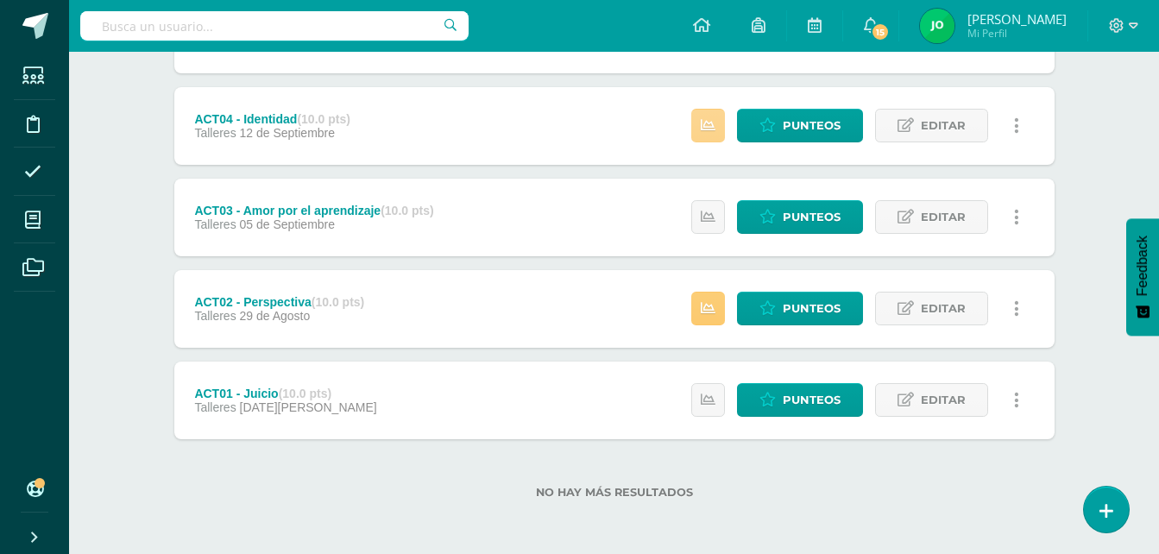
click at [718, 131] on link at bounding box center [708, 126] width 34 height 34
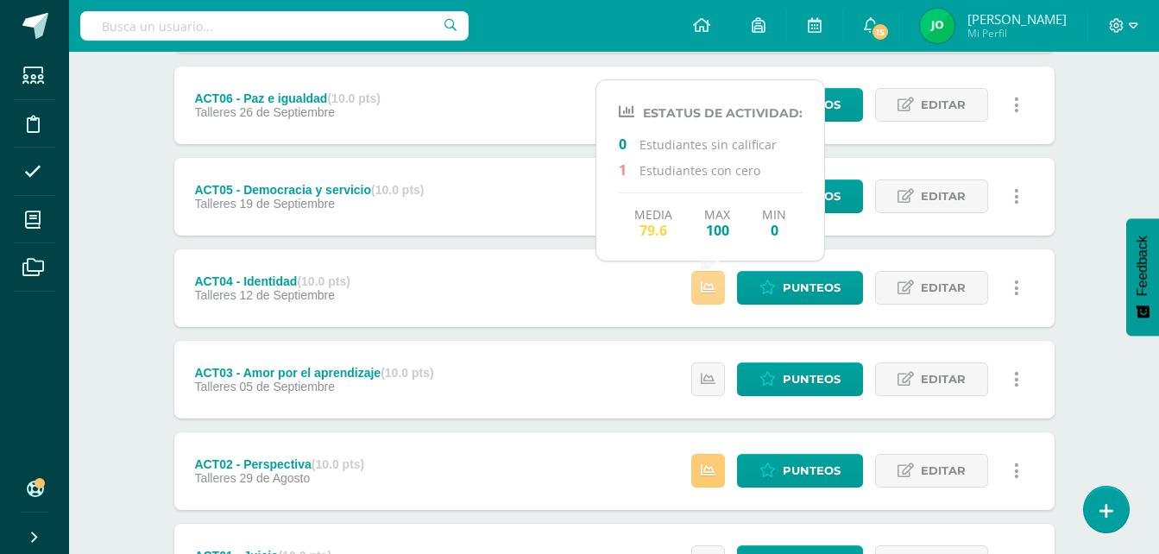
scroll to position [302, 0]
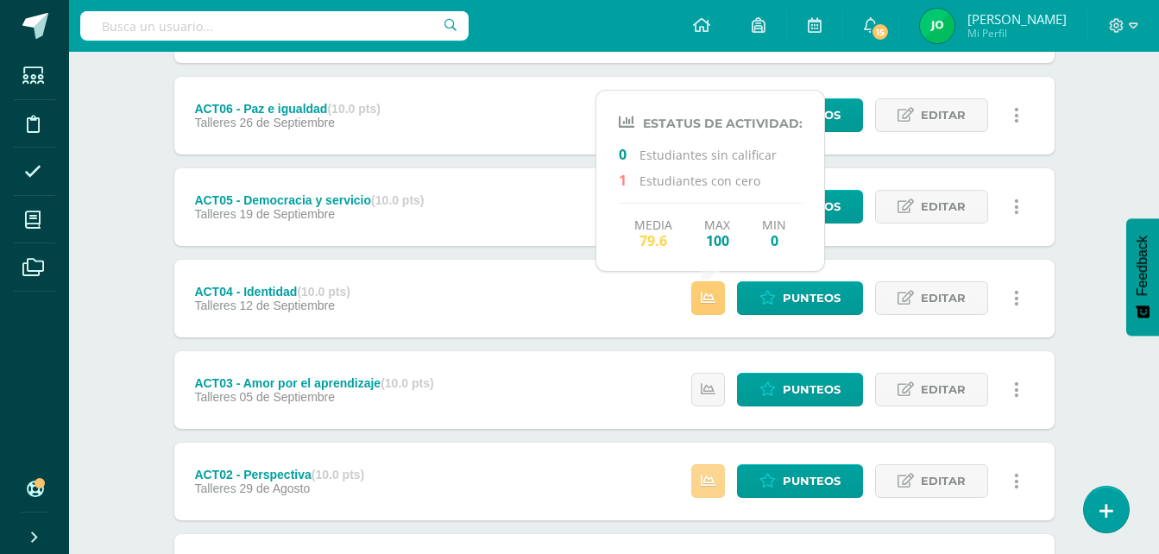
click at [703, 475] on icon at bounding box center [708, 481] width 15 height 15
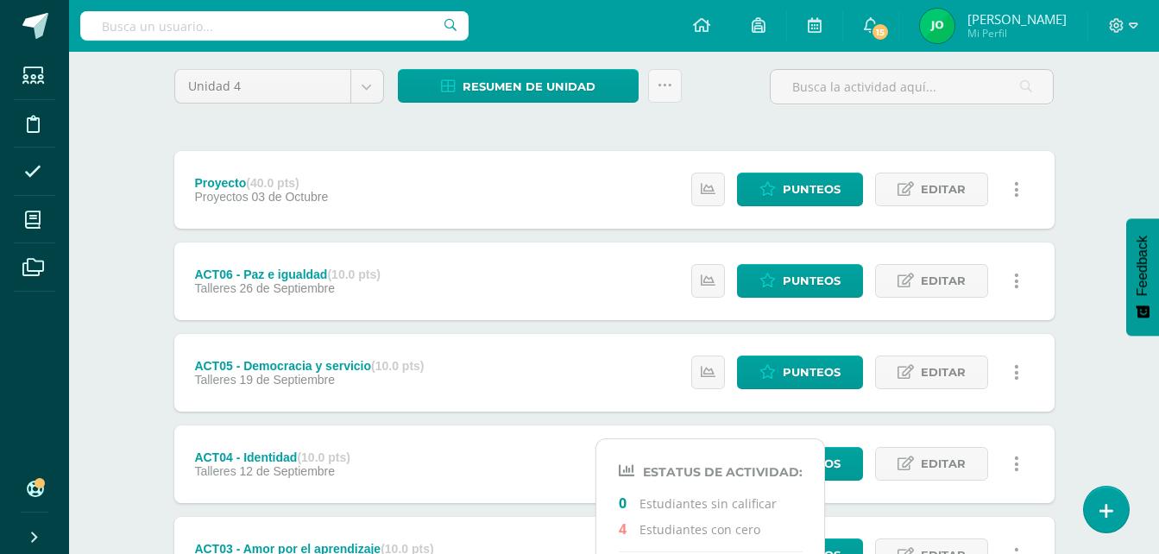
scroll to position [129, 0]
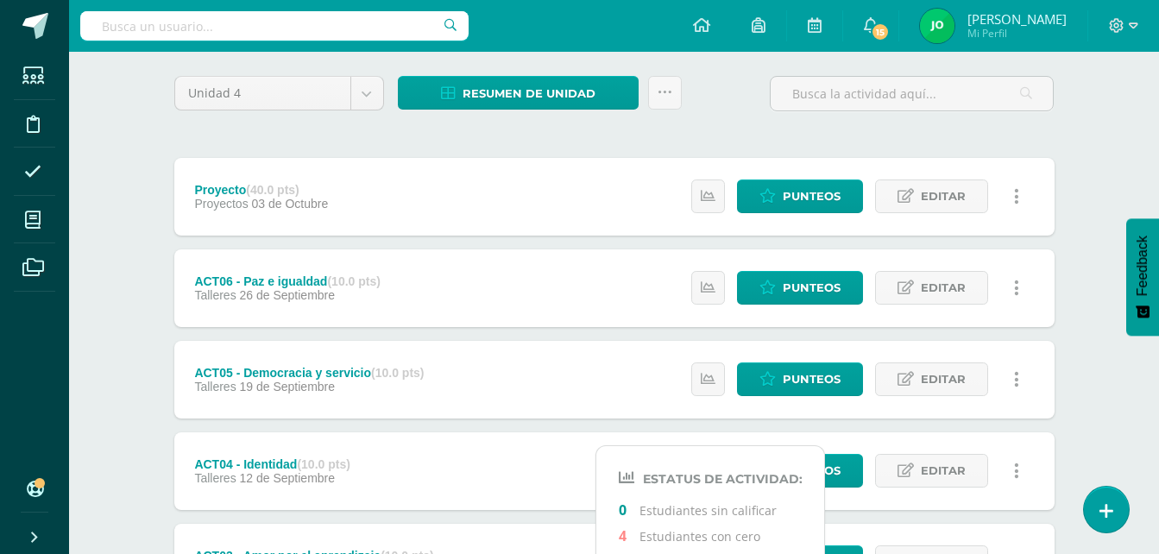
click at [630, 327] on div "Proyecto (40.0 pts) Proyectos [DATE] Estatus de Actividad: 0 Estudiantes sin ca…" at bounding box center [614, 471] width 880 height 627
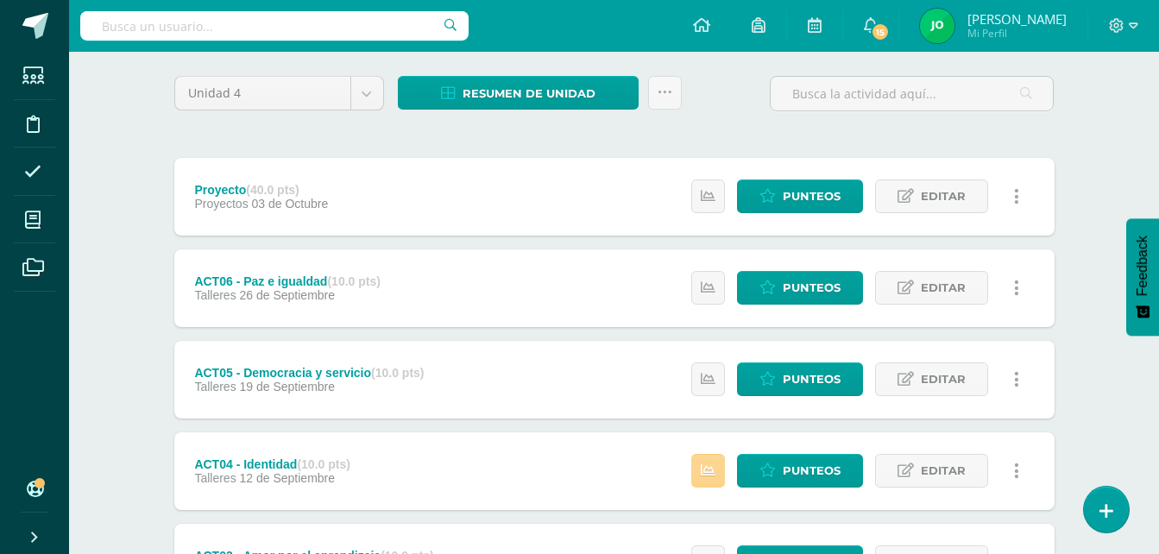
click at [709, 457] on link at bounding box center [708, 471] width 34 height 34
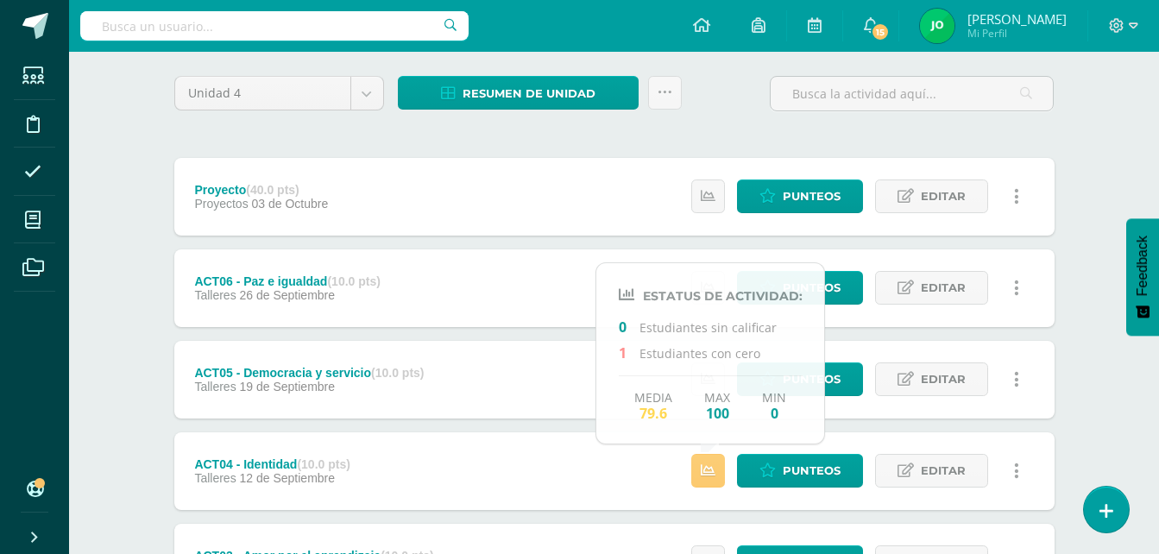
click at [1068, 135] on div "Unidad 4 Unidad 1 Unidad 2 Unidad 3 Unidad 4 Resumen de unidad Subir actividade…" at bounding box center [614, 470] width 949 height 858
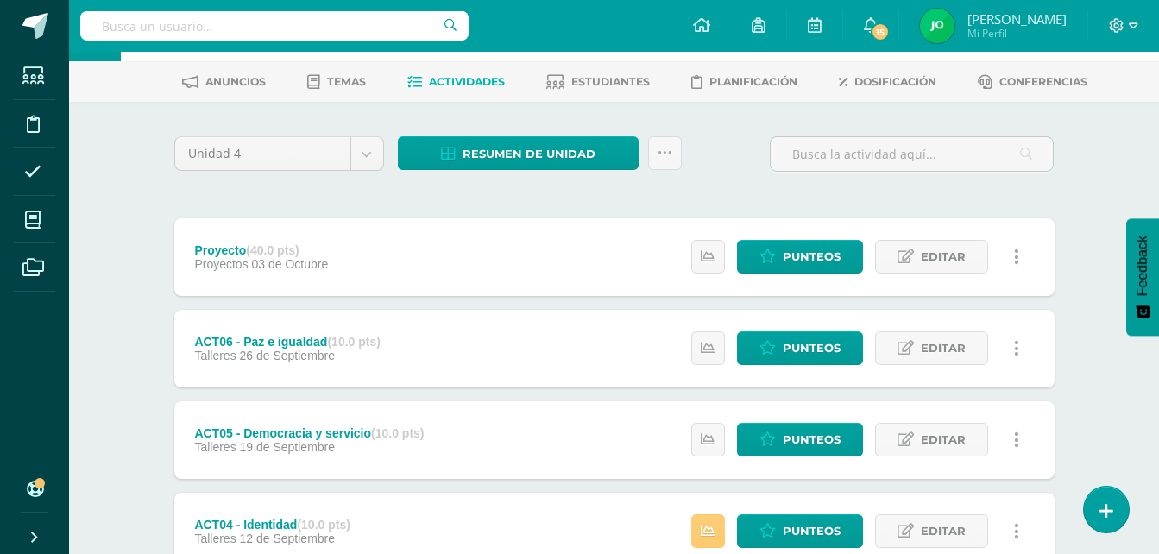
scroll to position [0, 0]
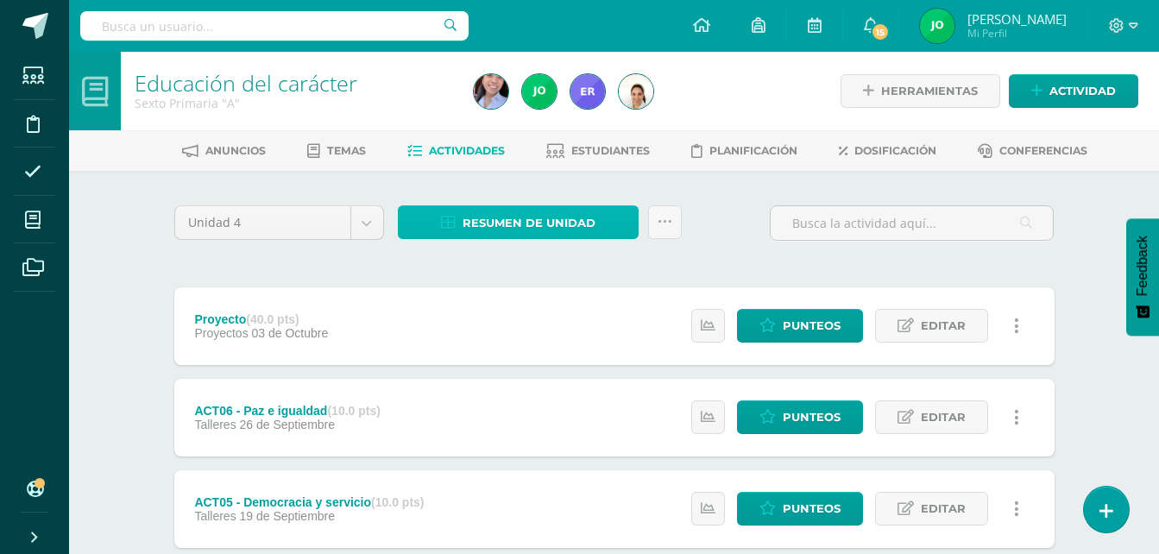
click at [485, 216] on span "Resumen de unidad" at bounding box center [529, 223] width 133 height 32
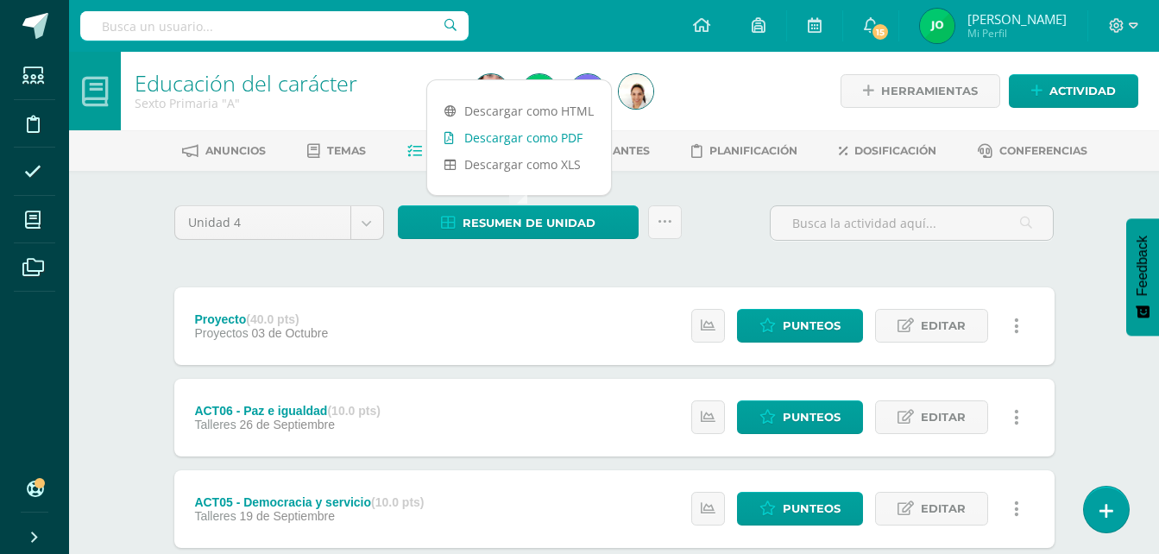
click at [504, 142] on link "Descargar como PDF" at bounding box center [519, 137] width 184 height 27
